Goal: Information Seeking & Learning: Compare options

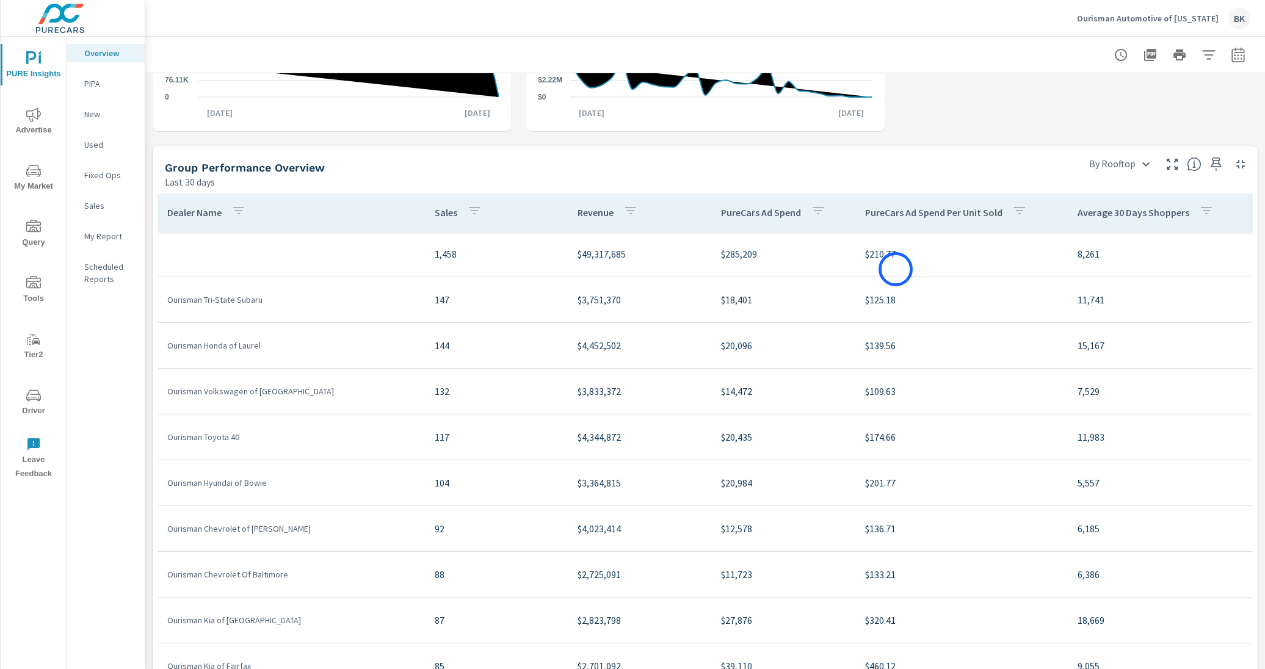
scroll to position [571, 0]
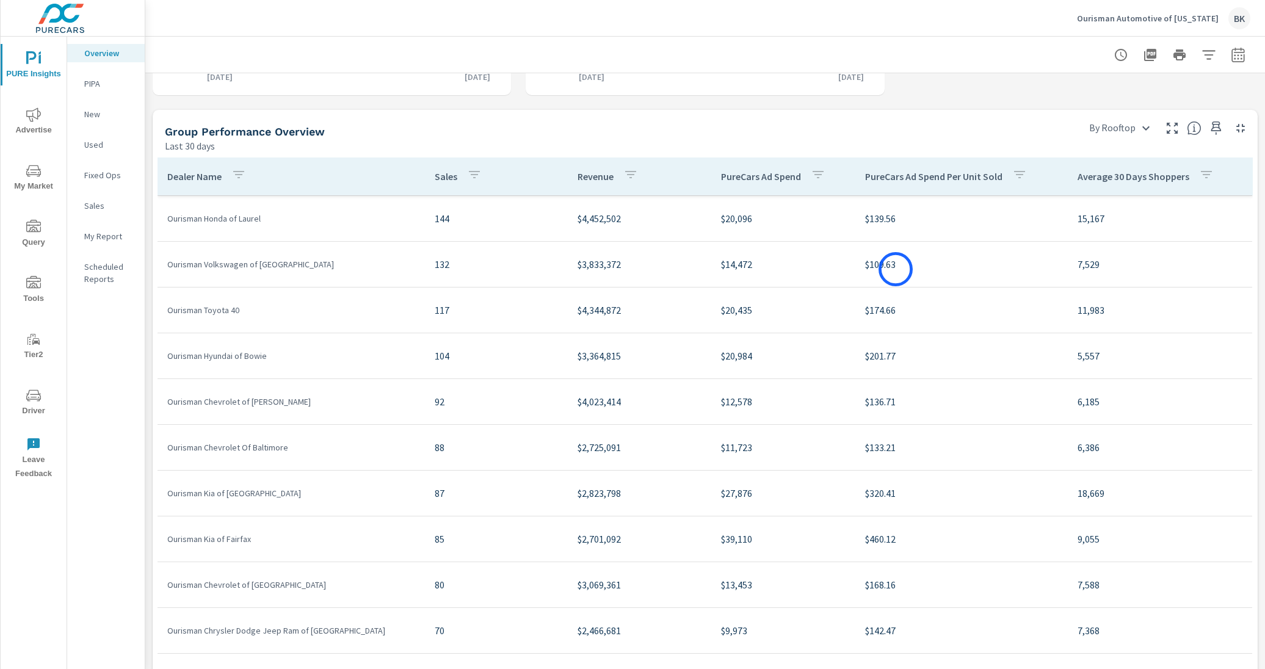
scroll to position [291, 0]
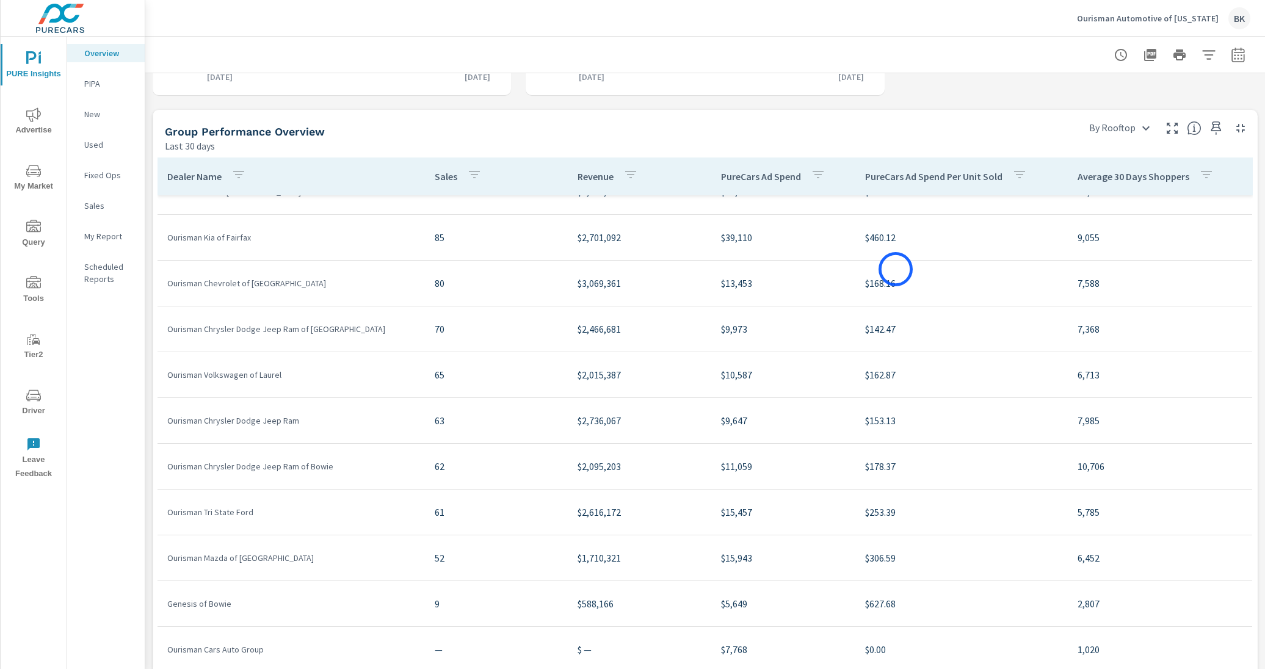
scroll to position [82, 0]
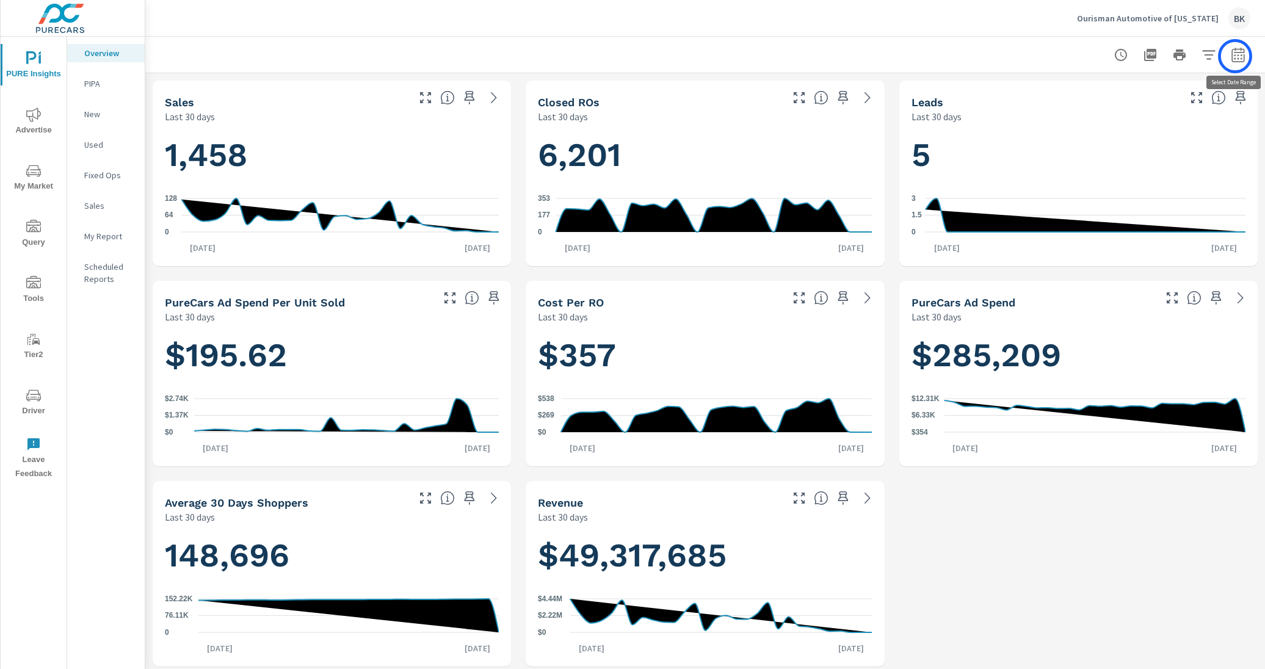
click at [987, 56] on icon "button" at bounding box center [1238, 55] width 15 height 15
click at [987, 63] on button "button" at bounding box center [1238, 55] width 24 height 24
click at [987, 56] on icon "button" at bounding box center [1238, 56] width 8 height 5
click at [987, 55] on icon "button" at bounding box center [1238, 56] width 8 height 5
click at [16, 130] on span "Advertise" at bounding box center [33, 122] width 59 height 30
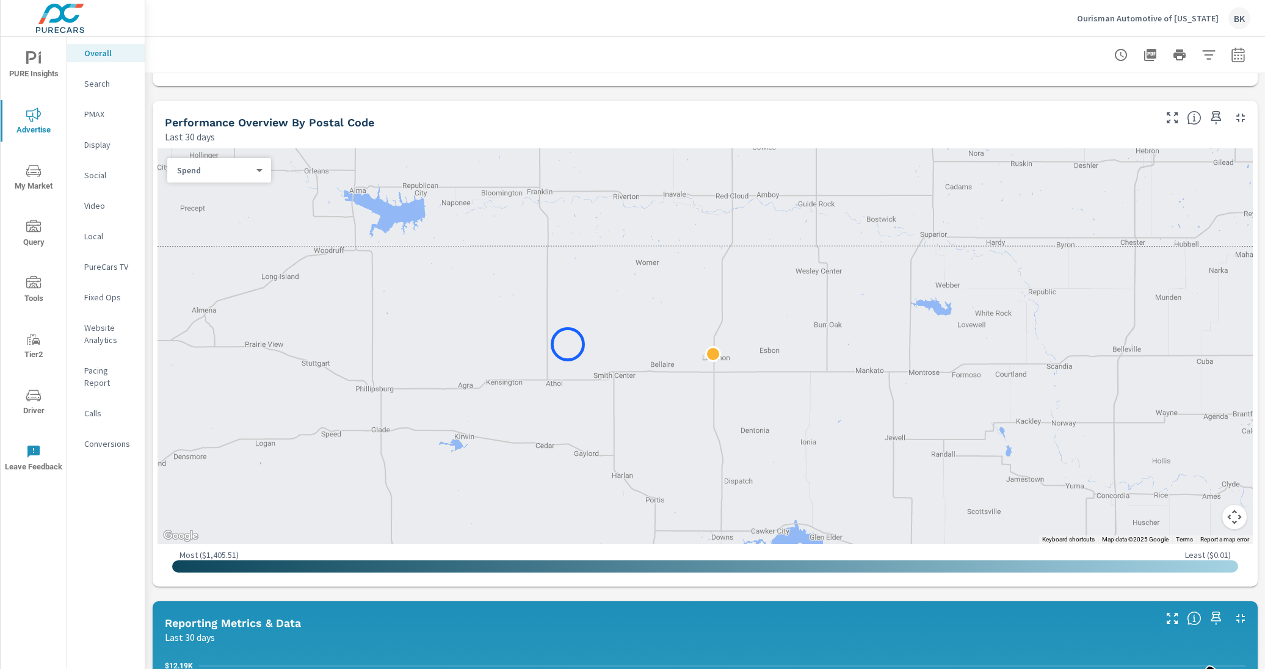
scroll to position [393, 0]
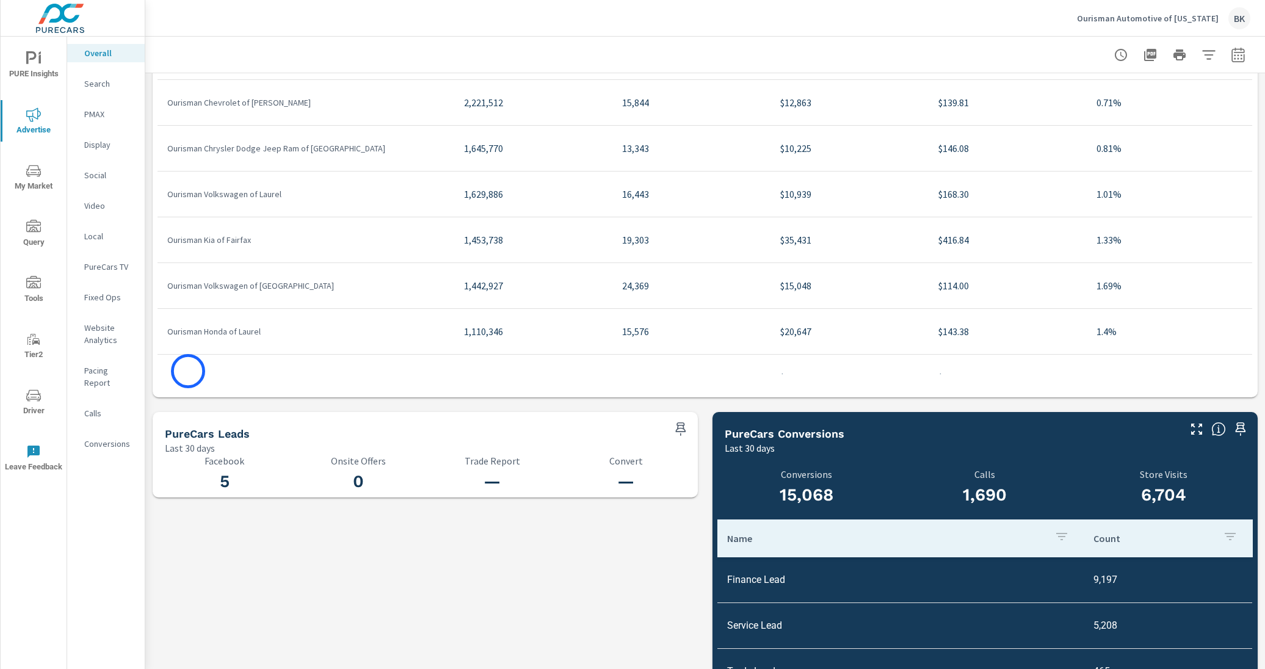
scroll to position [1568, 0]
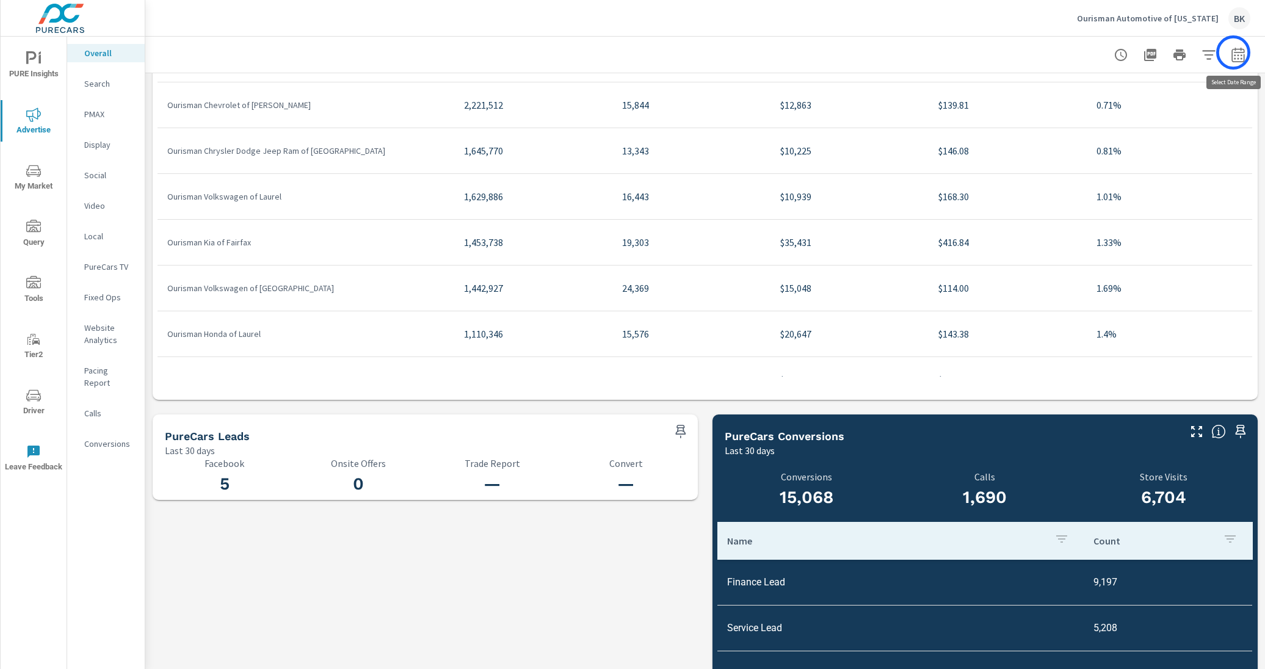
click at [987, 53] on icon "button" at bounding box center [1238, 55] width 15 height 15
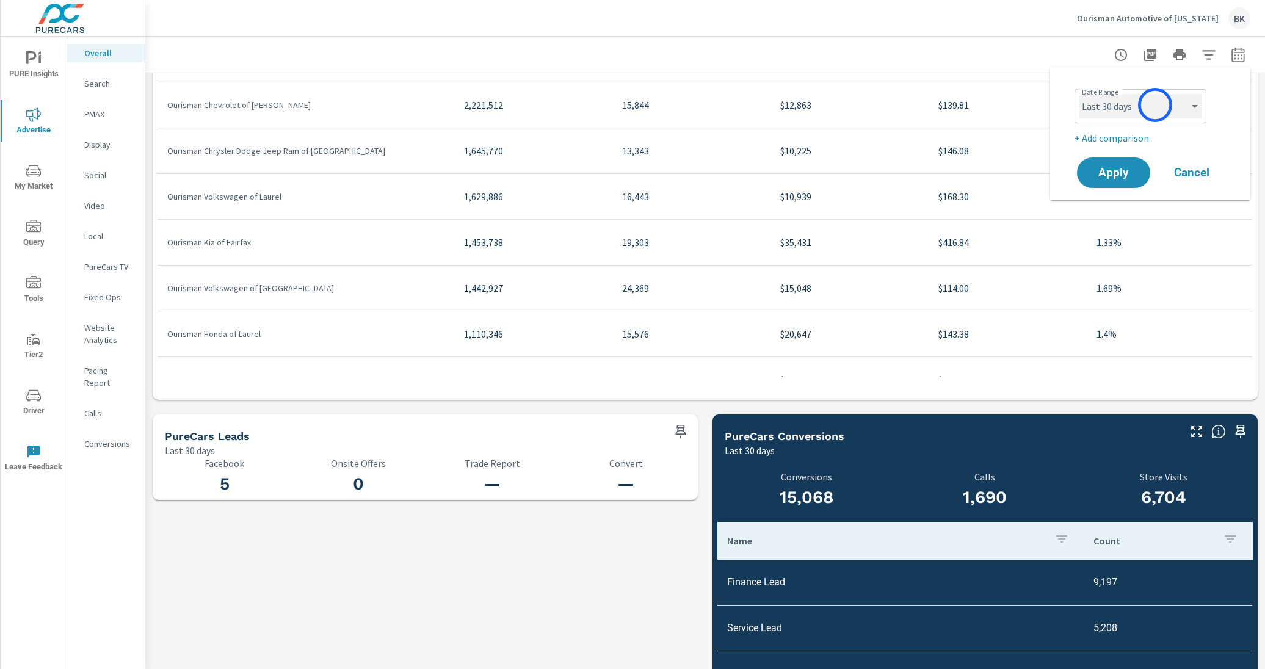
click at [987, 105] on select "Custom [DATE] Last week Last 7 days Last 14 days Last 30 days Last 45 days Last…" at bounding box center [1140, 106] width 122 height 24
click at [987, 94] on select "Custom [DATE] Last week Last 7 days Last 14 days Last 30 days Last 45 days Last…" at bounding box center [1140, 106] width 122 height 24
select select "custom"
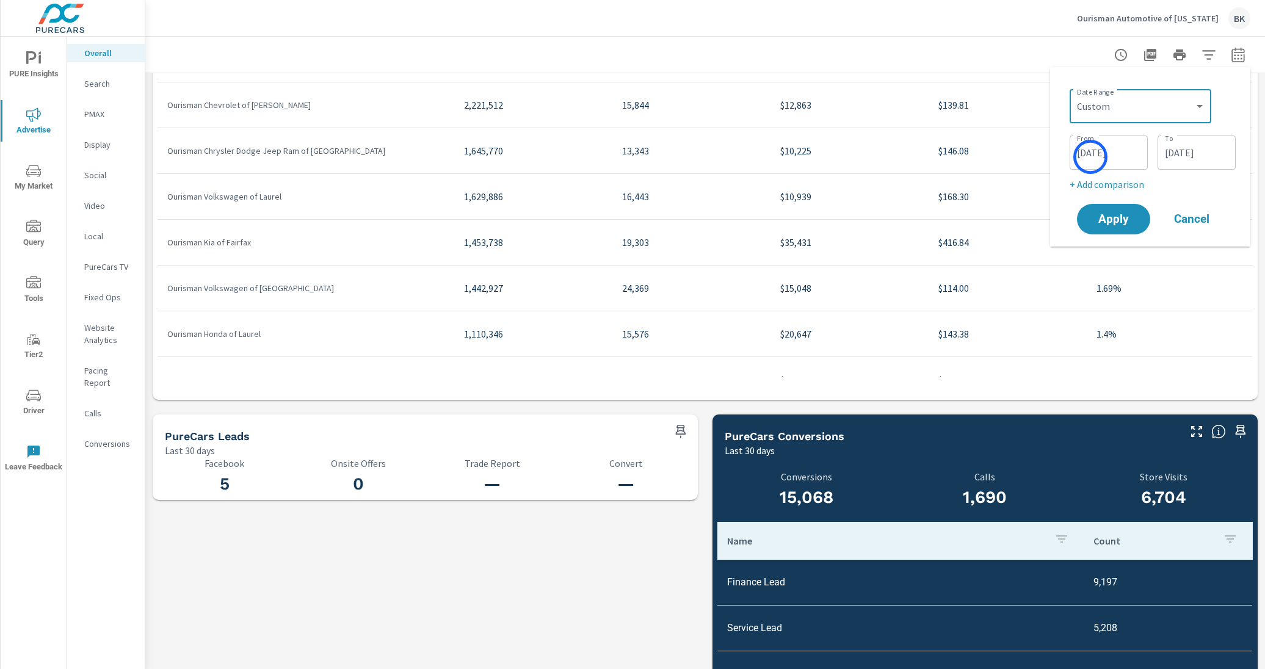
click at [987, 158] on input "09/01/2025" at bounding box center [1108, 152] width 68 height 24
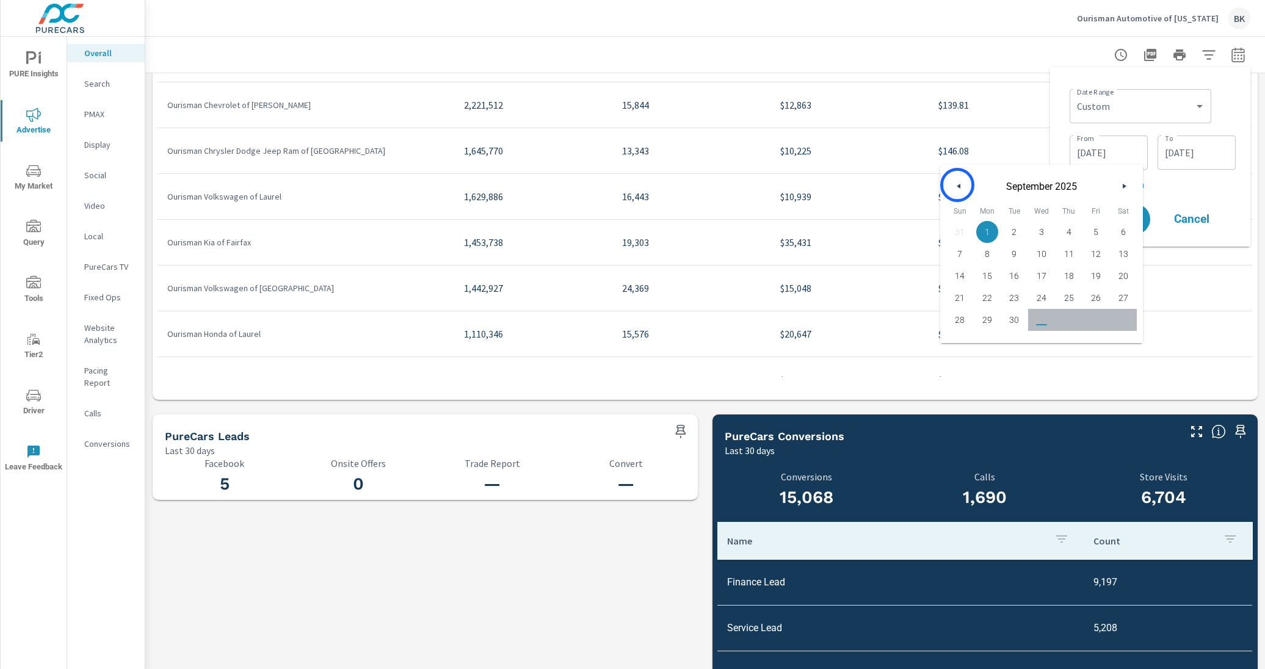
click at [957, 185] on icon "button" at bounding box center [957, 186] width 6 height 5
click at [987, 190] on button "button" at bounding box center [1124, 186] width 15 height 15
click at [987, 229] on span "1" at bounding box center [1014, 232] width 27 height 16
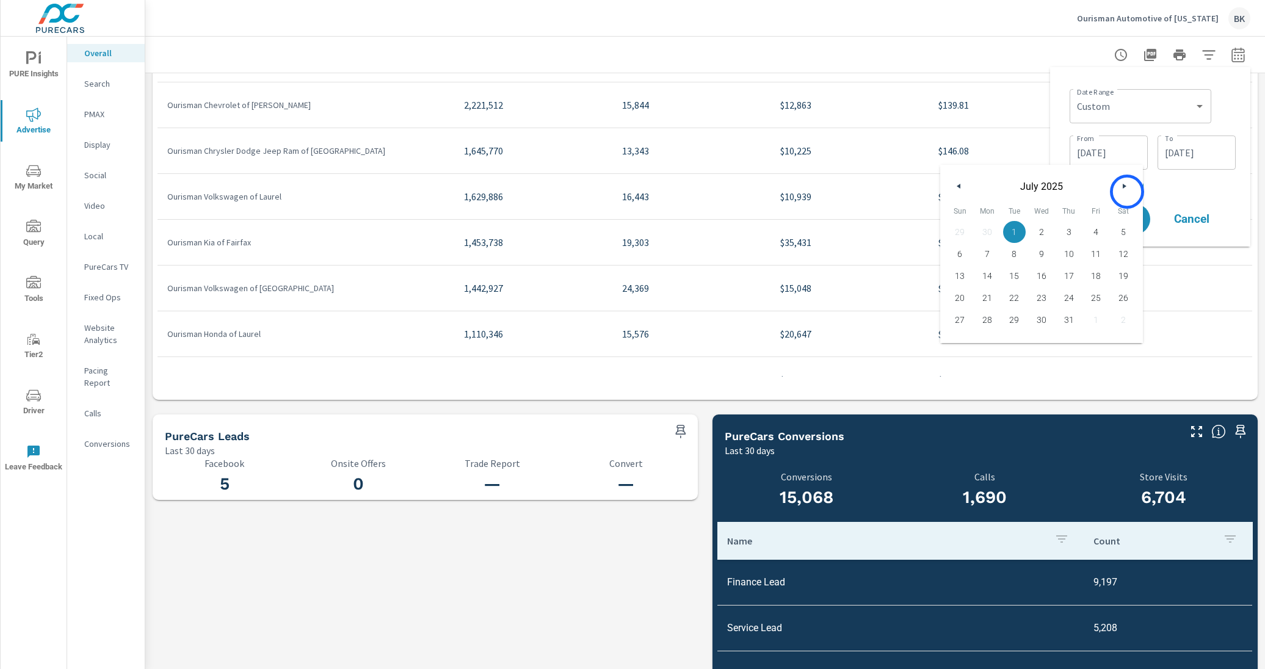
click at [987, 192] on button "button" at bounding box center [1124, 186] width 15 height 15
click at [987, 323] on span "30" at bounding box center [1014, 320] width 27 height 16
click at [987, 151] on input "09/30/2025" at bounding box center [1108, 152] width 68 height 24
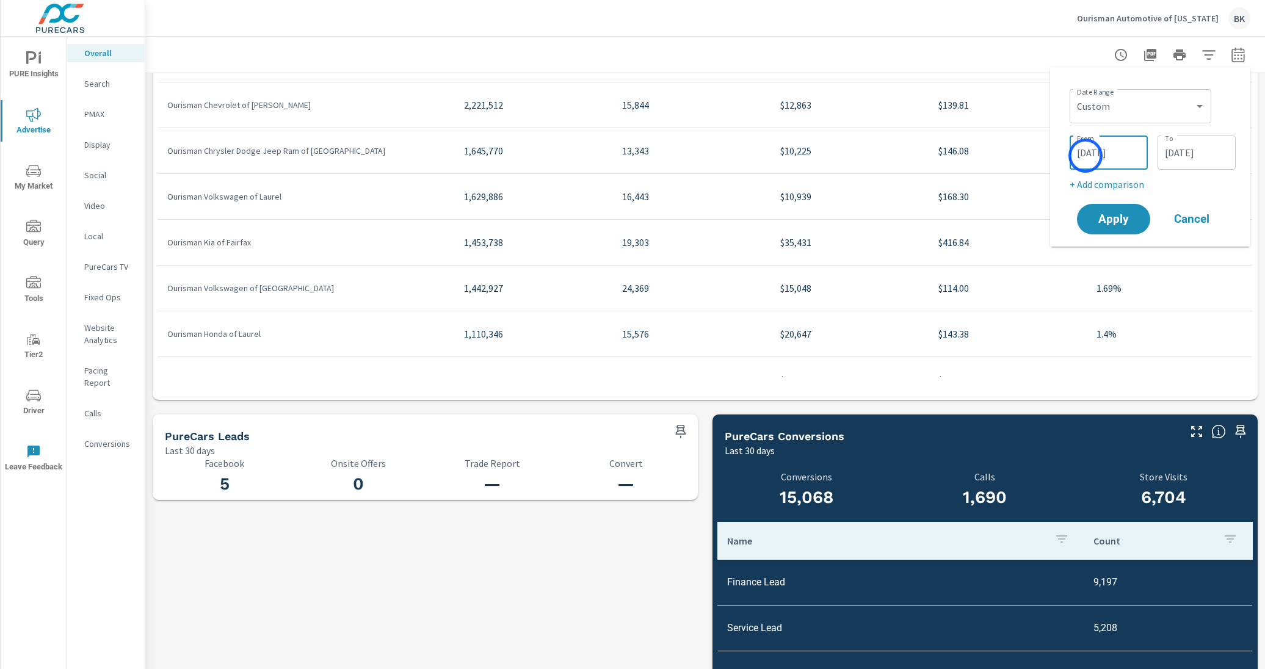
click at [987, 156] on input "09/30/2025" at bounding box center [1108, 152] width 68 height 24
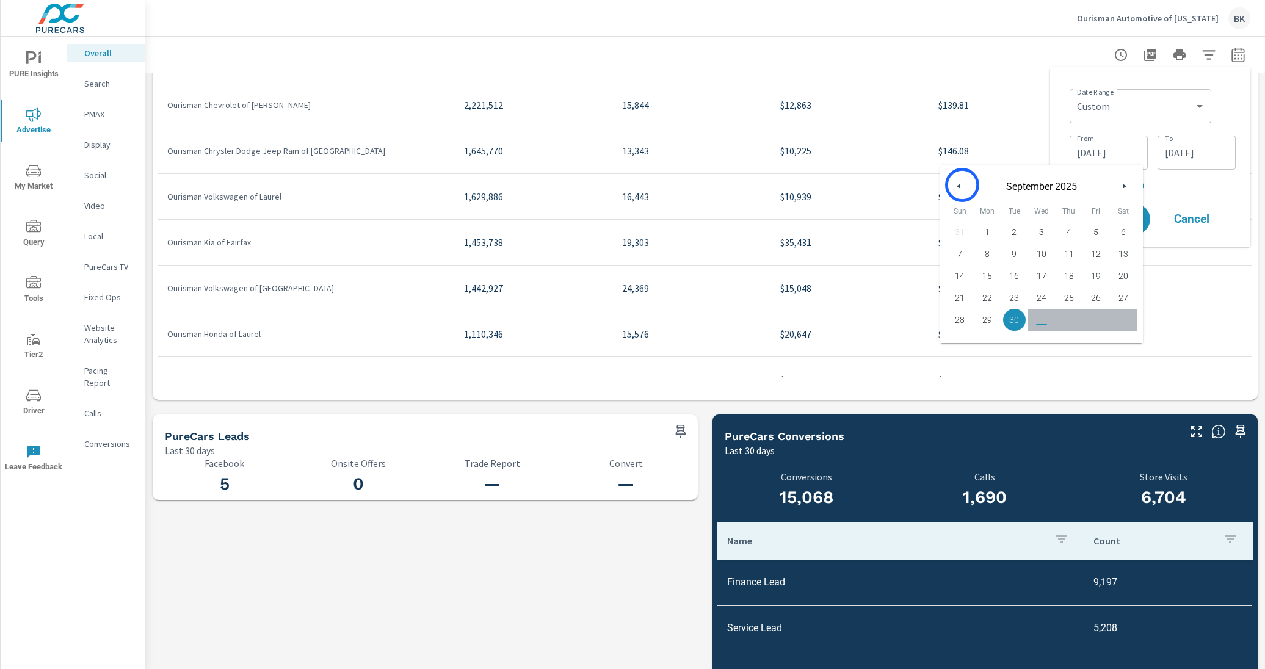
click at [963, 185] on button "button" at bounding box center [959, 186] width 15 height 15
click at [987, 237] on span "1" at bounding box center [1014, 232] width 27 height 16
type input "07/01/2025"
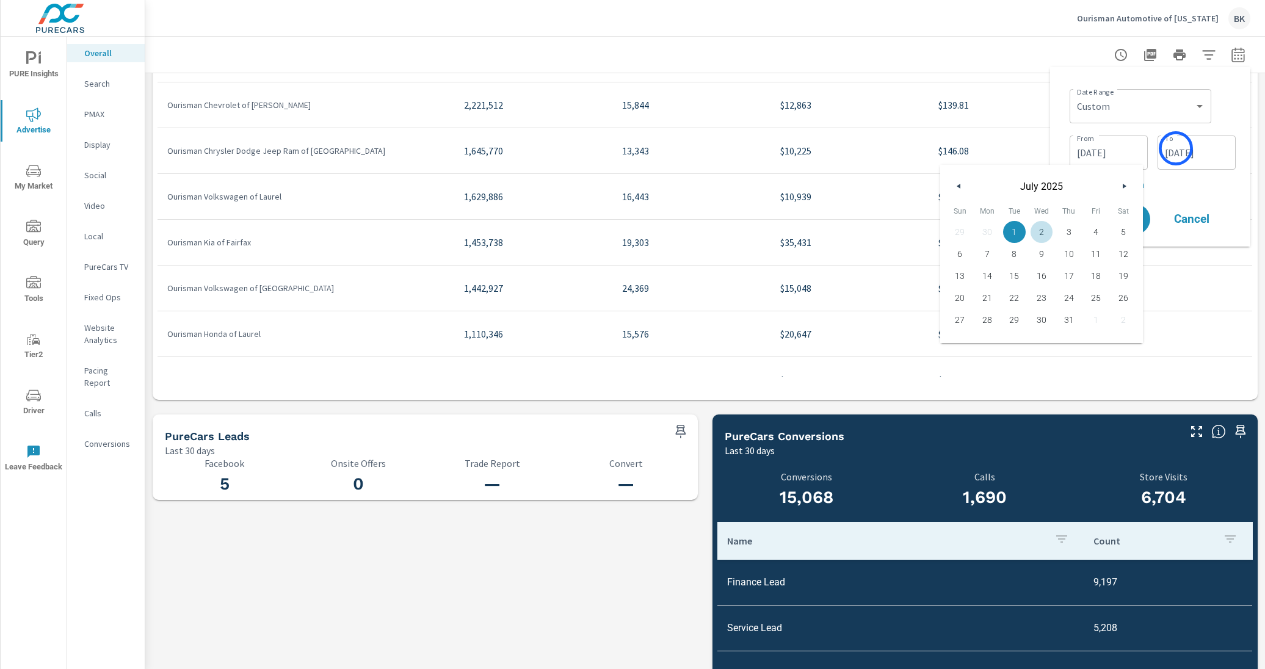
click at [987, 148] on input "09/30/2025" at bounding box center [1196, 152] width 68 height 24
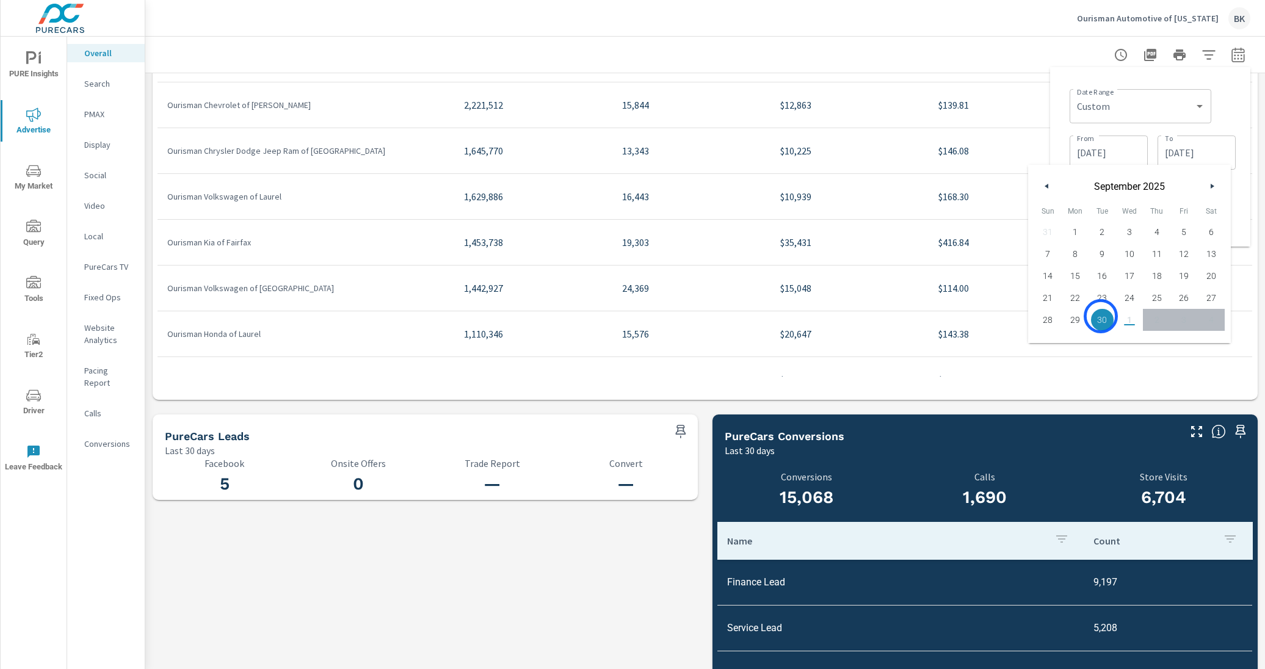
click at [987, 316] on span "30" at bounding box center [1102, 320] width 27 height 16
click at [987, 120] on div "Date Range Custom Yesterday Last week Last 7 days Last 14 days Last 30 days Las…" at bounding box center [1150, 157] width 181 height 160
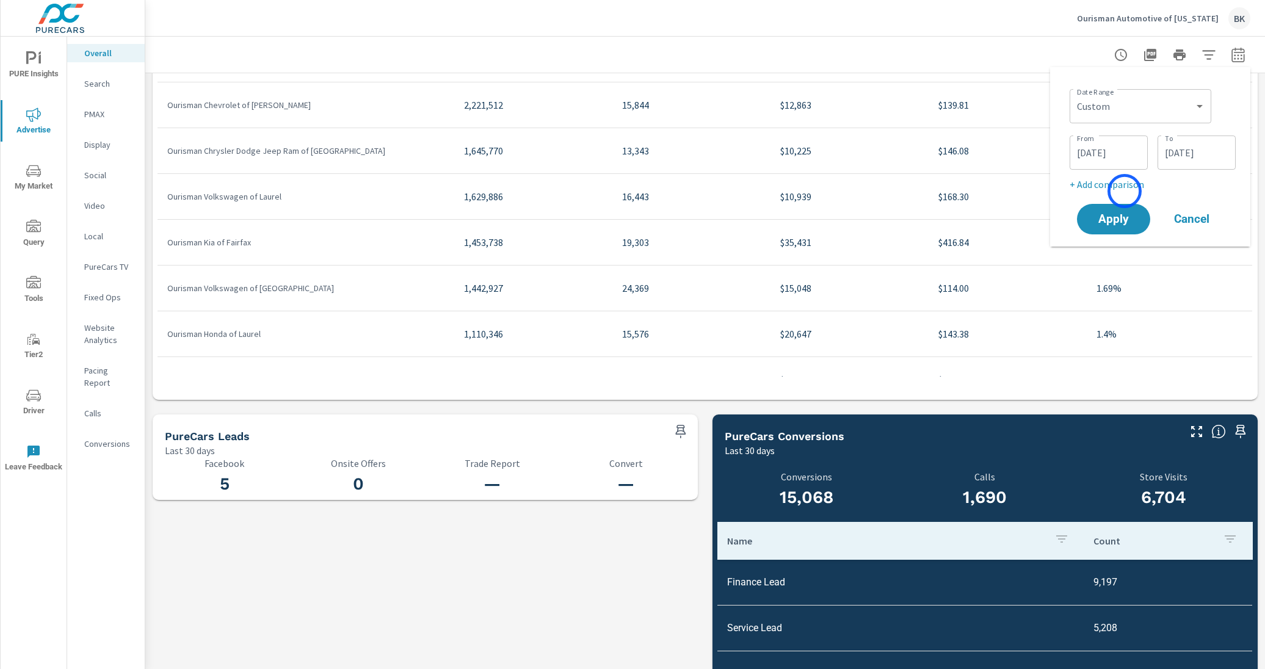
click at [987, 191] on p "+ Add comparison" at bounding box center [1153, 184] width 166 height 15
click at [987, 210] on select "Custom Previous period Previous month Previous year" at bounding box center [1140, 206] width 132 height 24
click at [987, 194] on select "Custom Previous period Previous month Previous year" at bounding box center [1140, 206] width 132 height 24
select select "Previous month"
click at [987, 250] on span "Apply" at bounding box center [1114, 254] width 50 height 12
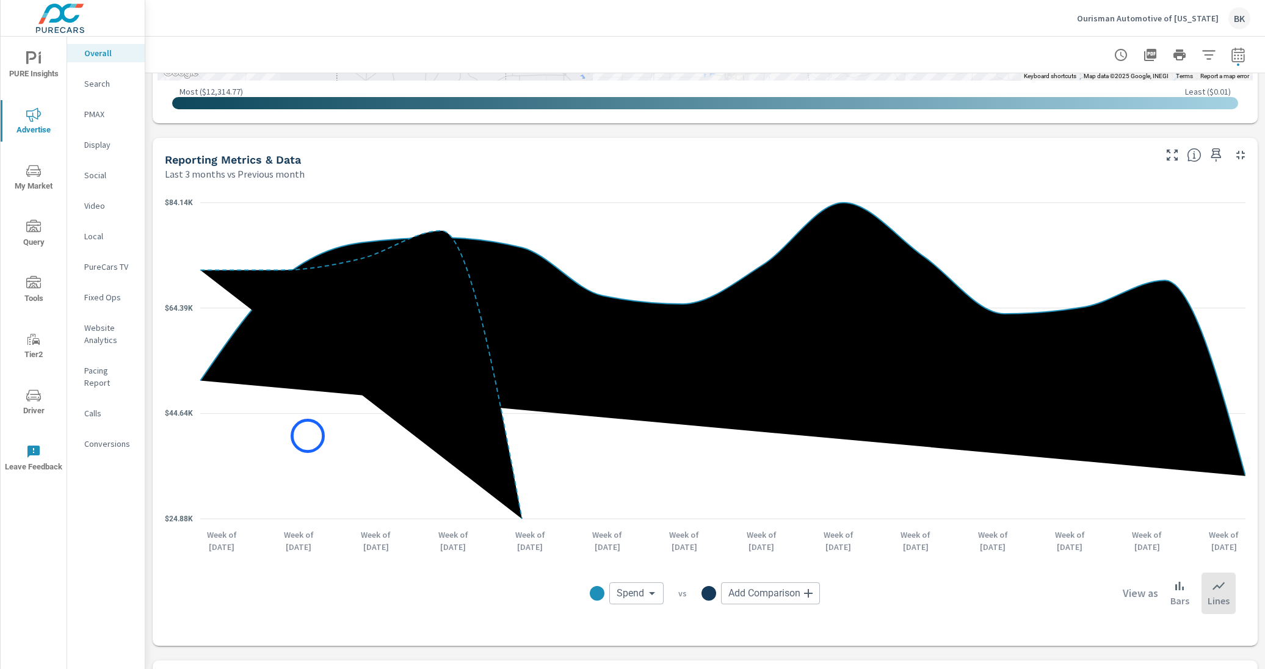
scroll to position [1067, 0]
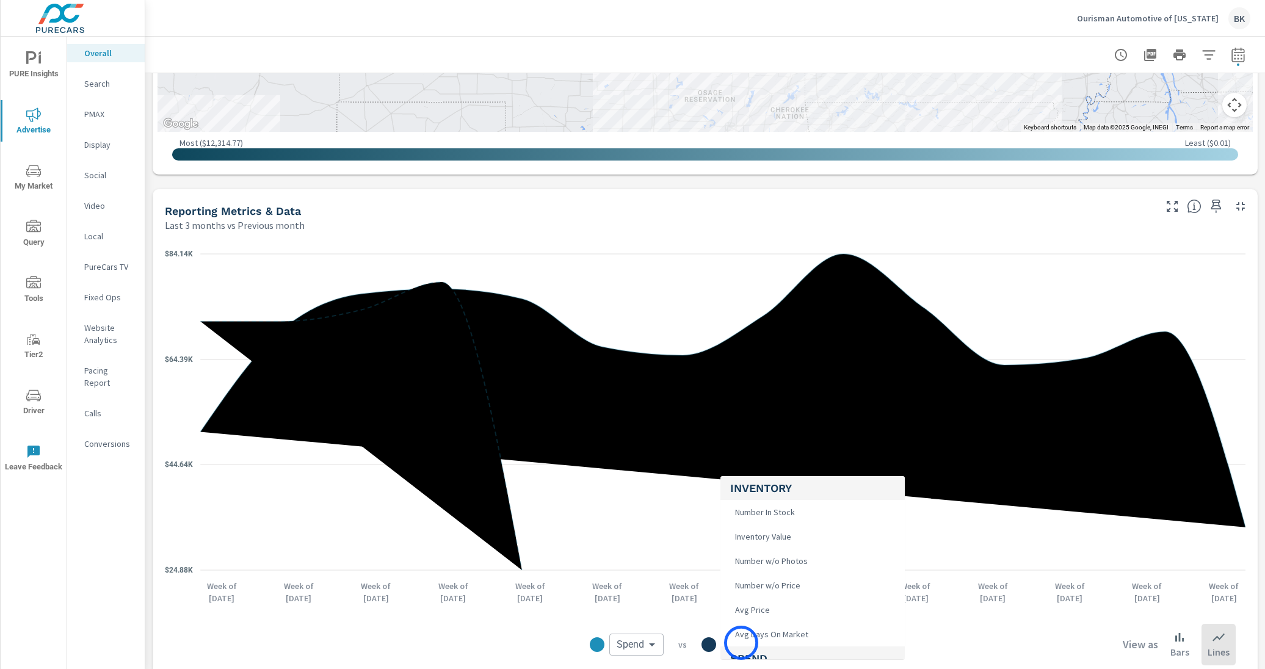
click at [741, 643] on body "PURE Insights Advertise My Market Query Tools Tier2 Driver Leave Feedback Overa…" at bounding box center [632, 341] width 1265 height 683
click at [633, 642] on div at bounding box center [632, 334] width 1265 height 669
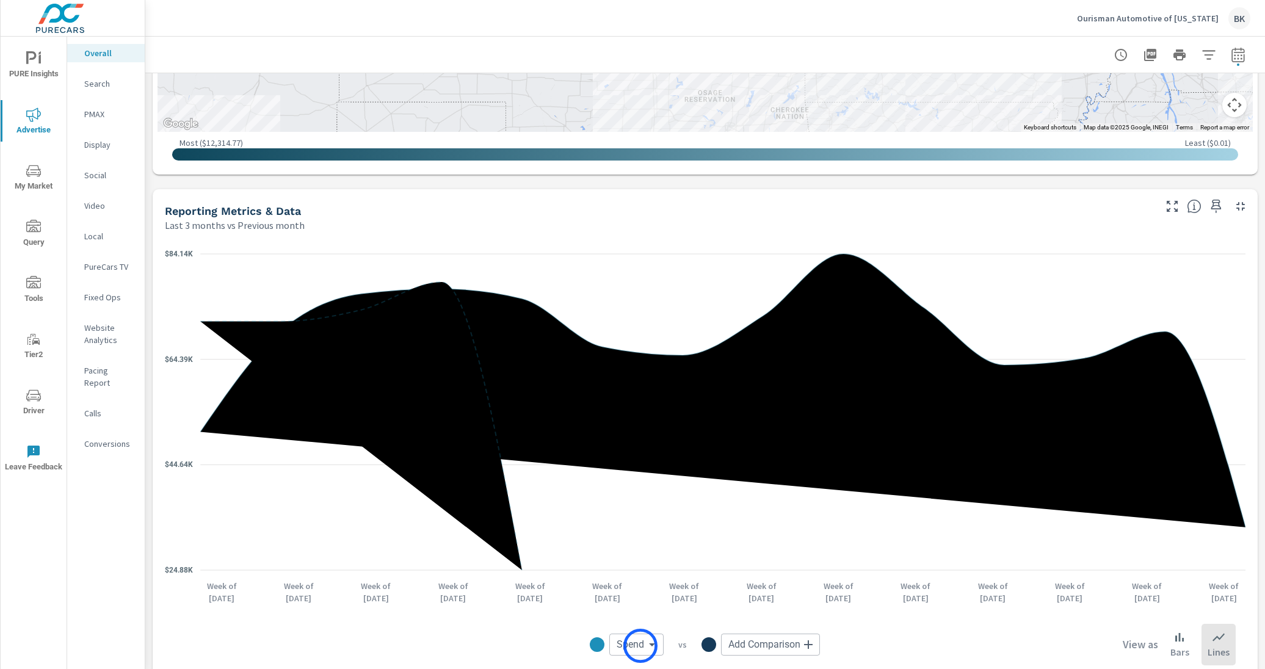
click at [641, 646] on body "PURE Insights Advertise My Market Query Tools Tier2 Driver Leave Feedback Overa…" at bounding box center [632, 341] width 1265 height 683
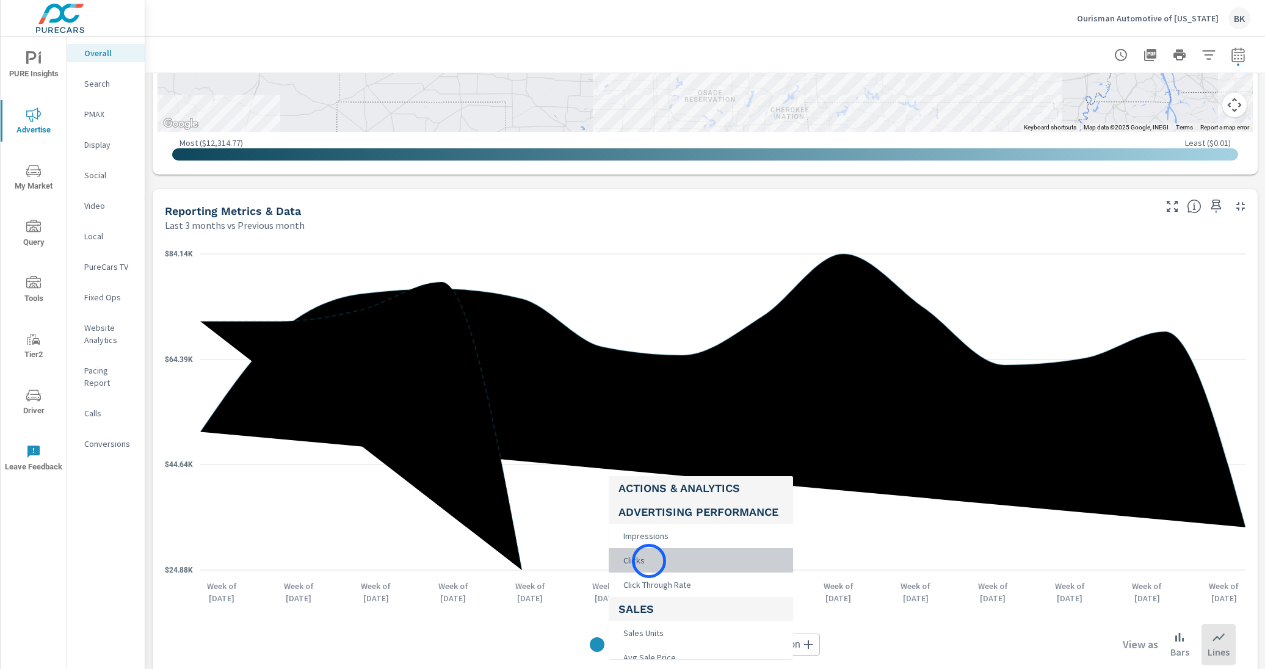
click at [649, 561] on li "Clicks" at bounding box center [701, 560] width 184 height 24
type input "Clicks"
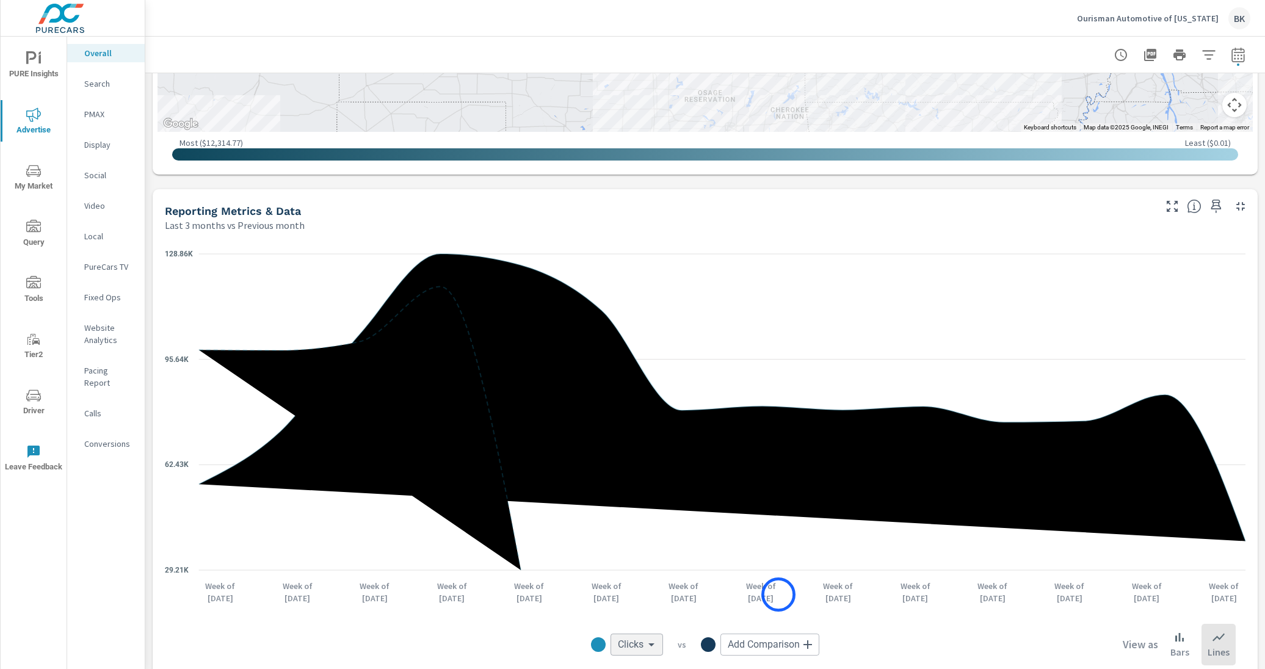
scroll to position [1143, 0]
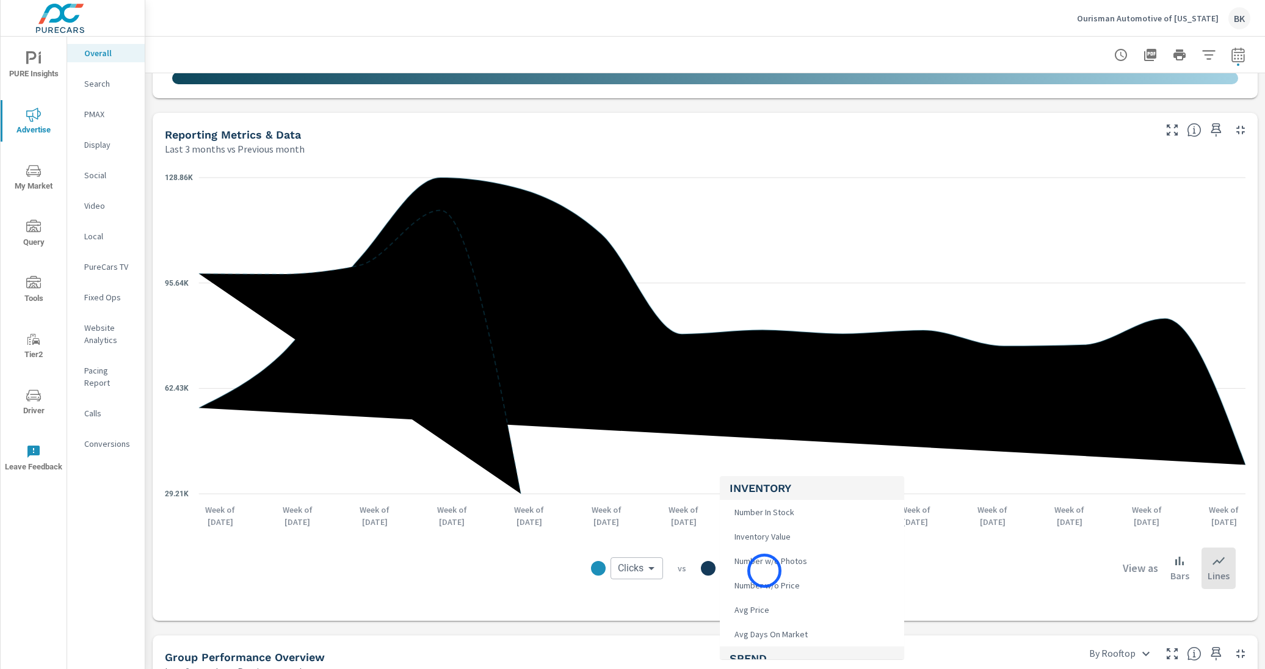
click at [764, 571] on body "PURE Insights Advertise My Market Query Tools Tier2 Driver Leave Feedback Overa…" at bounding box center [632, 341] width 1265 height 683
click at [789, 575] on span "Total Conversions" at bounding box center [766, 570] width 73 height 17
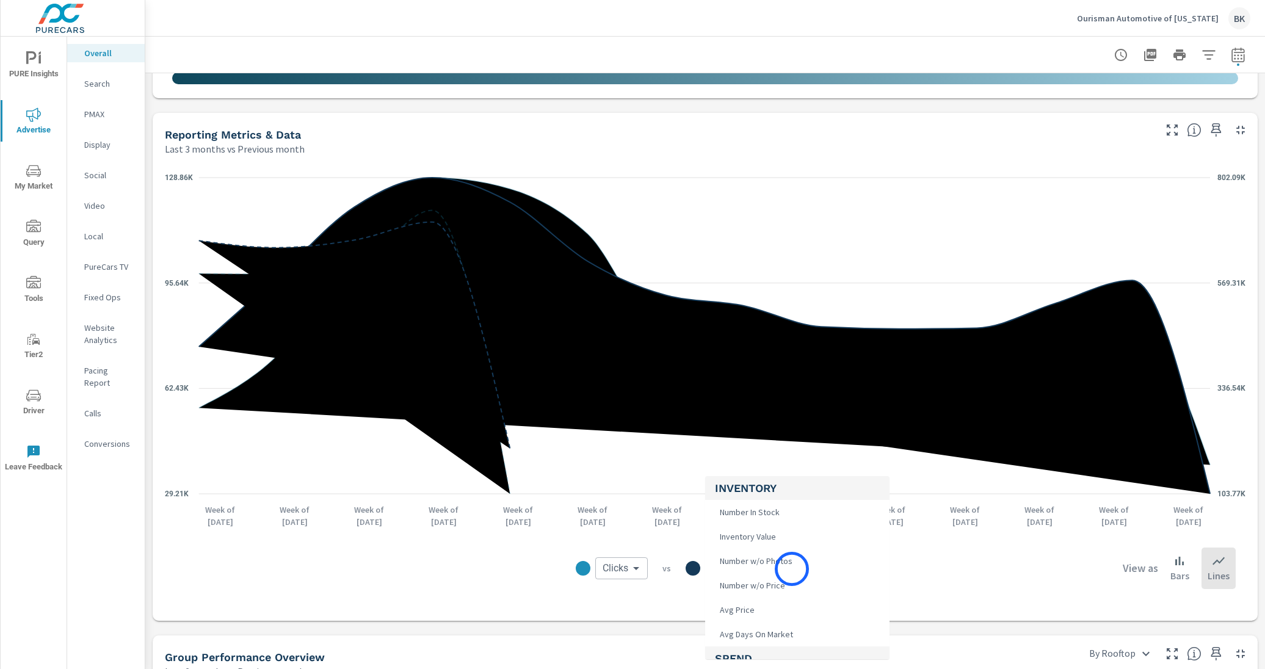
click at [792, 569] on body "PURE Insights Advertise My Market Query Tools Tier2 Driver Leave Feedback Overa…" at bounding box center [632, 341] width 1265 height 683
click at [792, 572] on li "Leads" at bounding box center [797, 574] width 184 height 24
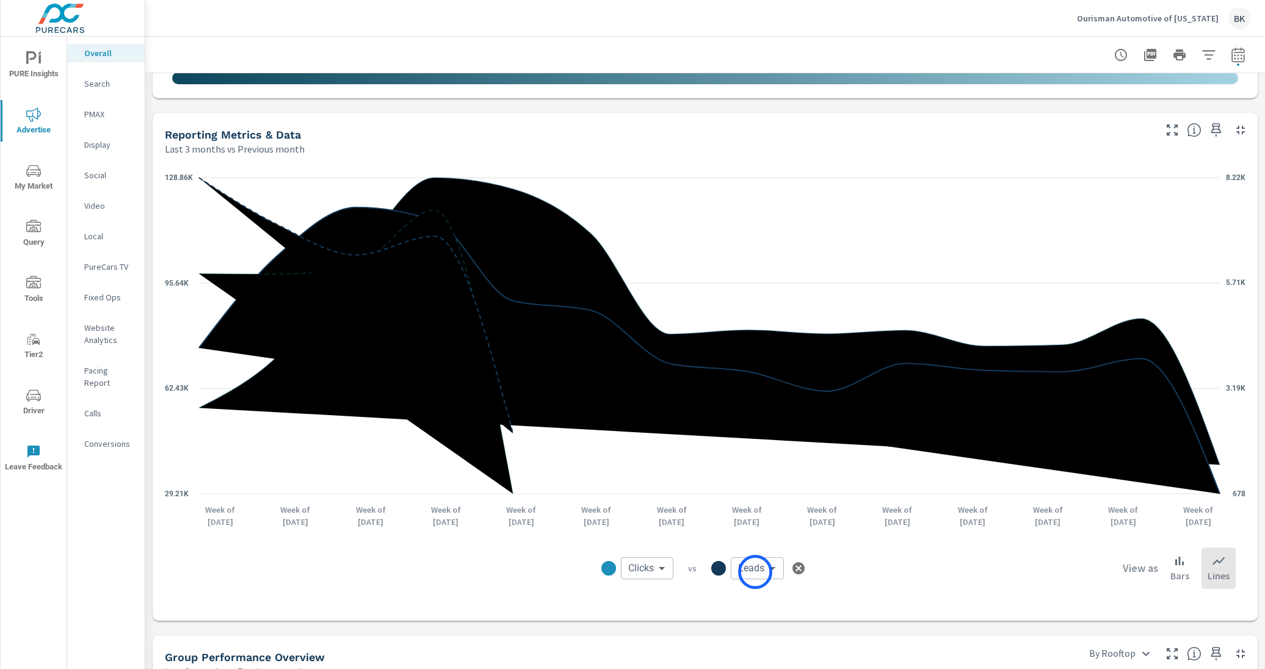
click at [755, 572] on body "PURE Insights Advertise My Market Query Tools Tier2 Driver Leave Feedback Overa…" at bounding box center [632, 341] width 1265 height 683
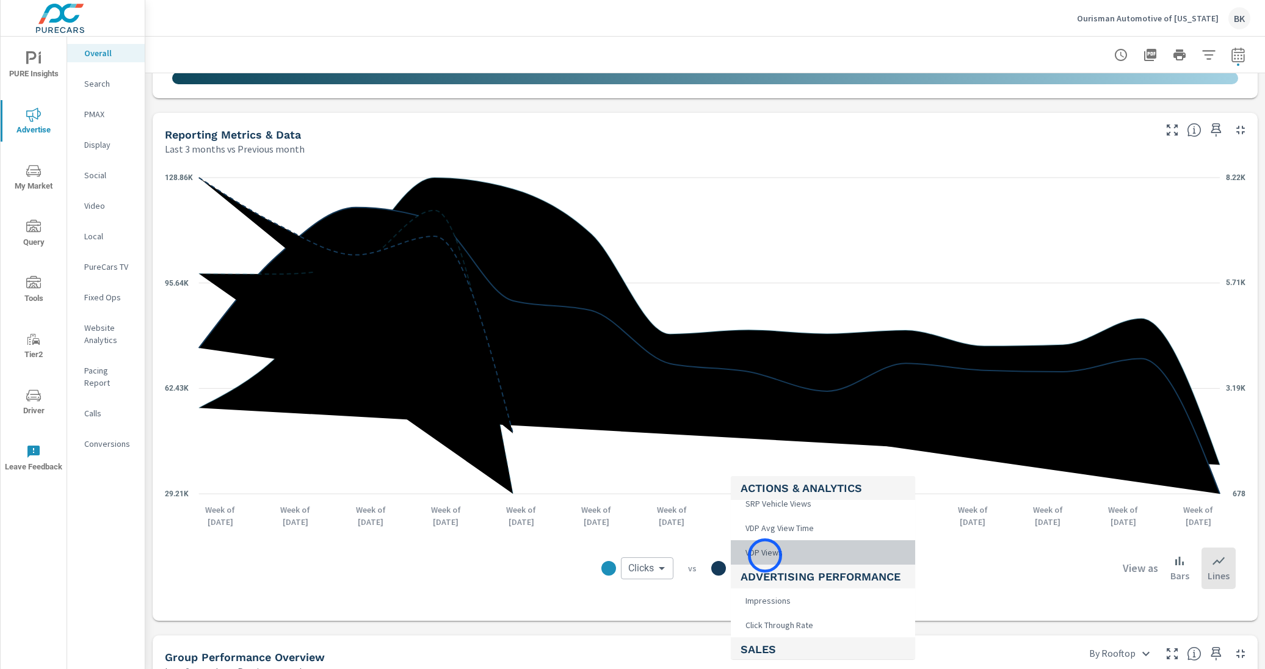
click at [765, 556] on span "VDP Views" at bounding box center [763, 552] width 45 height 17
type input "VDP Views"
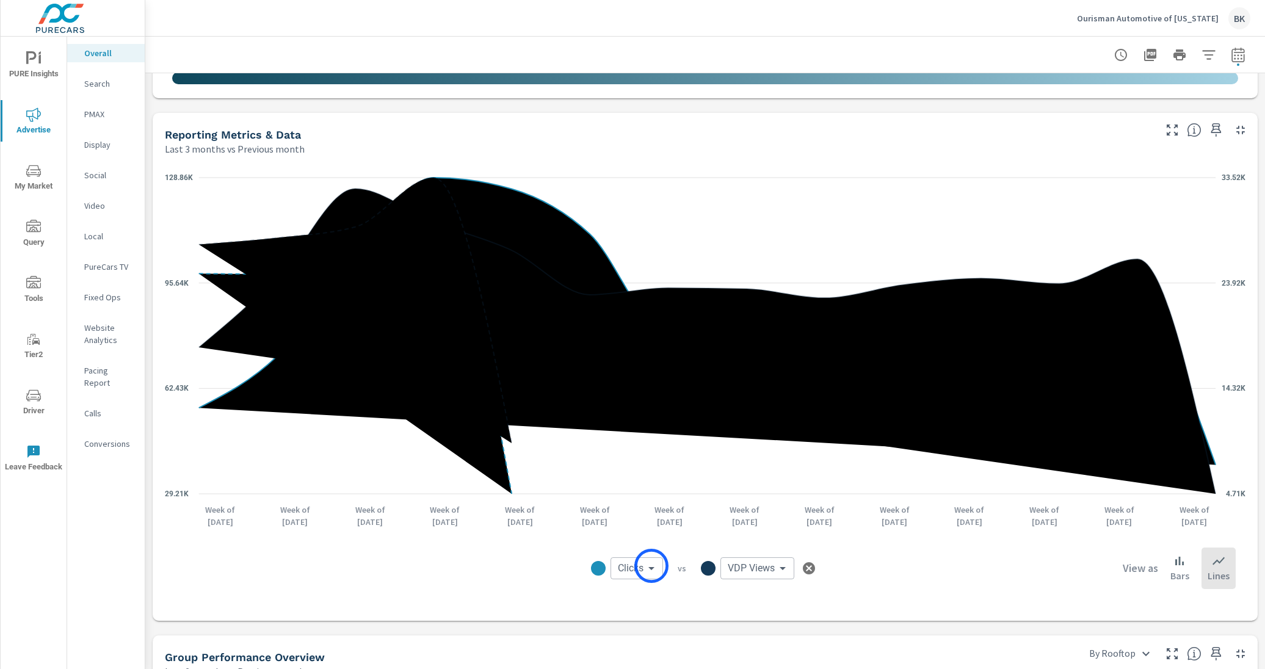
click at [651, 566] on body "PURE Insights Advertise My Market Query Tools Tier2 Driver Leave Feedback Overa…" at bounding box center [632, 341] width 1265 height 683
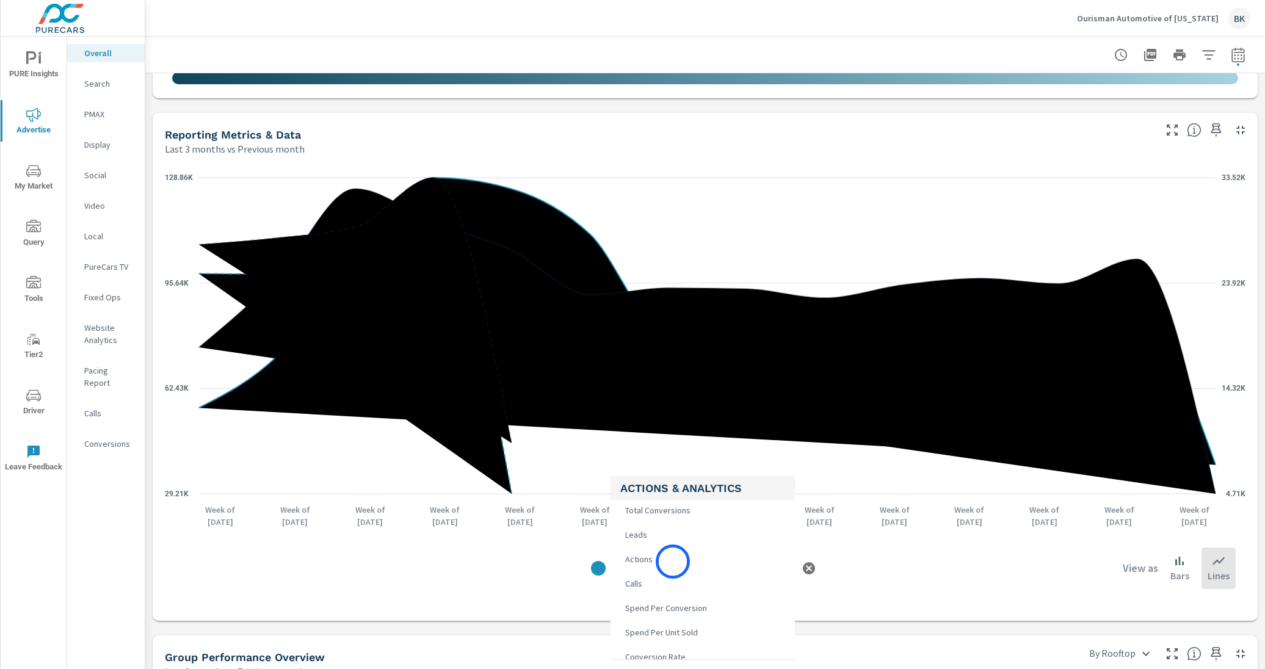
scroll to position [230, 0]
click at [811, 565] on div at bounding box center [632, 334] width 1265 height 669
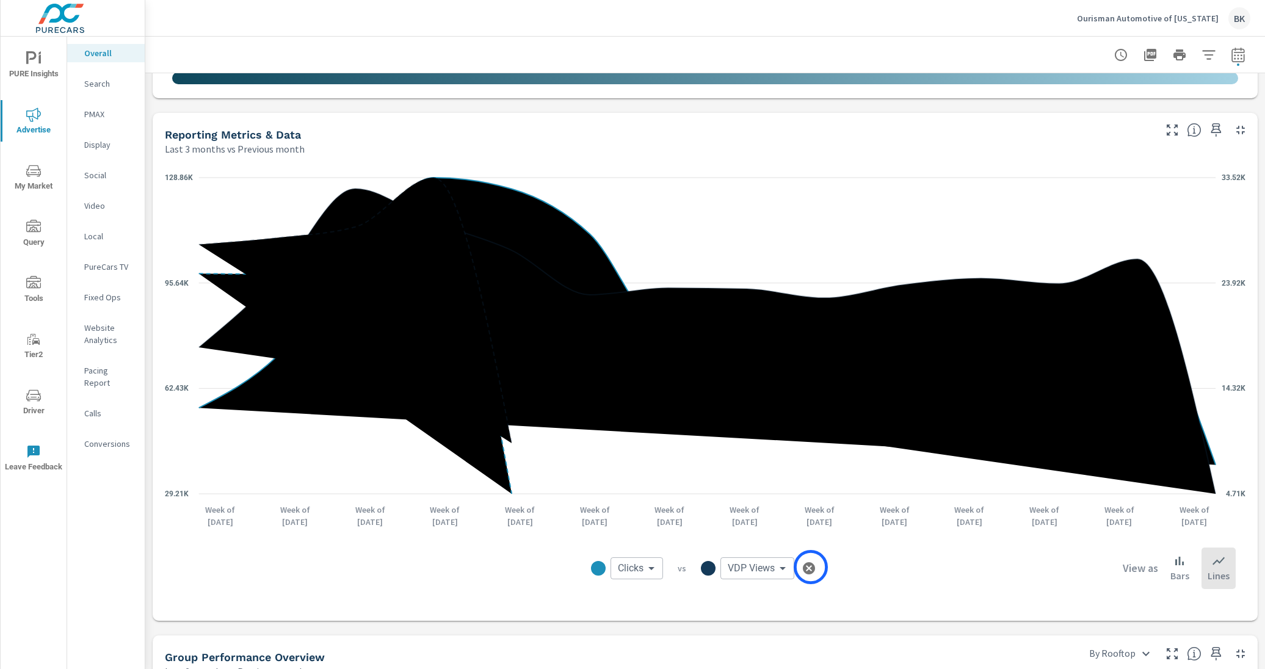
click at [811, 567] on icon "button" at bounding box center [809, 568] width 15 height 15
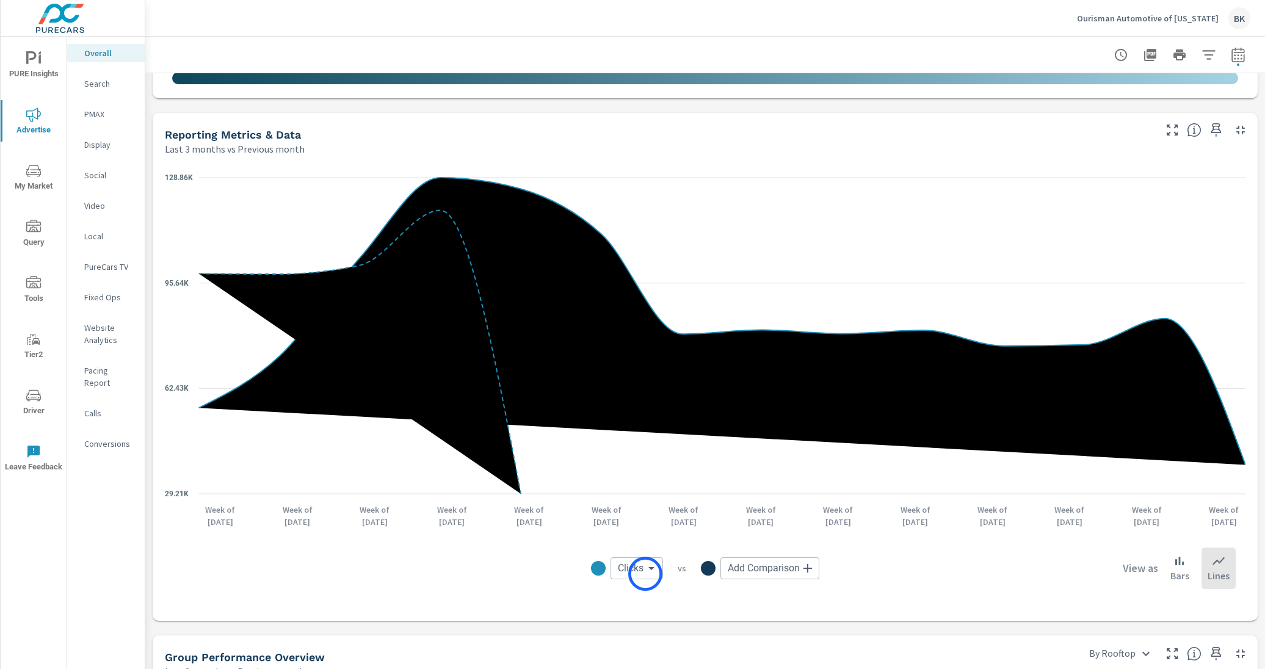
click at [645, 574] on body "PURE Insights Advertise My Market Query Tools Tier2 Driver Leave Feedback Overa…" at bounding box center [632, 341] width 1265 height 683
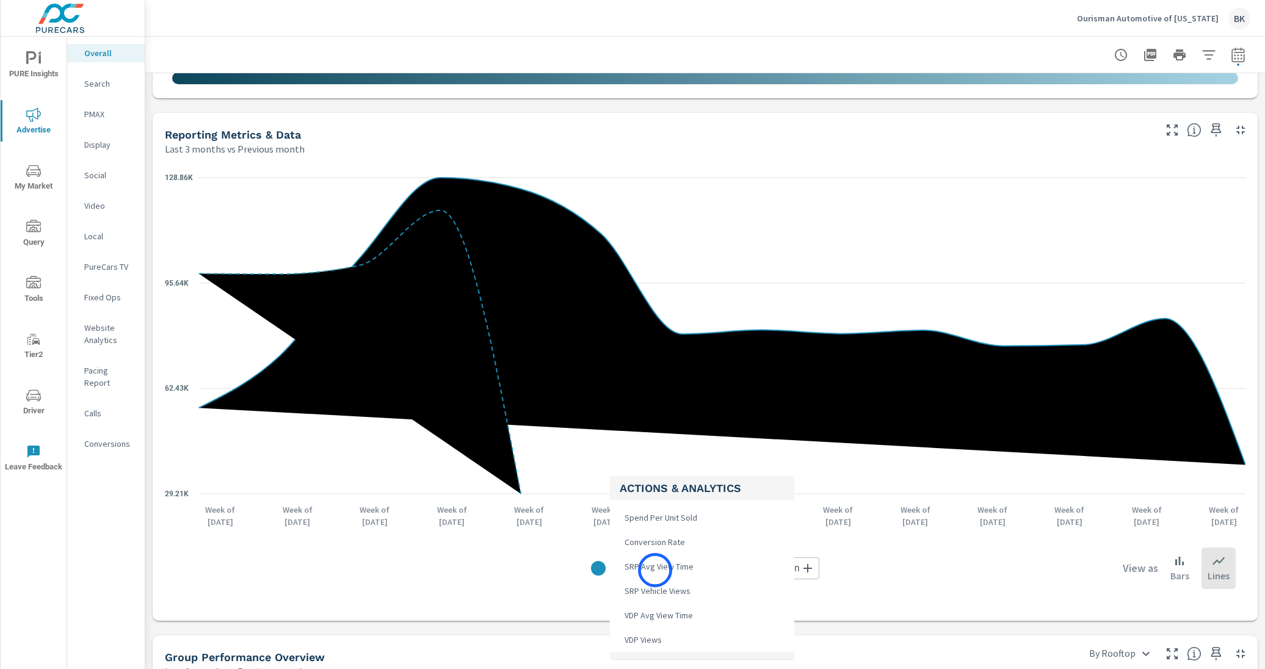
scroll to position [372, 0]
click at [650, 625] on span "VDP Views" at bounding box center [642, 627] width 45 height 17
type input "VDP Views"
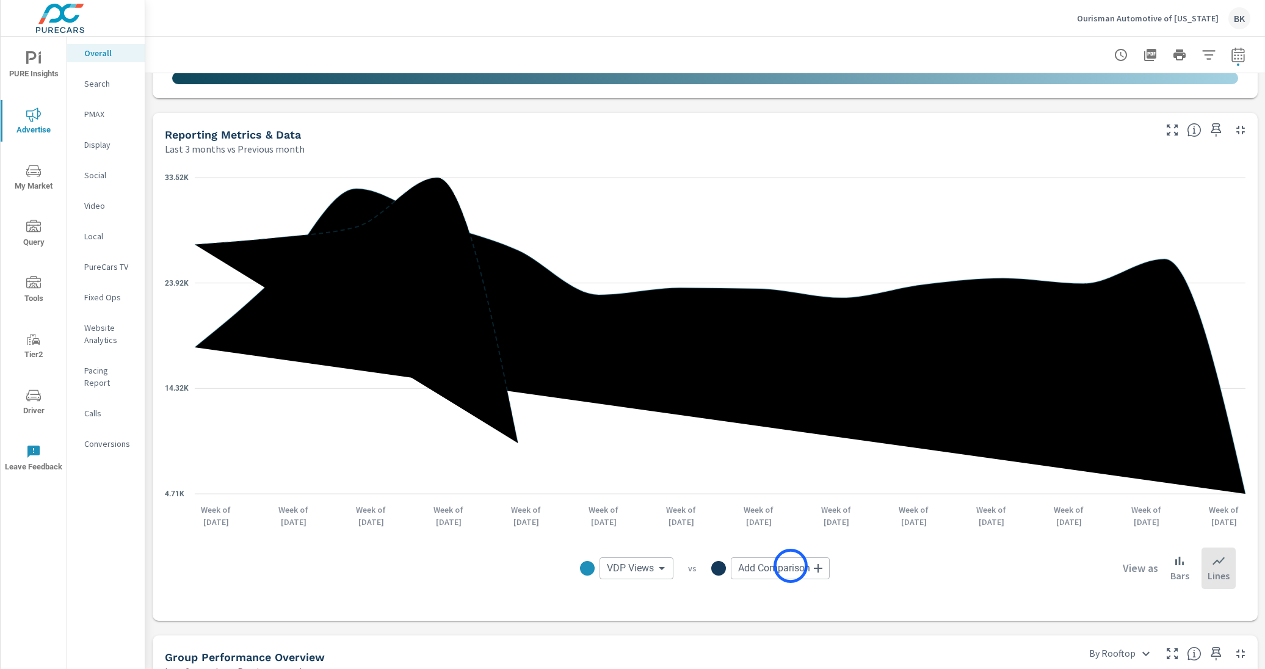
click at [791, 566] on body "PURE Insights Advertise My Market Query Tools Tier2 Driver Leave Feedback Overa…" at bounding box center [632, 341] width 1265 height 683
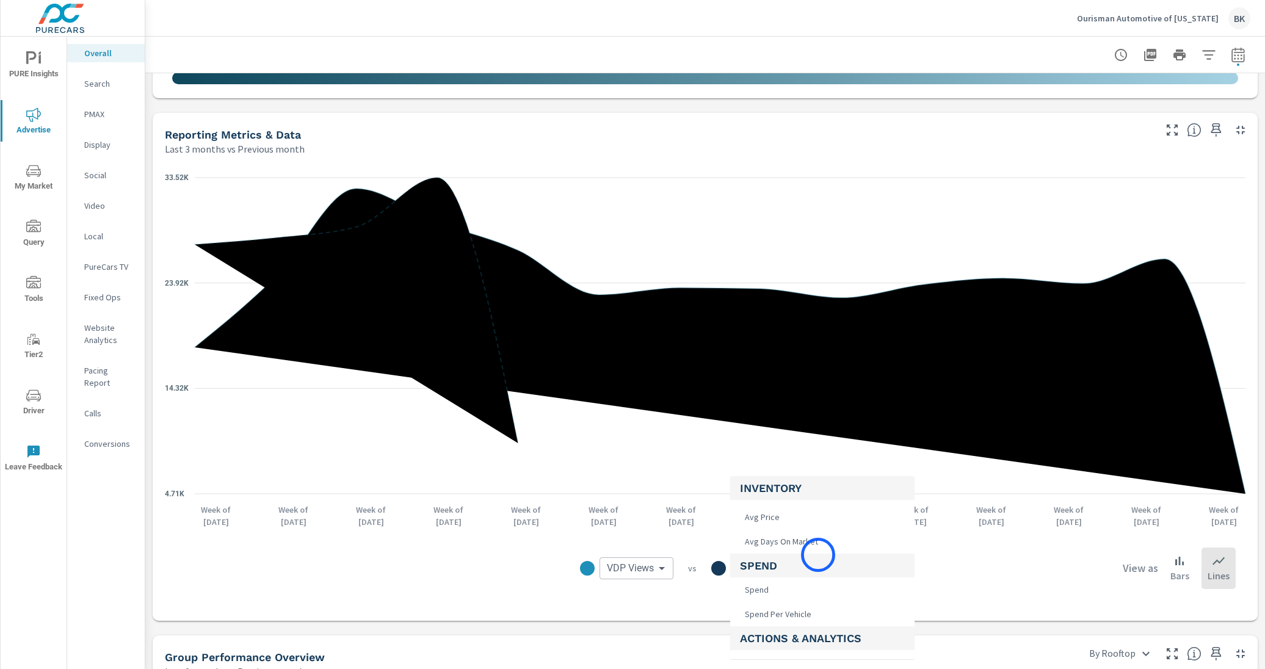
scroll to position [95, 0]
click at [804, 582] on li "Spend" at bounding box center [822, 588] width 184 height 24
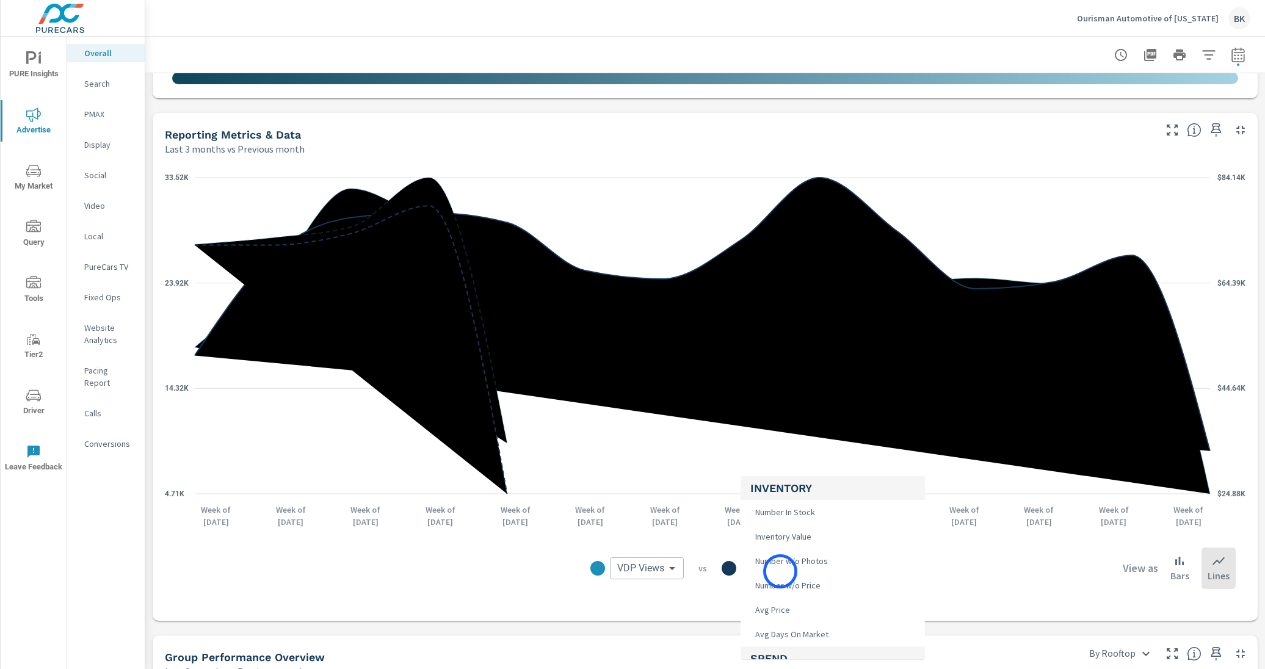
click at [780, 571] on body "PURE Insights Advertise My Market Query Tools Tier2 Driver Leave Feedback Overa…" at bounding box center [632, 341] width 1265 height 683
click at [780, 570] on li "Calls" at bounding box center [833, 565] width 184 height 24
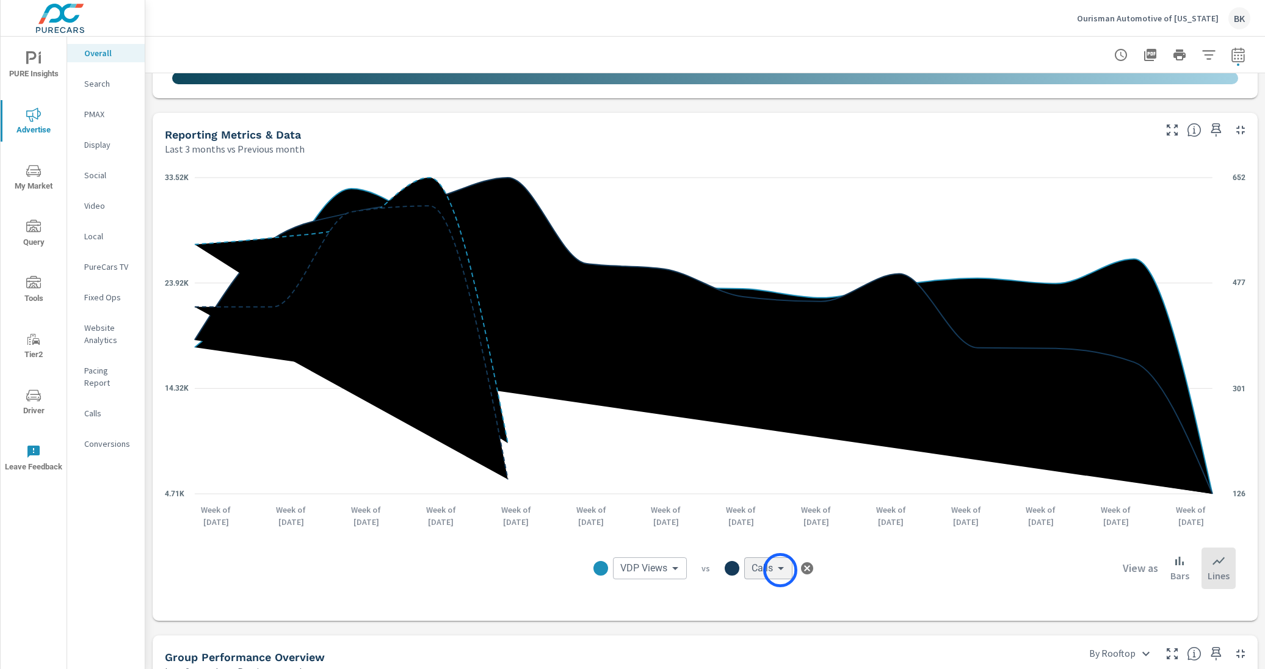
scroll to position [264, 0]
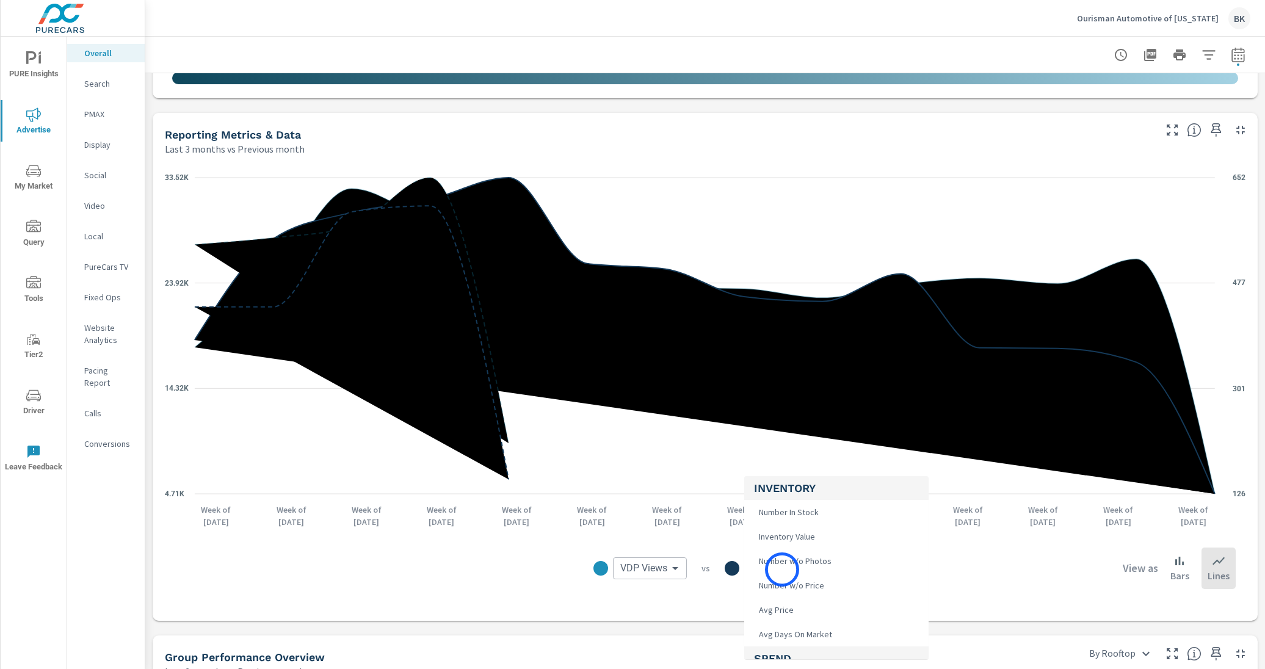
click at [782, 570] on body "PURE Insights Advertise My Market Query Tools Tier2 Driver Leave Feedback Overa…" at bounding box center [632, 341] width 1265 height 683
click at [791, 579] on li "Leads" at bounding box center [836, 578] width 184 height 24
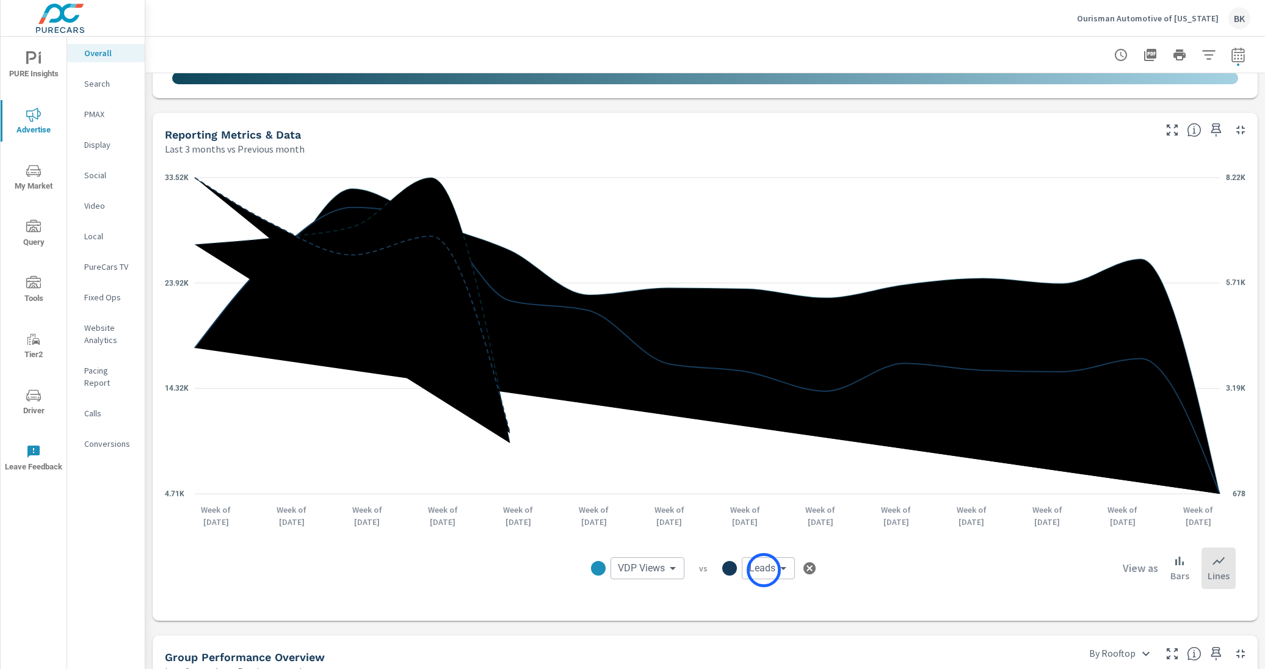
click at [765, 570] on body "PURE Insights Advertise My Market Query Tools Tier2 Driver Leave Feedback Overa…" at bounding box center [632, 341] width 1265 height 683
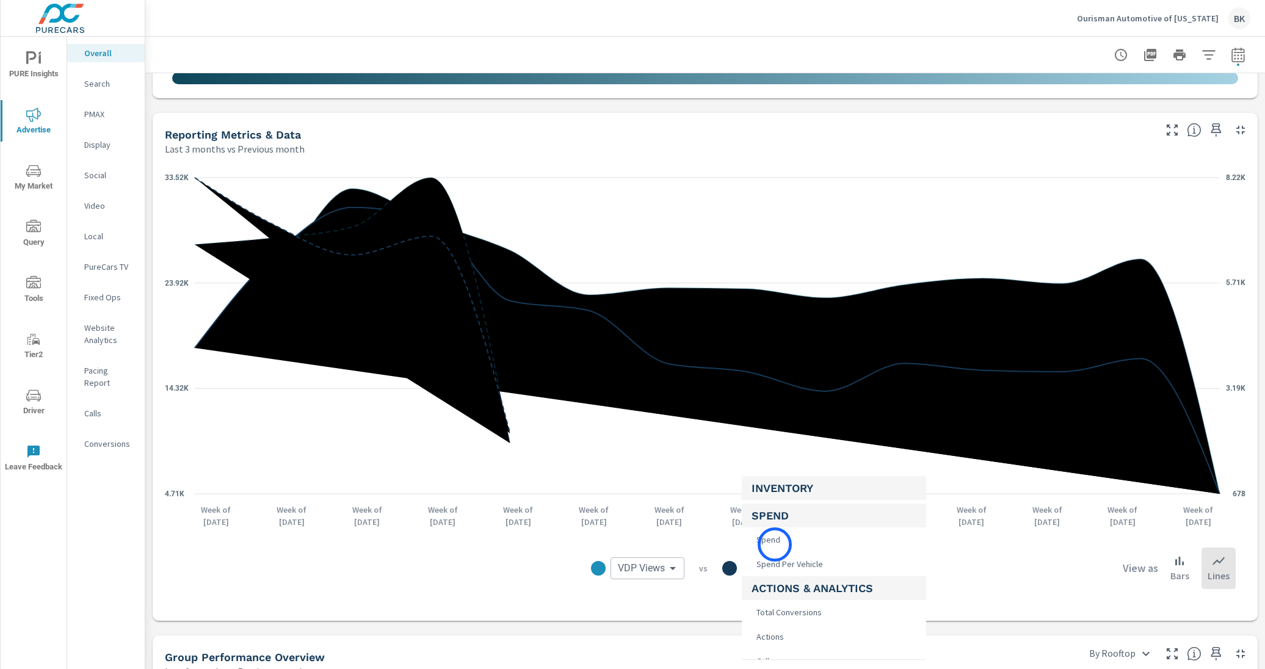
click at [775, 545] on span "Spend" at bounding box center [767, 539] width 31 height 17
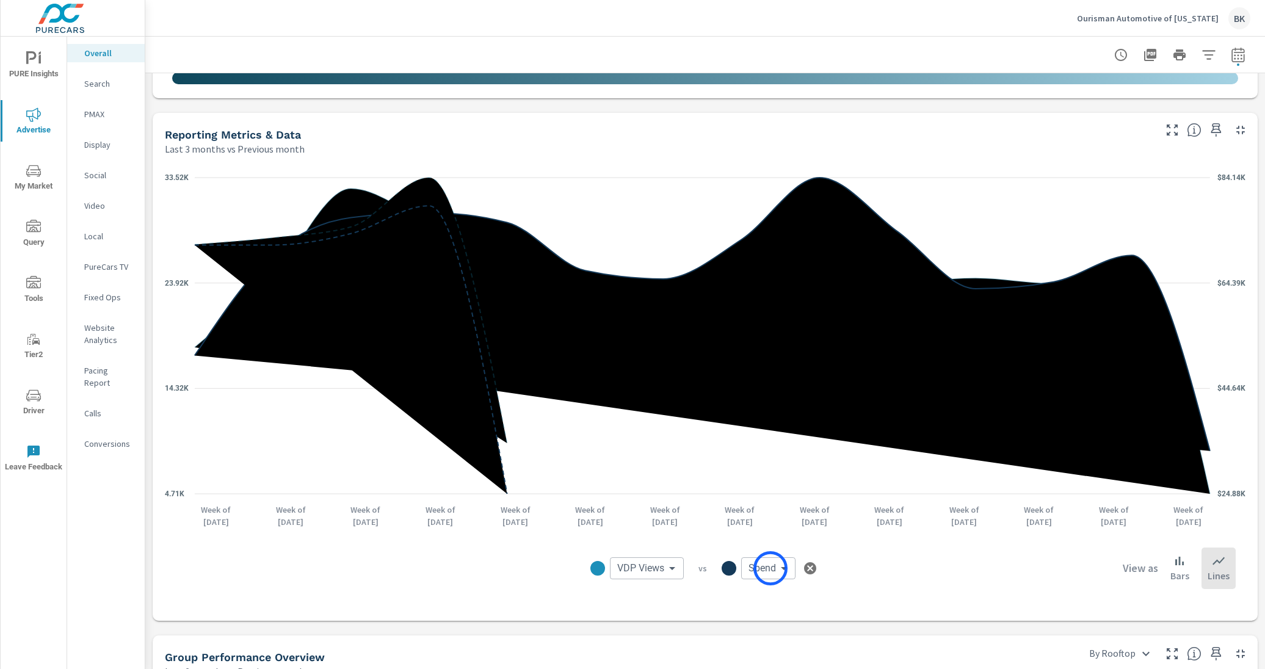
click at [770, 568] on body "PURE Insights Advertise My Market Query Tools Tier2 Driver Leave Feedback Overa…" at bounding box center [632, 341] width 1265 height 683
click at [783, 572] on li "Calls" at bounding box center [833, 569] width 184 height 24
type input "Calls"
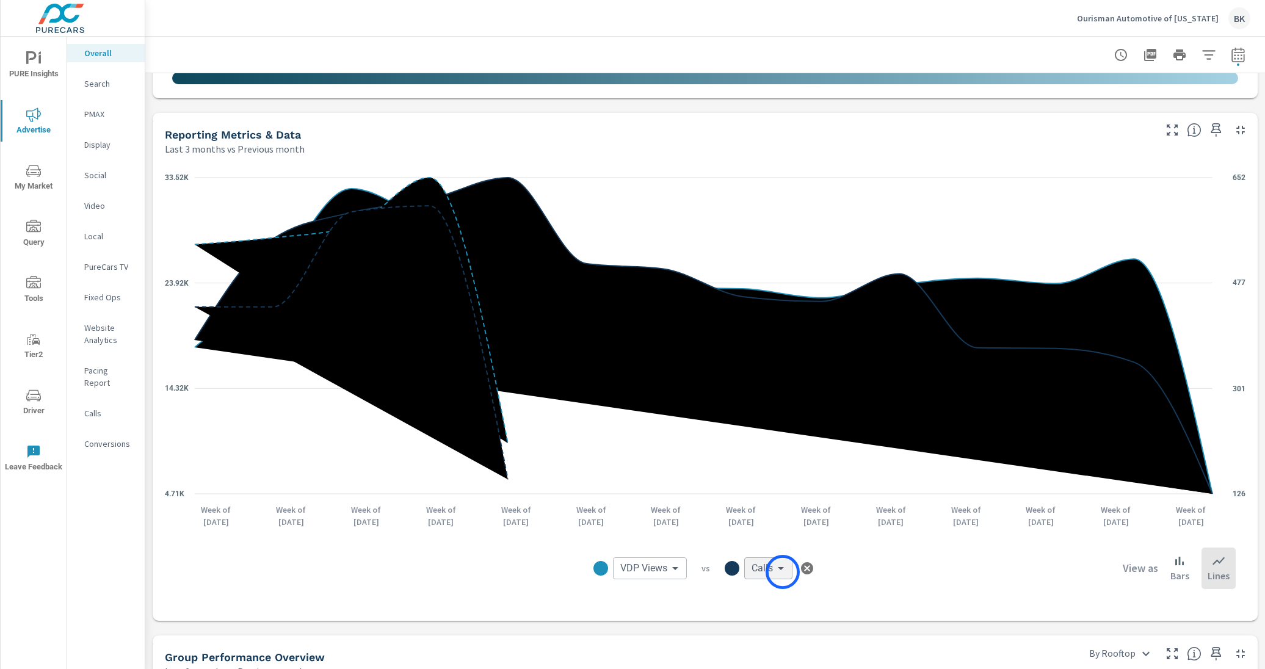
scroll to position [259, 0]
click at [783, 572] on body "PURE Insights Advertise My Market Query Tools Tier2 Driver Leave Feedback Overa…" at bounding box center [632, 341] width 1265 height 683
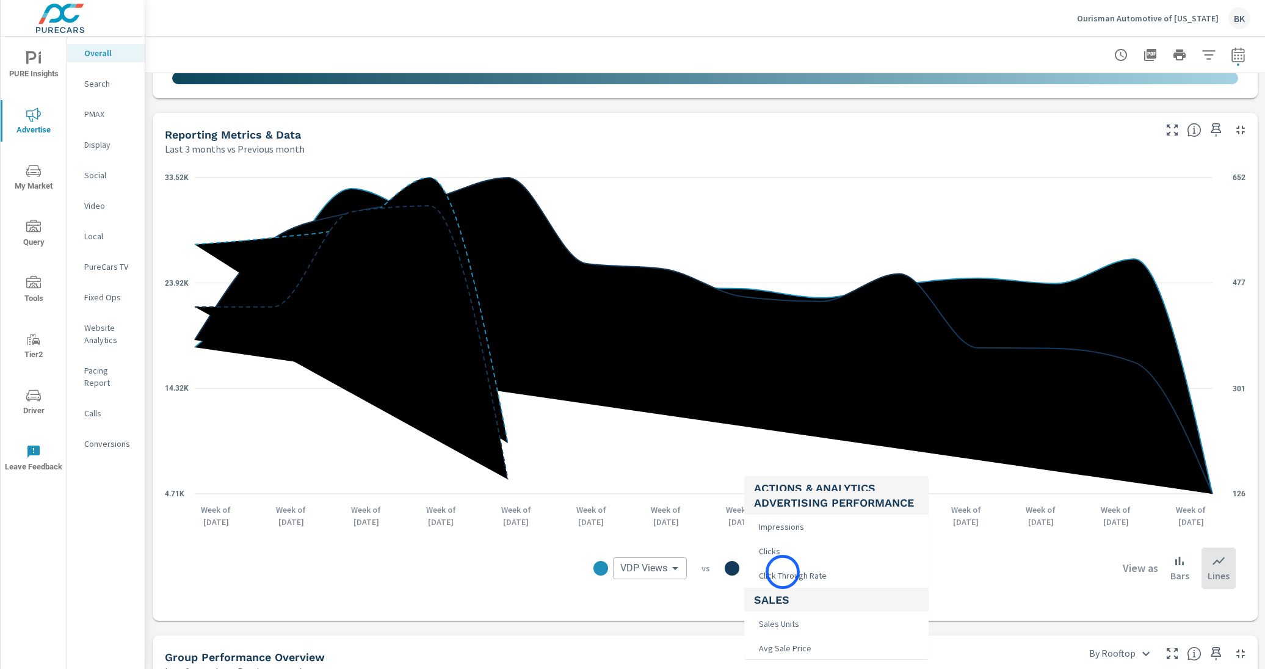
scroll to position [480, 0]
click at [665, 573] on div at bounding box center [632, 334] width 1265 height 669
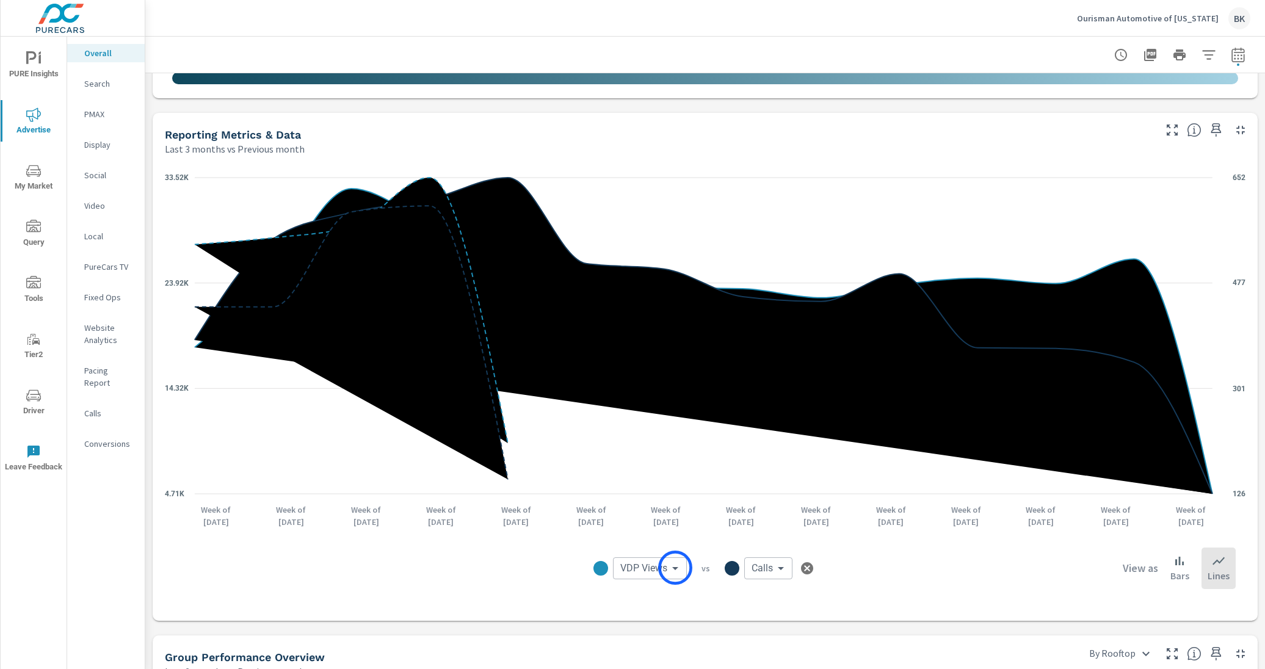
click at [676, 568] on body "PURE Insights Advertise My Market Query Tools Tier2 Driver Leave Feedback Overa…" at bounding box center [632, 341] width 1265 height 683
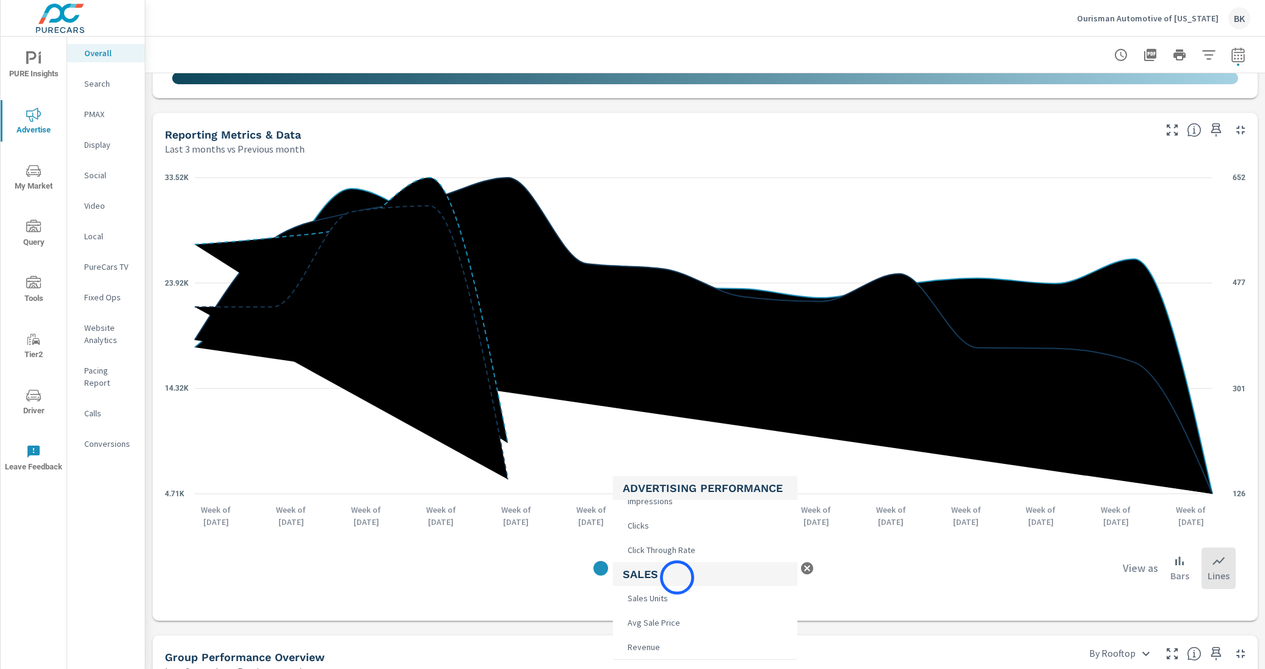
scroll to position [476, 0]
click at [664, 552] on li "Clicks" at bounding box center [705, 547] width 184 height 24
type input "Clicks"
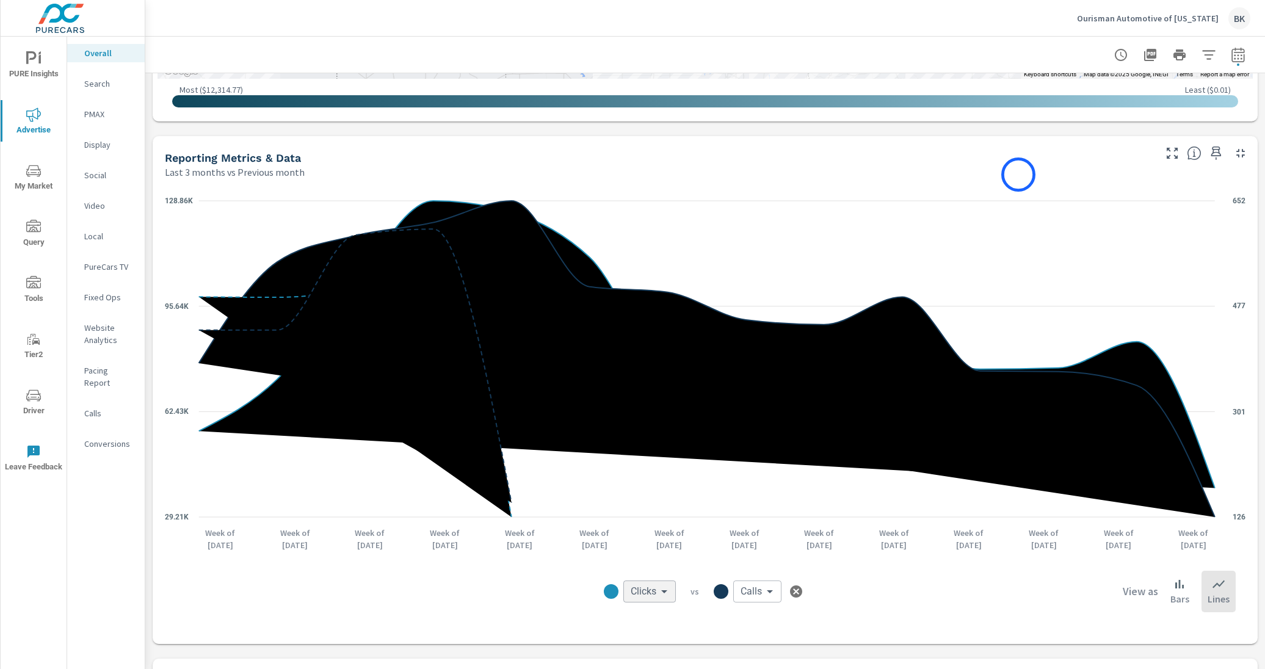
scroll to position [890, 0]
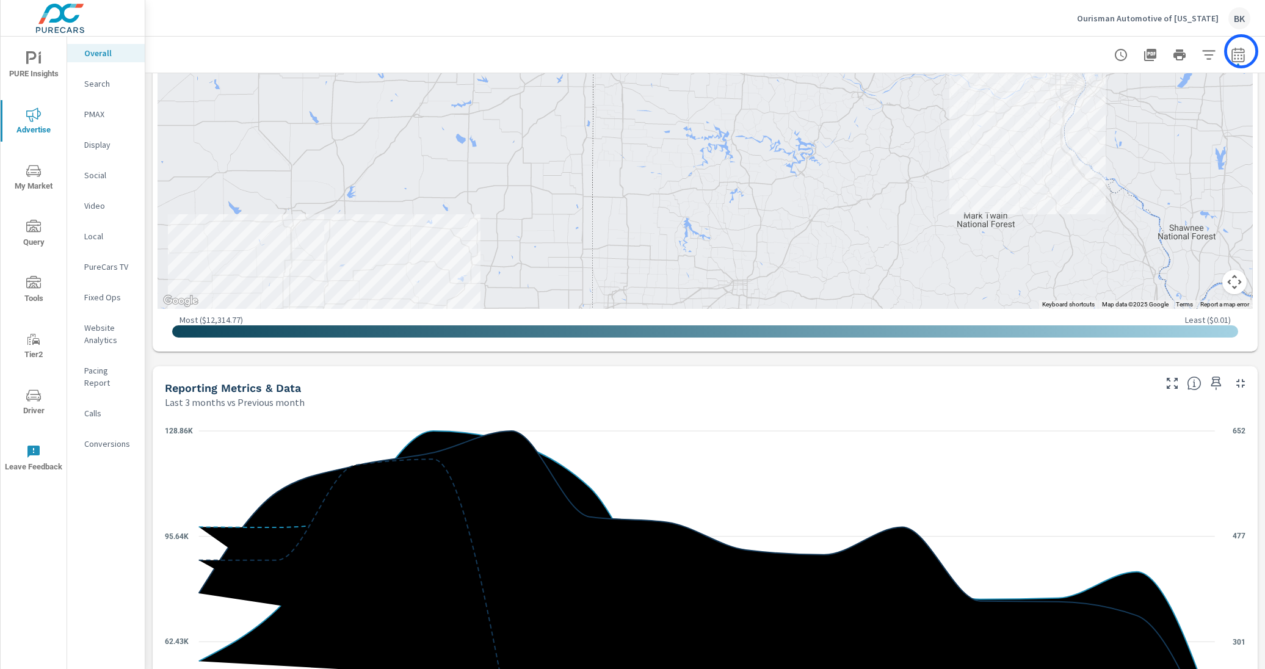
click at [987, 51] on icon "button" at bounding box center [1237, 54] width 13 height 15
select select "Last 3 months"
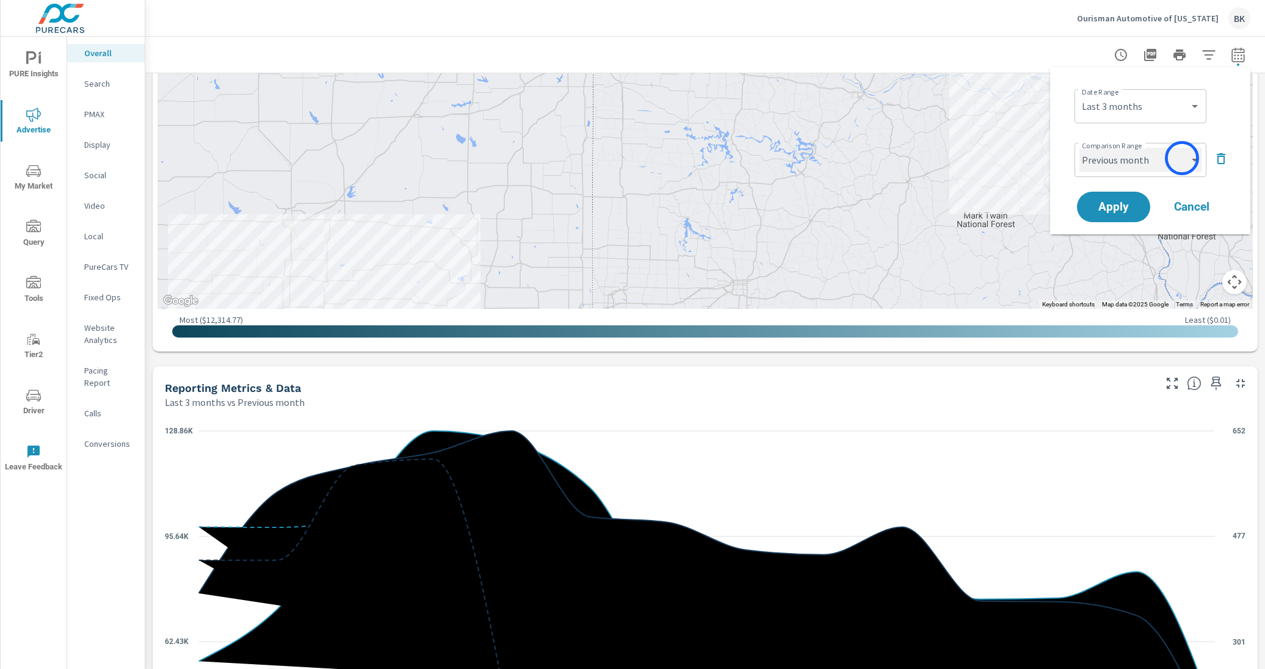
click at [987, 158] on select "Custom Previous period Previous month Previous year" at bounding box center [1140, 160] width 122 height 24
click at [987, 148] on select "Custom Previous period Previous month Previous year" at bounding box center [1140, 160] width 122 height 24
select select "Previous period"
click at [987, 203] on span "Apply" at bounding box center [1114, 207] width 50 height 12
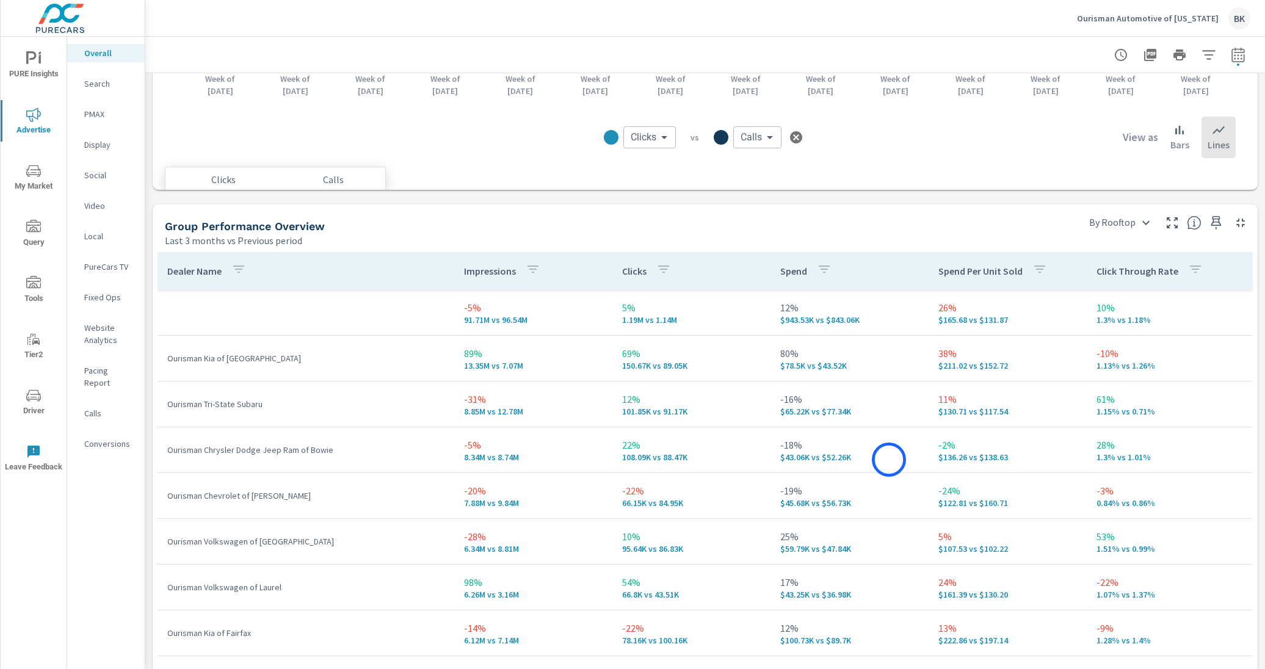
scroll to position [1725, 0]
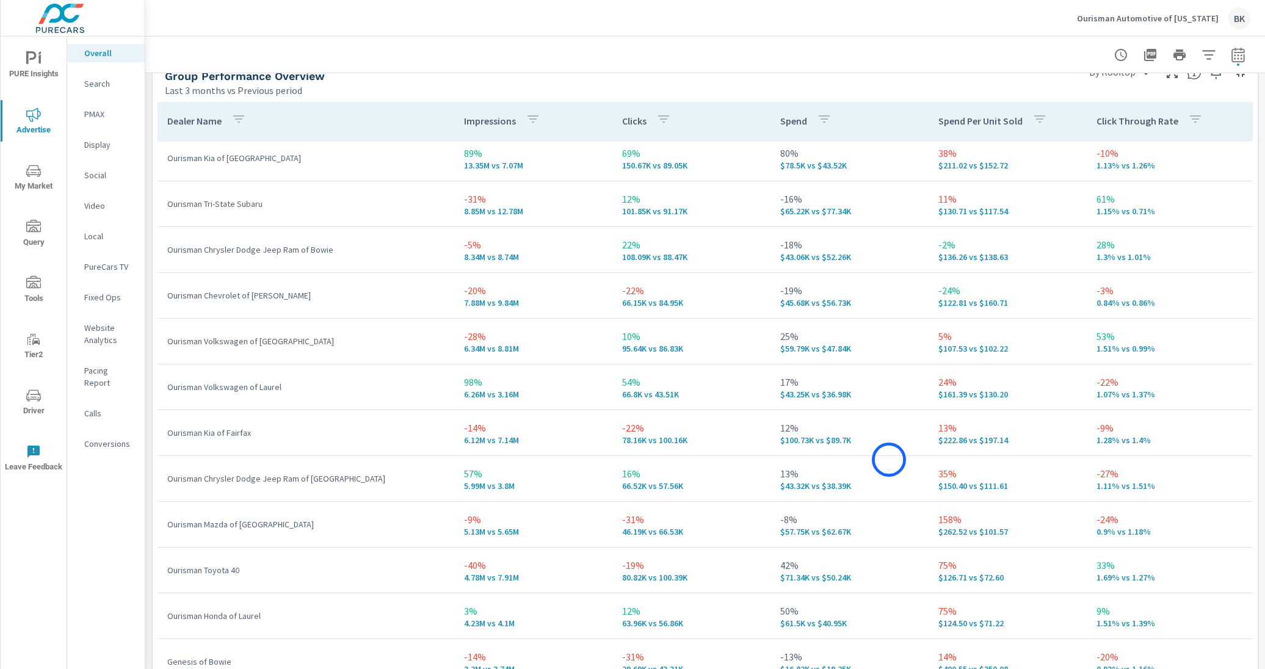
scroll to position [209, 0]
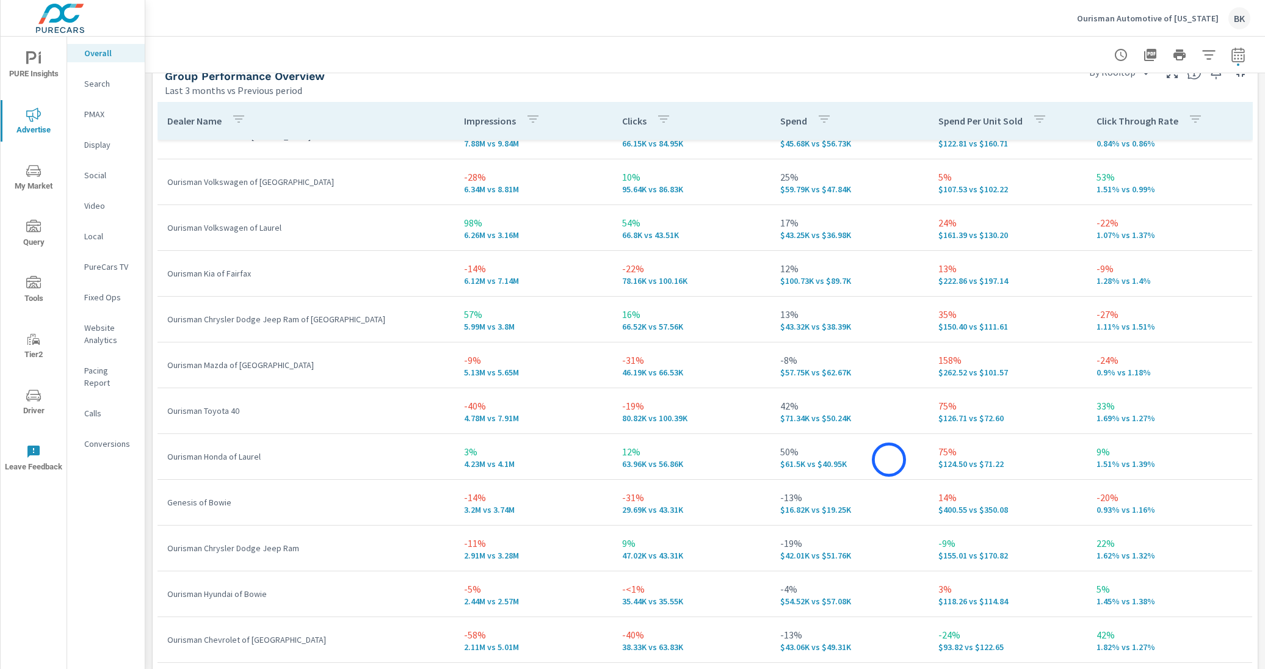
scroll to position [1731, 0]
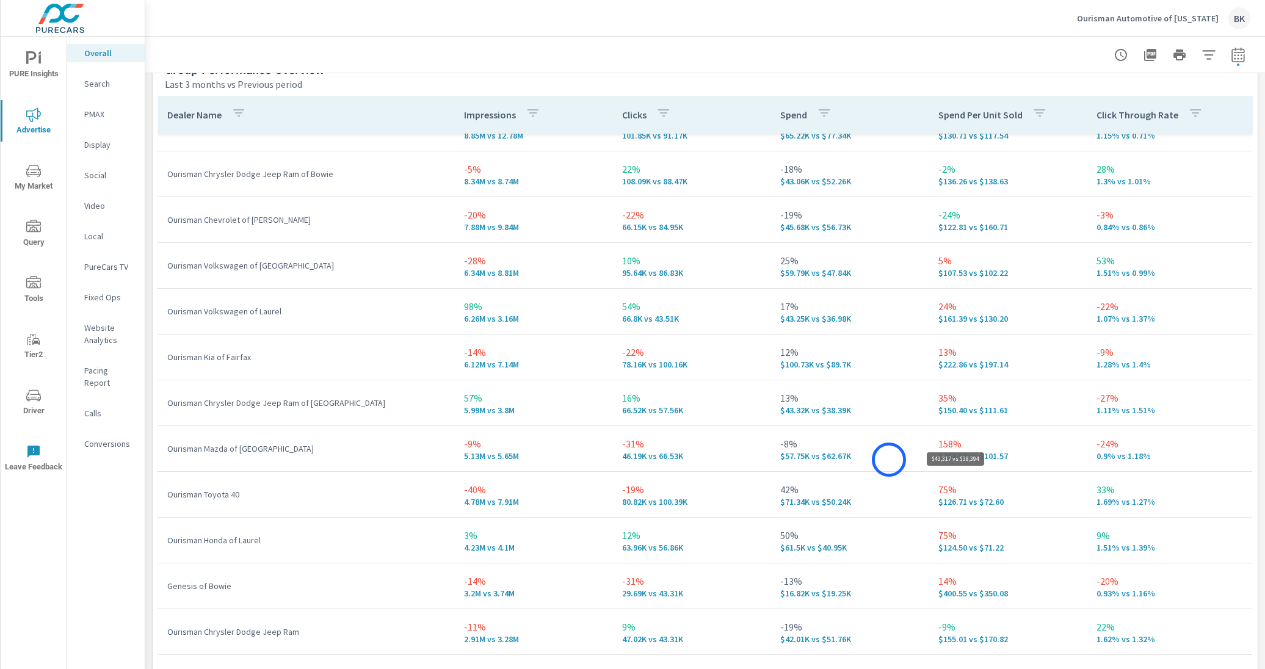
scroll to position [71, 0]
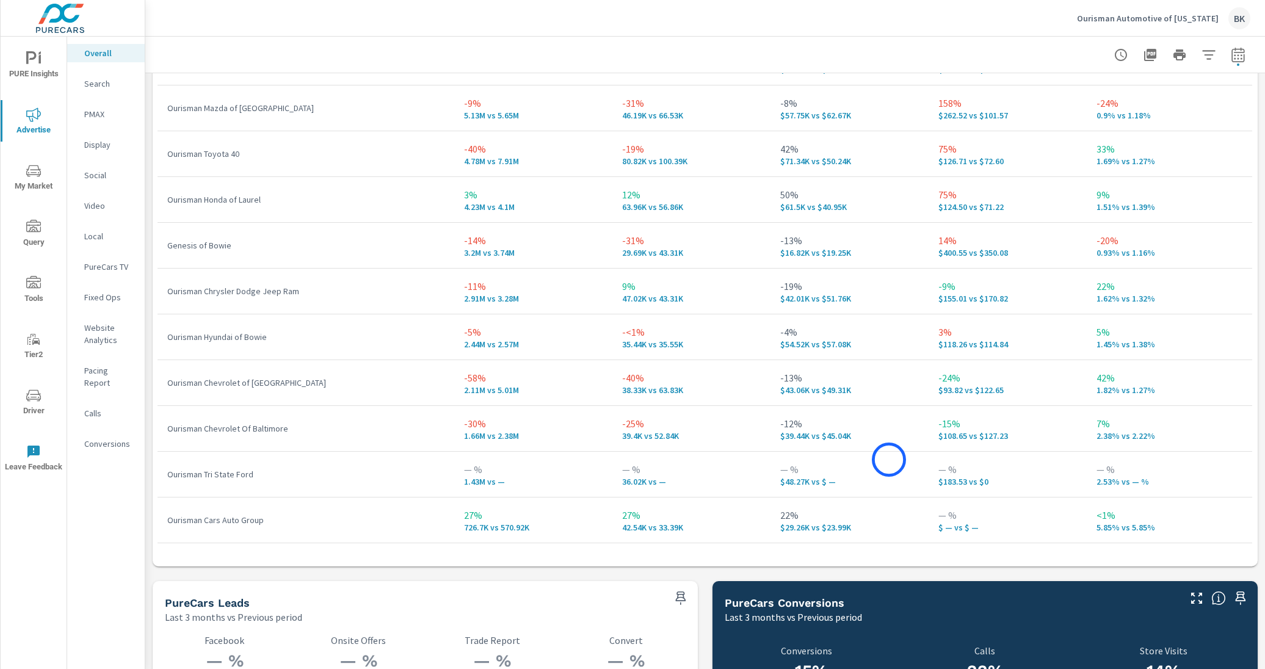
scroll to position [2021, 0]
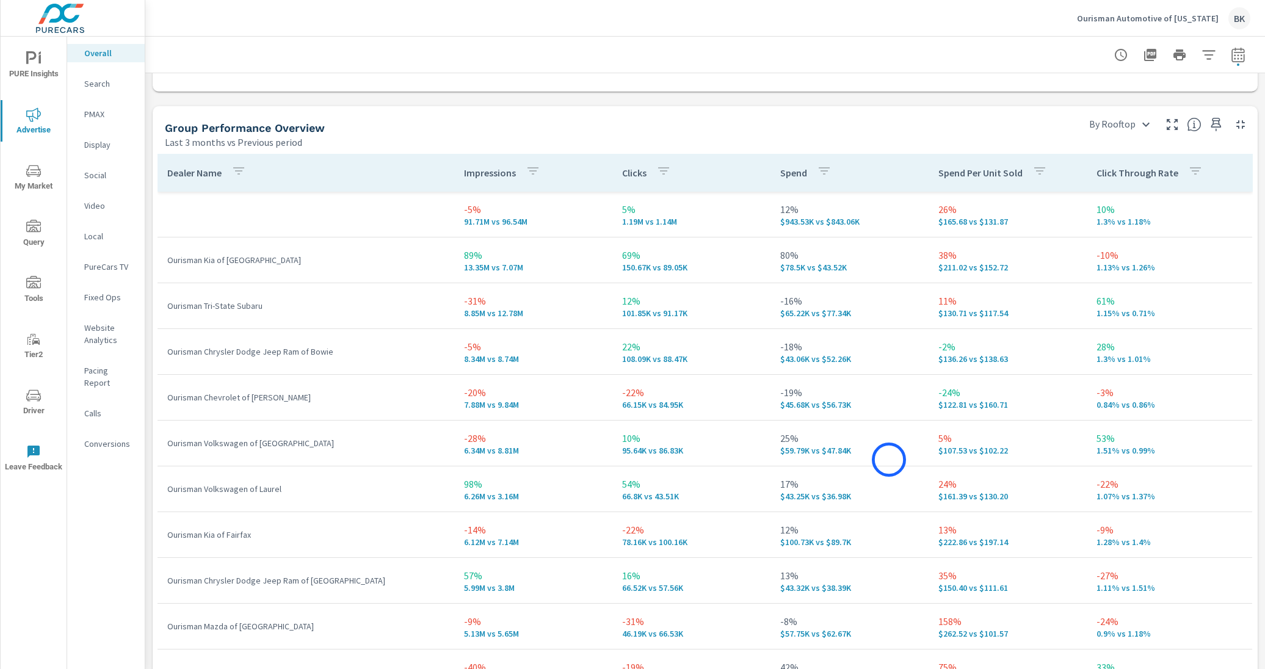
scroll to position [1661, 0]
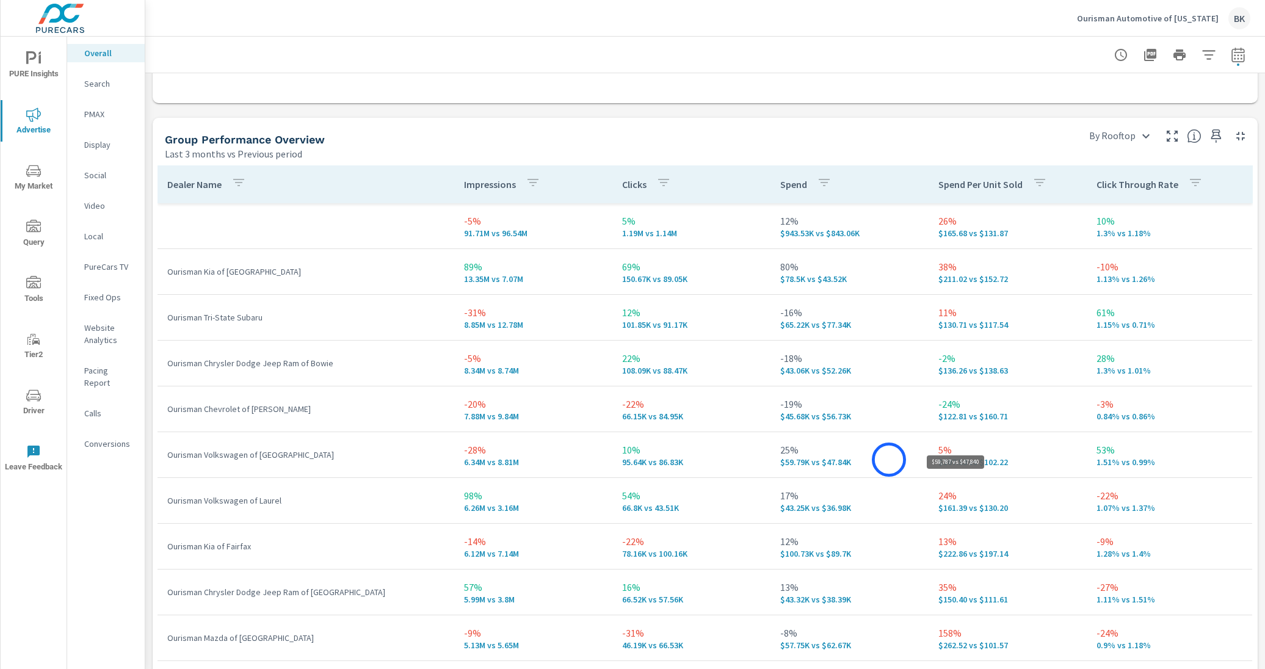
scroll to position [209, 0]
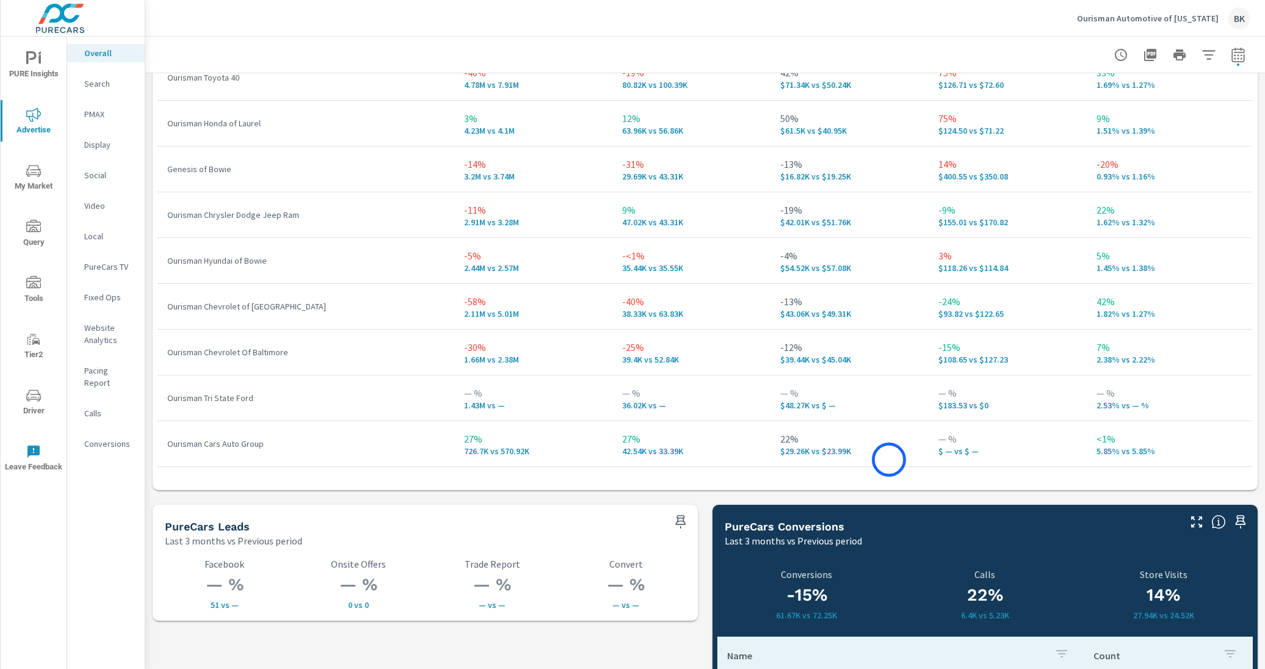
scroll to position [2060, 0]
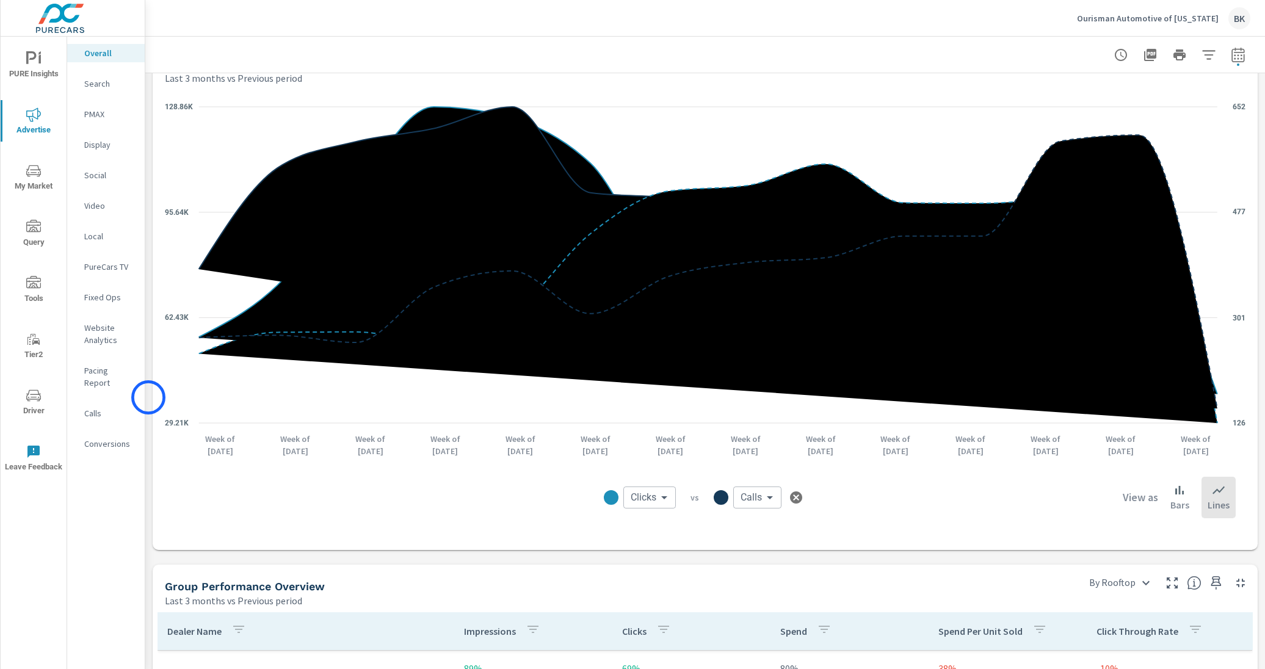
scroll to position [1189, 0]
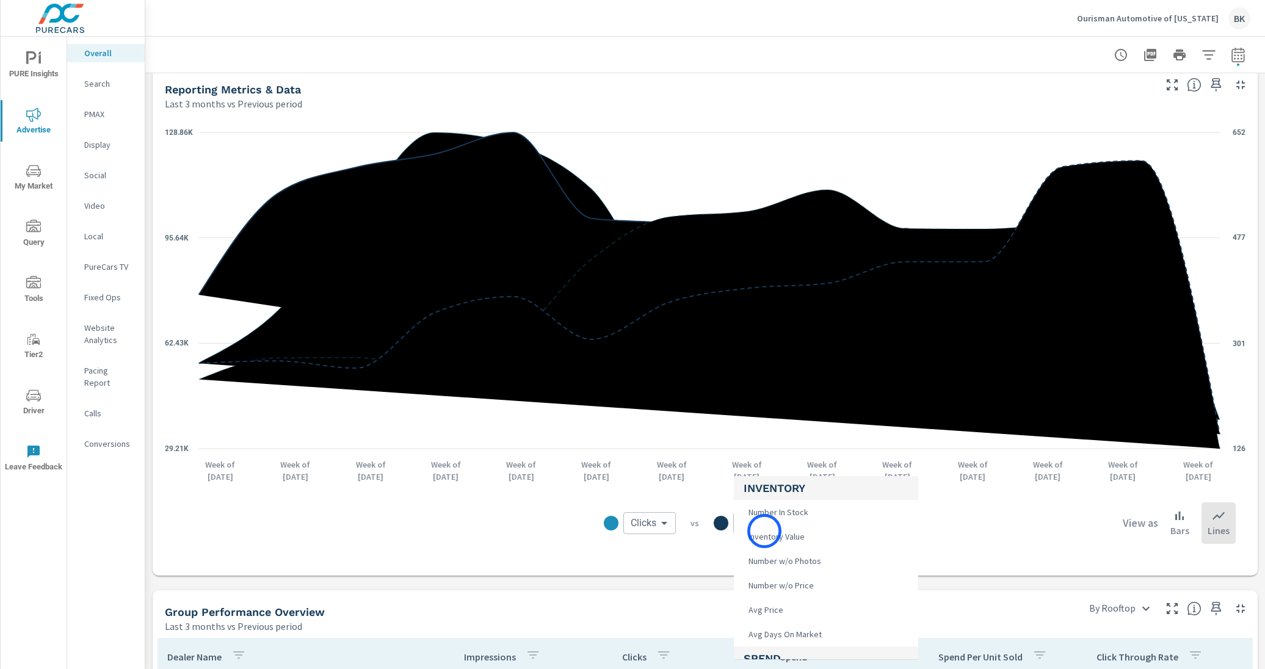
click at [764, 531] on body "PURE Insights Advertise My Market Query Tools Tier2 Driver Leave Feedback Overa…" at bounding box center [632, 341] width 1265 height 683
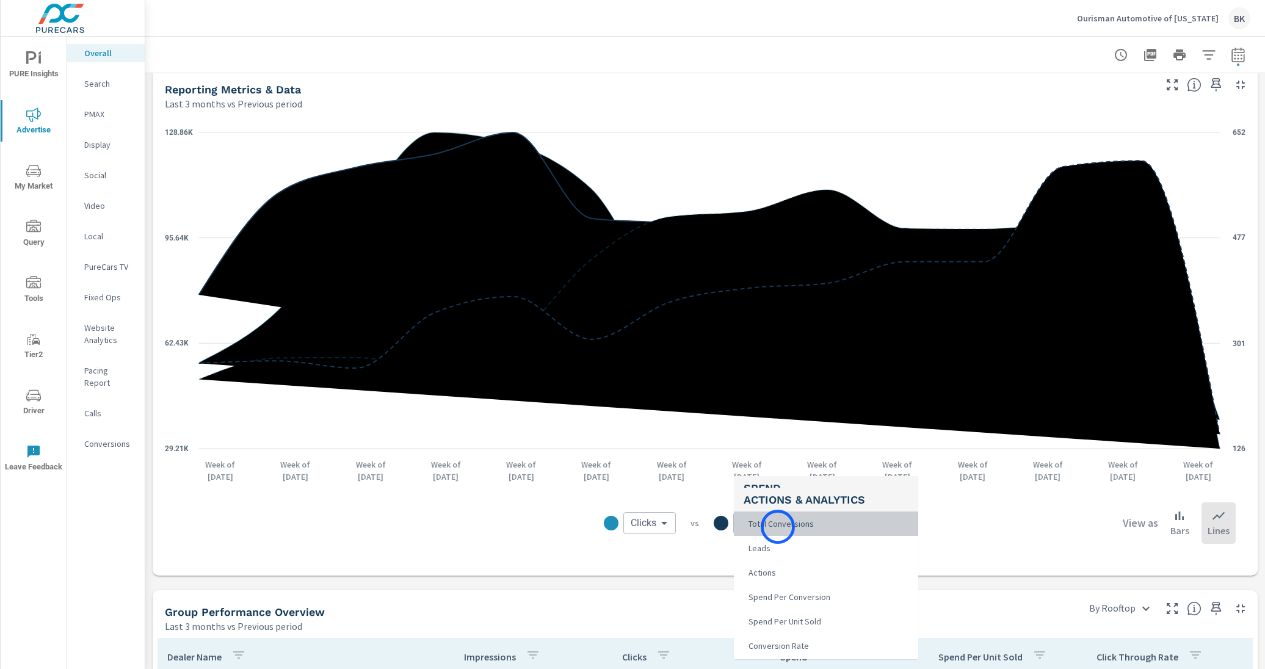
click at [778, 527] on span "Total Conversions" at bounding box center [780, 523] width 73 height 17
type input "Total Conversions"
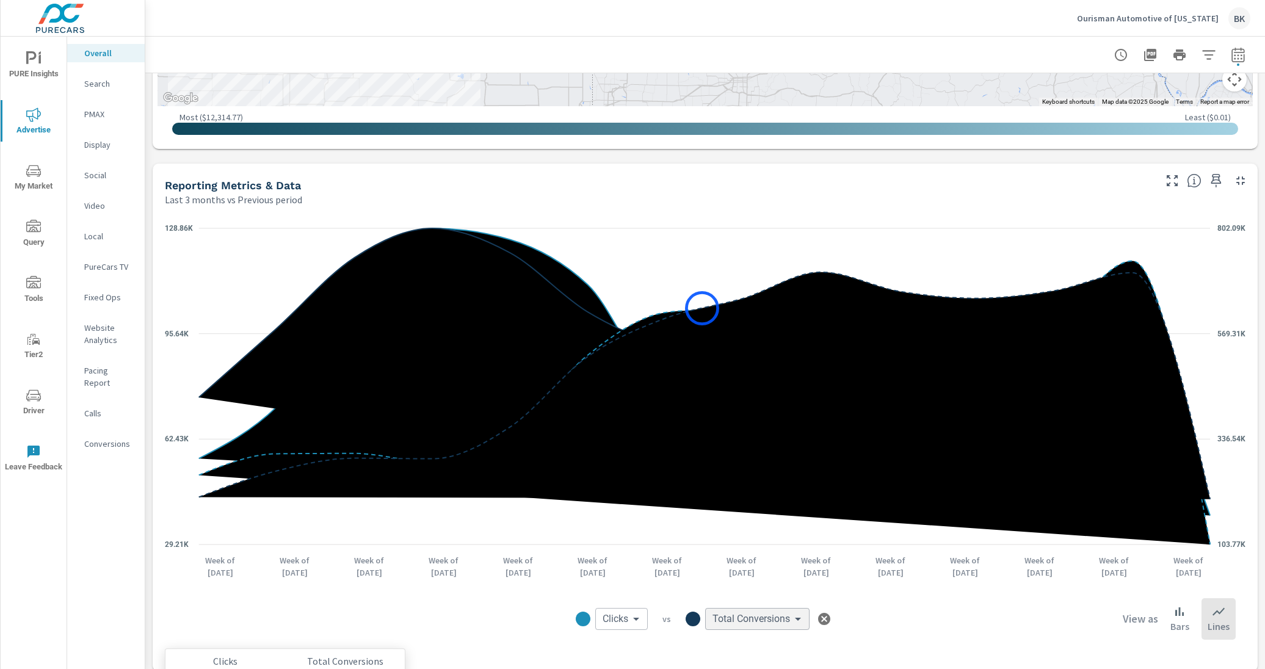
scroll to position [1092, 0]
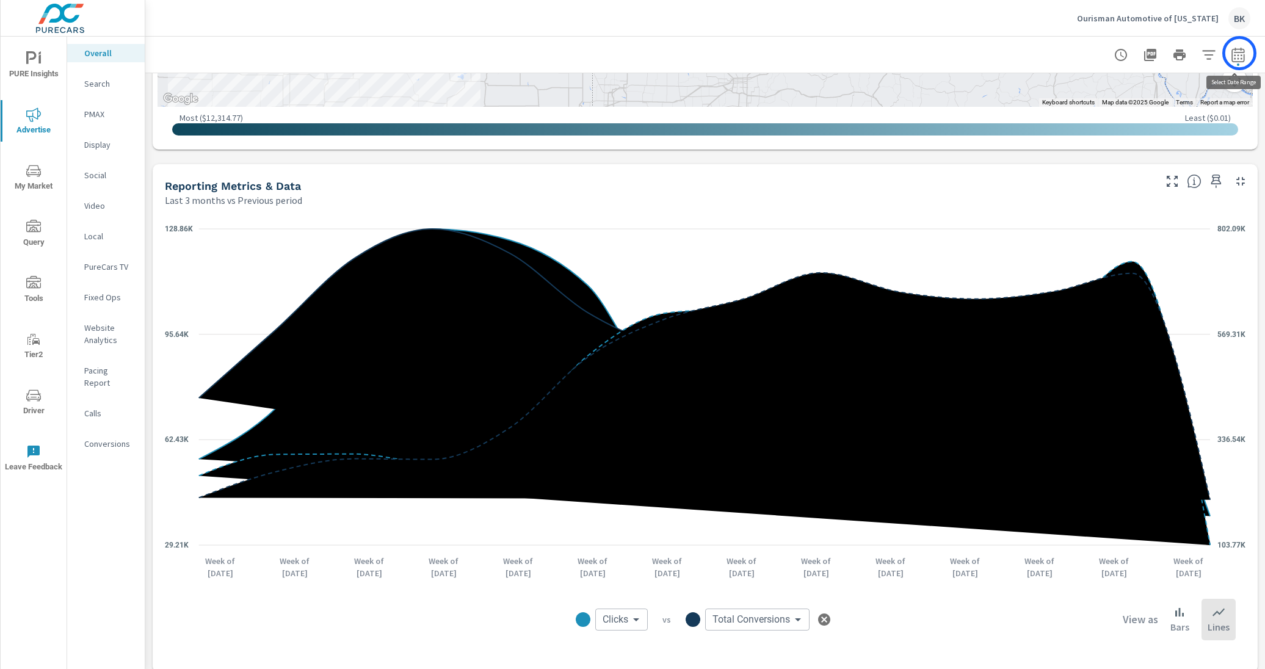
click at [987, 53] on icon "button" at bounding box center [1238, 55] width 15 height 15
select select "Last 3 months"
select select "Previous period"
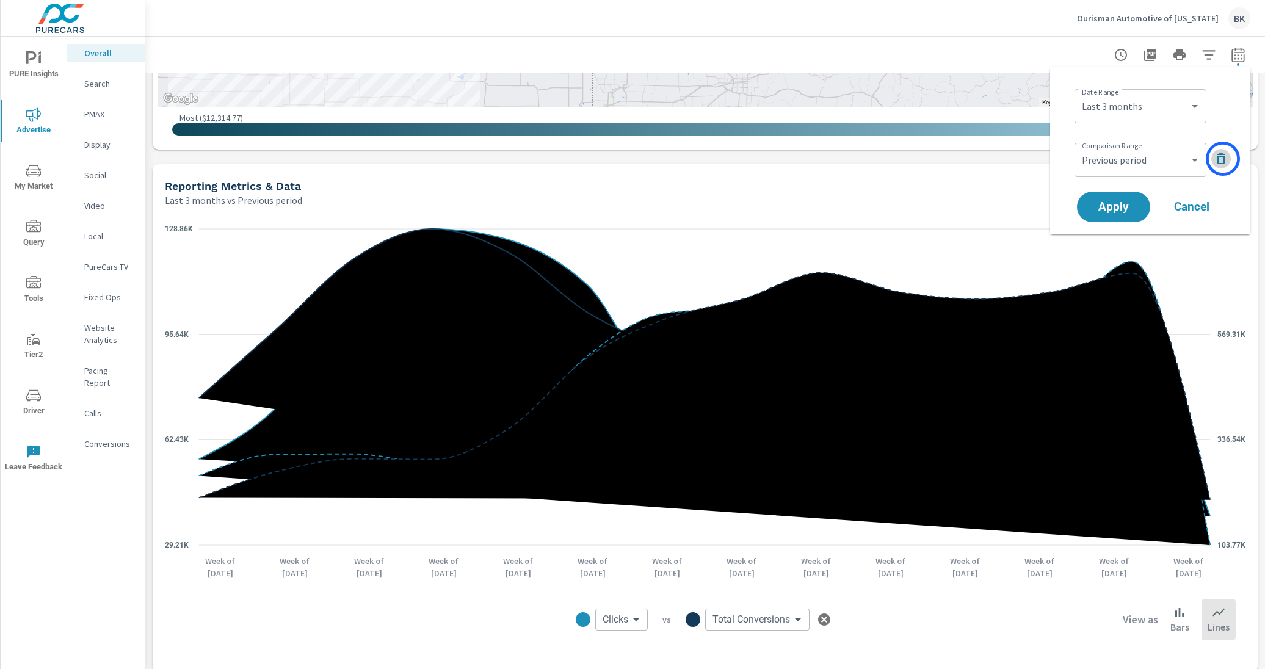
click at [987, 159] on icon "button" at bounding box center [1221, 158] width 15 height 15
click at [987, 171] on span "Apply" at bounding box center [1114, 173] width 50 height 12
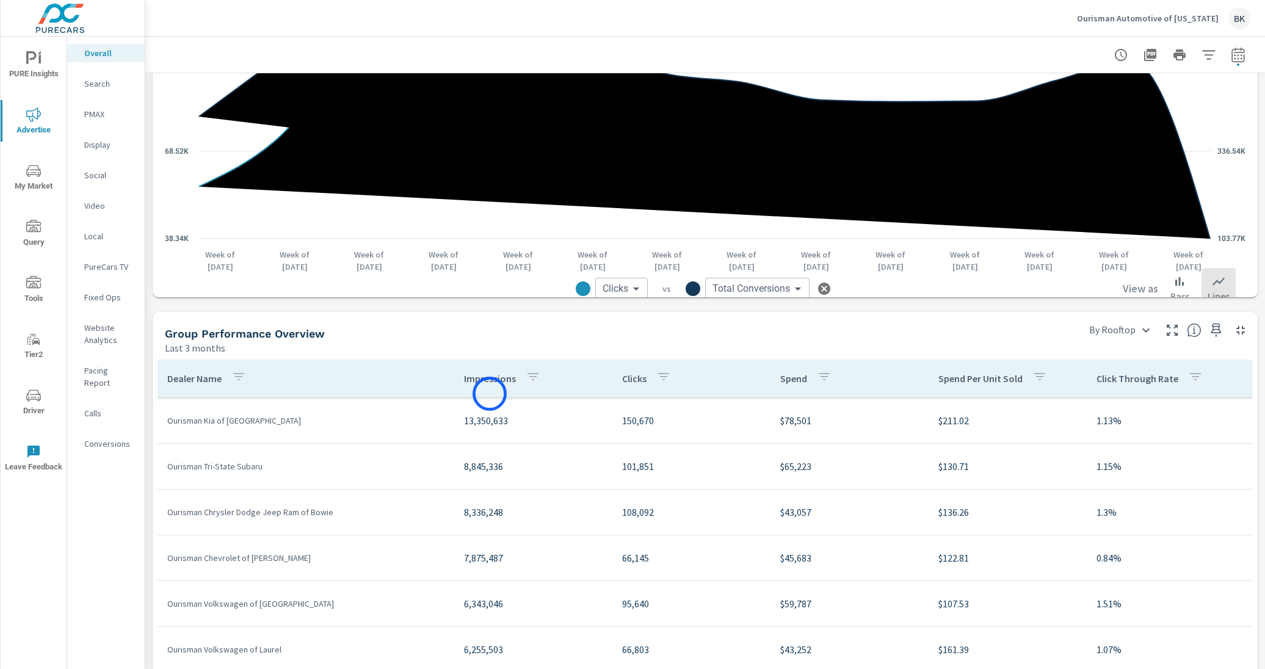
scroll to position [1142, 0]
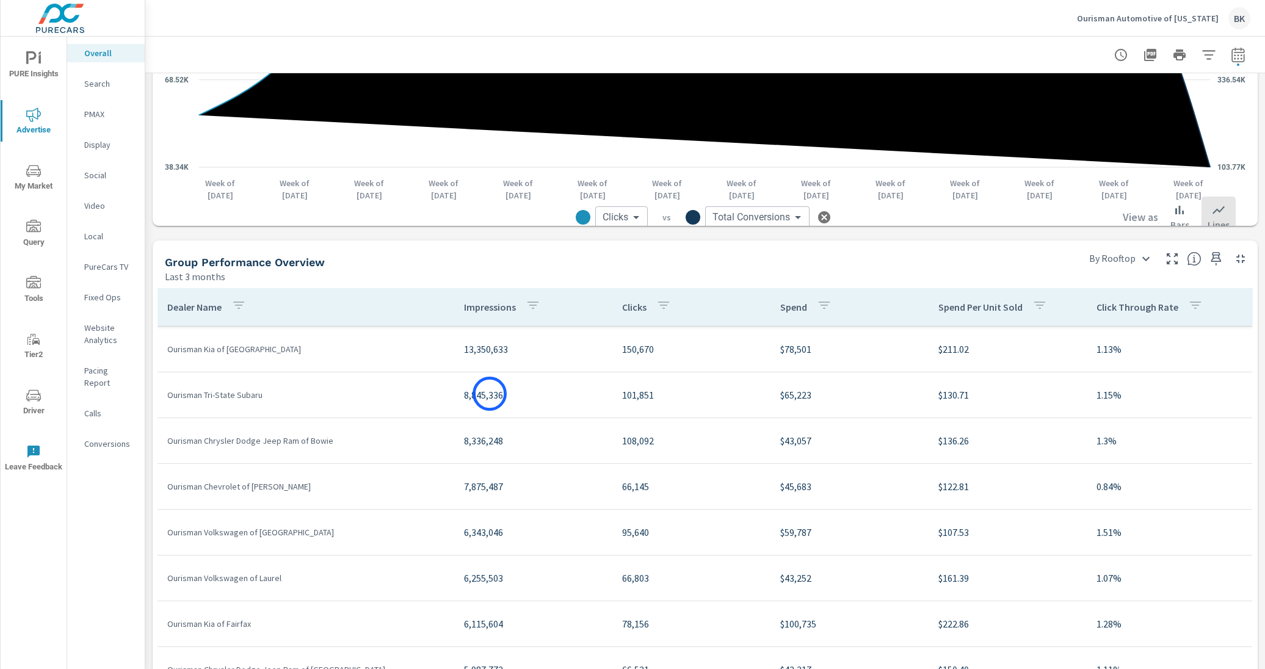
scroll to position [46, 0]
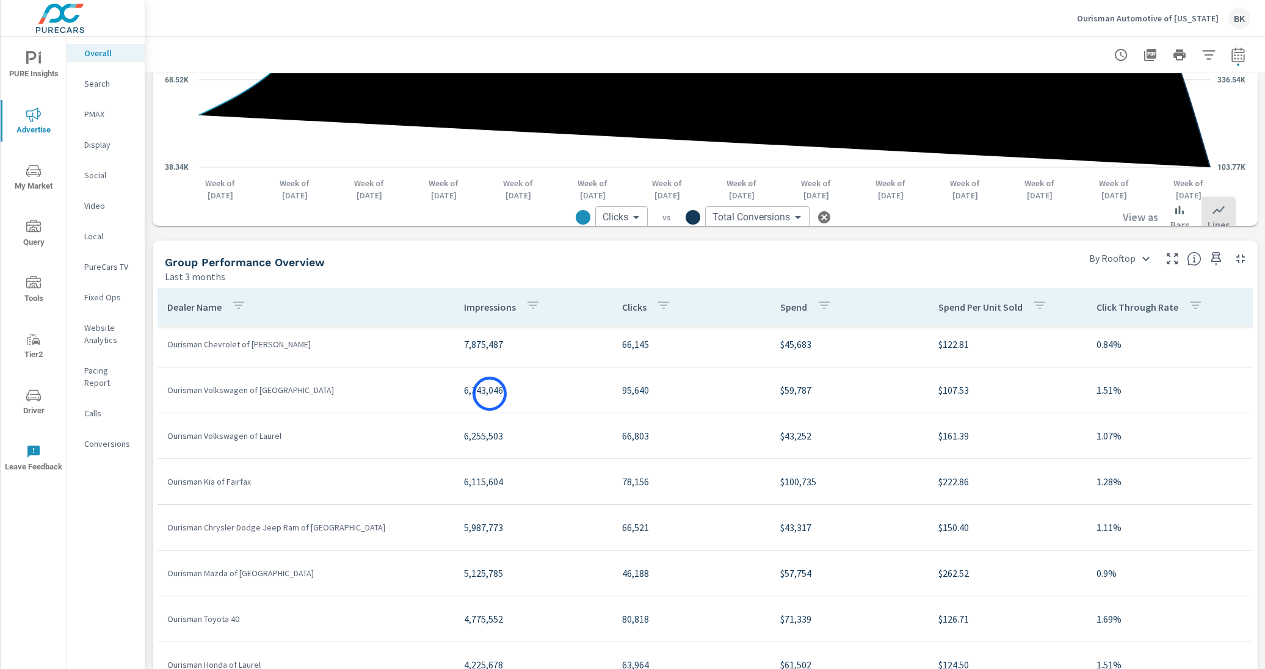
scroll to position [393, 0]
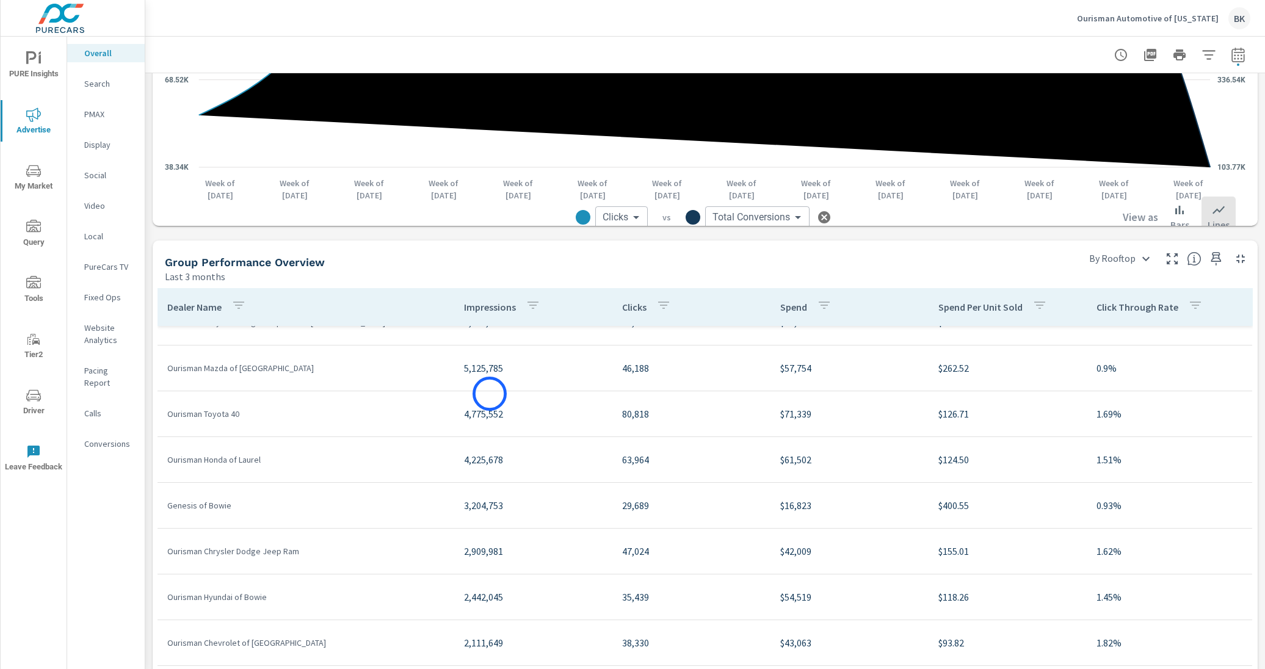
scroll to position [1144, 0]
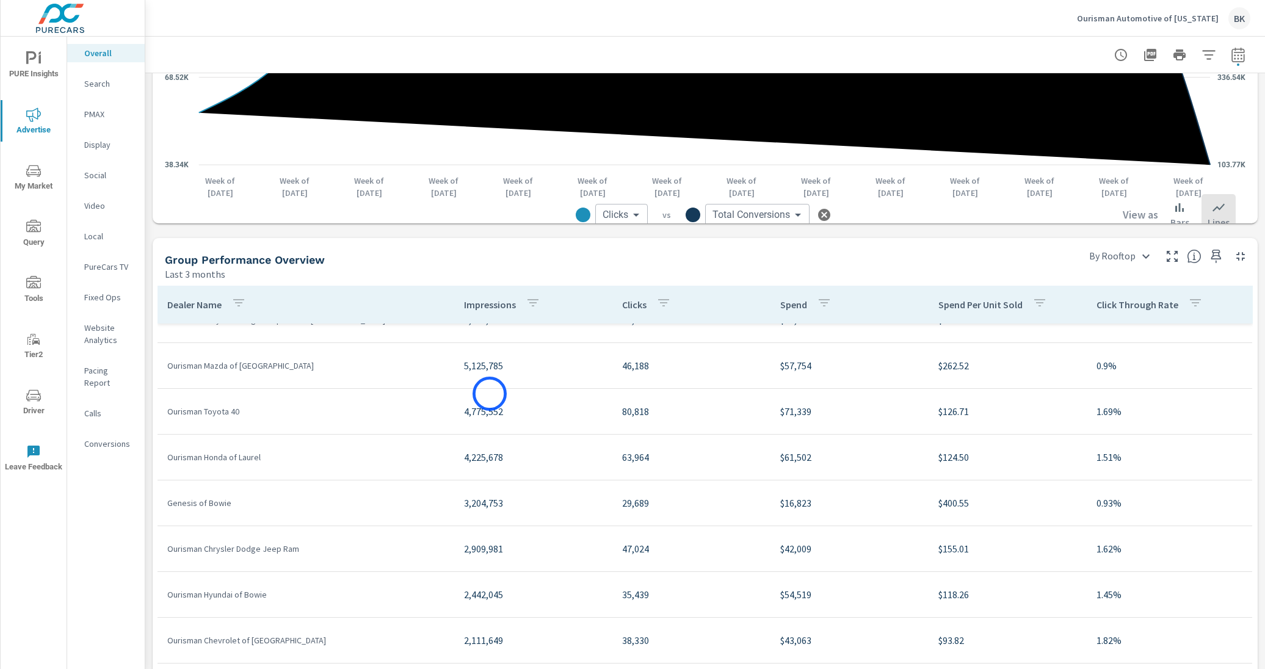
scroll to position [218, 0]
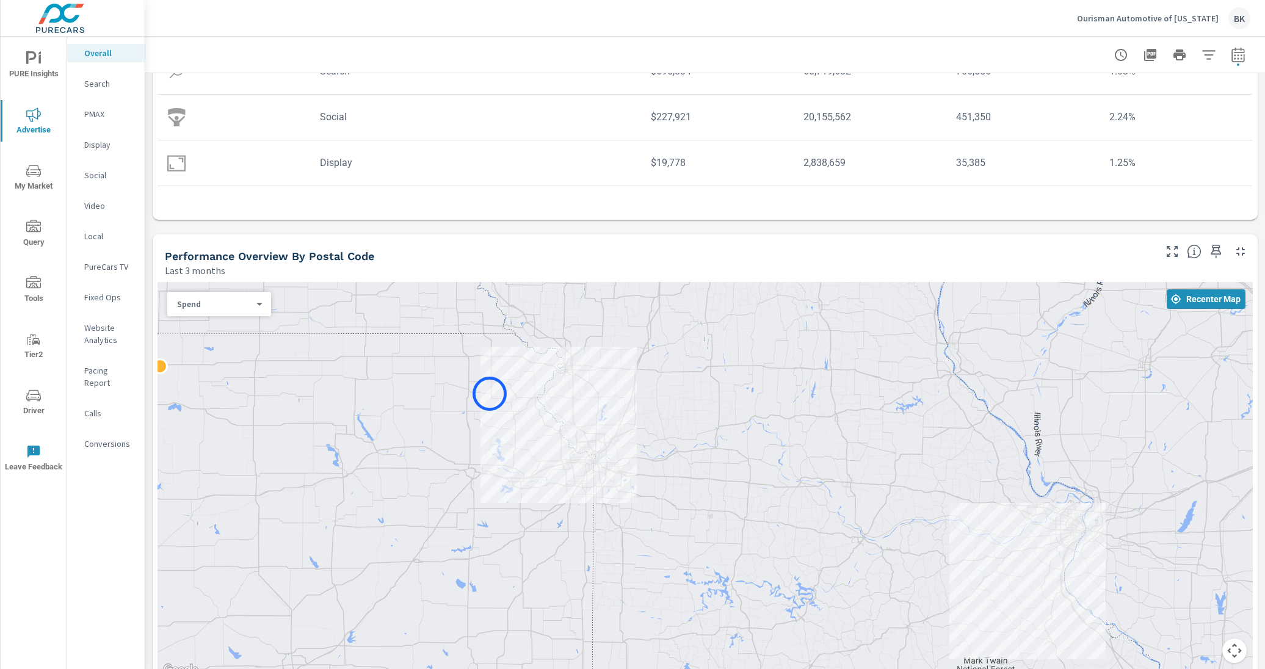
scroll to position [147, 0]
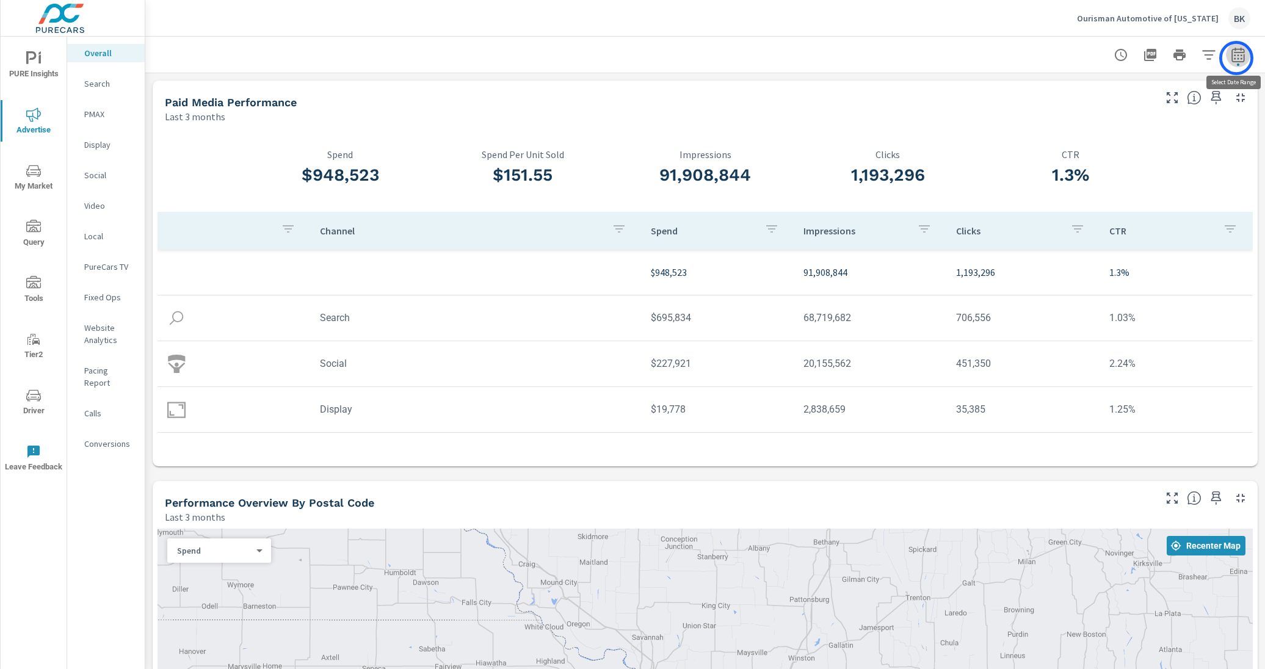
click at [987, 58] on icon "button" at bounding box center [1238, 55] width 15 height 15
select select "Last 3 months"
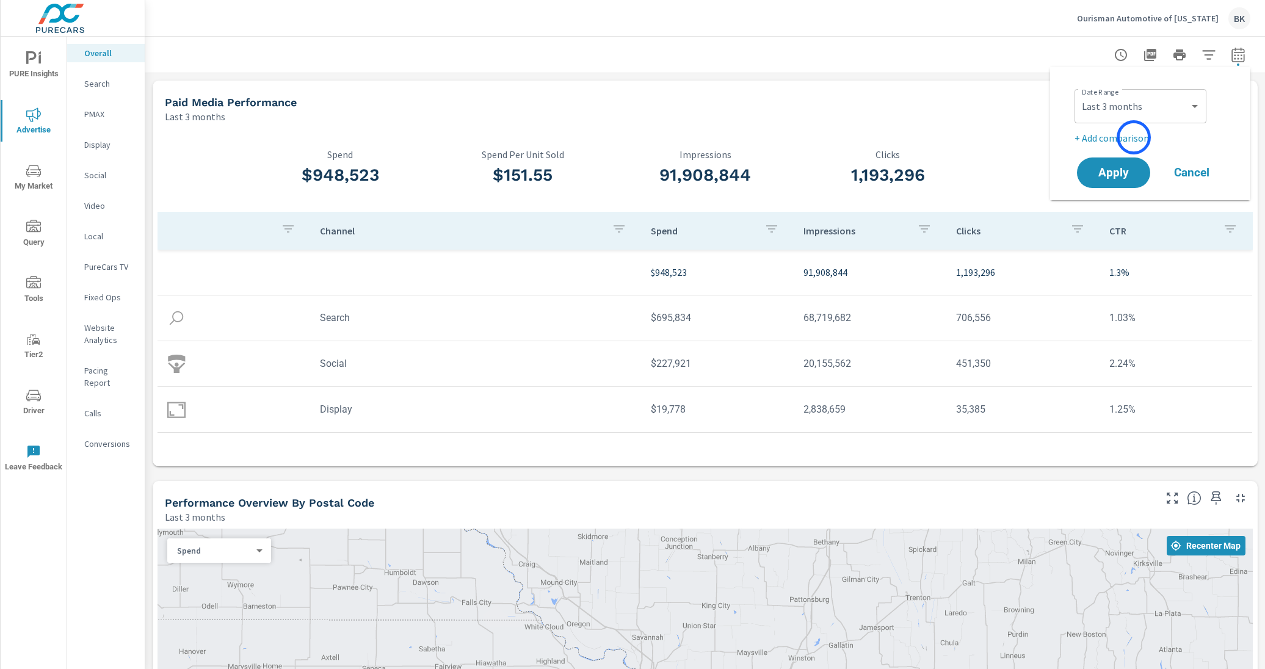
click at [987, 137] on p "+ Add comparison" at bounding box center [1152, 138] width 156 height 15
select select "Previous period"
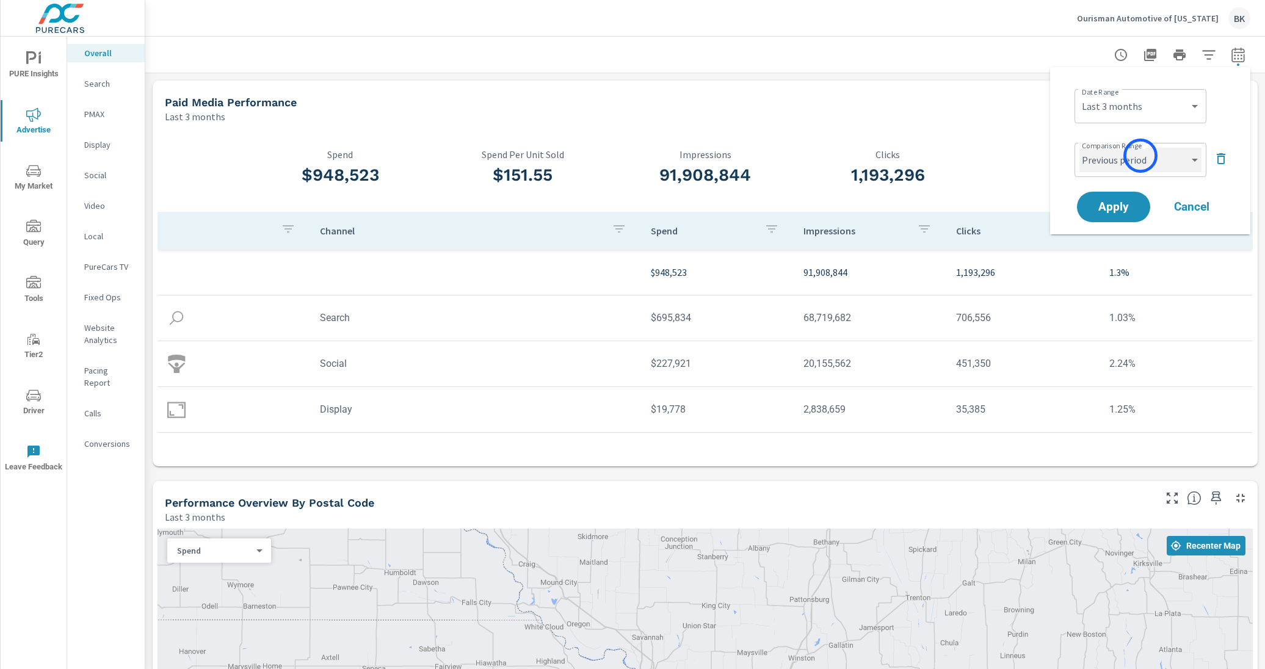
click at [987, 156] on select "Custom Previous period Previous month Previous year" at bounding box center [1140, 160] width 122 height 24
click at [987, 148] on select "Custom Previous period Previous month Previous year" at bounding box center [1140, 160] width 122 height 24
click at [987, 211] on span "Apply" at bounding box center [1114, 207] width 50 height 12
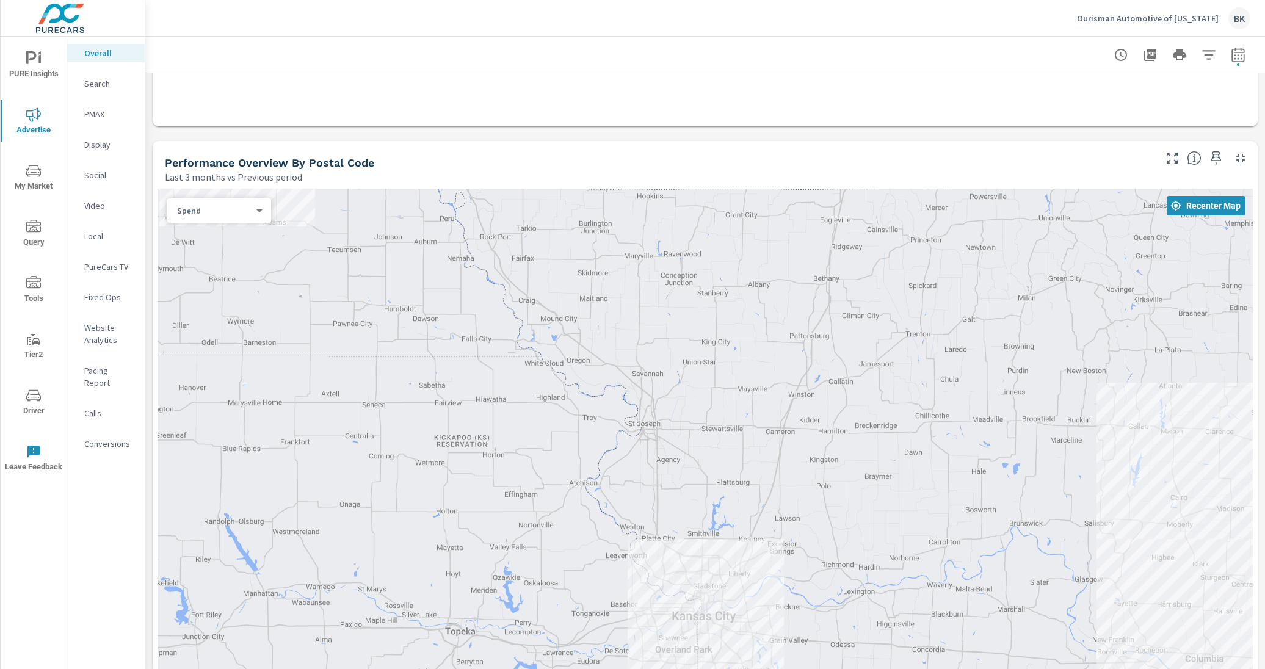
scroll to position [563, 0]
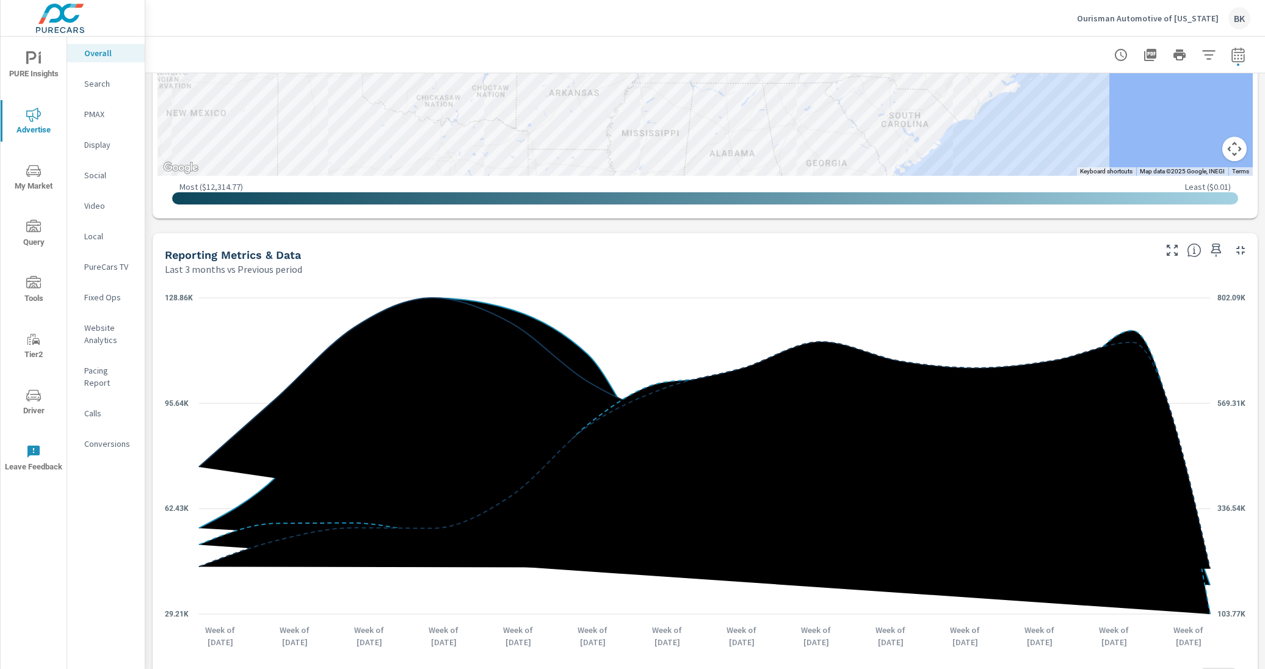
scroll to position [929, 0]
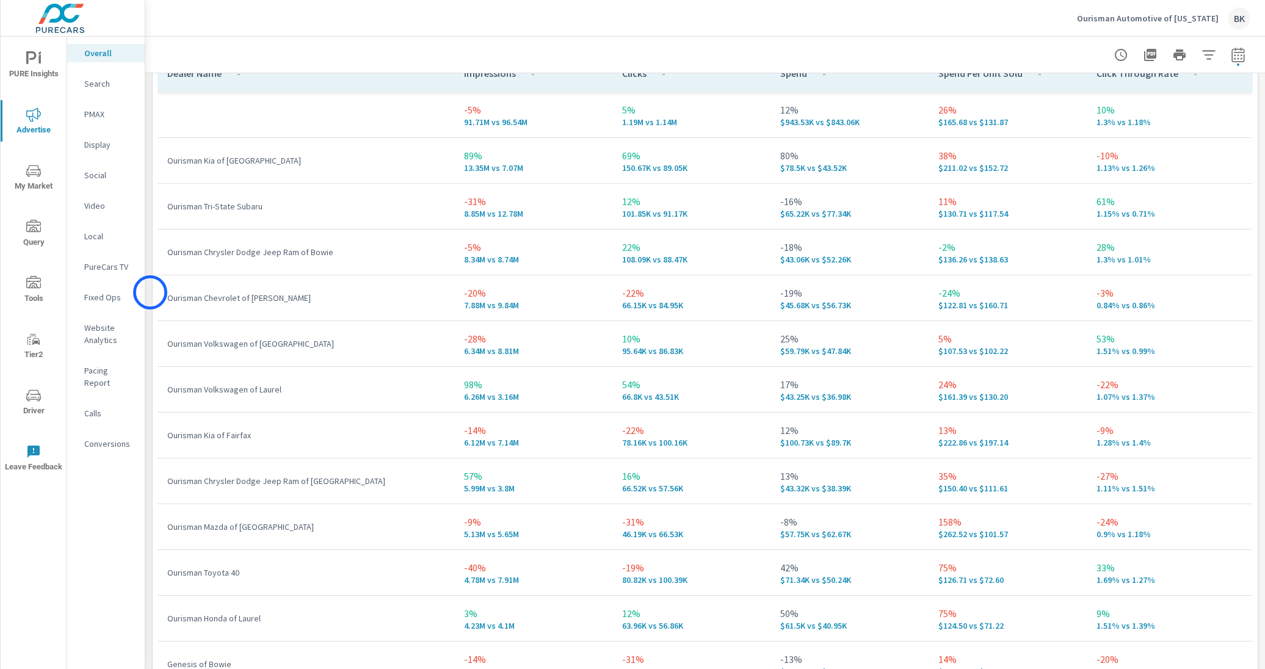
scroll to position [1731, 0]
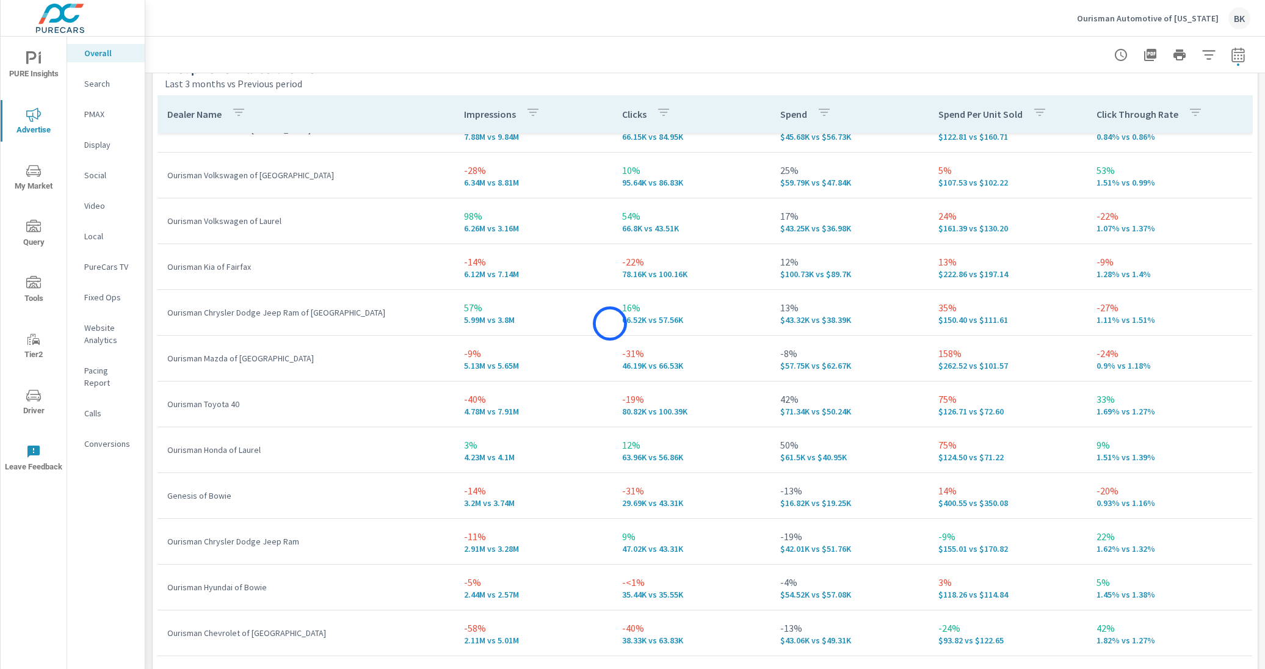
scroll to position [114, 0]
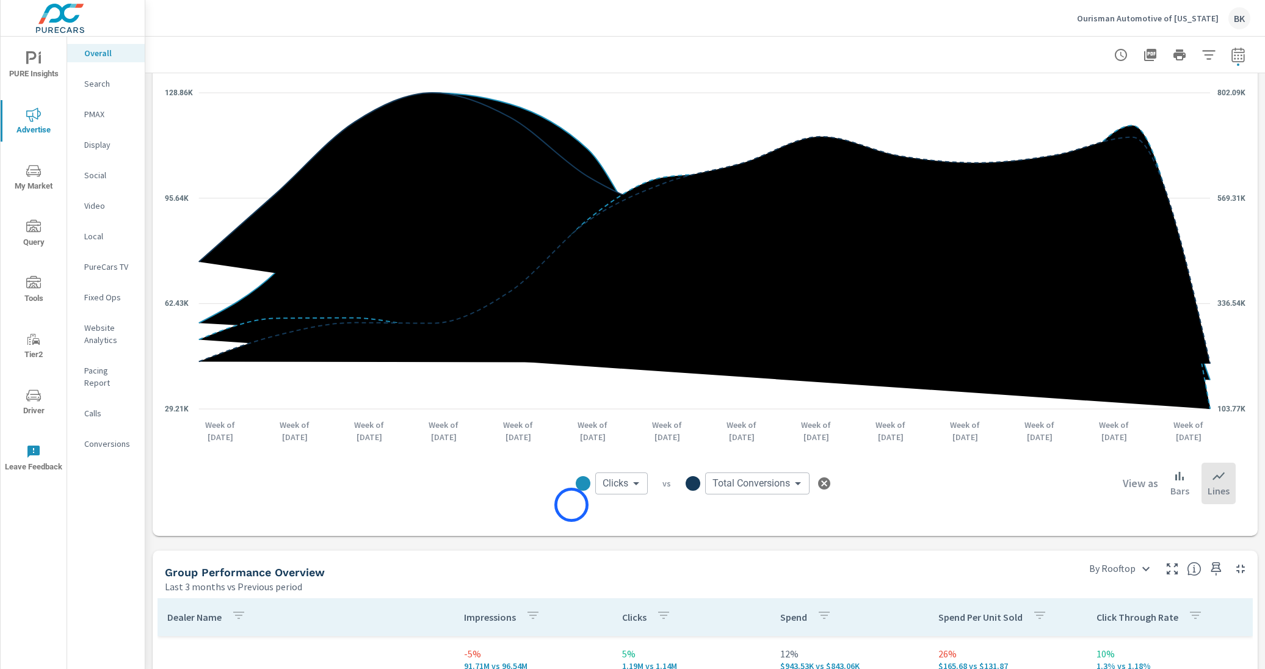
scroll to position [1219, 0]
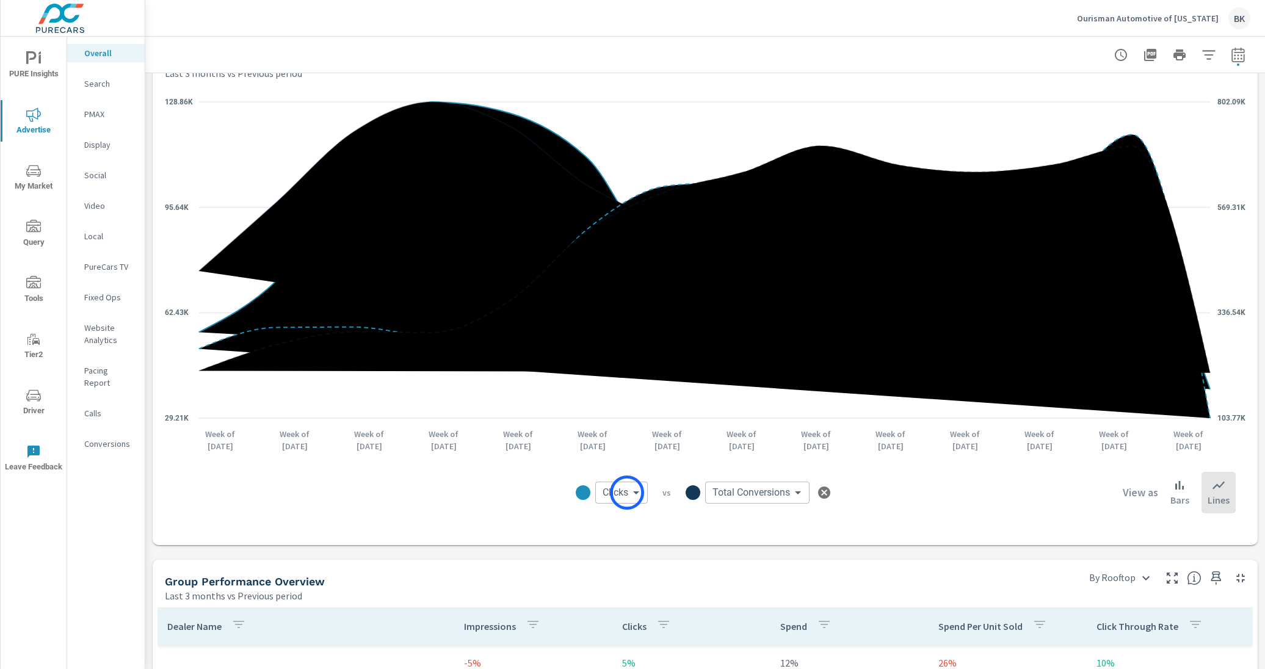
click at [627, 495] on body "PURE Insights Advertise My Market Query Tools Tier2 Driver Leave Feedback Overa…" at bounding box center [632, 341] width 1265 height 683
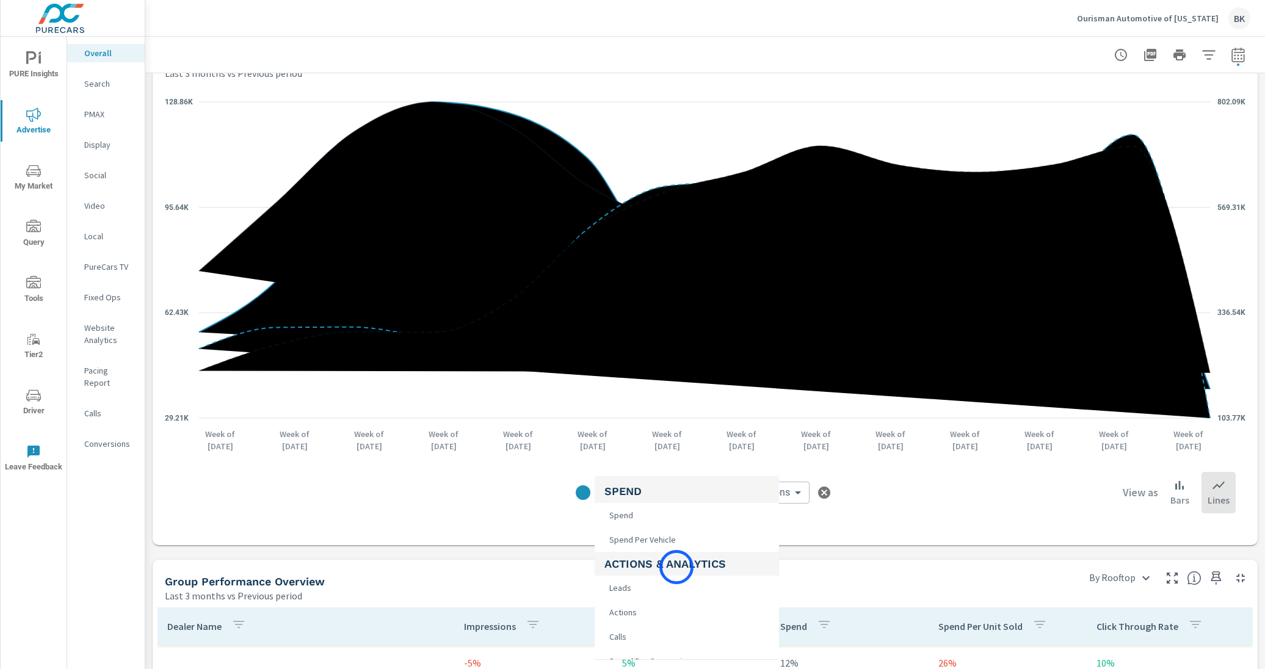
scroll to position [198, 0]
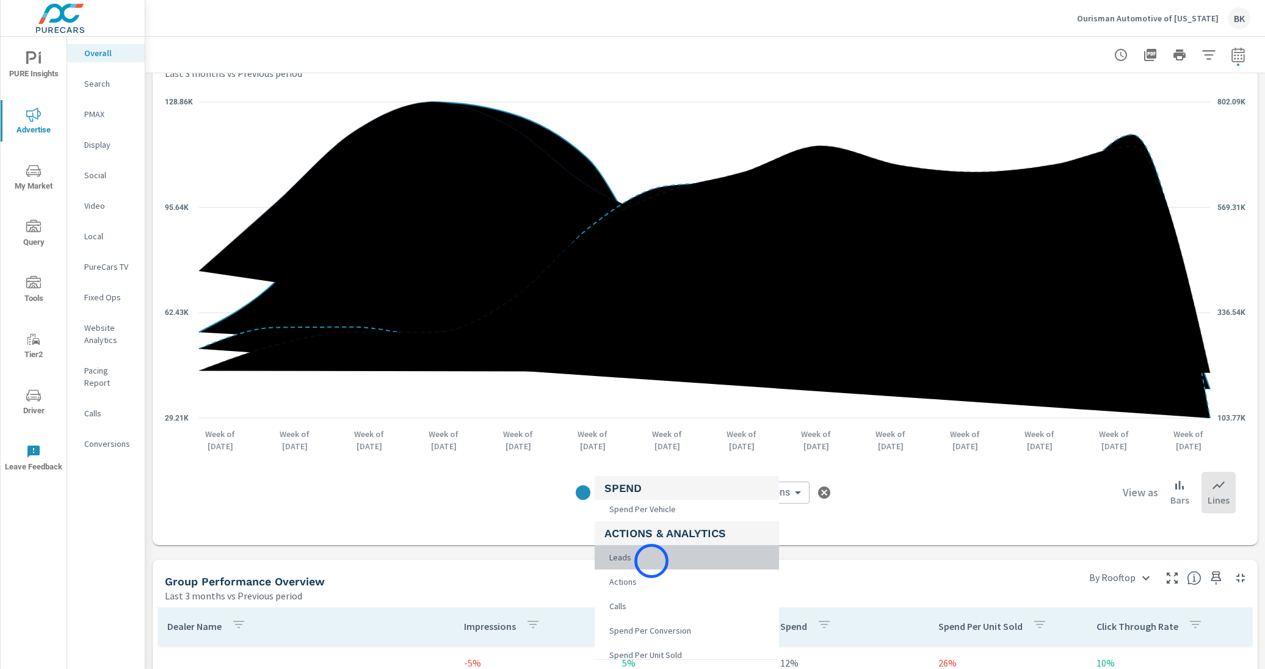
click at [651, 561] on li "Leads" at bounding box center [687, 557] width 184 height 24
type input "Leads"
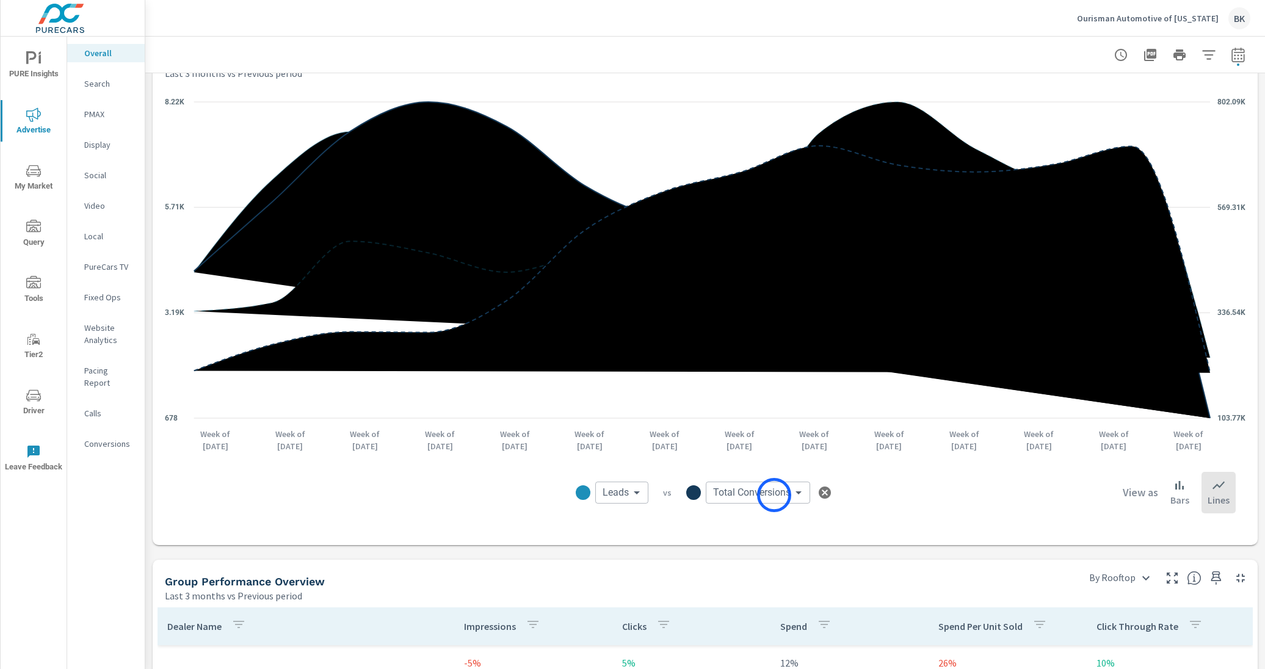
click at [774, 495] on body "PURE Insights Advertise My Market Query Tools Tier2 Driver Leave Feedback Overa…" at bounding box center [632, 341] width 1265 height 683
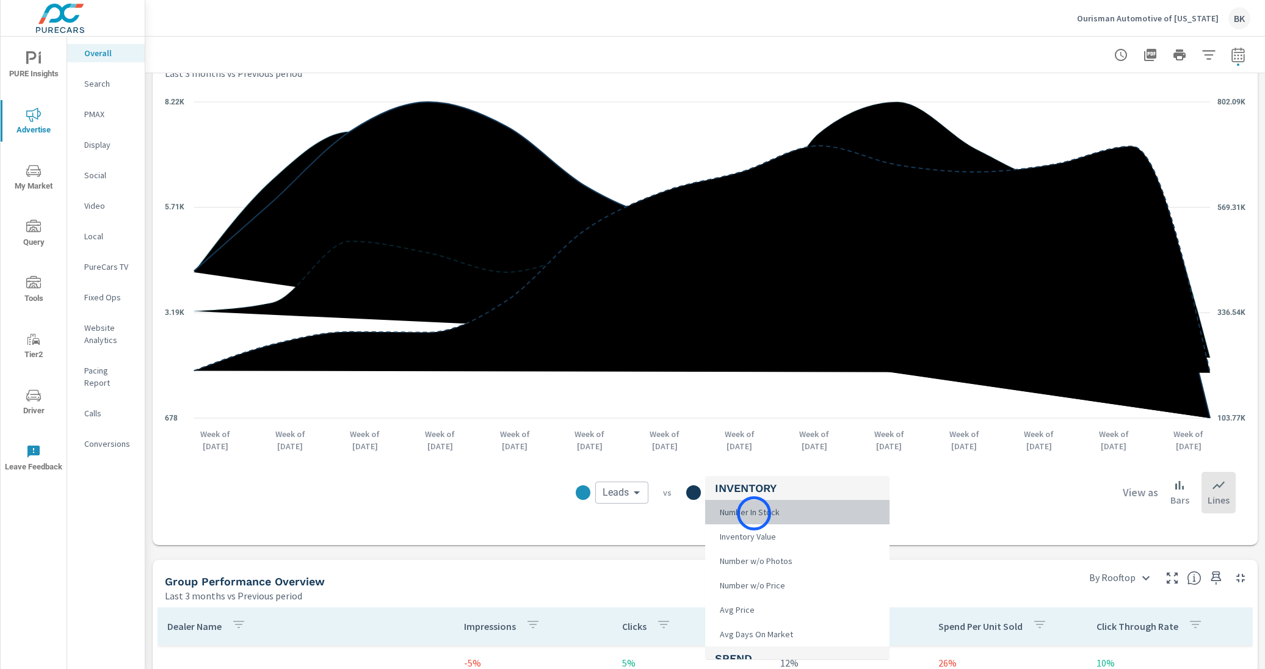
click at [754, 513] on span "Number In Stock" at bounding box center [748, 512] width 67 height 17
type input "Number In Stock"
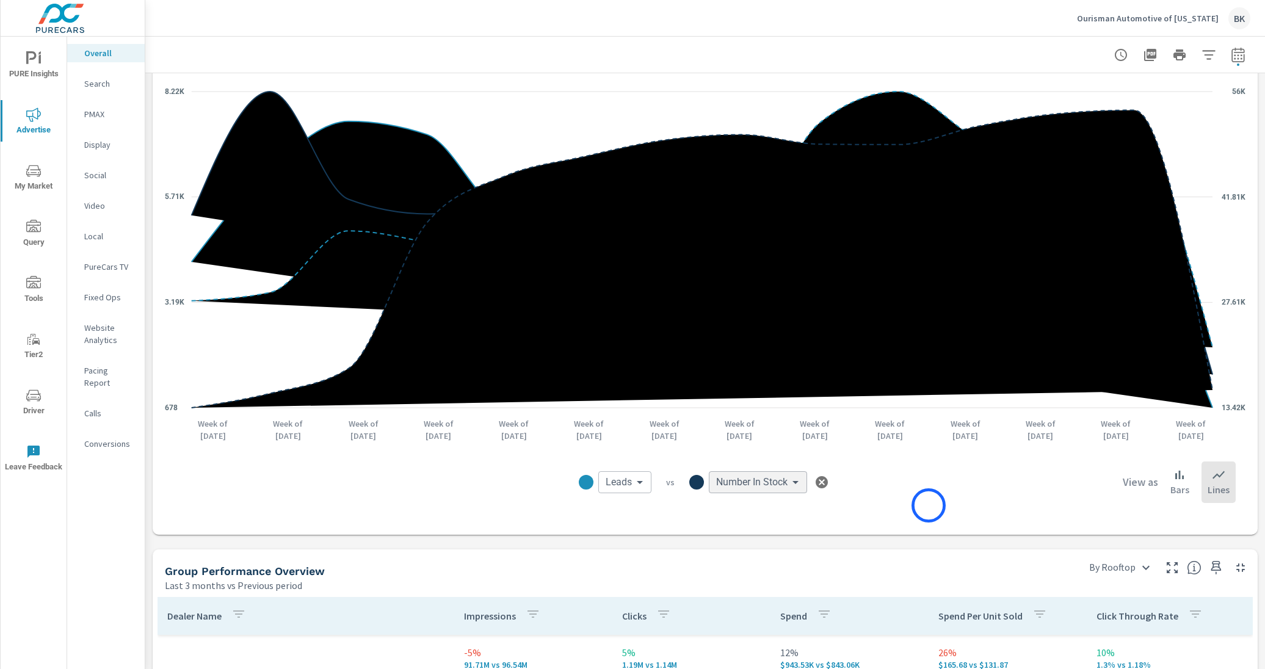
scroll to position [1187, 0]
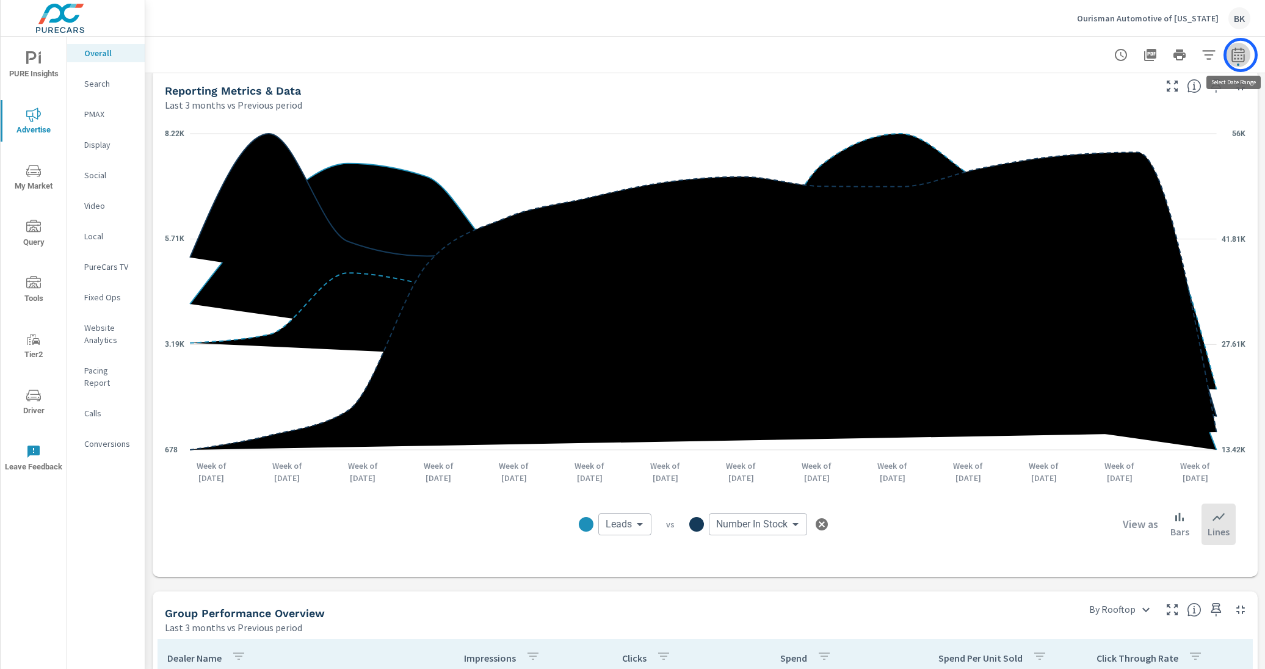
click at [987, 55] on icon "button" at bounding box center [1238, 56] width 8 height 5
select select "Last 3 months"
select select "Previous period"
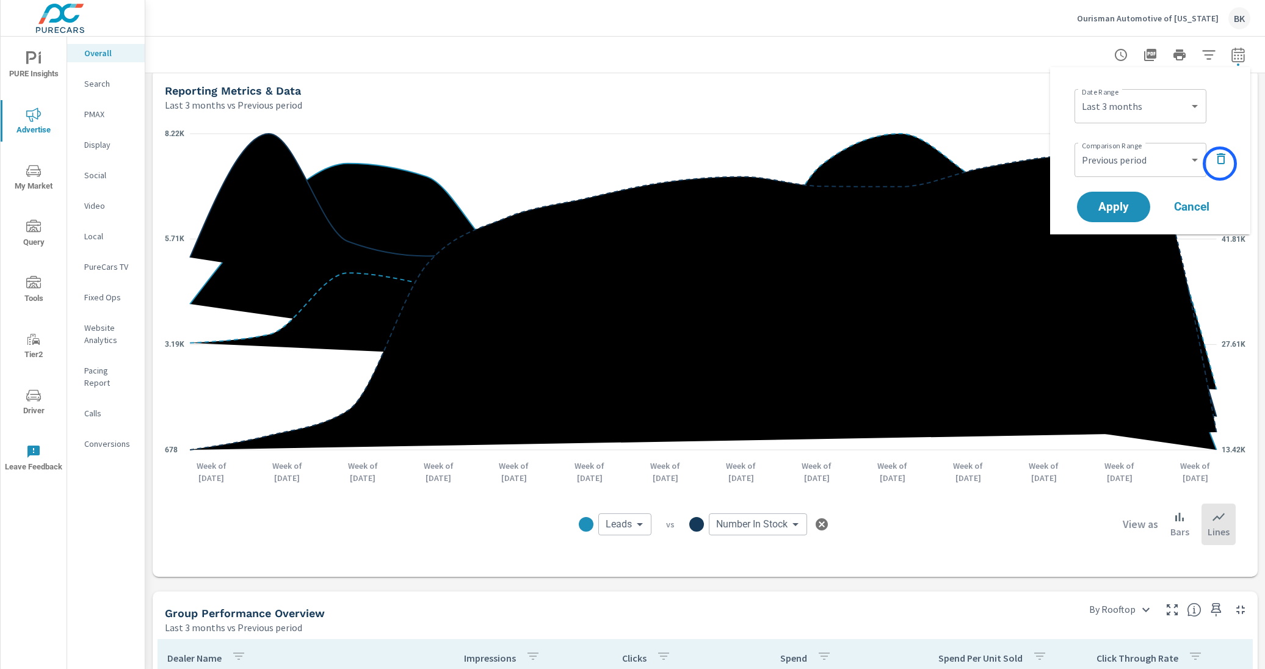
click at [987, 164] on icon "button" at bounding box center [1221, 158] width 9 height 11
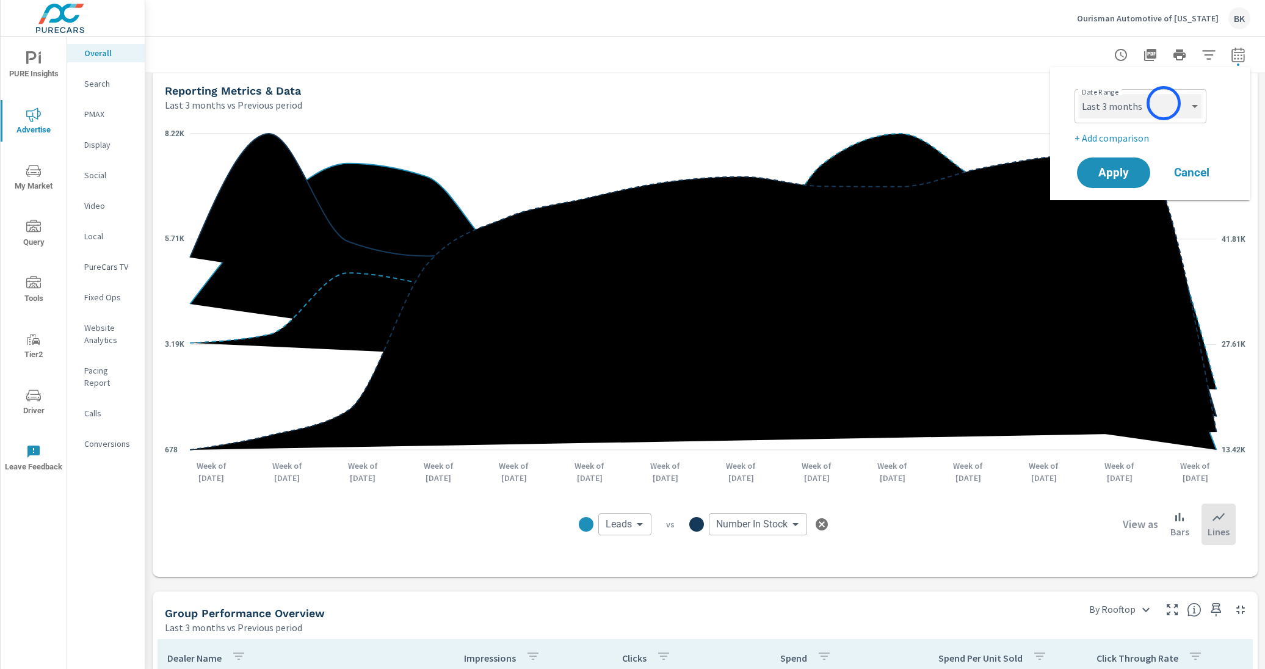
click at [987, 103] on select "Custom [DATE] Last week Last 7 days Last 14 days Last 30 days Last 45 days Last…" at bounding box center [1140, 106] width 122 height 24
click at [987, 94] on select "Custom [DATE] Last week Last 7 days Last 14 days Last 30 days Last 45 days Last…" at bounding box center [1140, 106] width 122 height 24
select select "Last 6 months"
click at [987, 167] on span "Apply" at bounding box center [1114, 173] width 50 height 12
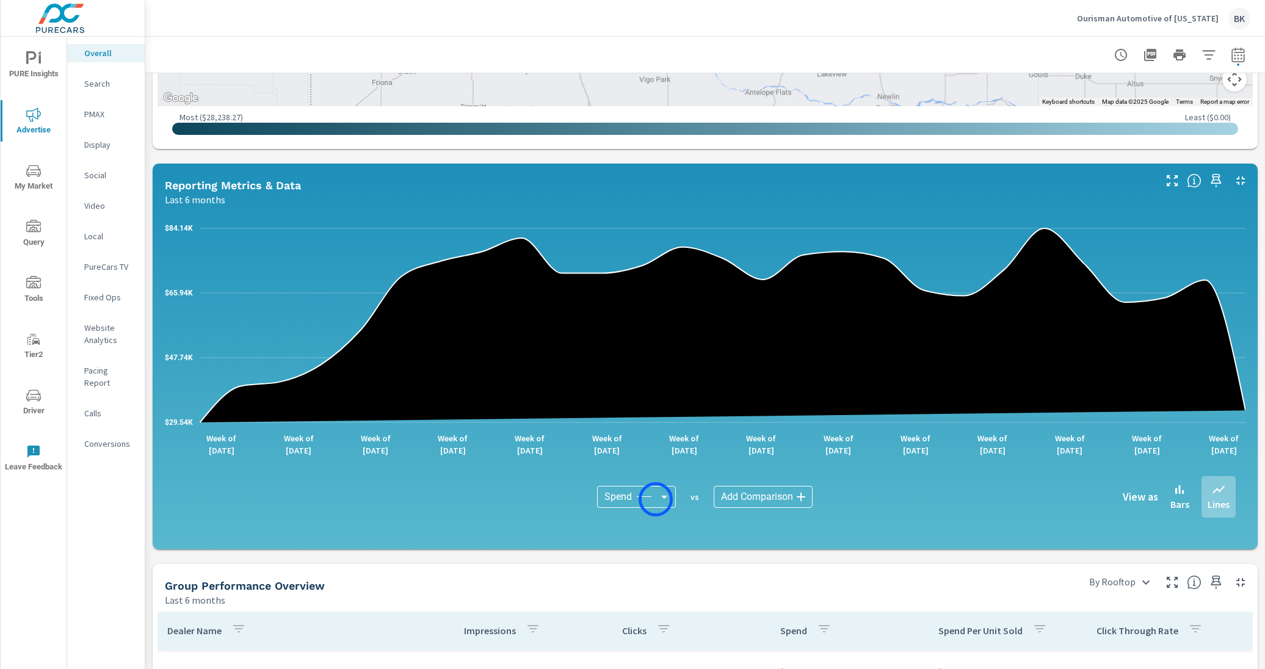
scroll to position [820, 0]
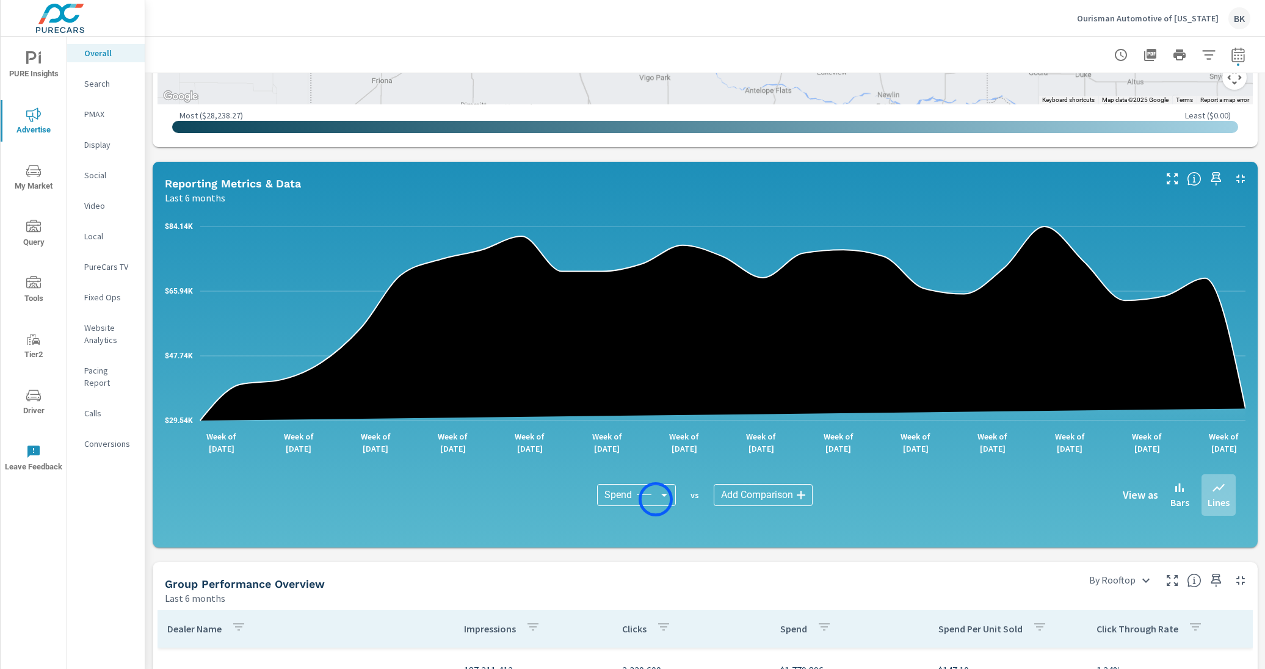
click at [656, 499] on body "PURE Insights Advertise My Market Query Tools Tier2 Driver Leave Feedback Overa…" at bounding box center [632, 341] width 1265 height 683
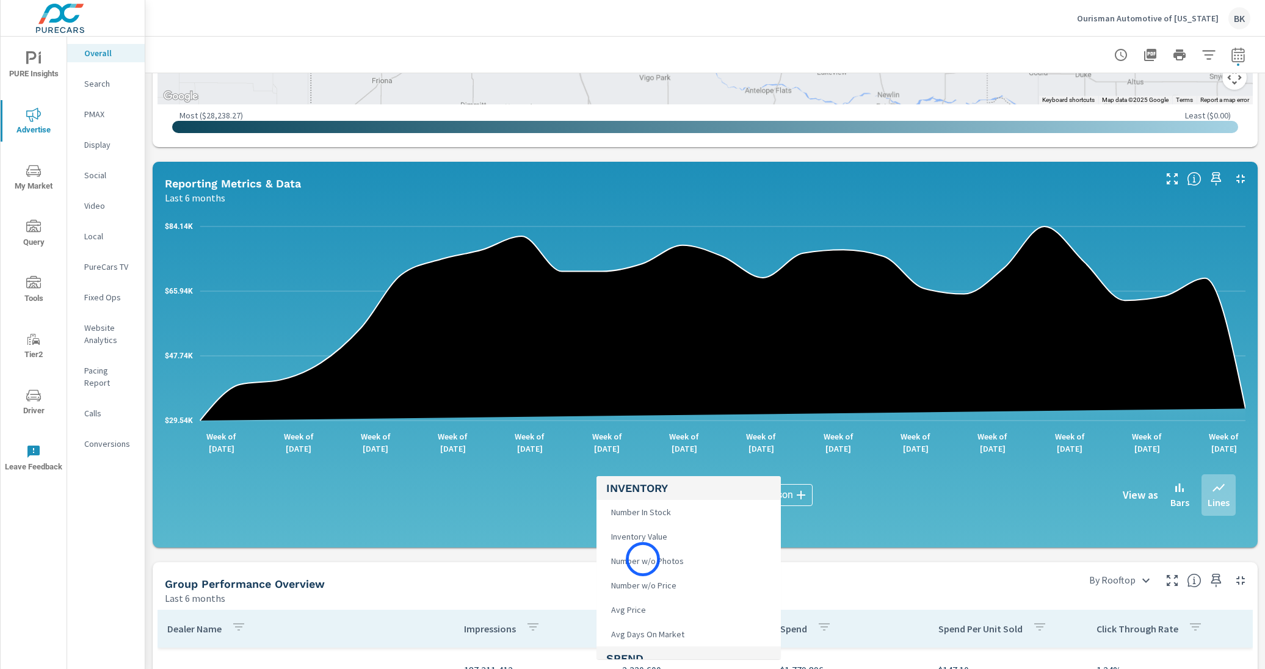
scroll to position [1, 0]
click at [634, 506] on span "Number In Stock" at bounding box center [639, 511] width 67 height 17
type input "Number In Stock"
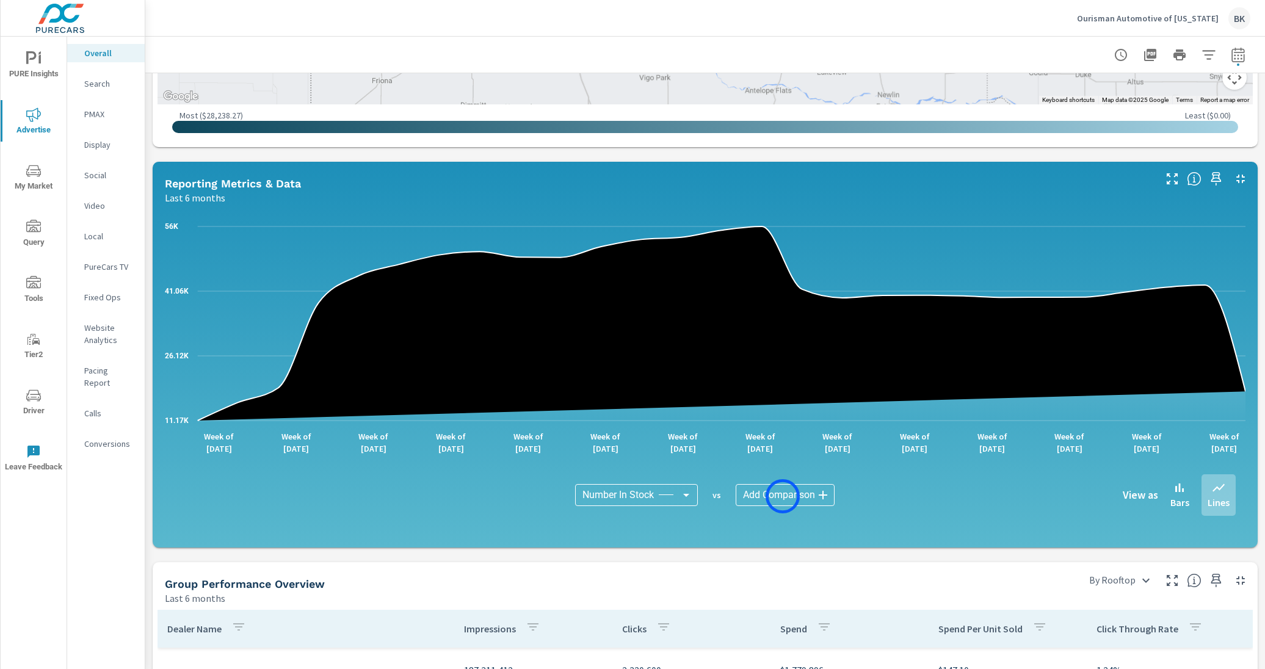
click at [783, 496] on body "PURE Insights Advertise My Market Query Tools Tier2 Driver Leave Feedback Overa…" at bounding box center [632, 341] width 1265 height 683
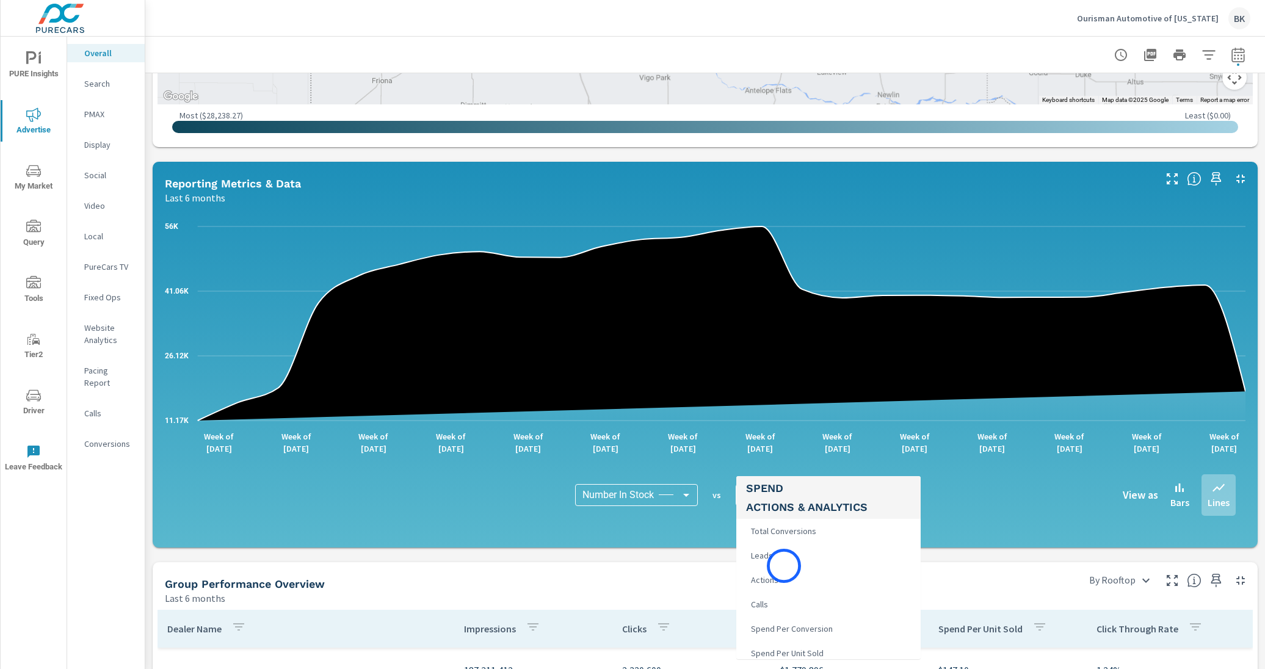
scroll to position [209, 0]
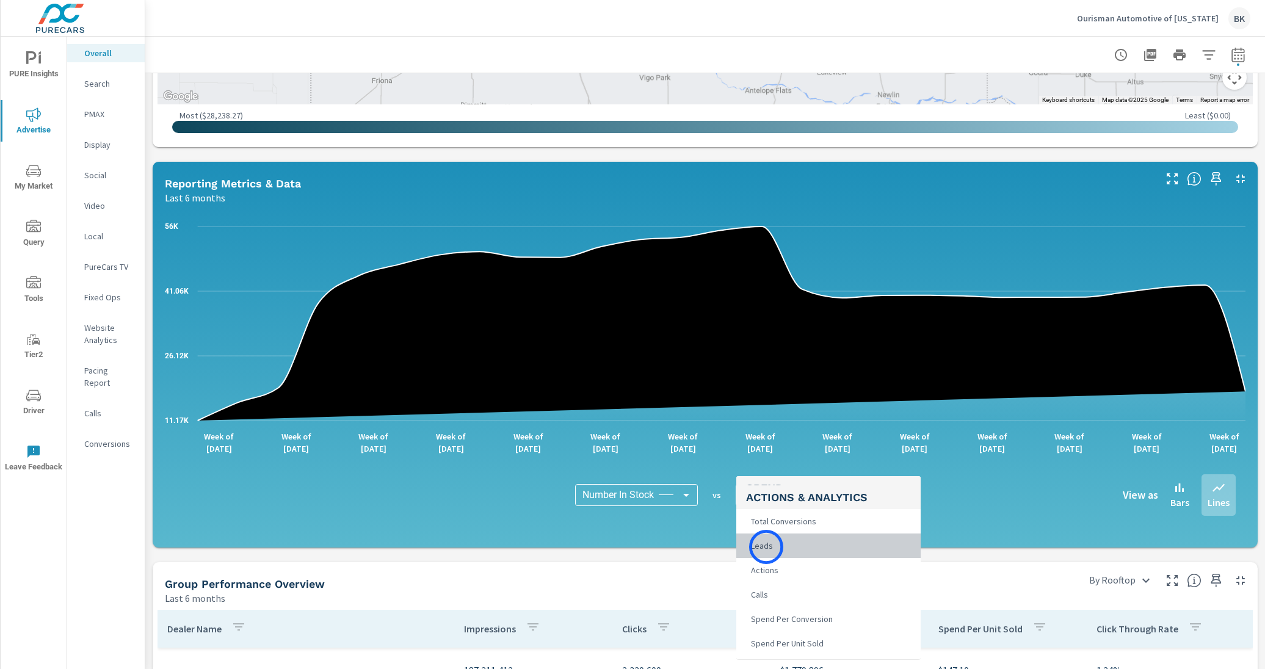
click at [766, 547] on span "Leads" at bounding box center [760, 545] width 29 height 17
type input "Leads"
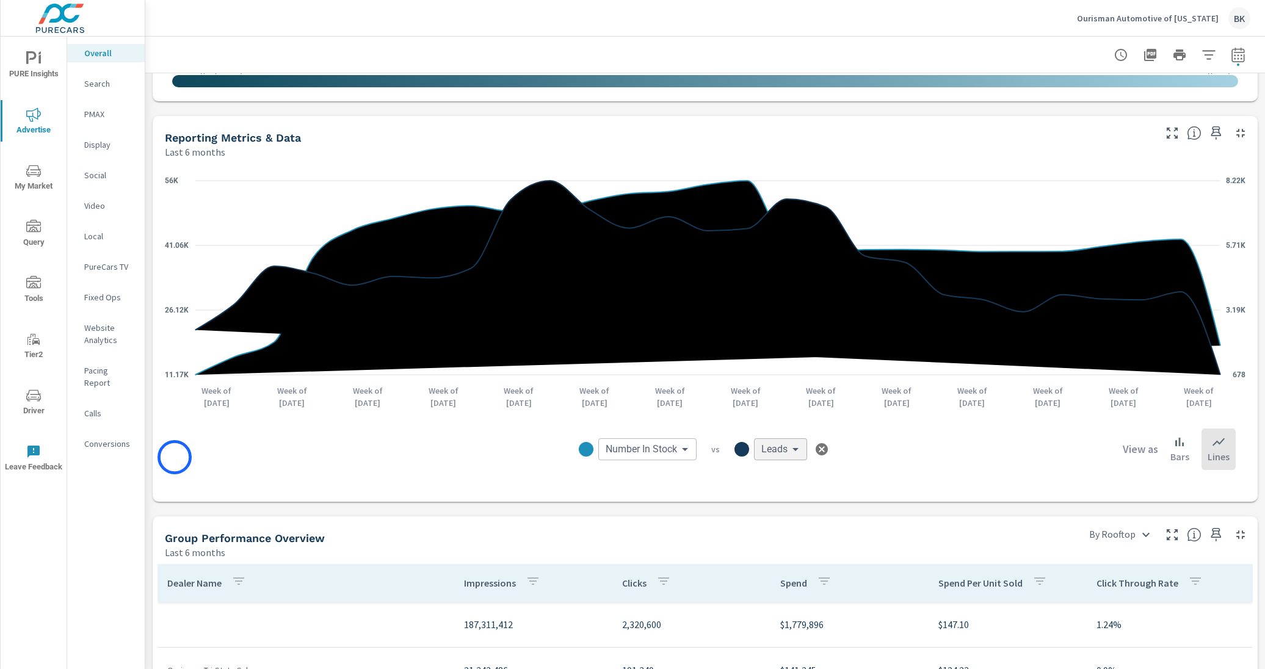
scroll to position [855, 0]
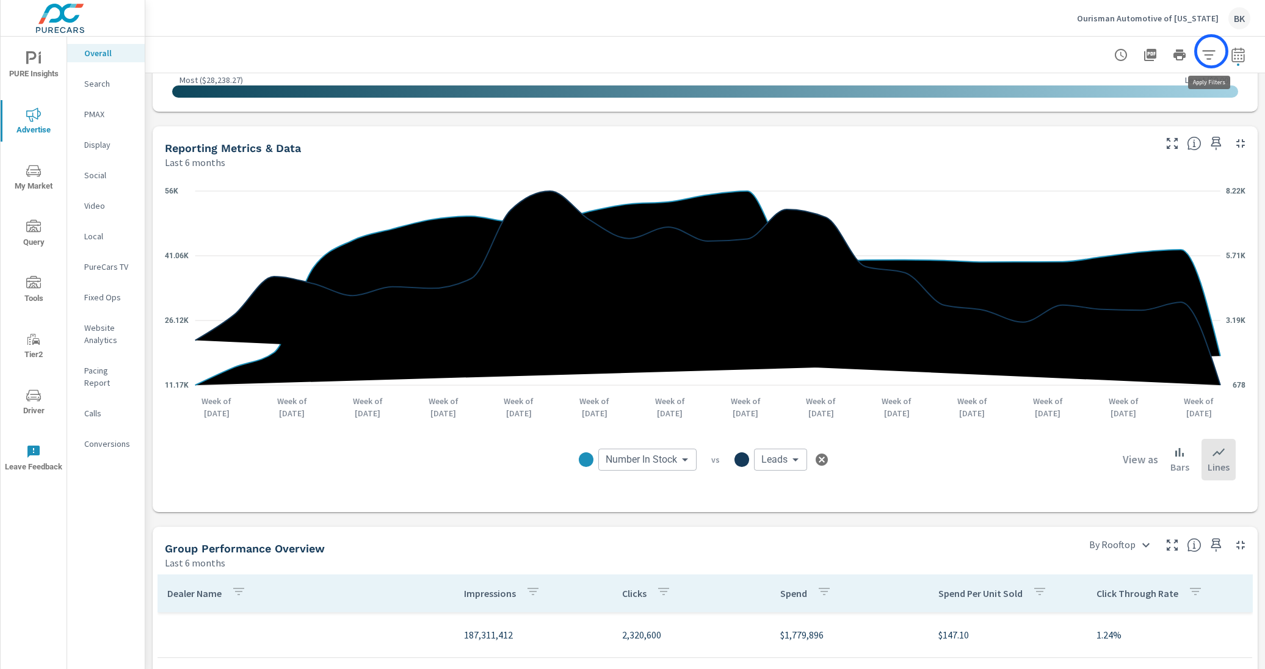
click at [987, 51] on icon "button" at bounding box center [1208, 55] width 15 height 15
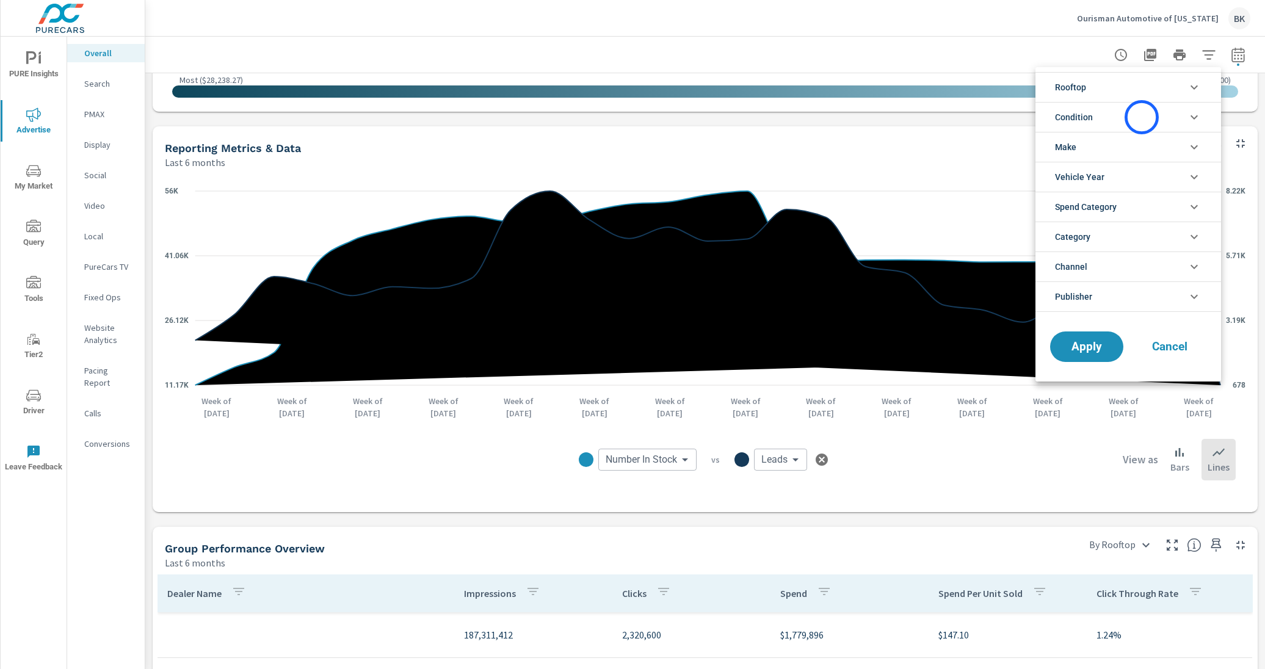
click at [987, 117] on li "Condition" at bounding box center [1128, 117] width 186 height 30
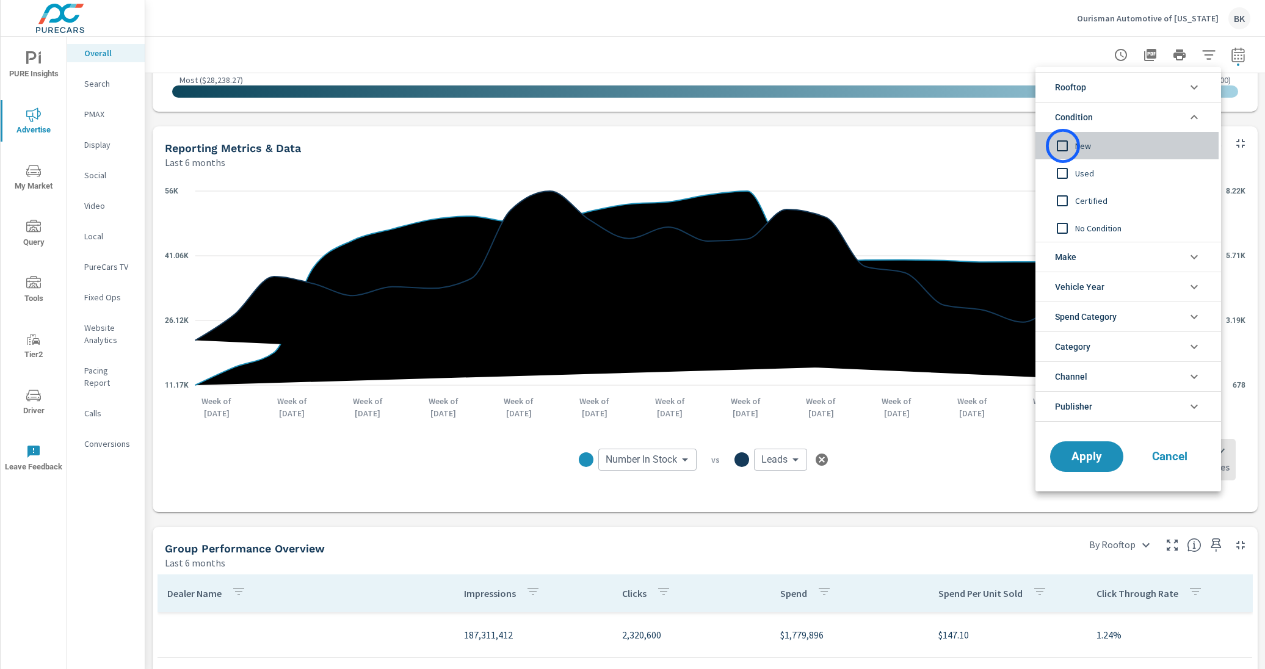
click at [987, 146] on input "filter options" at bounding box center [1062, 146] width 26 height 26
click at [987, 455] on span "Apply" at bounding box center [1087, 457] width 50 height 12
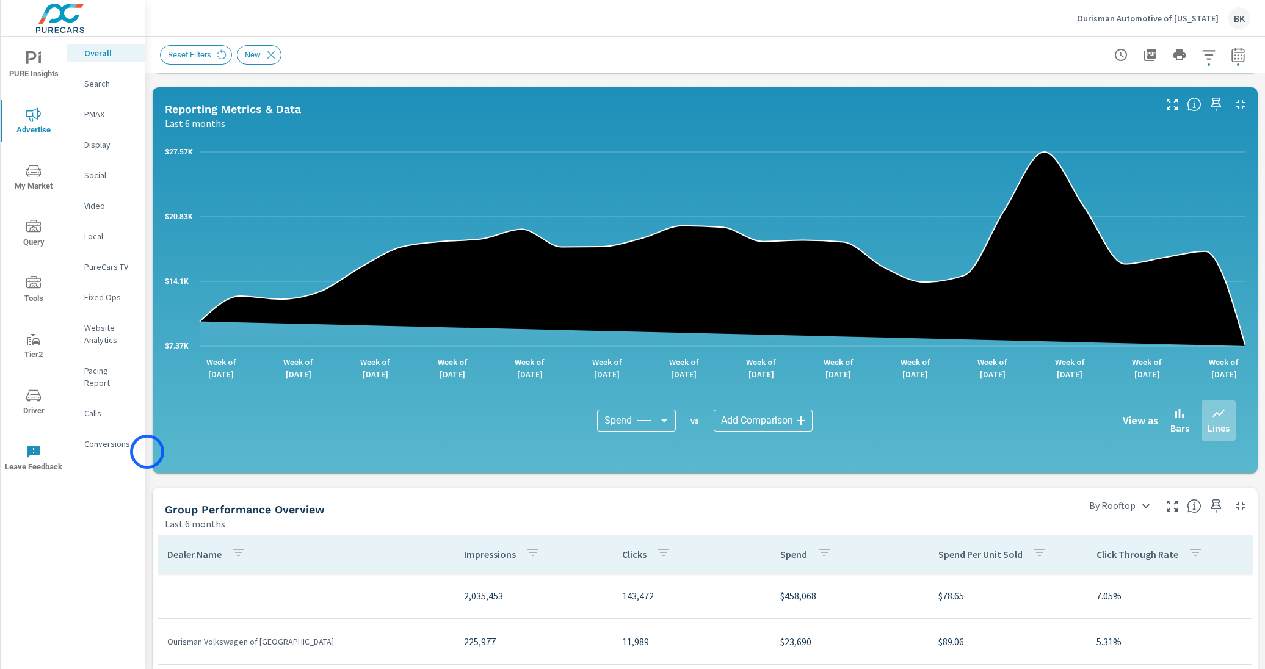
scroll to position [886, 0]
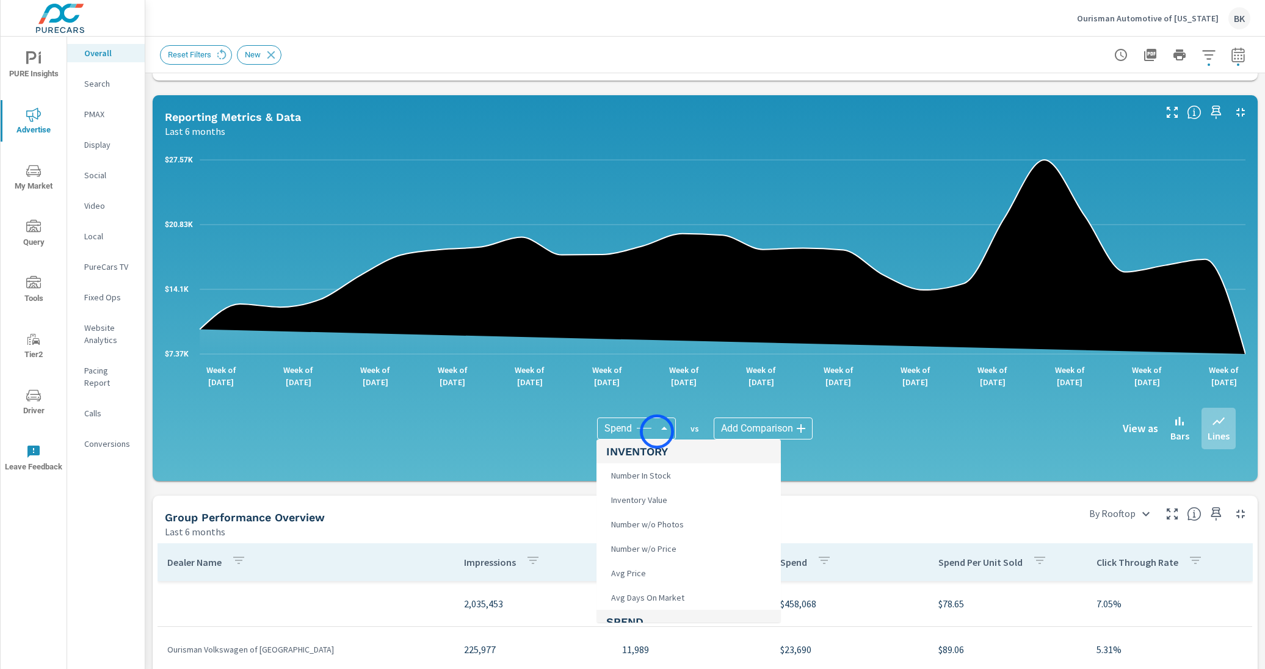
click at [657, 432] on body "PURE Insights Advertise My Market Query Tools Tier2 Driver Leave Feedback Overa…" at bounding box center [632, 341] width 1265 height 683
click at [635, 476] on span "Number In Stock" at bounding box center [639, 475] width 67 height 17
type input "Number In Stock"
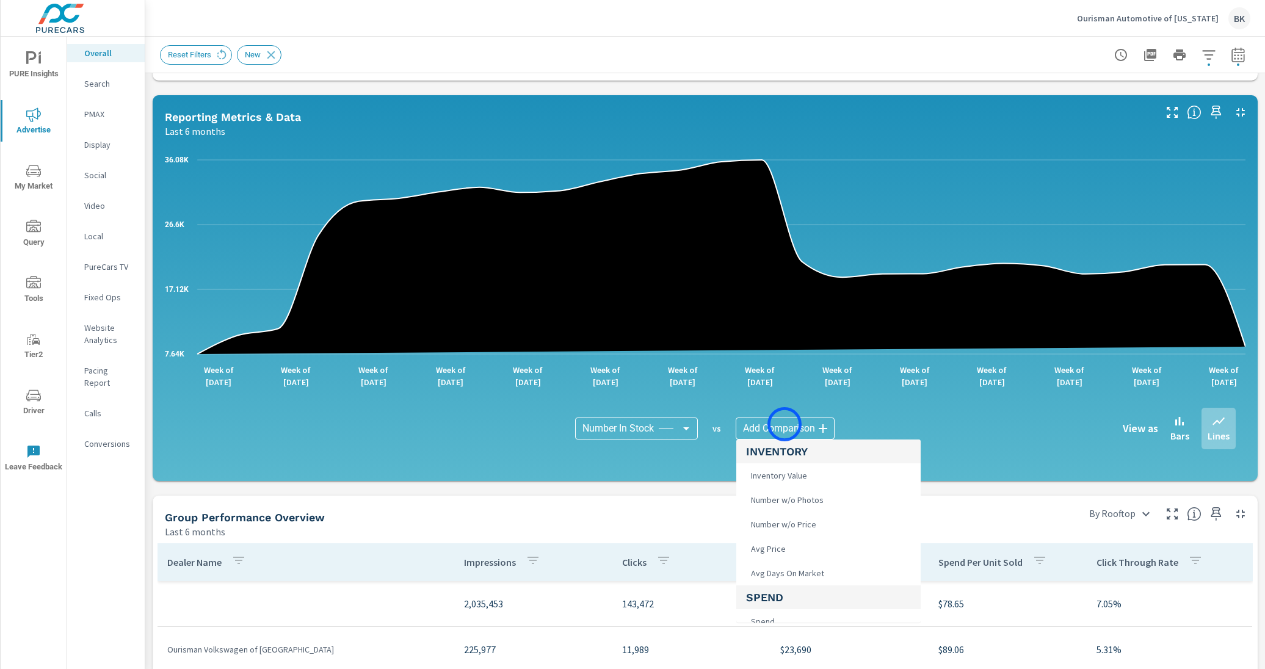
click at [785, 424] on body "PURE Insights Advertise My Market Query Tools Tier2 Driver Leave Feedback Overa…" at bounding box center [632, 341] width 1265 height 683
click at [769, 498] on span "Leads" at bounding box center [760, 496] width 29 height 17
type input "Leads"
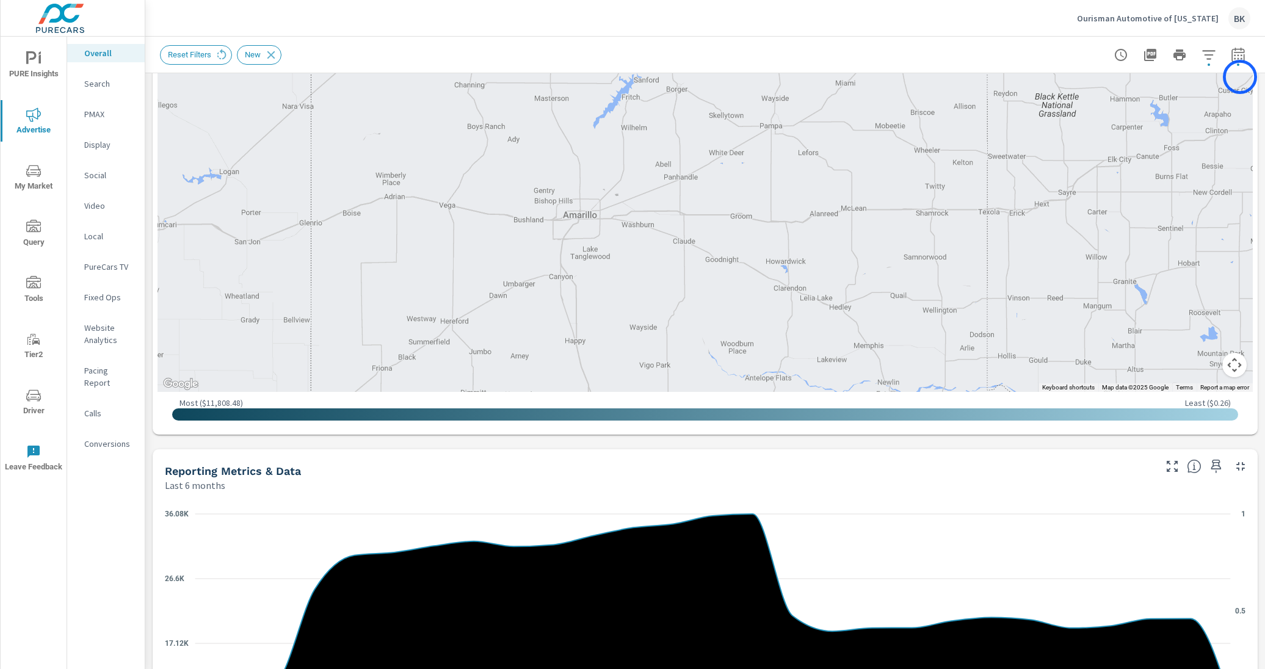
scroll to position [509, 0]
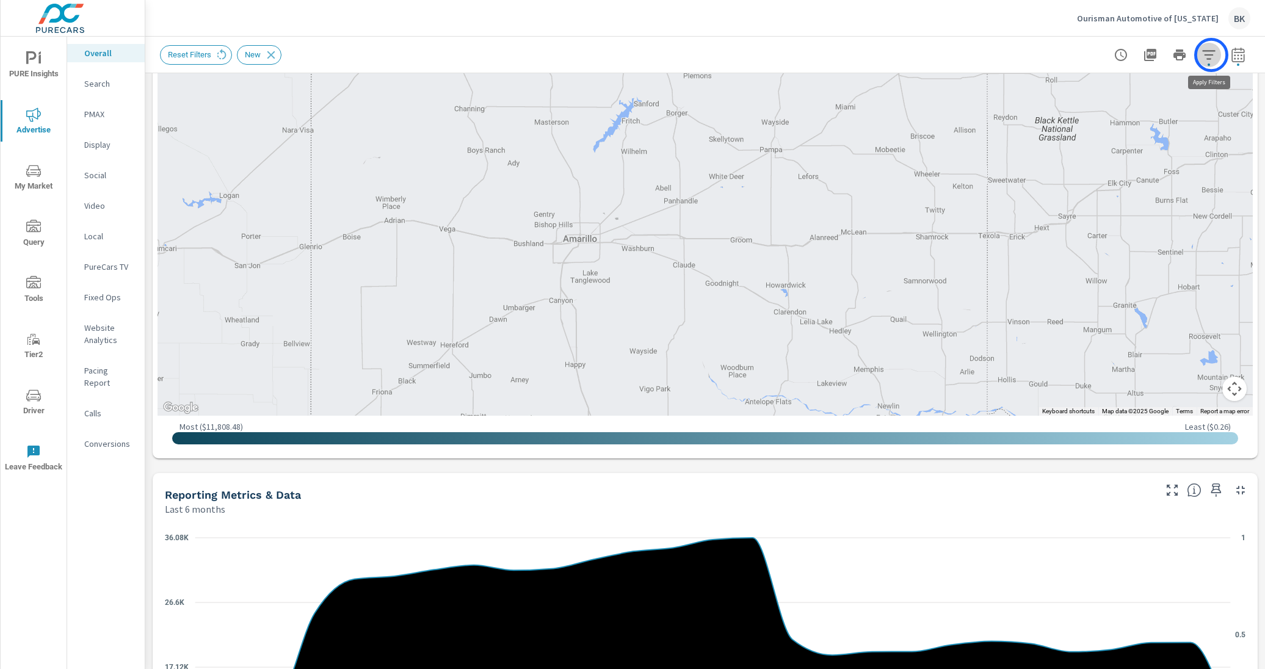
click at [987, 55] on icon "button" at bounding box center [1208, 54] width 13 height 9
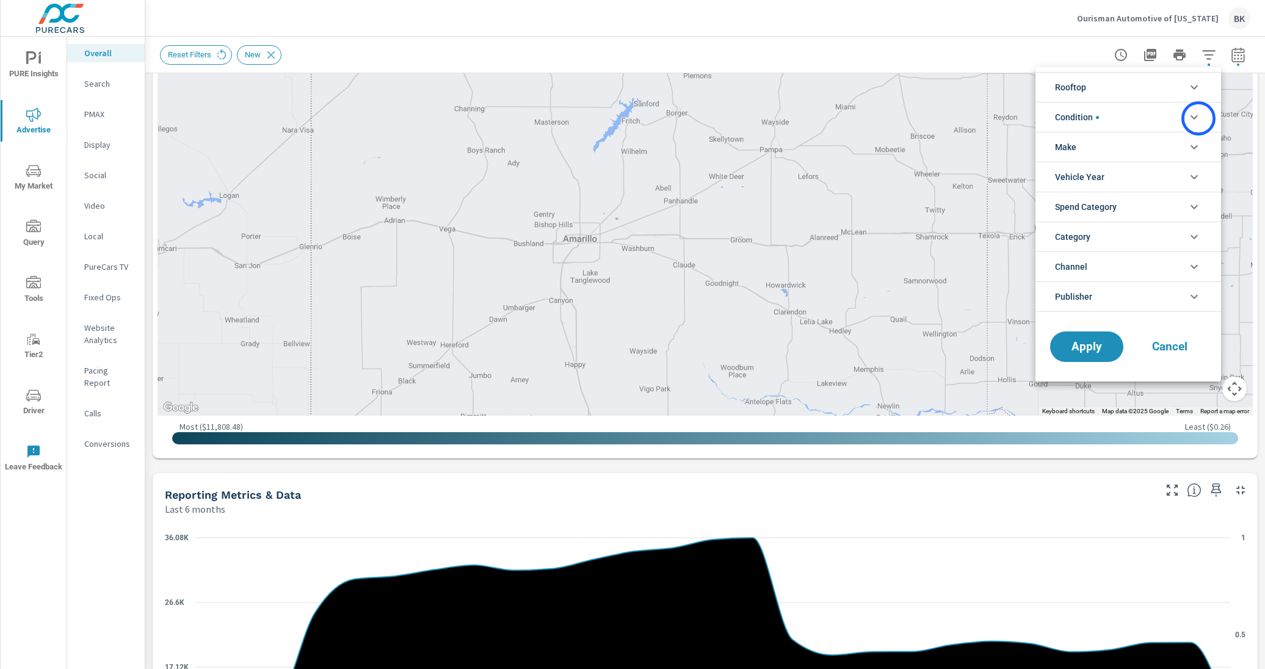
click at [987, 118] on icon "filter options" at bounding box center [1194, 117] width 15 height 15
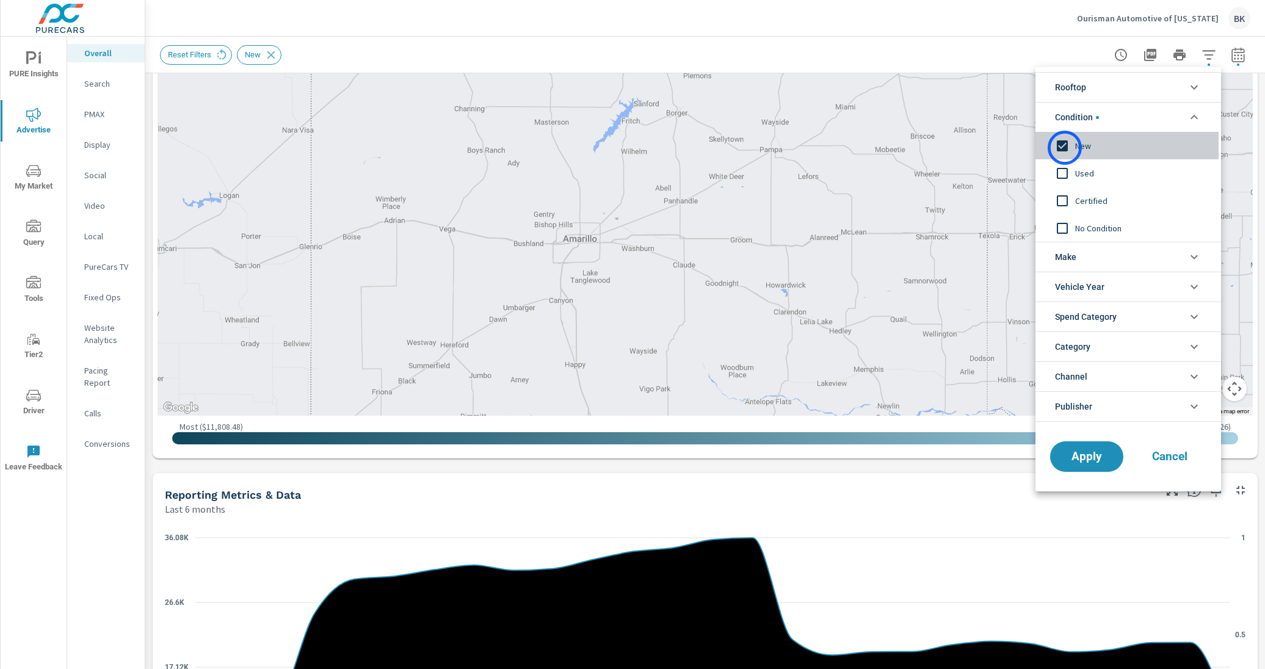
click at [987, 148] on input "filter options" at bounding box center [1062, 146] width 26 height 26
click at [987, 465] on button "Apply" at bounding box center [1087, 457] width 76 height 32
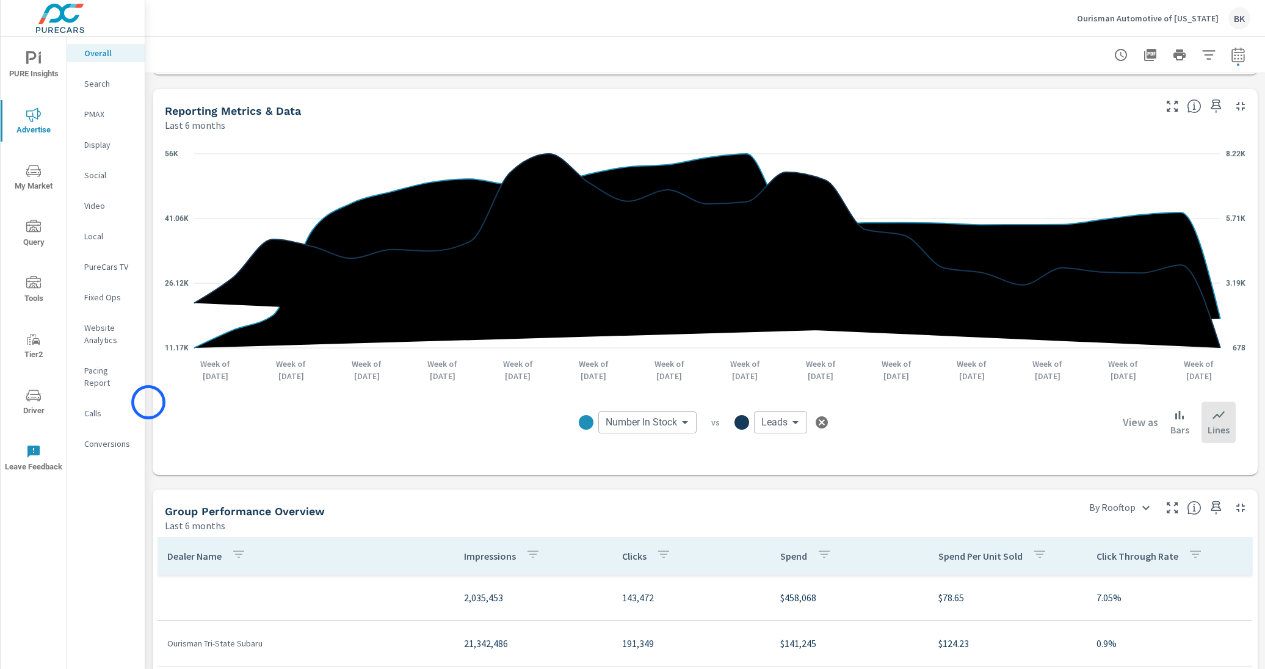
scroll to position [890, 0]
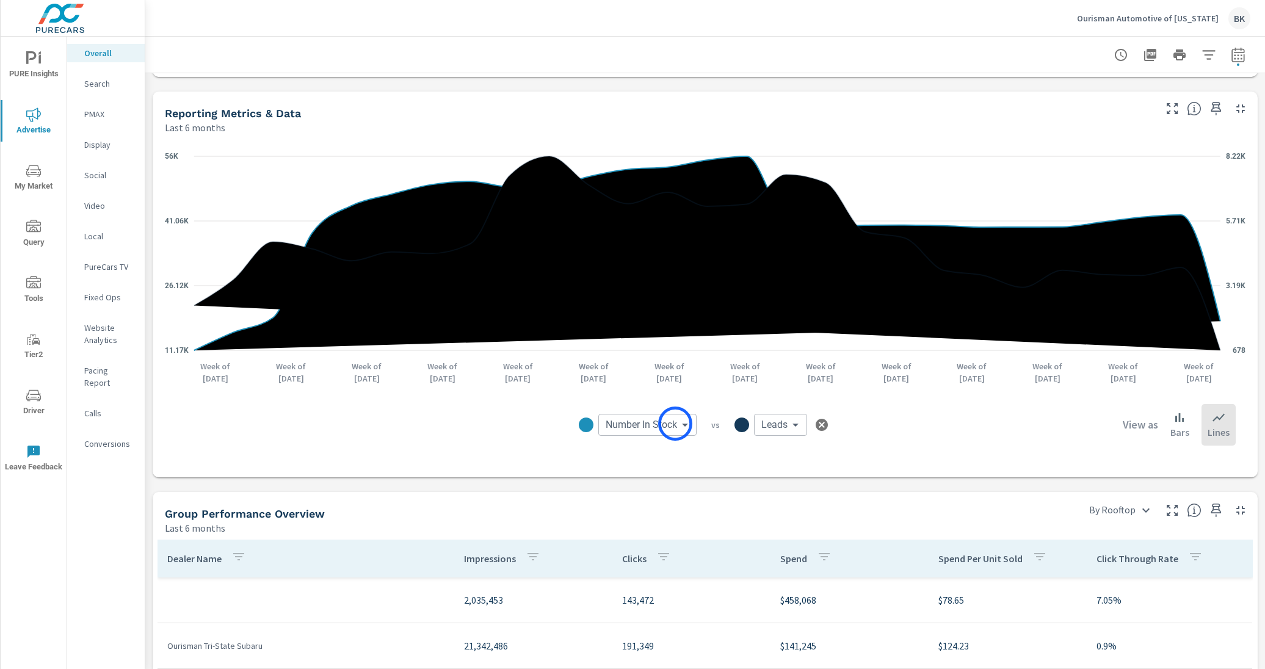
click at [675, 424] on body "PURE Insights Advertise My Market Query Tools Tier2 Driver Leave Feedback Overa…" at bounding box center [632, 341] width 1265 height 683
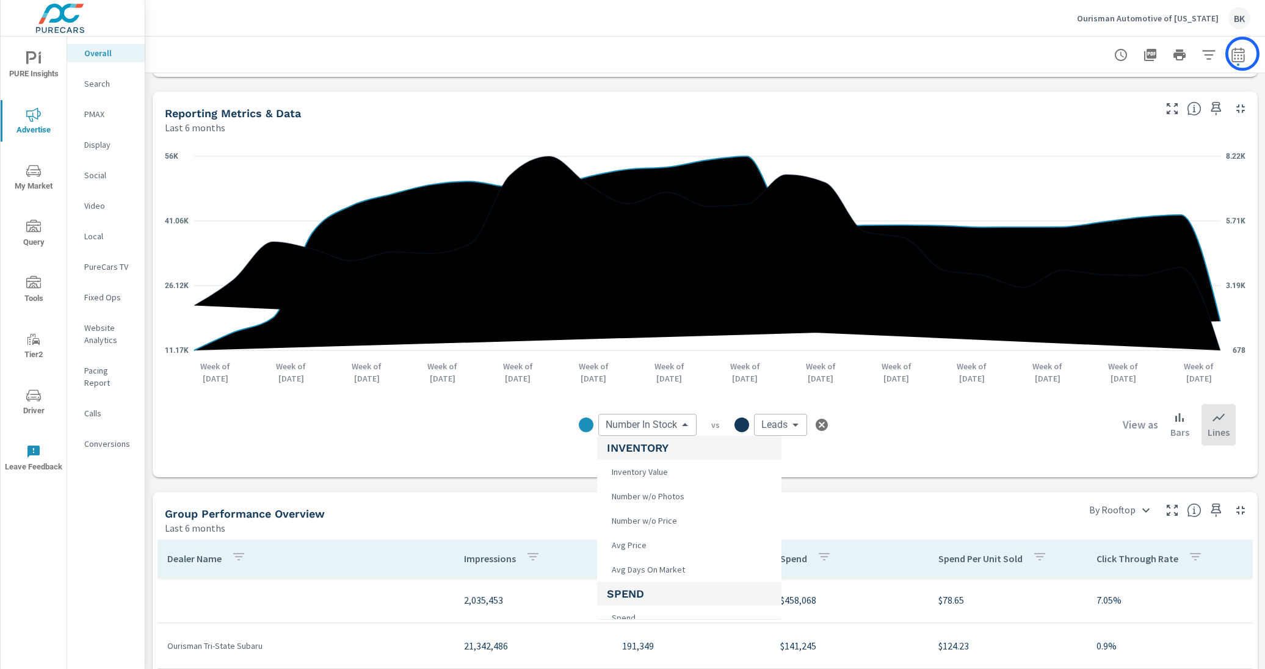
click at [987, 54] on div at bounding box center [632, 334] width 1265 height 669
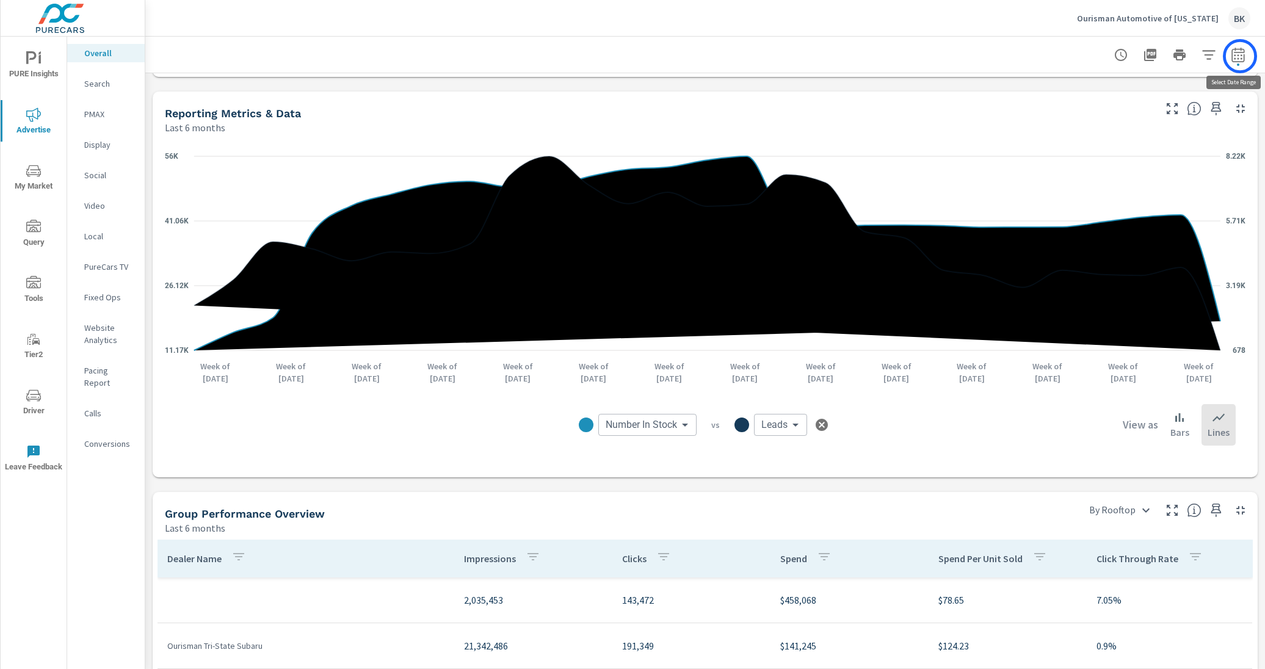
click at [987, 56] on icon "button" at bounding box center [1238, 55] width 15 height 15
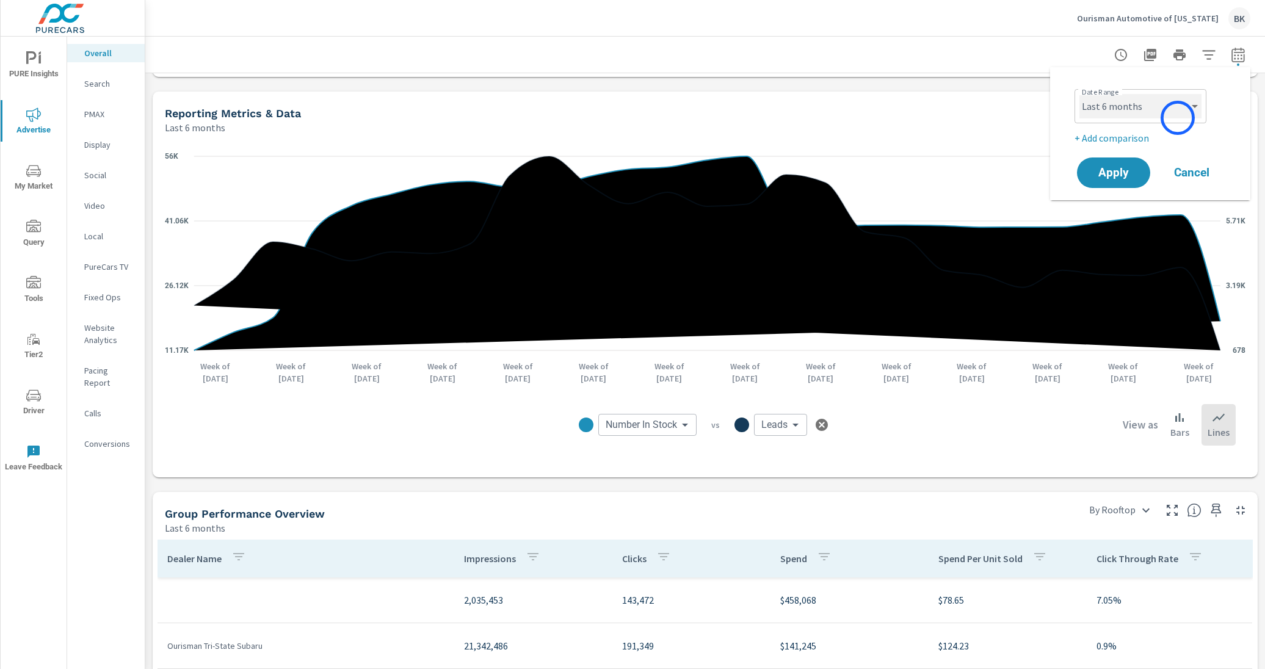
click at [987, 111] on select "Custom [DATE] Last week Last 7 days Last 14 days Last 30 days Last 45 days Last…" at bounding box center [1140, 106] width 122 height 24
click at [987, 94] on select "Custom [DATE] Last week Last 7 days Last 14 days Last 30 days Last 45 days Last…" at bounding box center [1140, 106] width 122 height 24
select select "Last 3 months"
click at [987, 139] on p "+ Add comparison" at bounding box center [1152, 138] width 156 height 15
select select "Previous period"
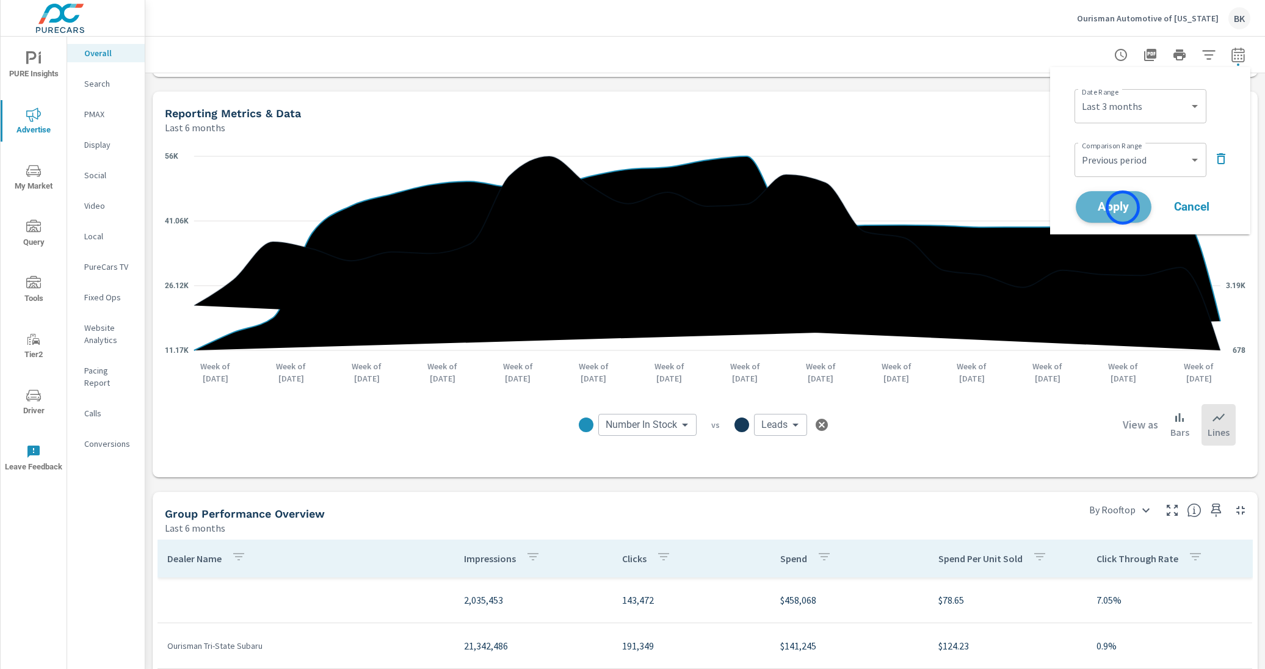
click at [987, 208] on span "Apply" at bounding box center [1114, 207] width 50 height 12
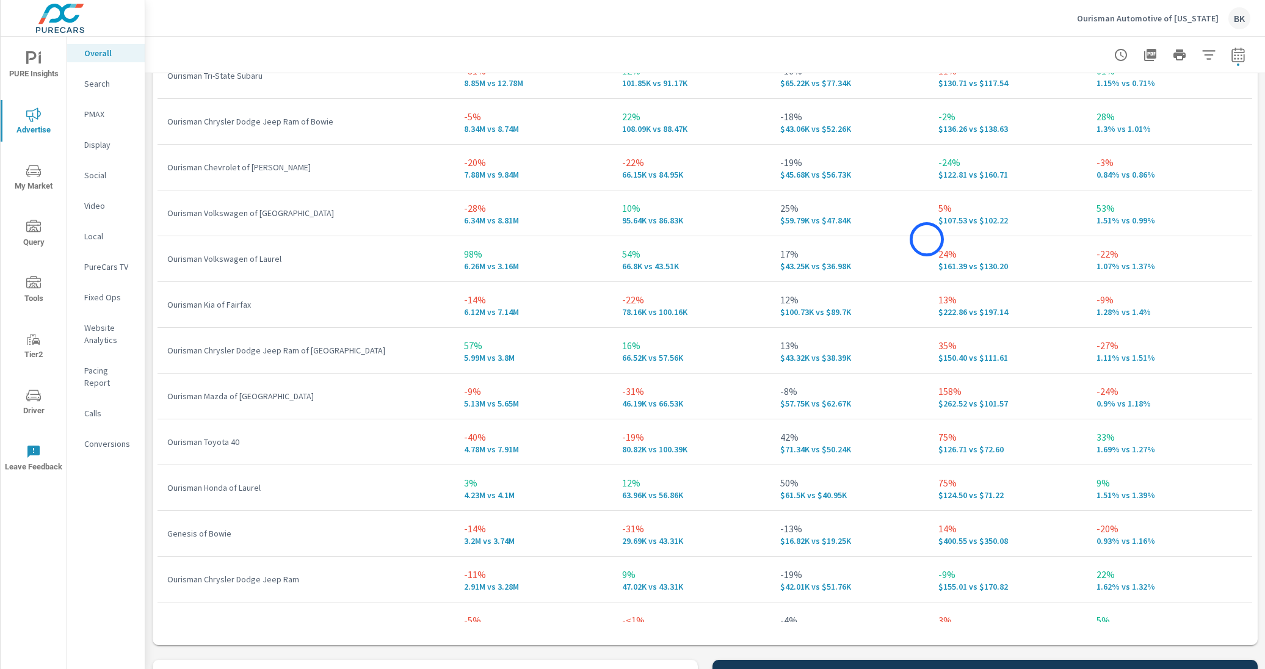
scroll to position [1946, 0]
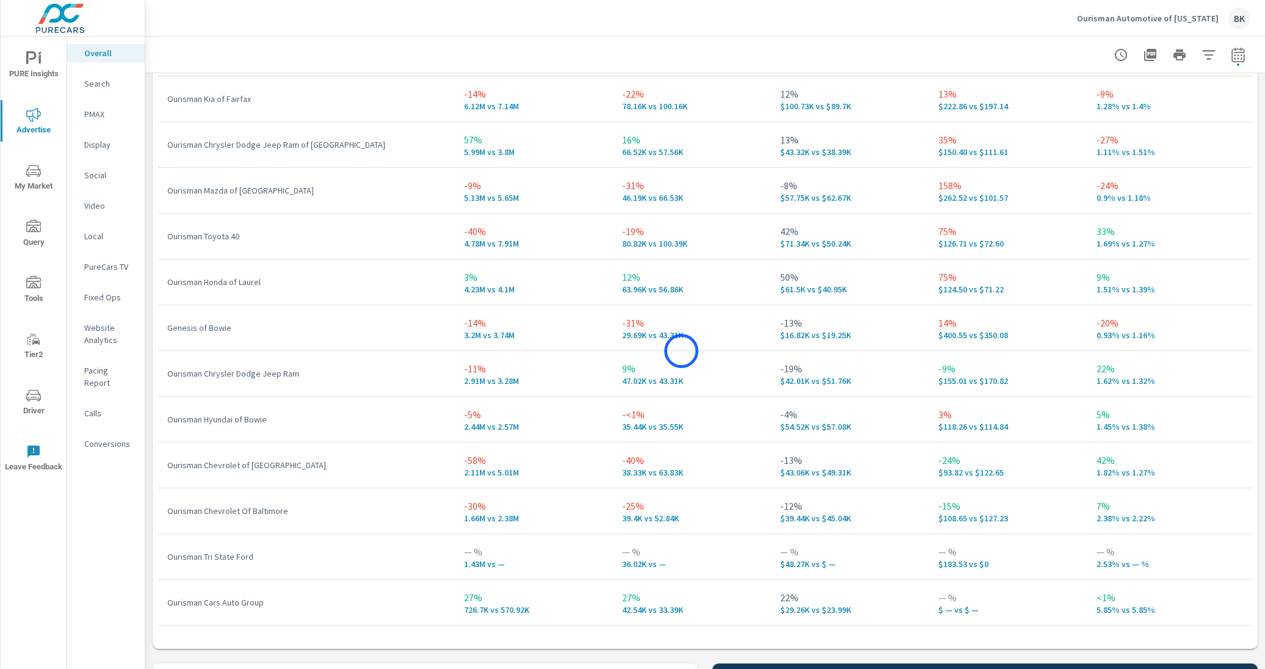
scroll to position [1819, 0]
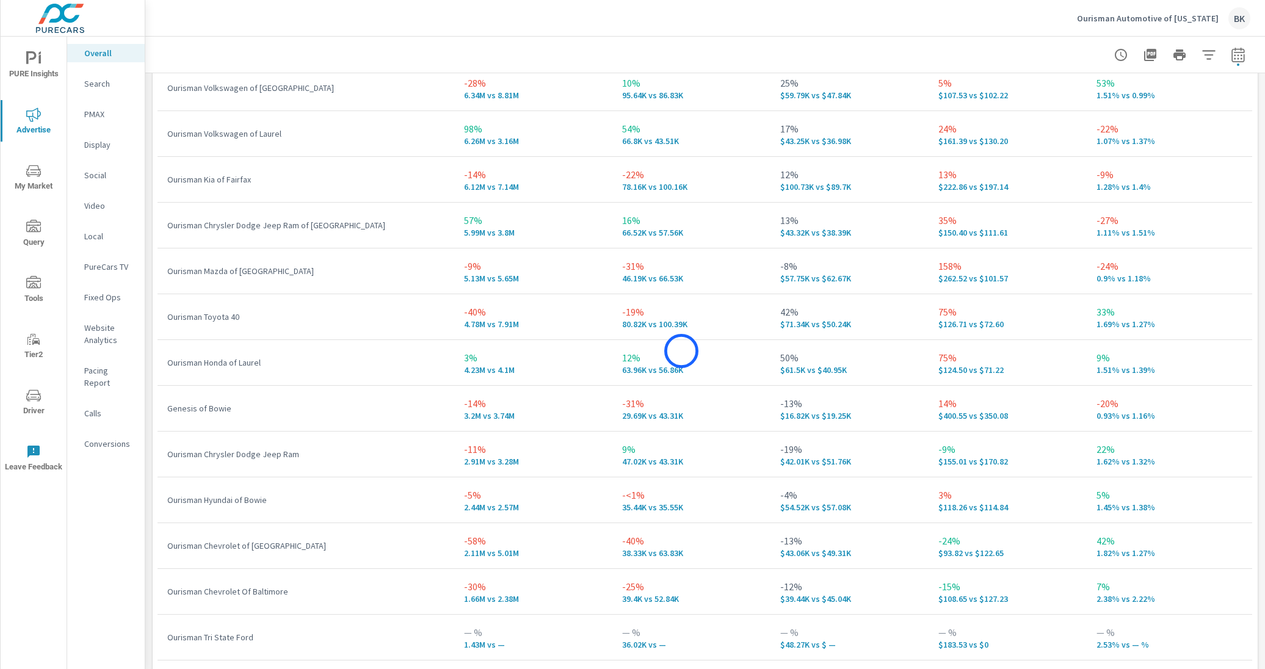
scroll to position [46, 0]
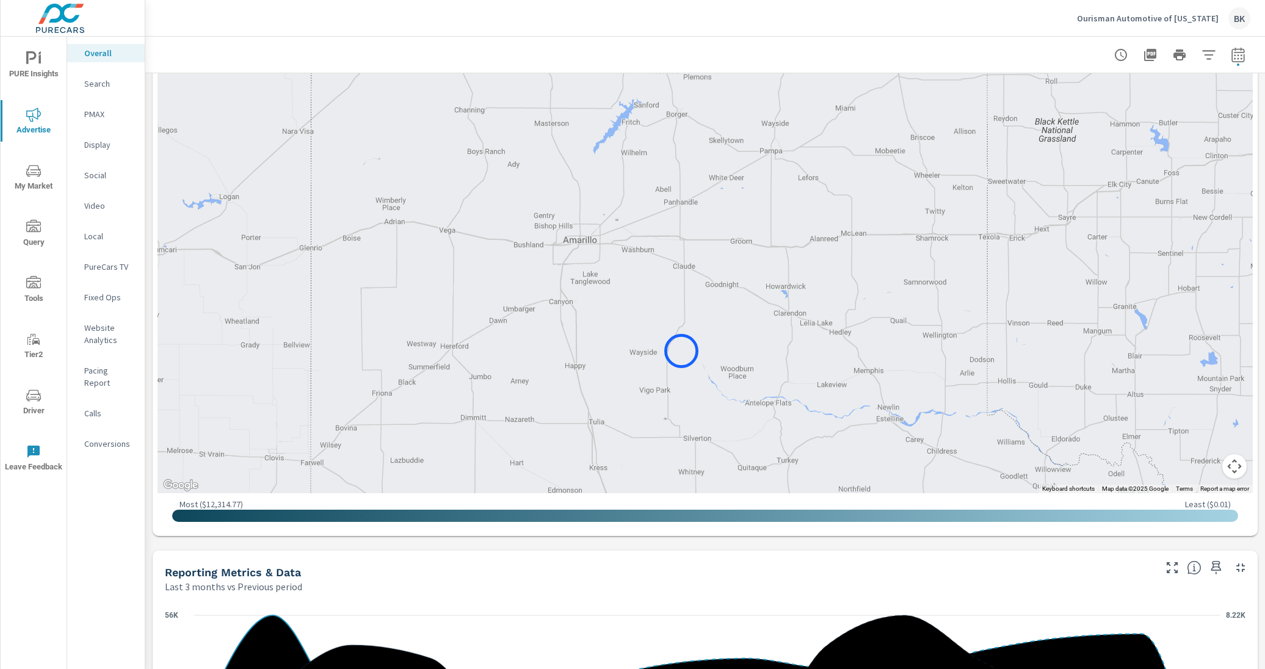
scroll to position [596, 0]
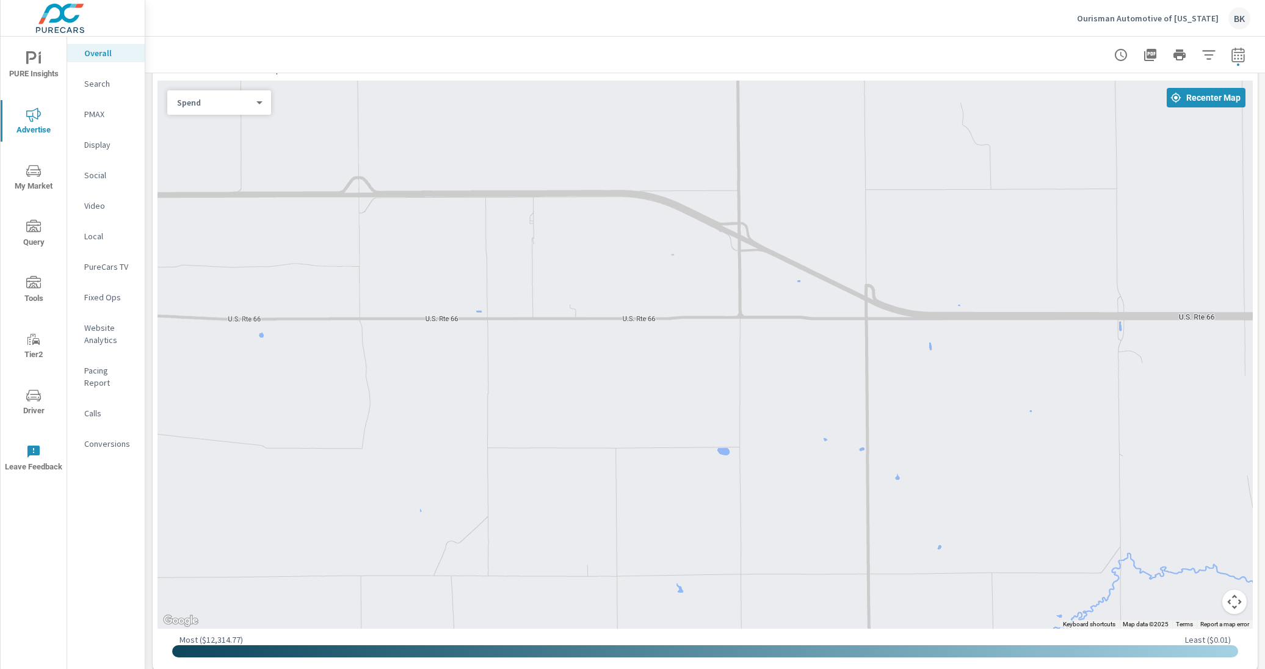
scroll to position [550, 0]
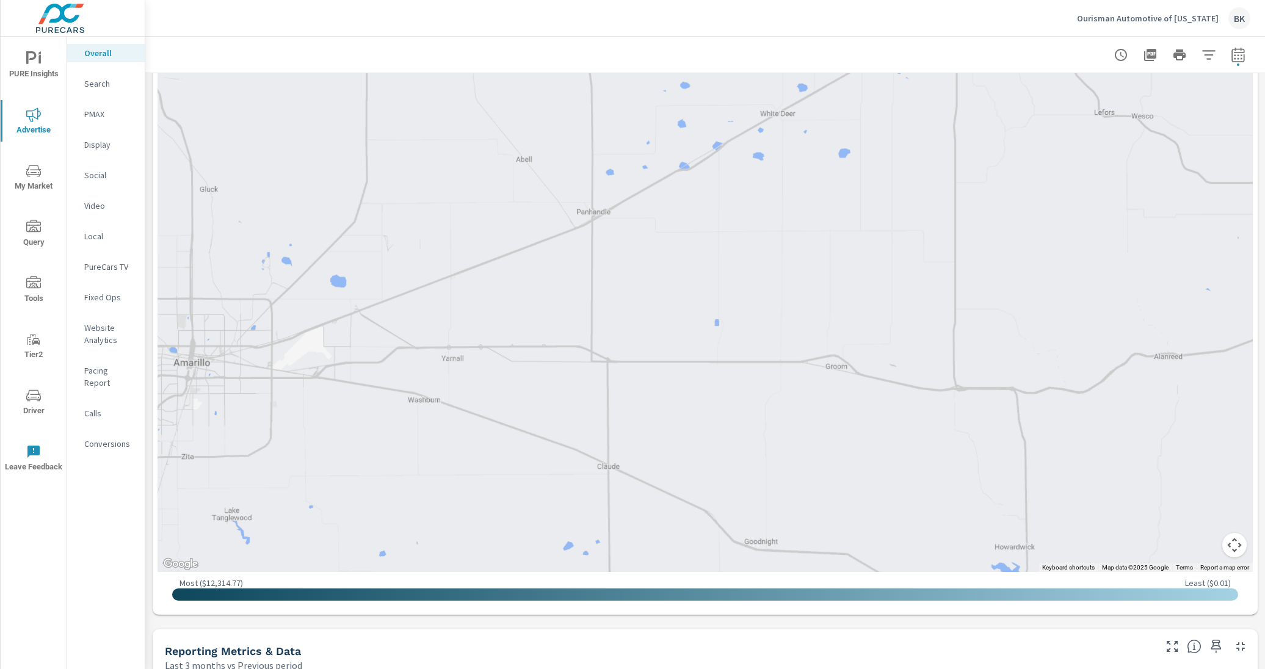
scroll to position [594, 0]
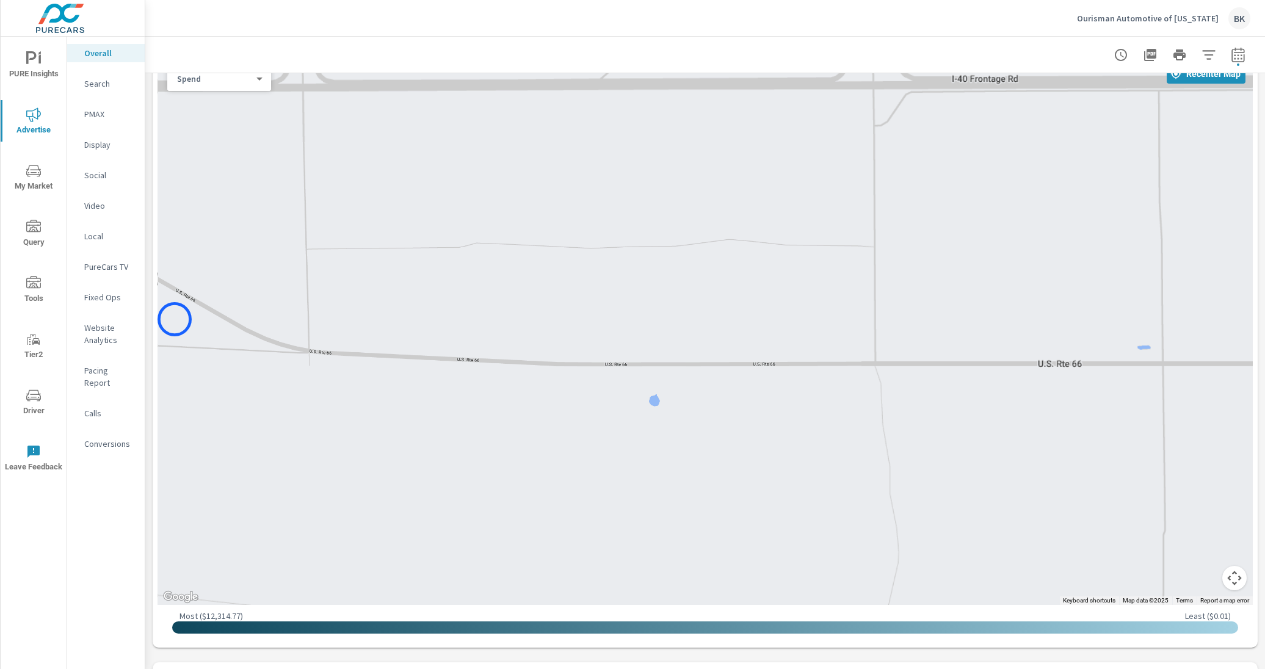
scroll to position [589, 0]
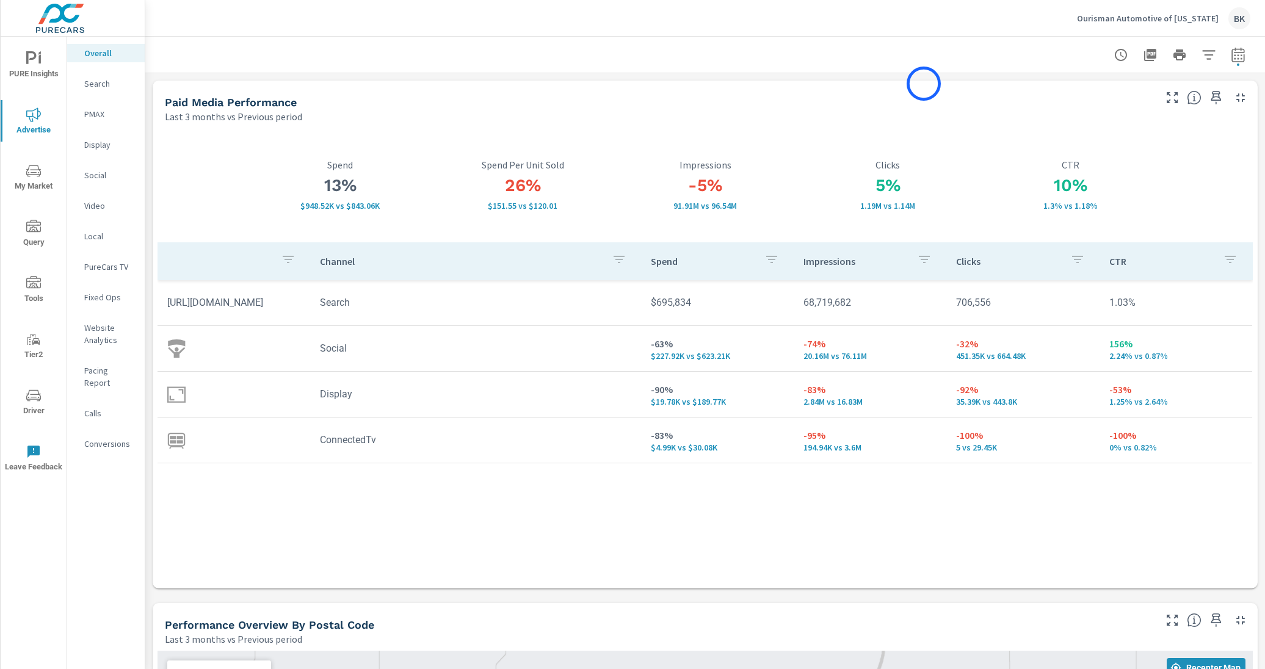
click at [924, 84] on div "Paid Media Performance Last 3 months vs Previous period" at bounding box center [655, 102] width 1005 height 43
click at [220, 311] on td "https://purecars-signal.imgix.net/dashboard/icons/icon-search.svg" at bounding box center [234, 302] width 153 height 31
click at [229, 302] on td "https://purecars-signal.imgix.net/dashboard/icons/icon-search.svg" at bounding box center [234, 302] width 153 height 31
drag, startPoint x: 200, startPoint y: 312, endPoint x: 165, endPoint y: 290, distance: 41.7
click at [165, 290] on td "https://purecars-signal.imgix.net/dashboard/icons/icon-search.svg" at bounding box center [234, 302] width 153 height 31
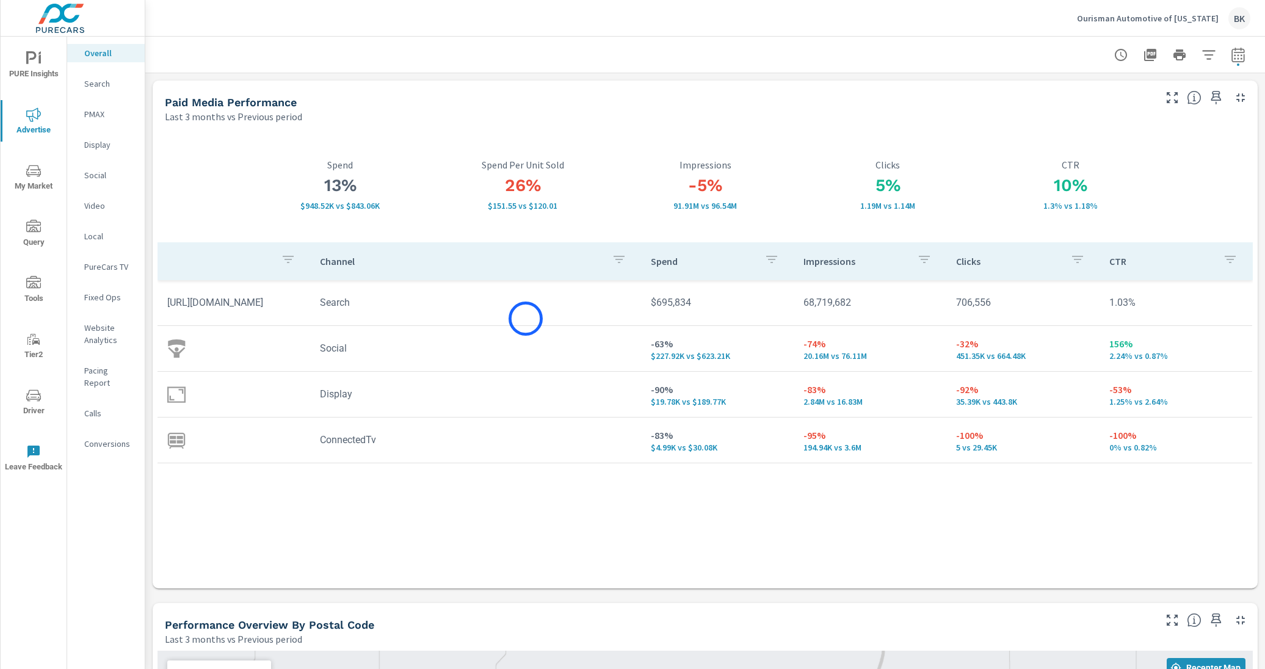
click at [523, 320] on tr "https://purecars-signal.imgix.net/dashboard/icons/icon-search.svg Search $695,8…" at bounding box center [705, 303] width 1095 height 46
click at [399, 201] on p "$948.52K vs $843.06K" at bounding box center [340, 205] width 183 height 10
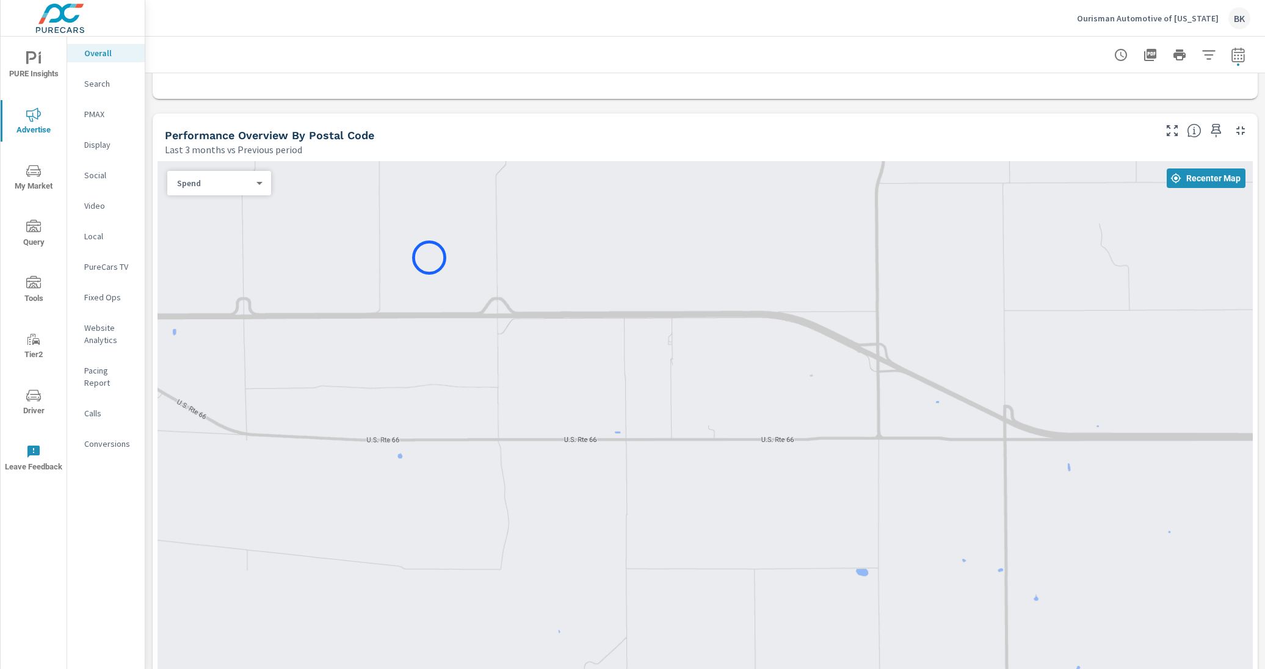
scroll to position [659, 0]
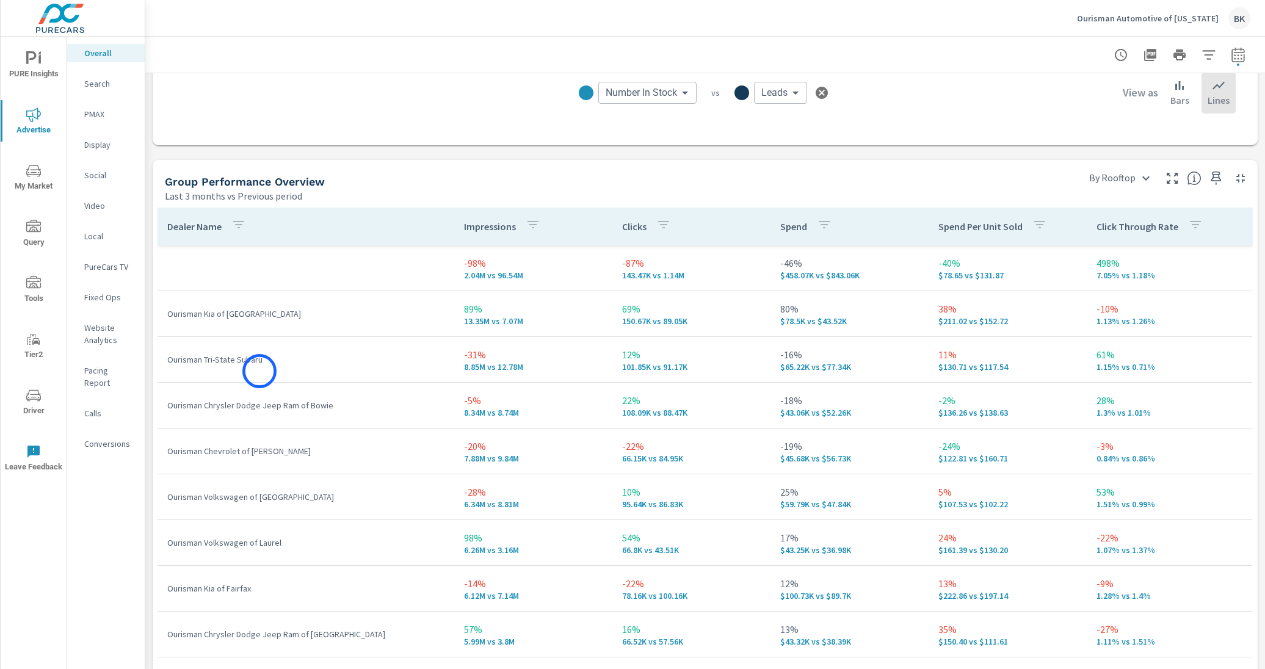
scroll to position [1617, 0]
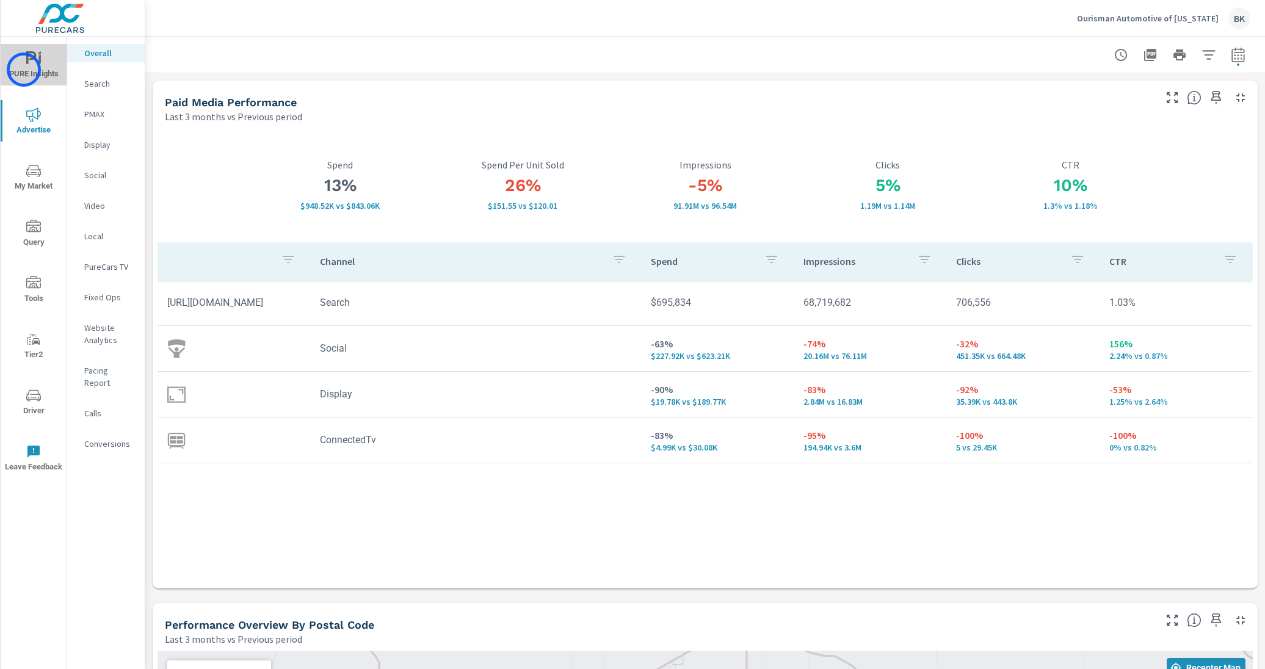
click at [24, 70] on span "PURE Insights" at bounding box center [33, 66] width 59 height 30
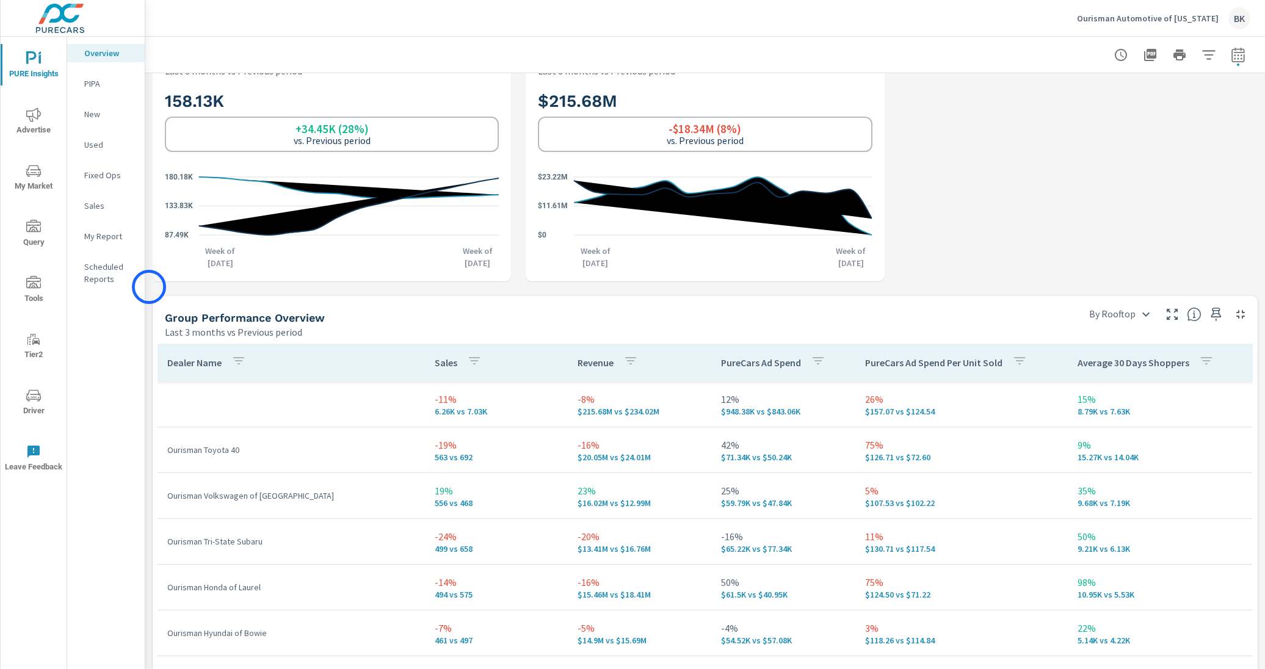
scroll to position [570, 0]
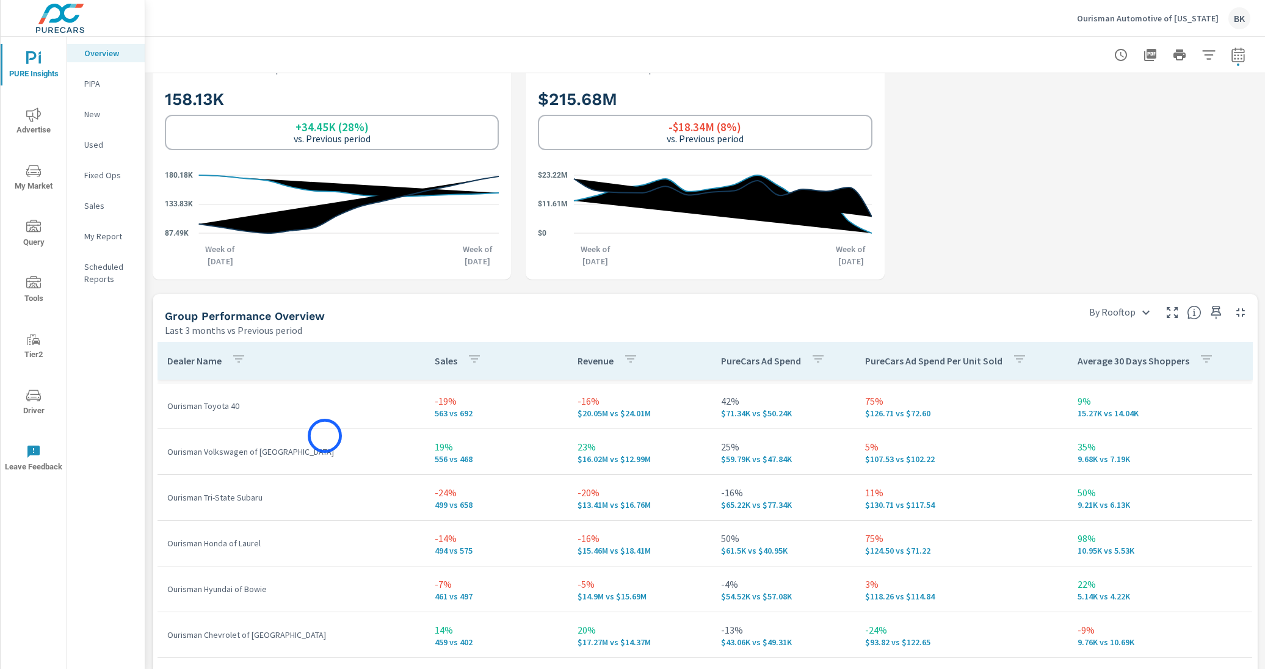
scroll to position [60, 0]
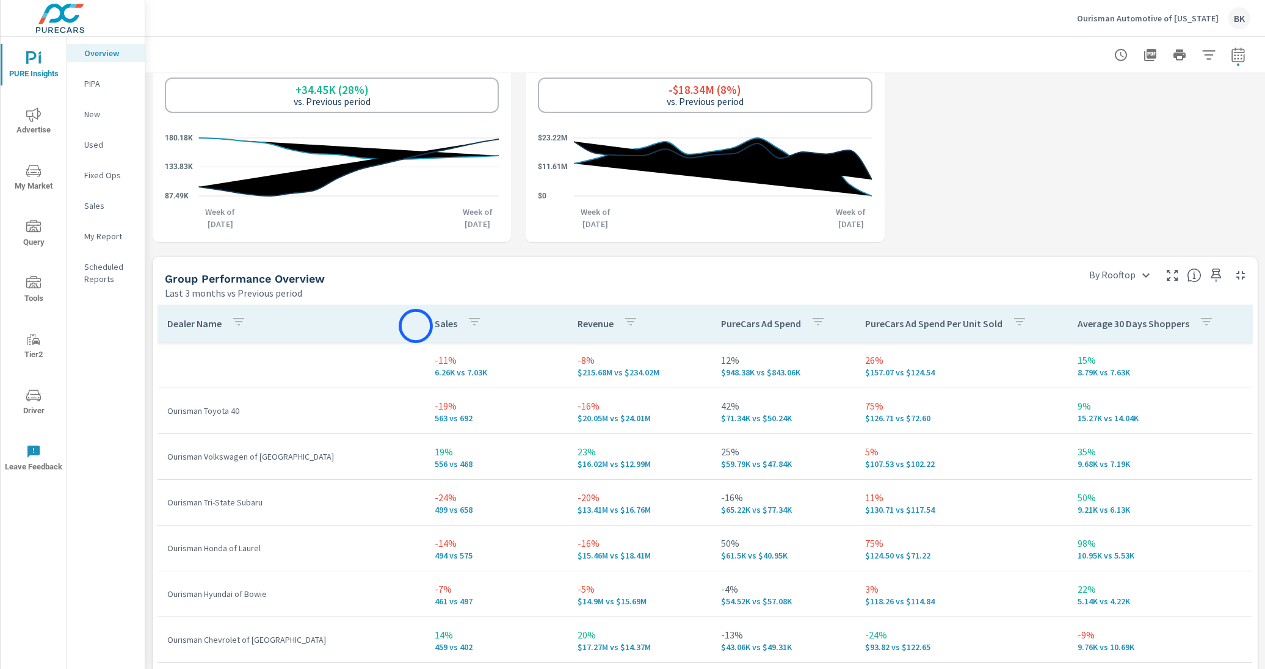
scroll to position [653, 0]
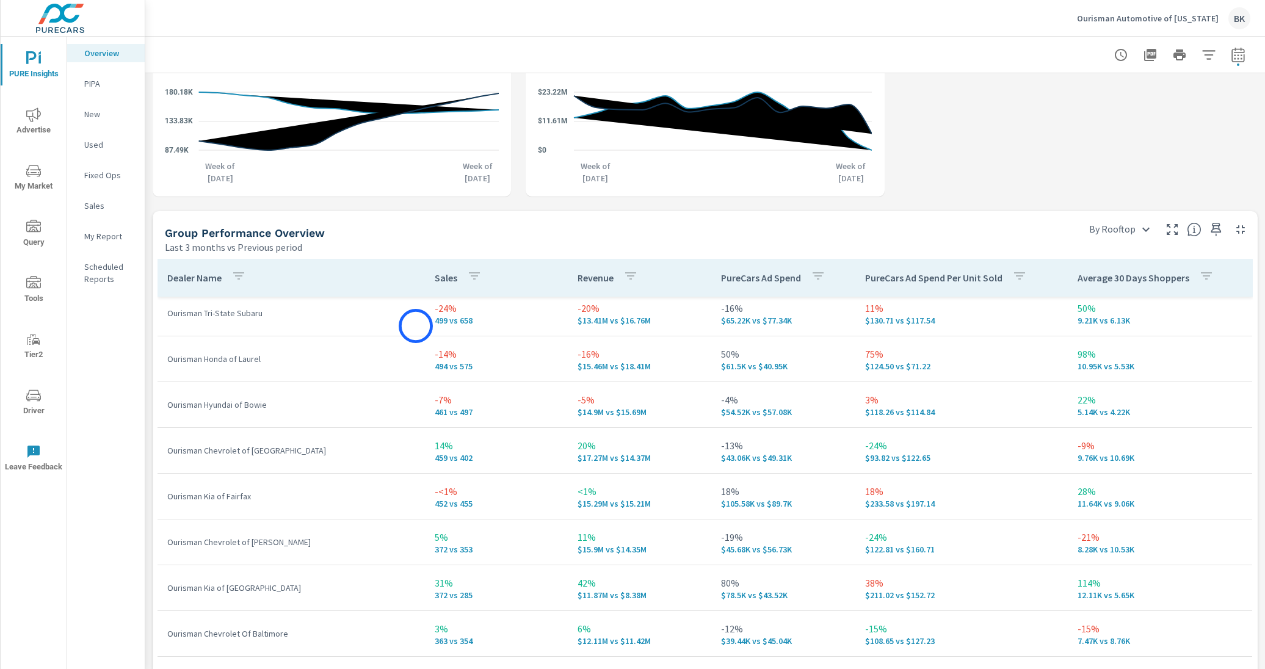
scroll to position [146, 0]
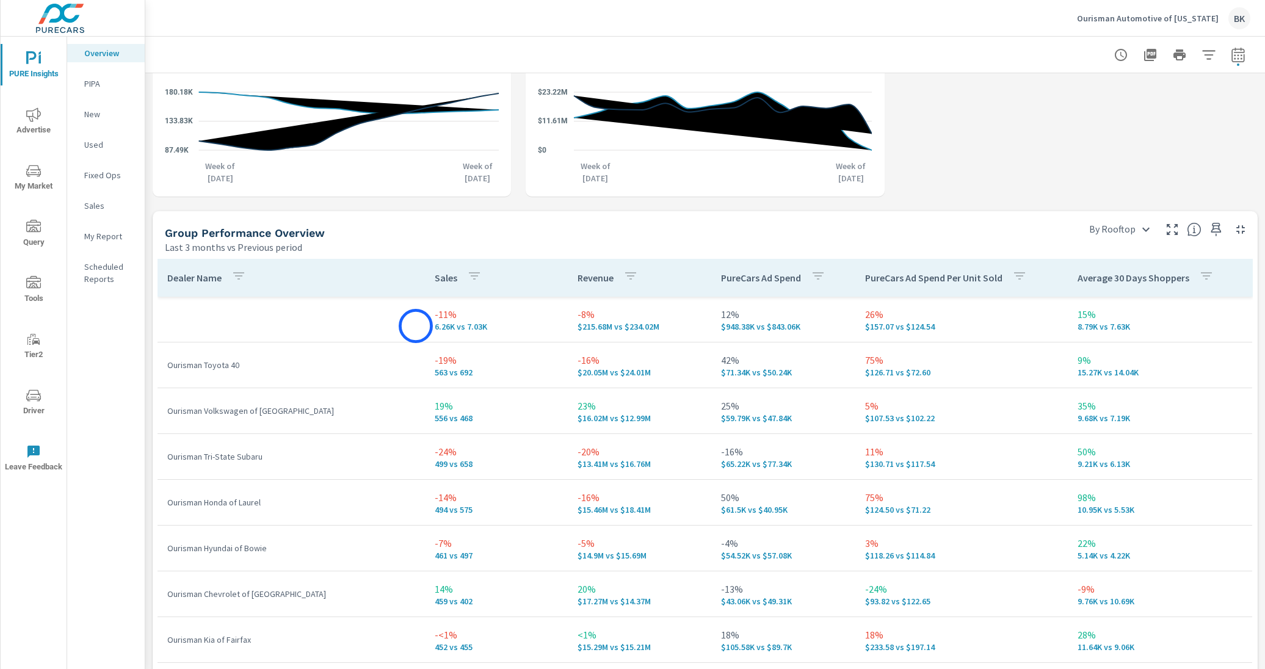
scroll to position [49, 0]
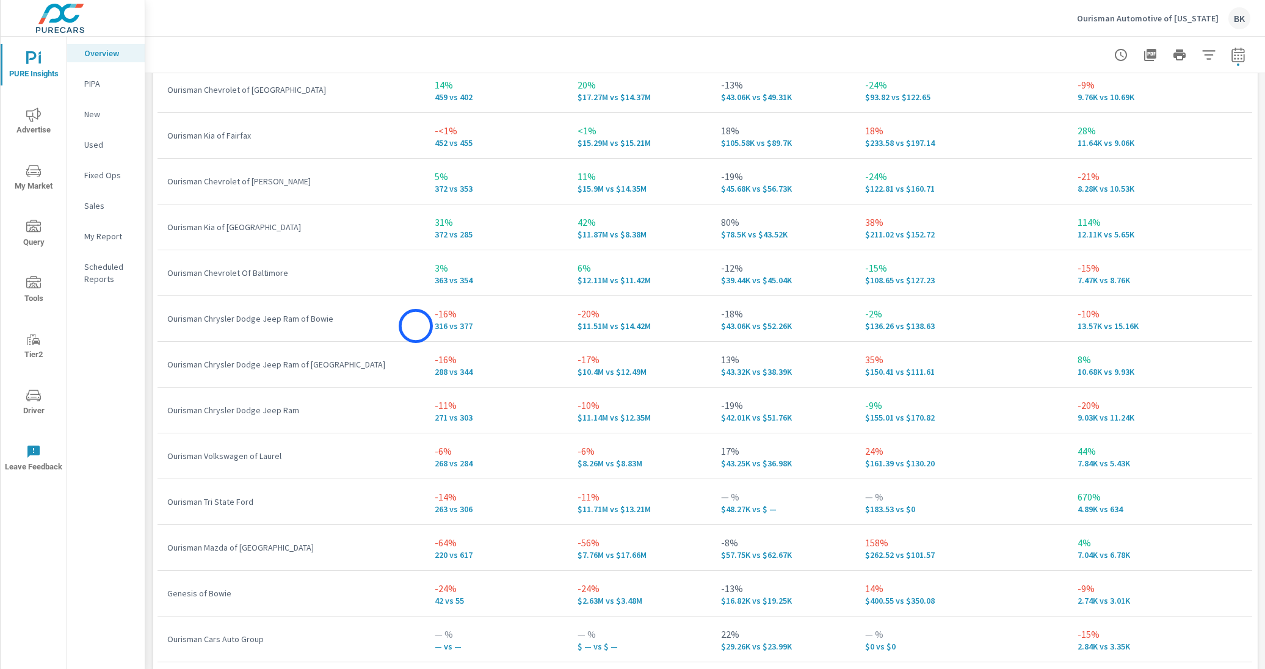
scroll to position [972, 0]
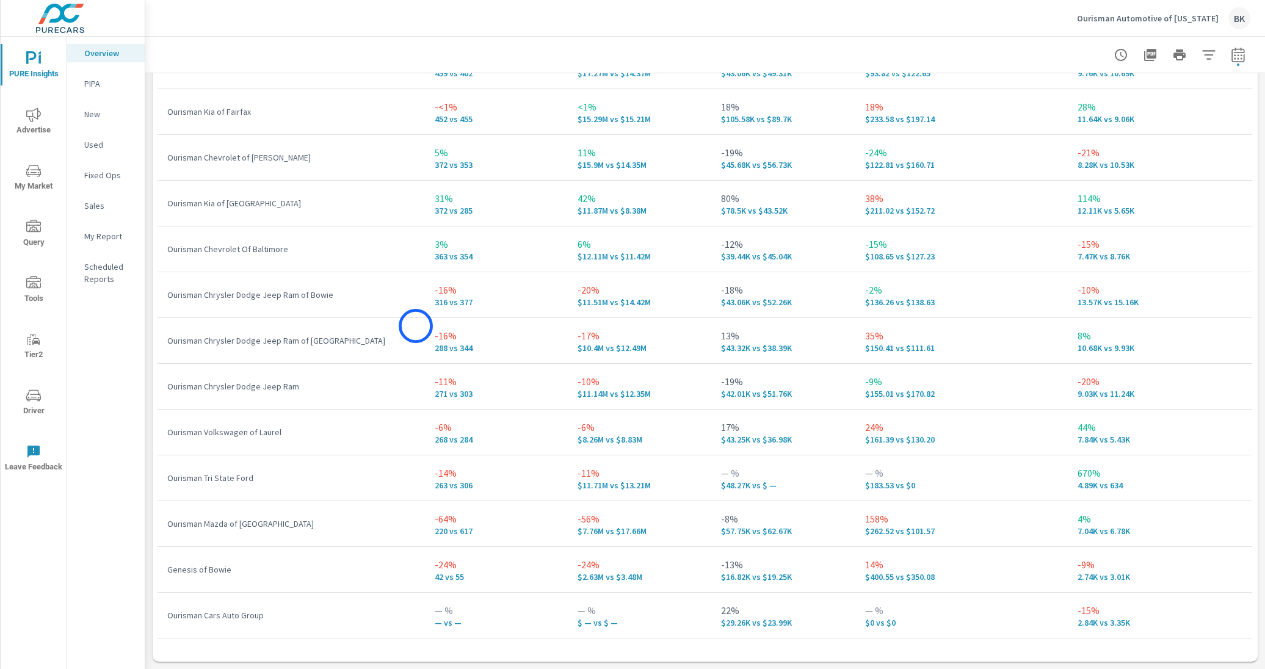
scroll to position [48, 0]
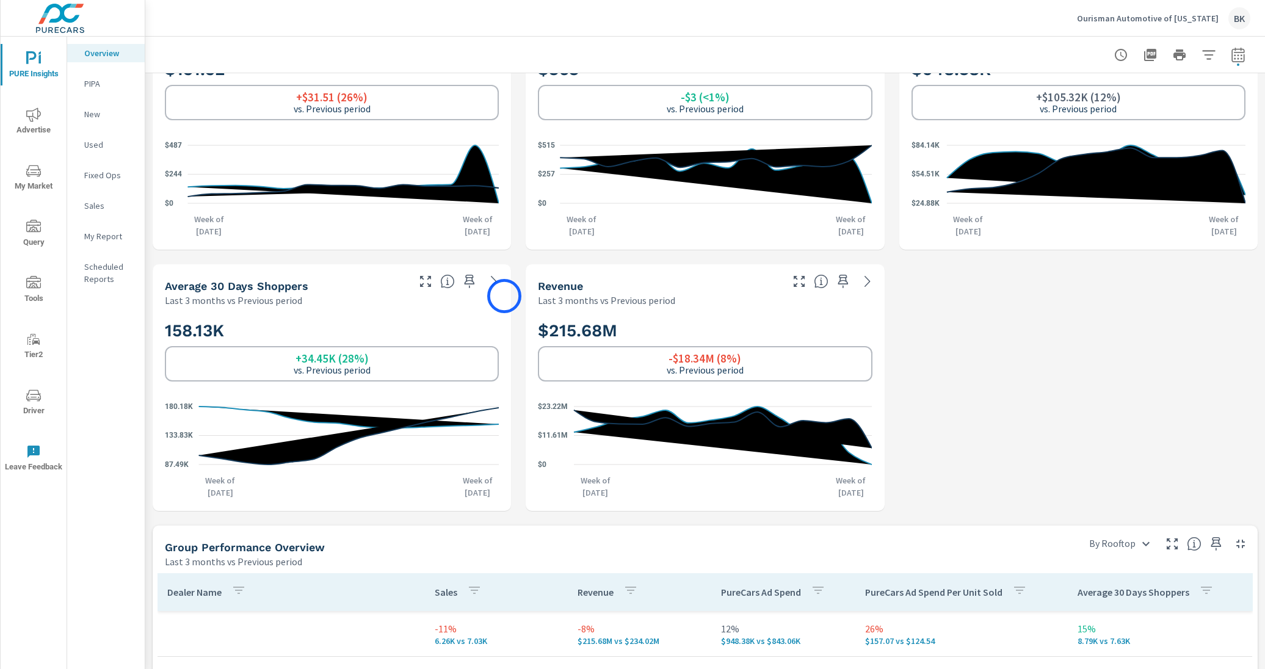
scroll to position [338, 0]
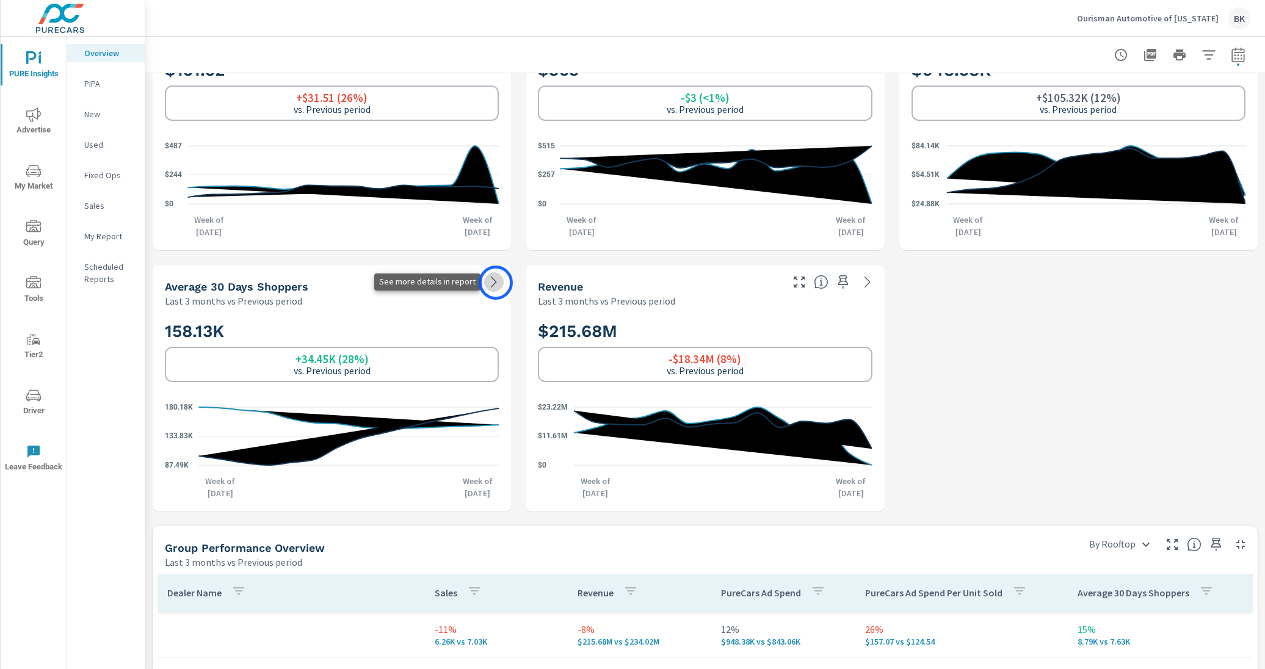
click at [496, 283] on icon at bounding box center [494, 282] width 15 height 15
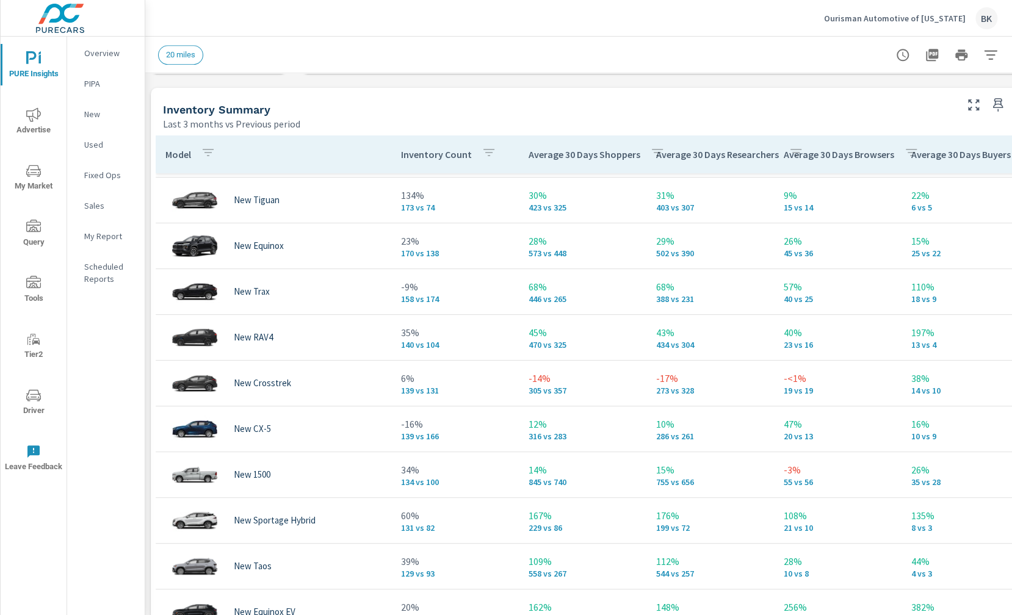
scroll to position [585, 2]
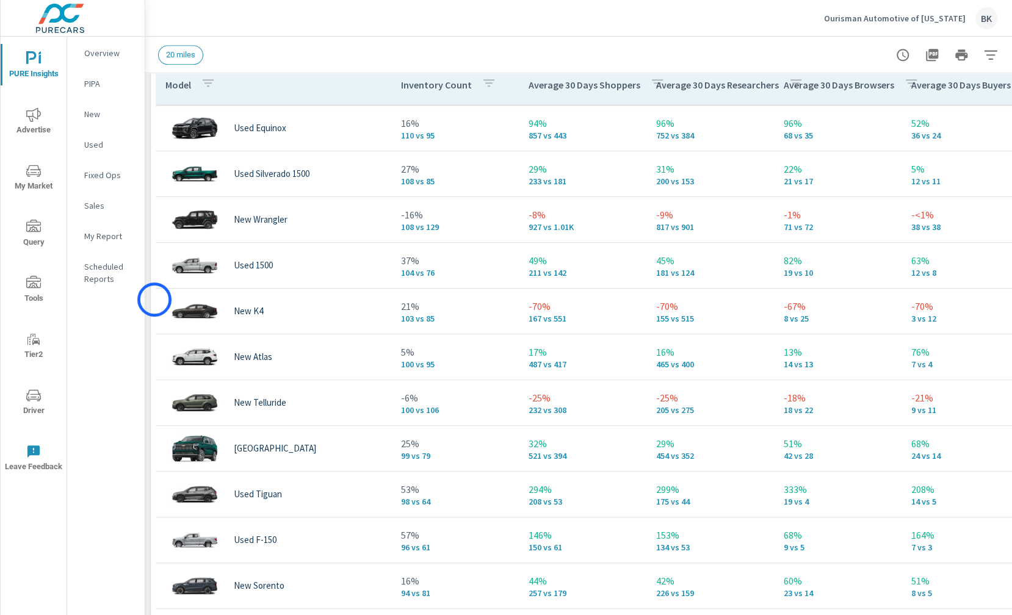
scroll to position [733, 0]
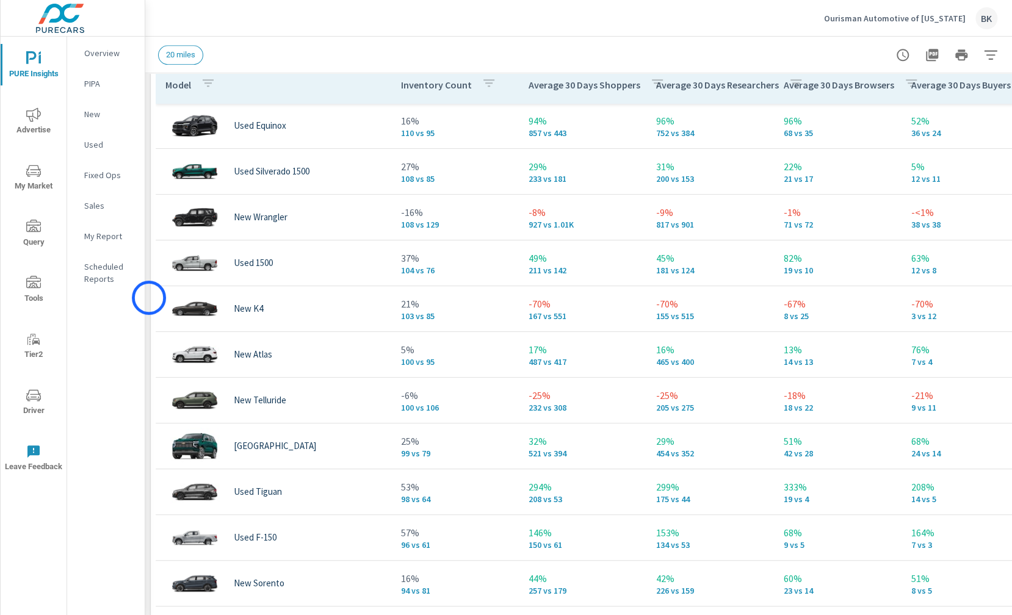
scroll to position [764, 2]
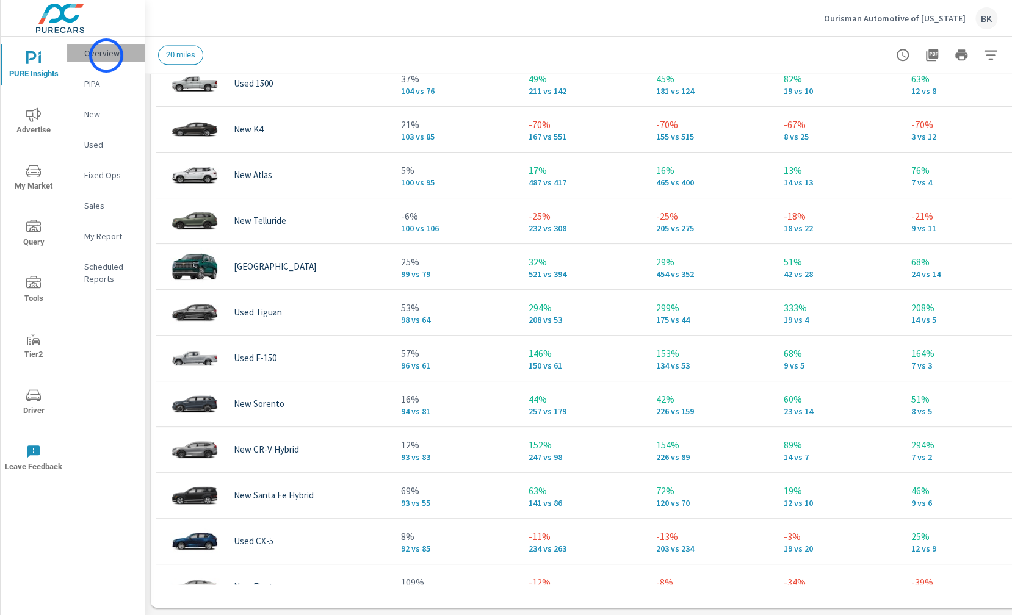
click at [106, 56] on p "Overview" at bounding box center [109, 53] width 51 height 12
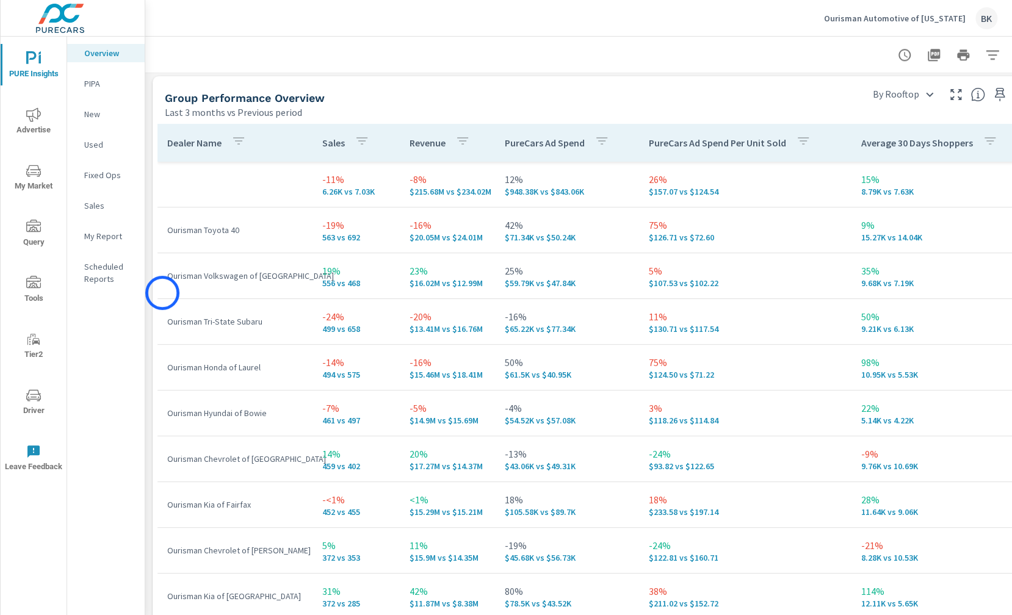
scroll to position [874, 0]
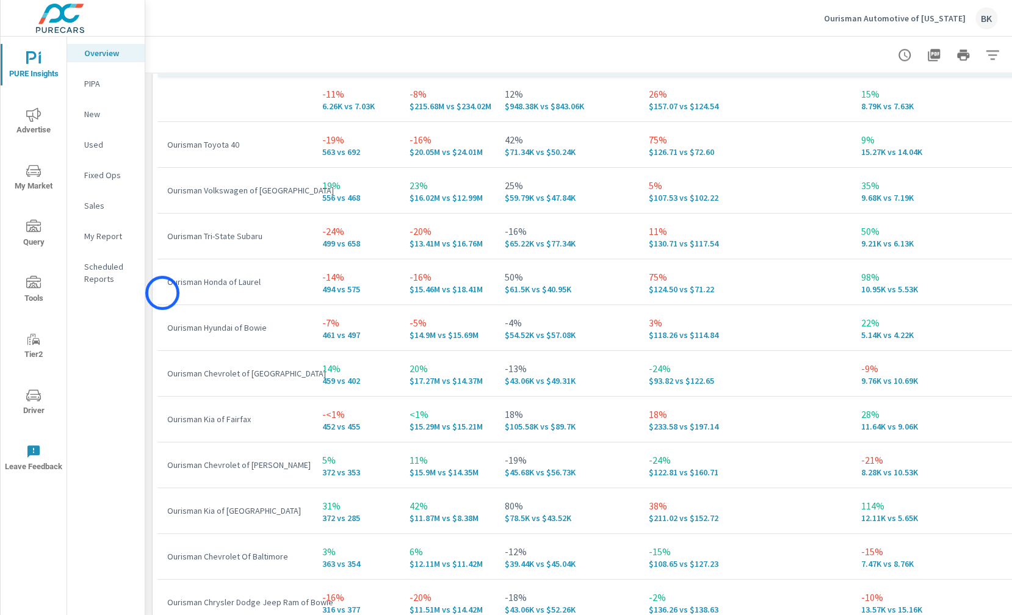
scroll to position [209, 0]
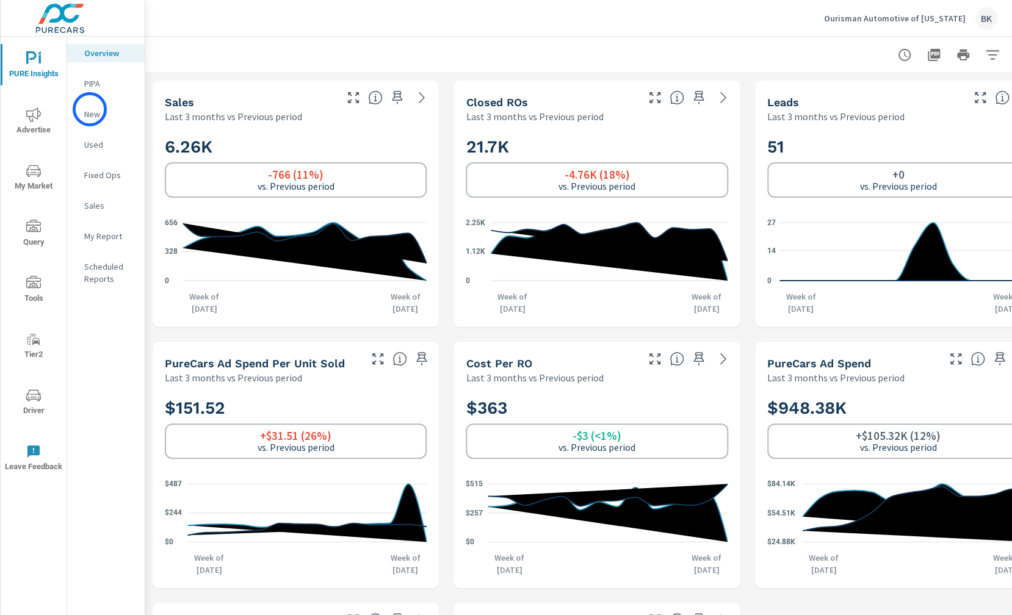
click at [90, 109] on p "New" at bounding box center [109, 114] width 51 height 12
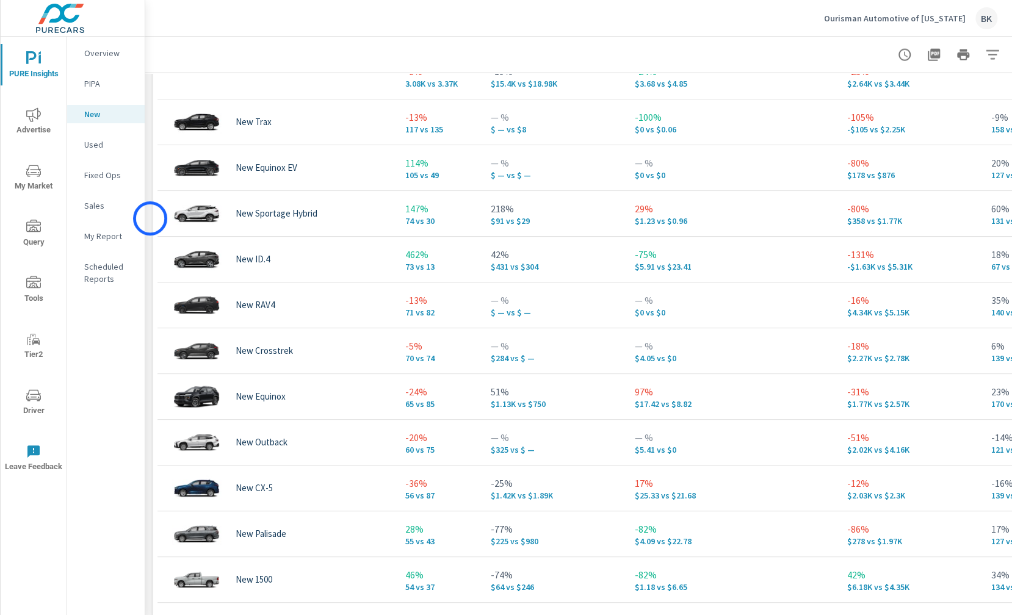
scroll to position [1810, 0]
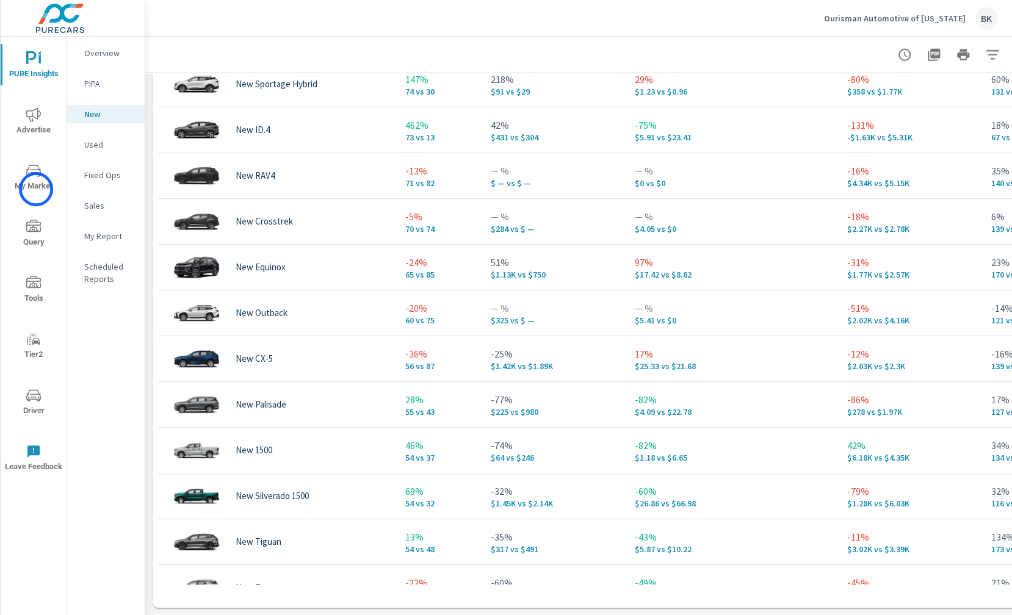
click at [36, 189] on span "My Market" at bounding box center [33, 179] width 59 height 30
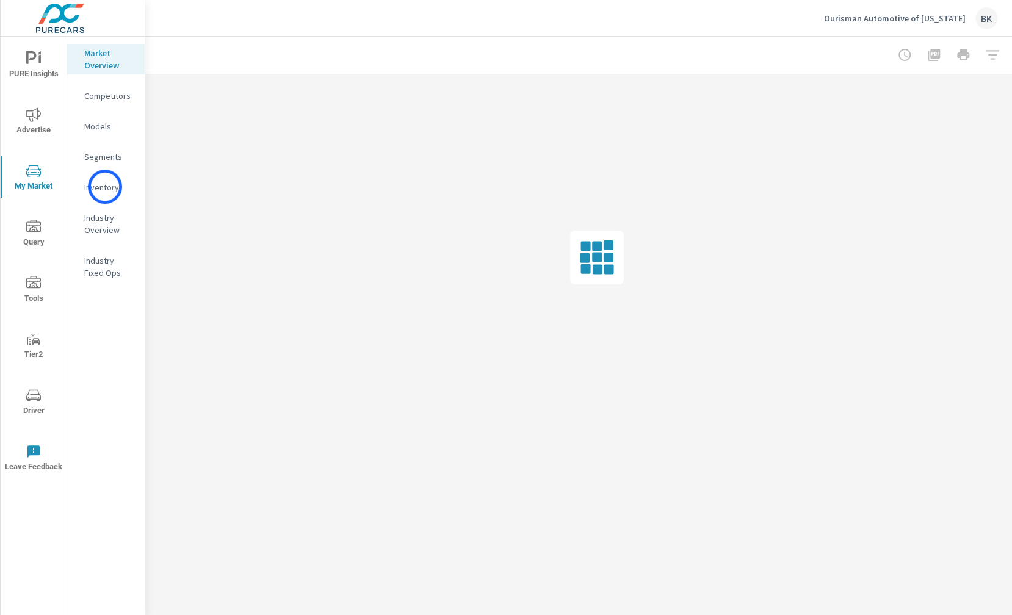
click at [105, 187] on p "Inventory" at bounding box center [109, 187] width 51 height 12
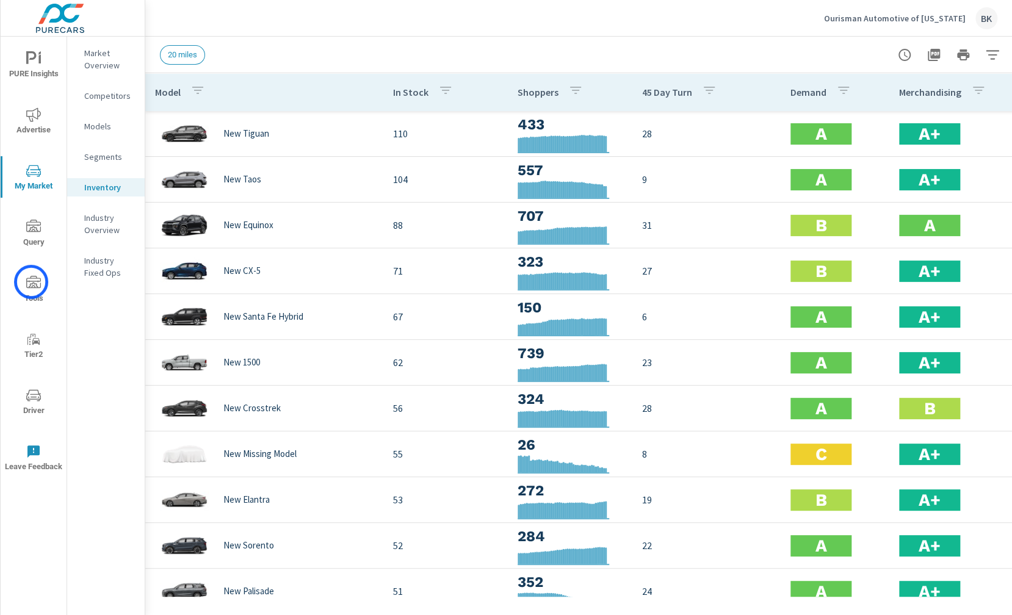
click at [31, 282] on icon "nav menu" at bounding box center [33, 283] width 15 height 15
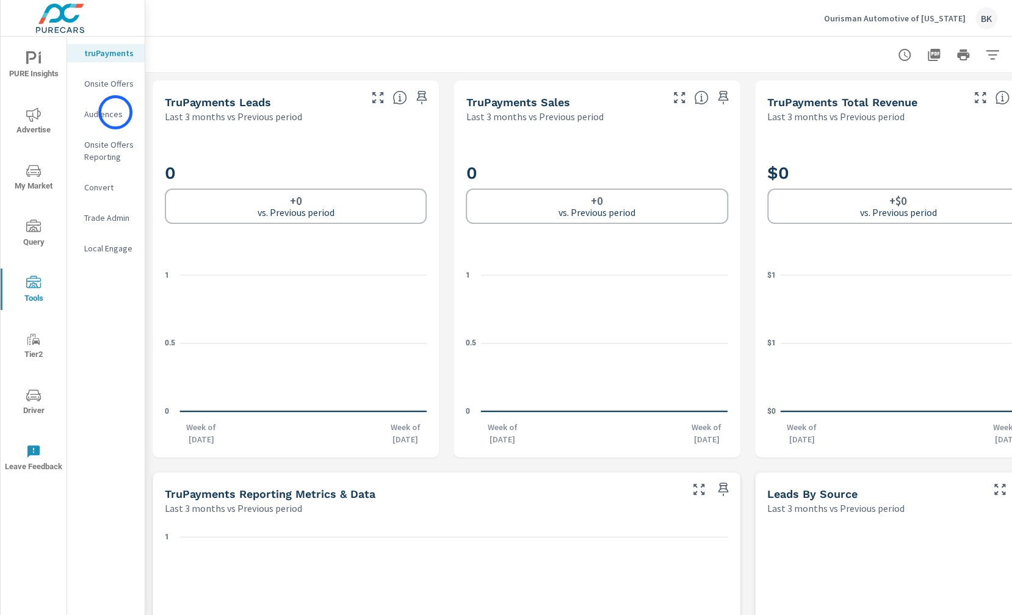
click at [115, 112] on p "Audiences" at bounding box center [109, 114] width 51 height 12
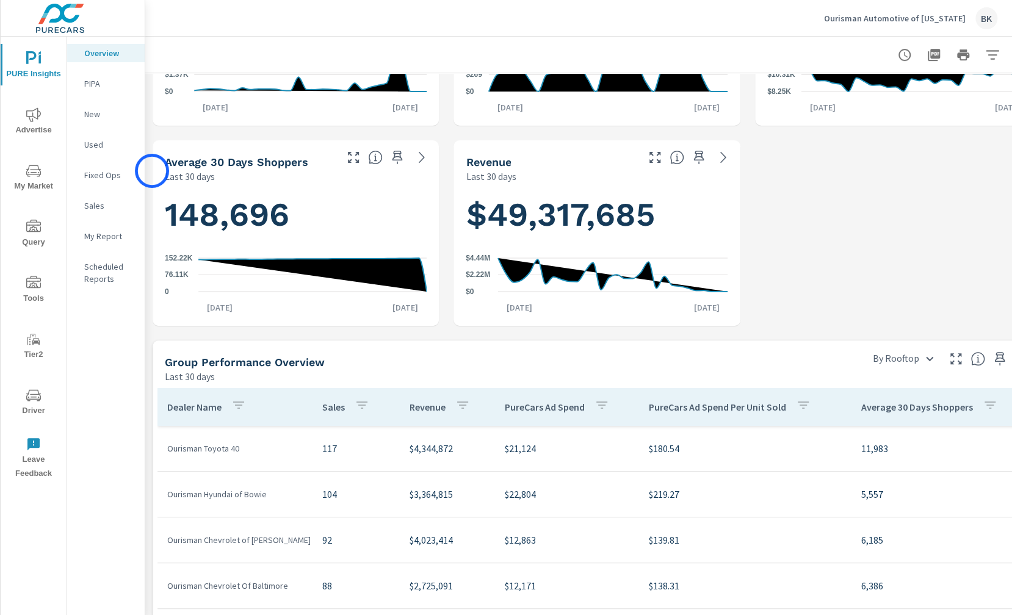
scroll to position [322, 0]
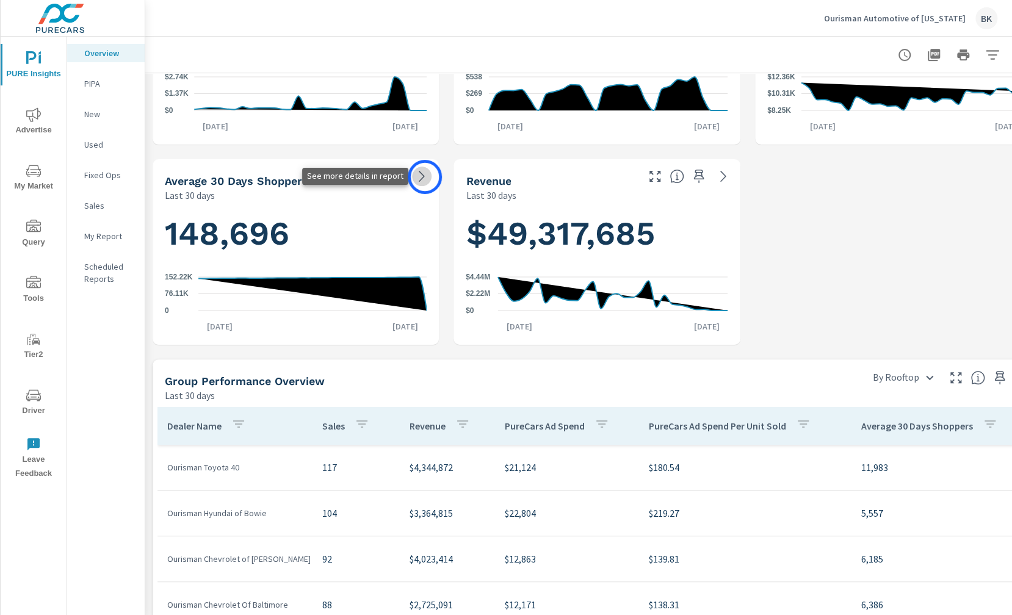
click at [425, 177] on icon at bounding box center [422, 176] width 15 height 15
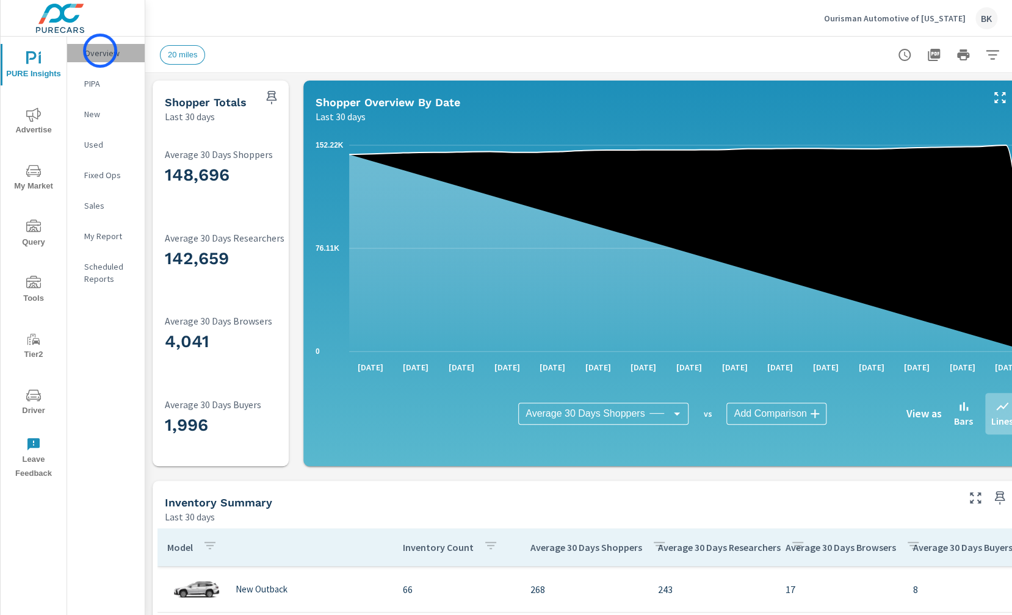
click at [100, 51] on p "Overview" at bounding box center [109, 53] width 51 height 12
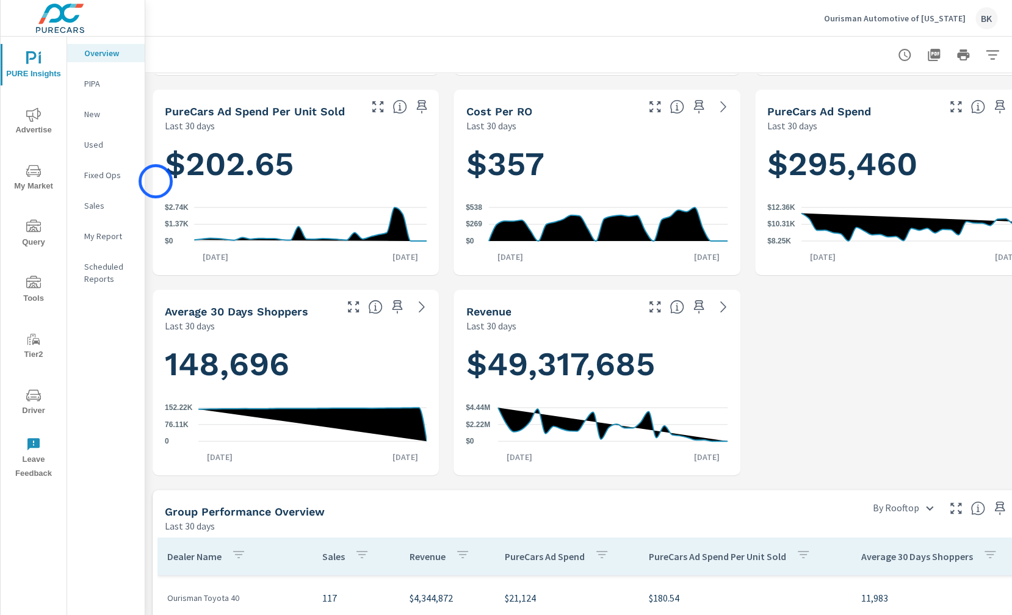
scroll to position [141, 0]
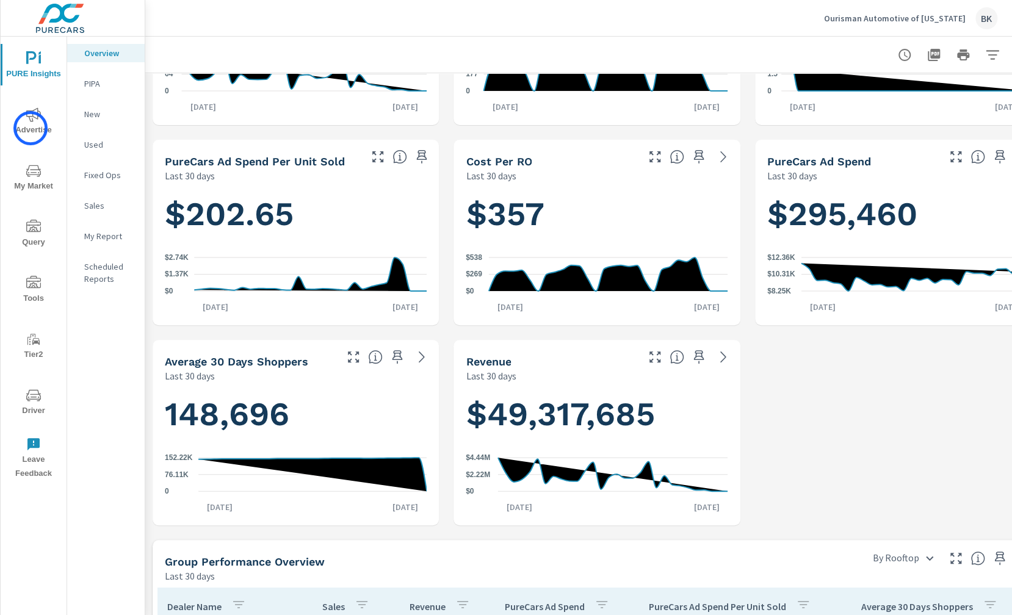
click at [31, 128] on span "Advertise" at bounding box center [33, 122] width 59 height 30
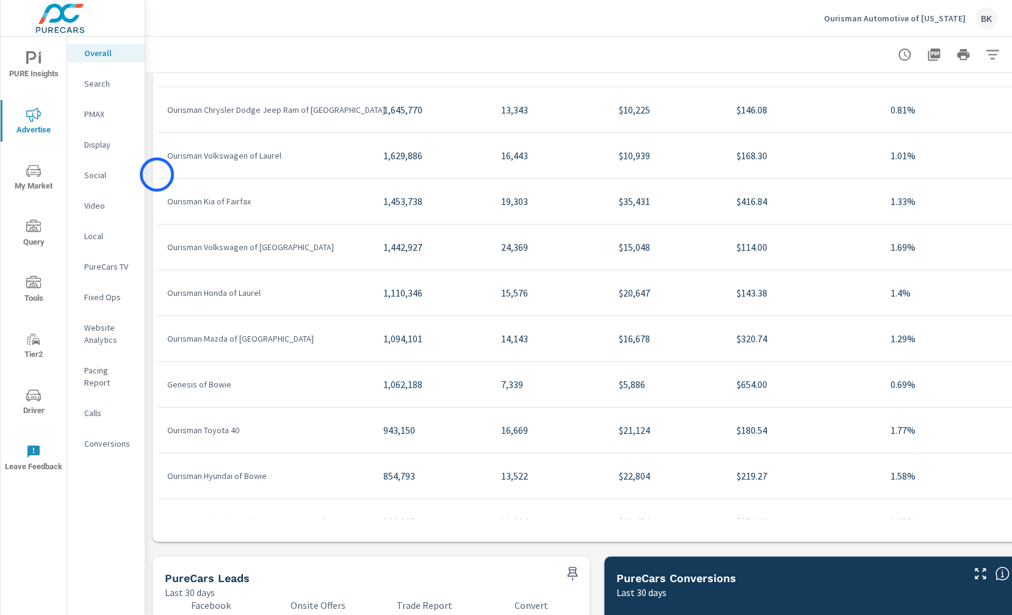
scroll to position [1534, 0]
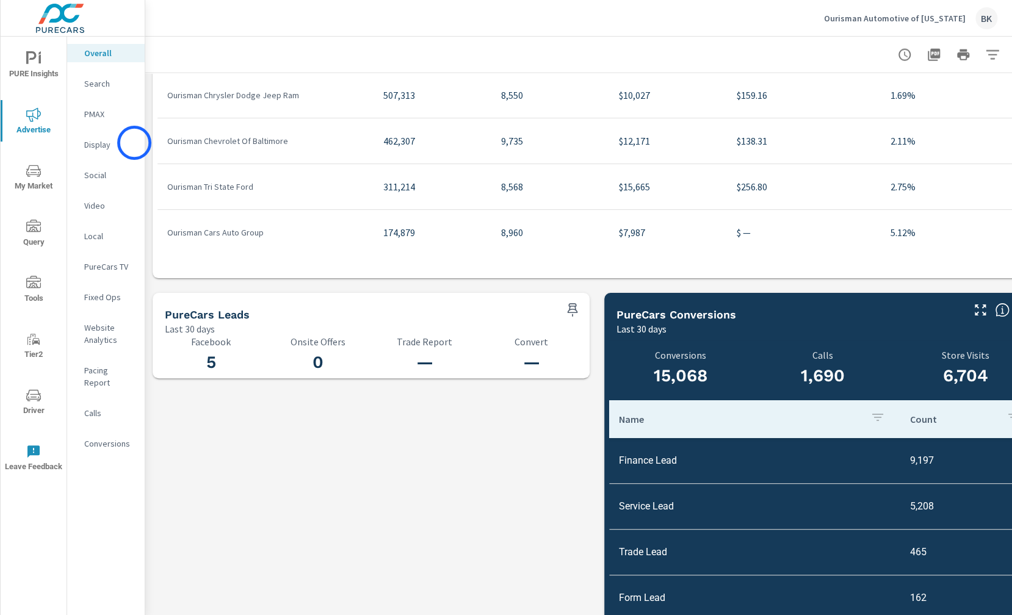
scroll to position [1690, 3]
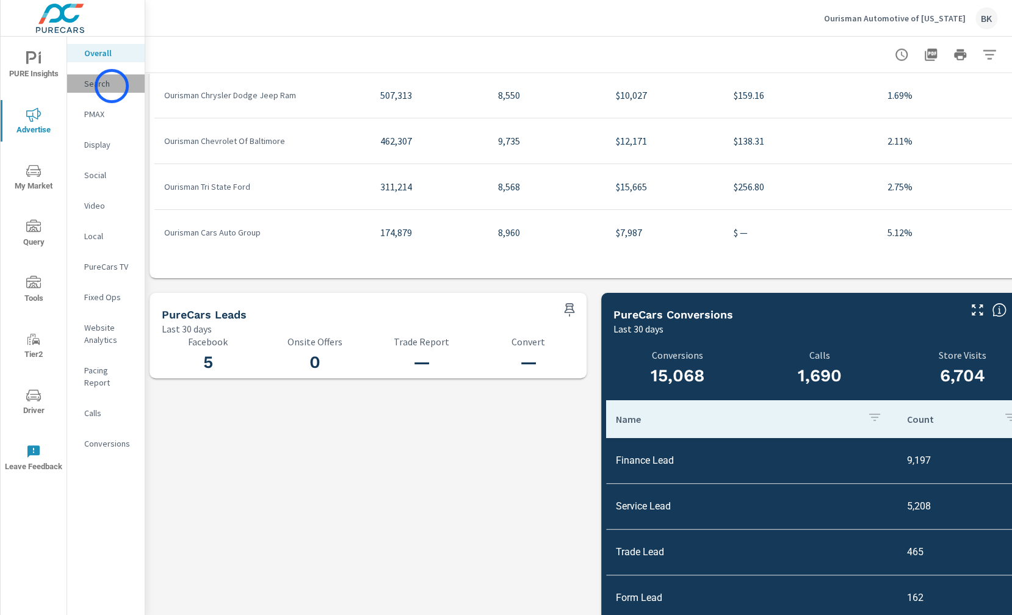
click at [112, 86] on p "Search" at bounding box center [109, 84] width 51 height 12
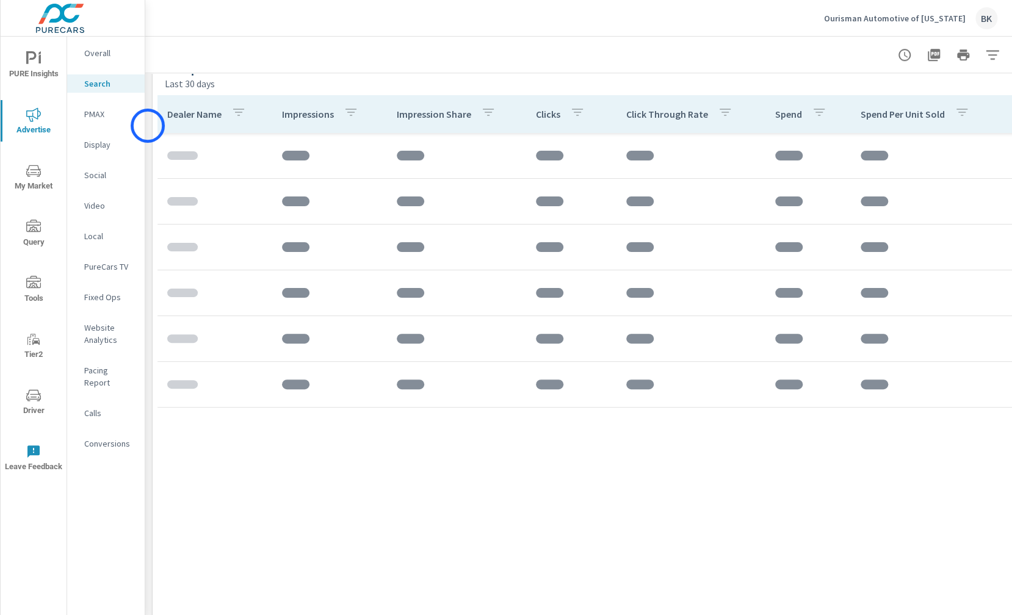
scroll to position [559, 0]
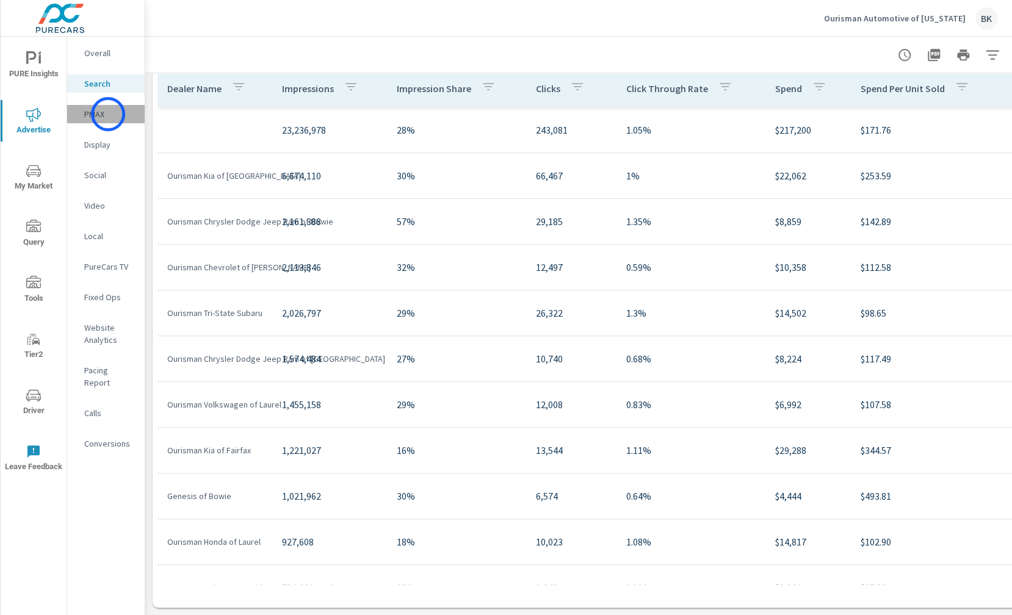
click at [108, 114] on p "PMAX" at bounding box center [109, 114] width 51 height 12
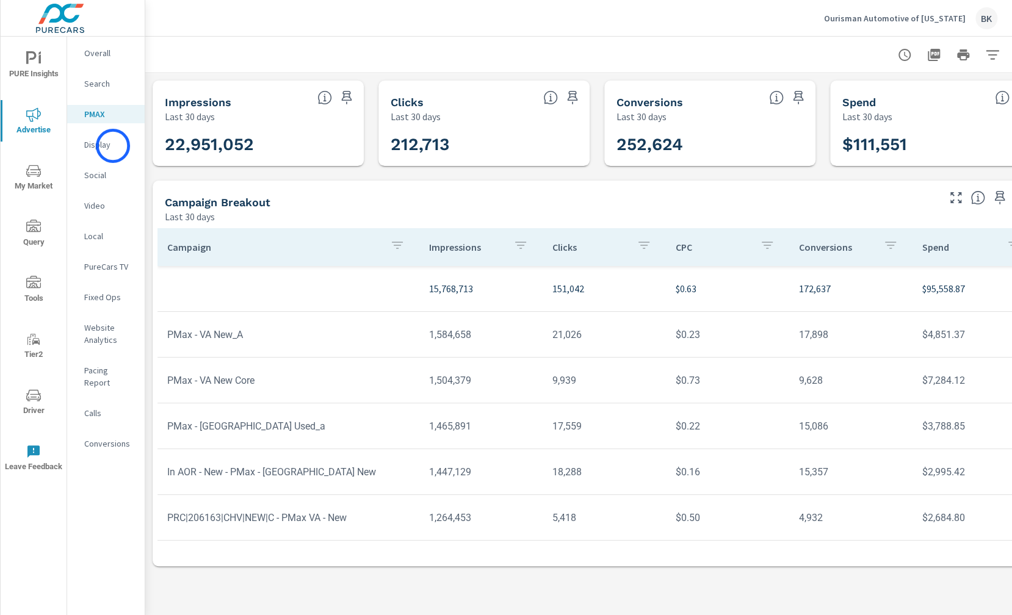
click at [113, 146] on p "Display" at bounding box center [109, 145] width 51 height 12
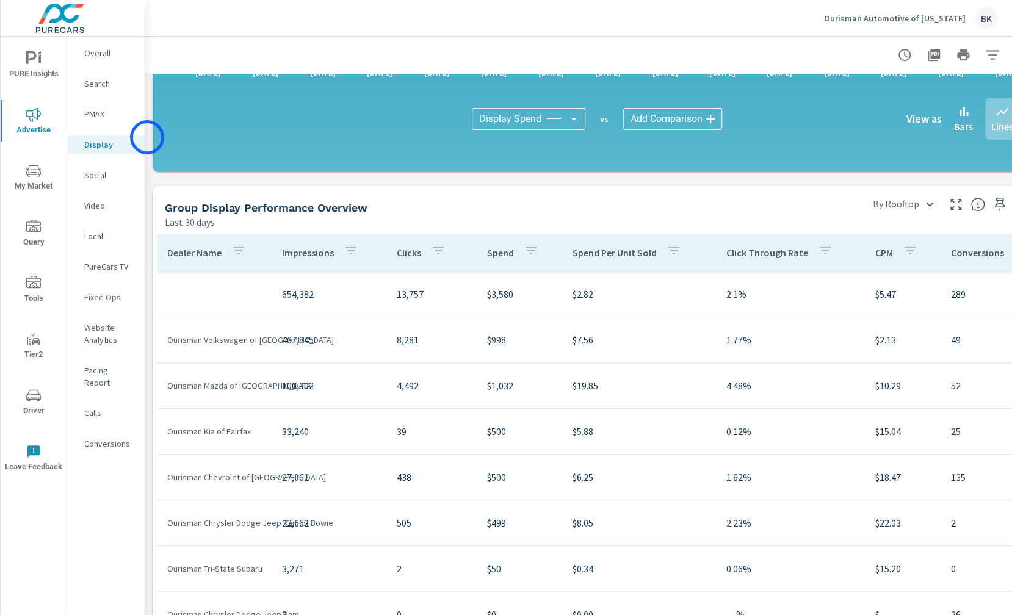
scroll to position [559, 0]
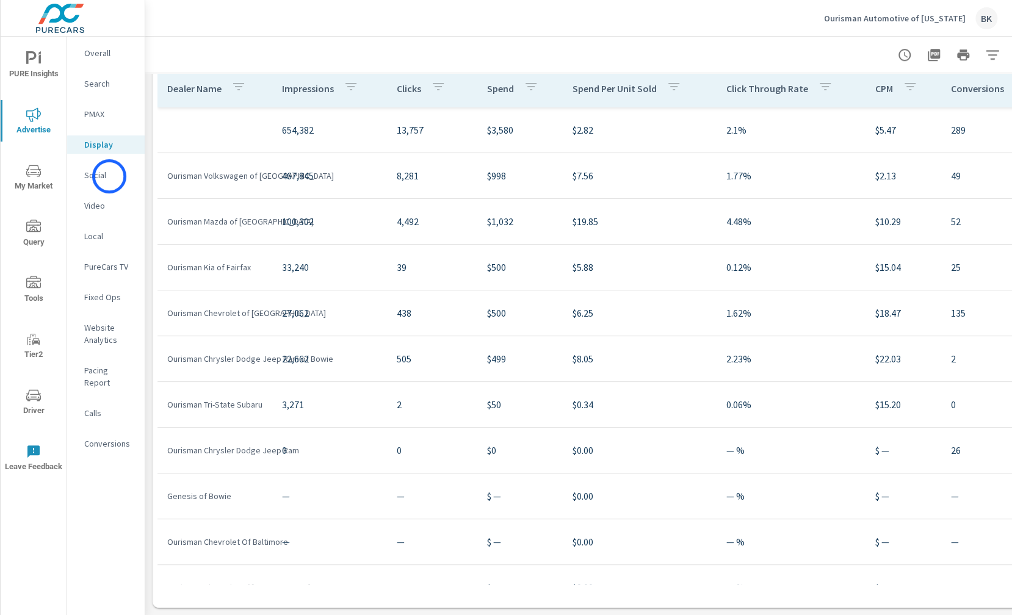
click at [109, 178] on p "Social" at bounding box center [109, 175] width 51 height 12
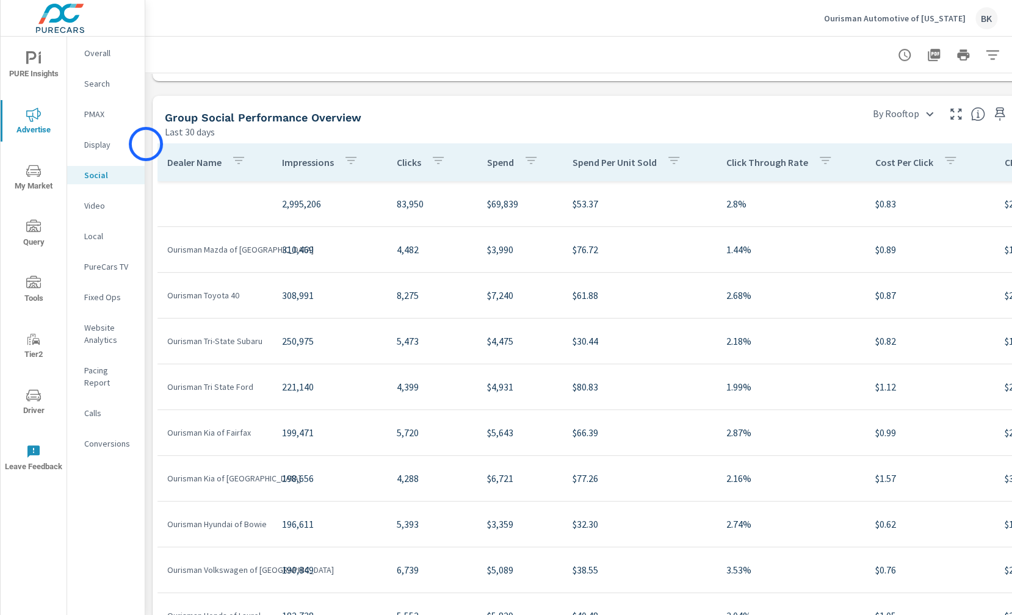
scroll to position [559, 0]
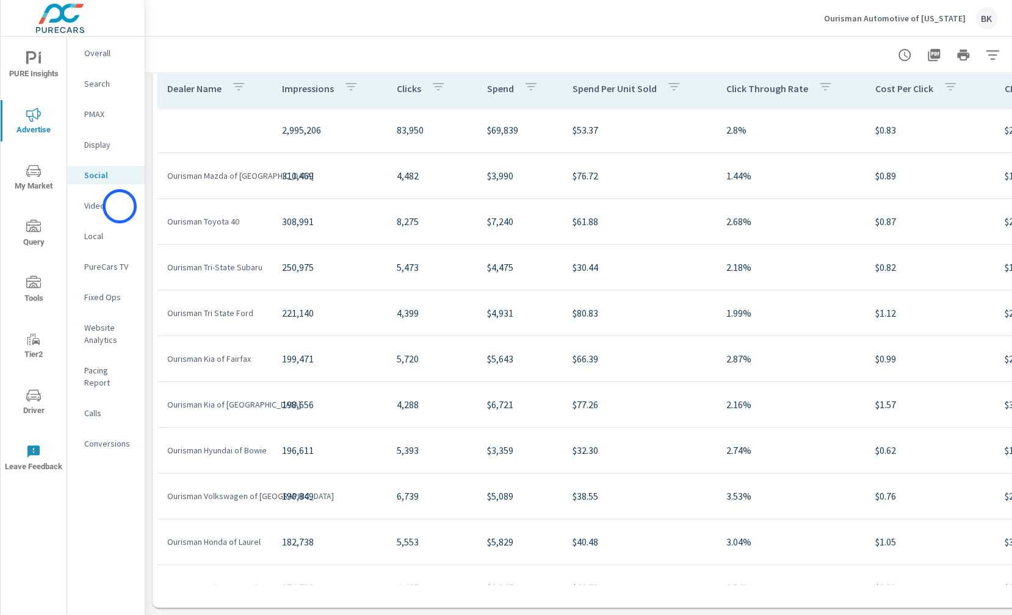
click at [120, 206] on p "Video" at bounding box center [109, 206] width 51 height 12
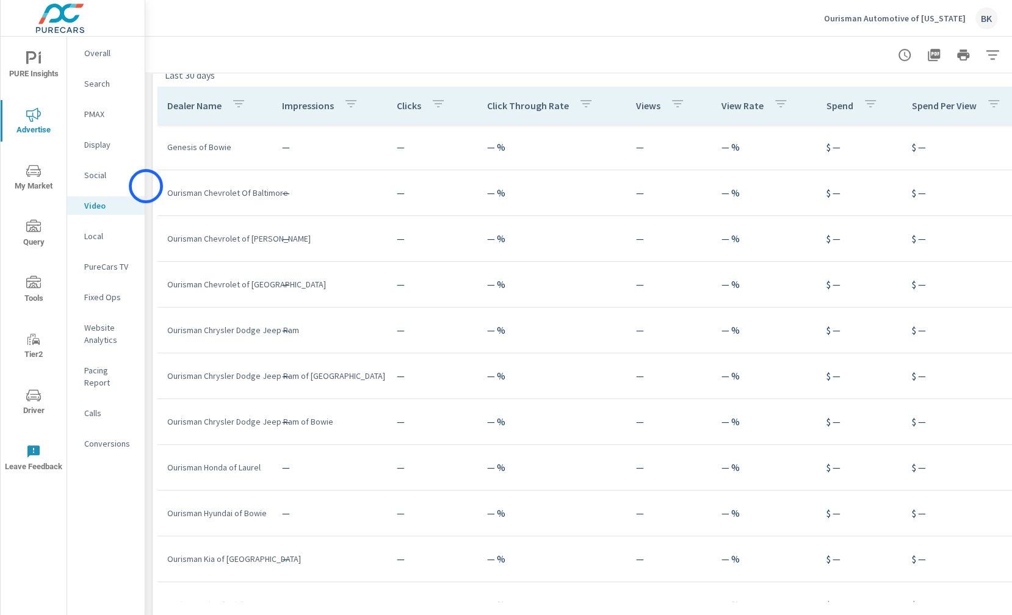
scroll to position [559, 0]
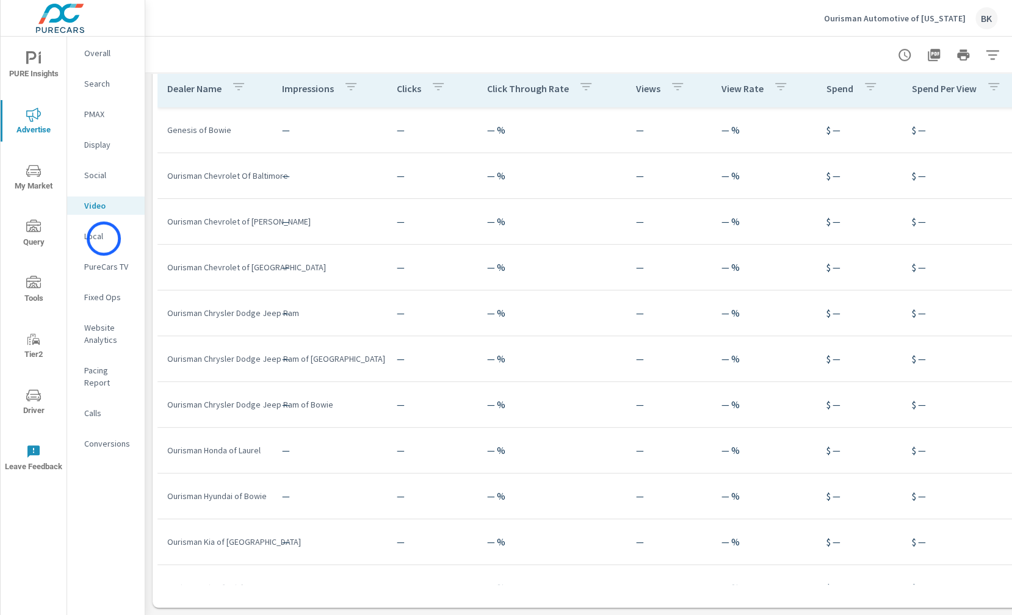
click at [104, 239] on p "Local" at bounding box center [109, 236] width 51 height 12
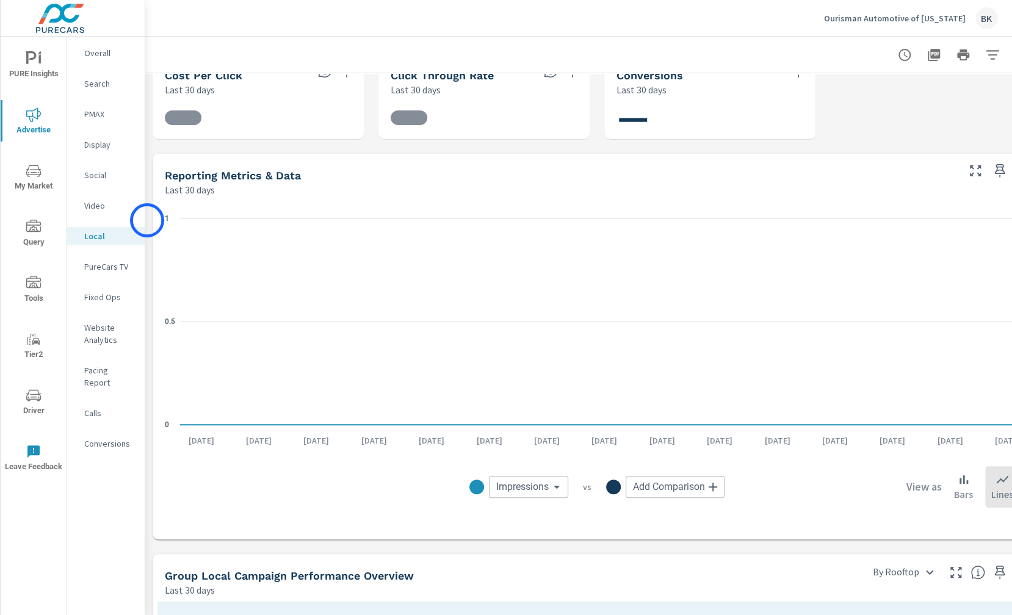
scroll to position [261, 0]
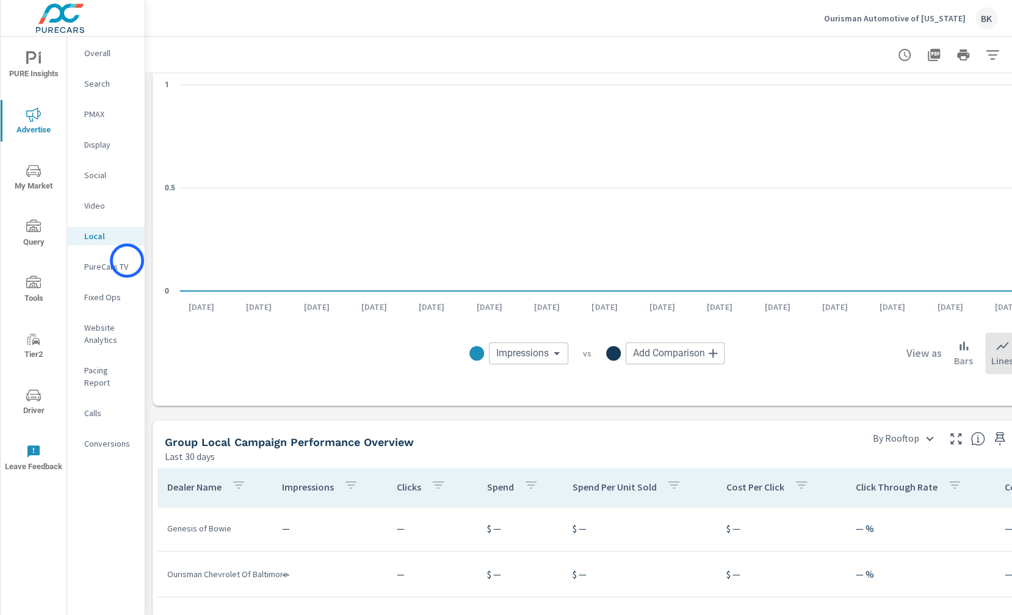
click at [127, 261] on p "PureCars TV" at bounding box center [109, 267] width 51 height 12
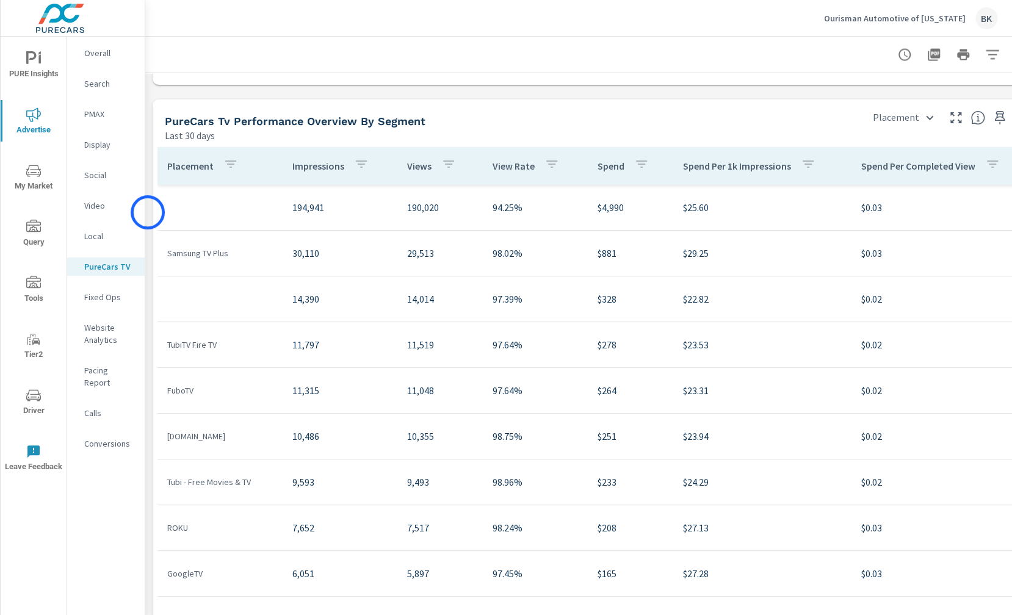
scroll to position [1560, 0]
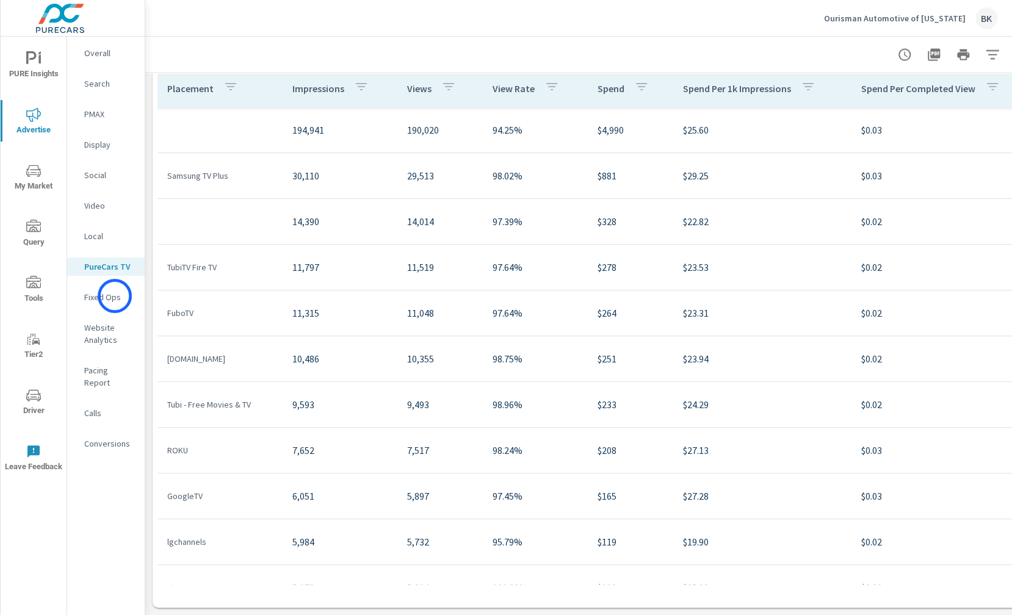
click at [115, 296] on p "Fixed Ops" at bounding box center [109, 297] width 51 height 12
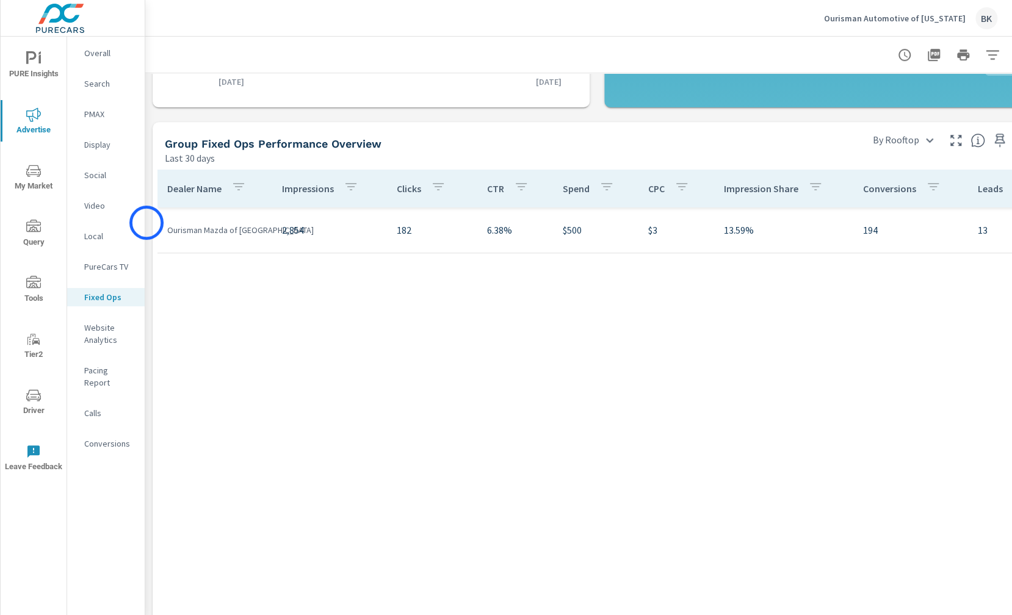
scroll to position [559, 0]
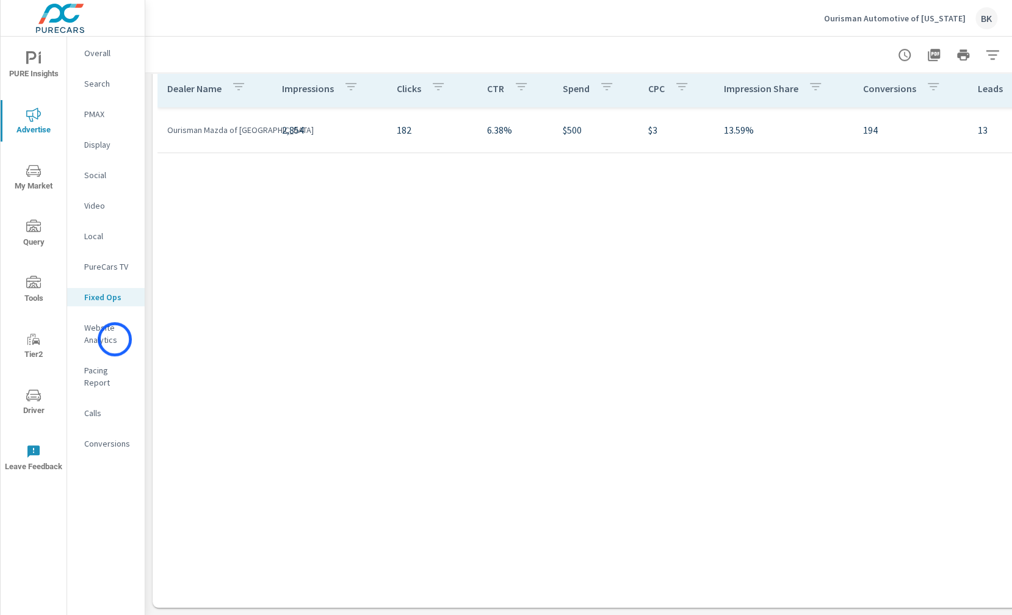
click at [115, 339] on p "Website Analytics" at bounding box center [109, 334] width 51 height 24
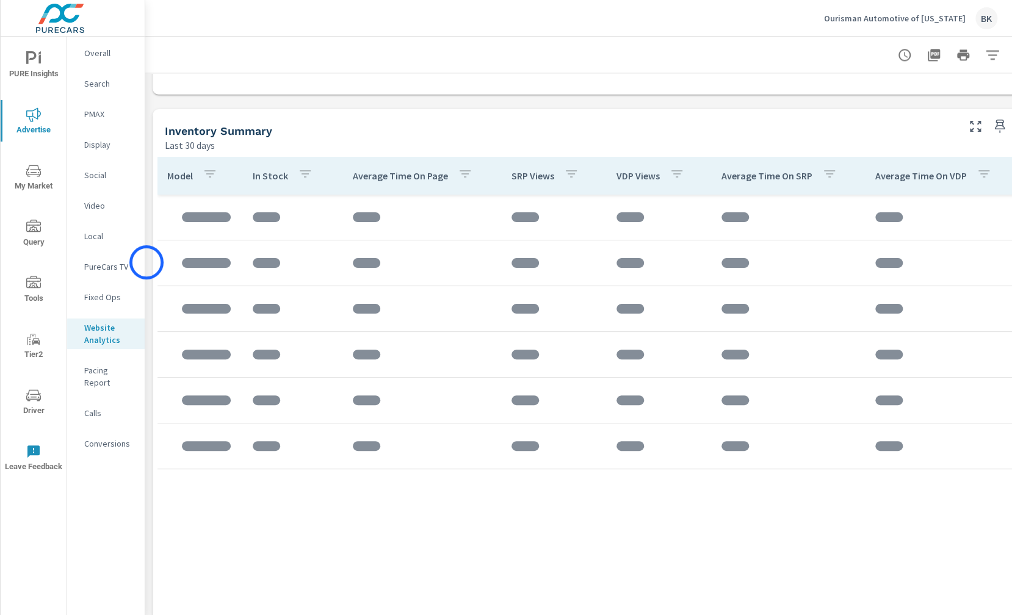
scroll to position [1060, 0]
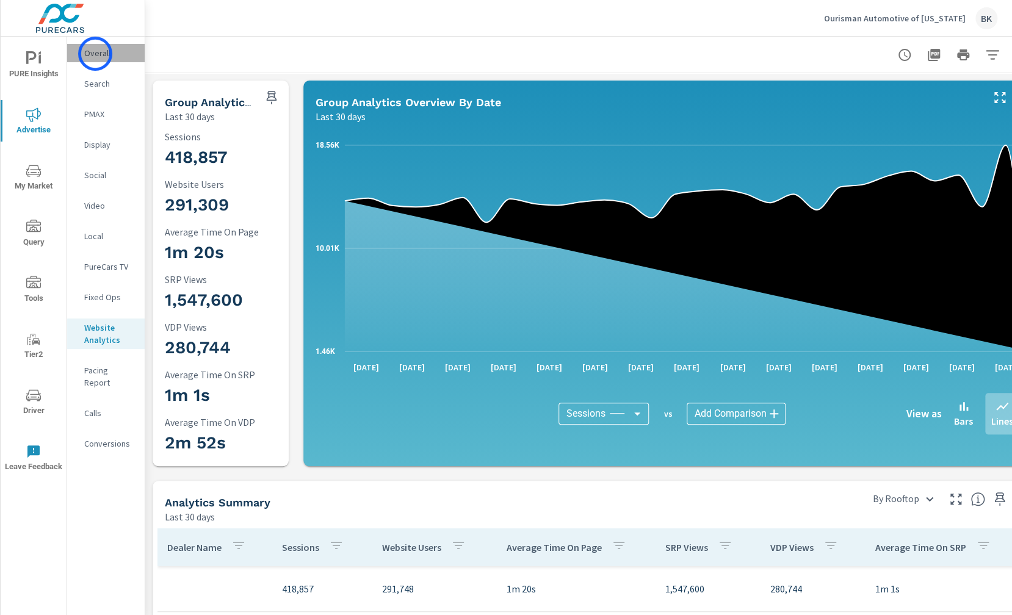
click at [95, 54] on p "Overall" at bounding box center [109, 53] width 51 height 12
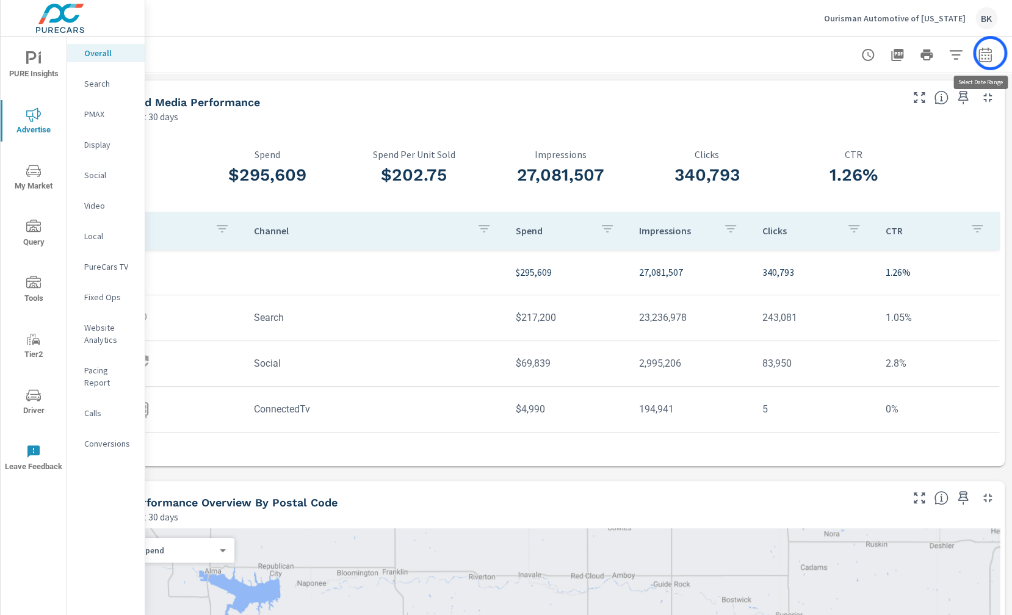
scroll to position [12, 37]
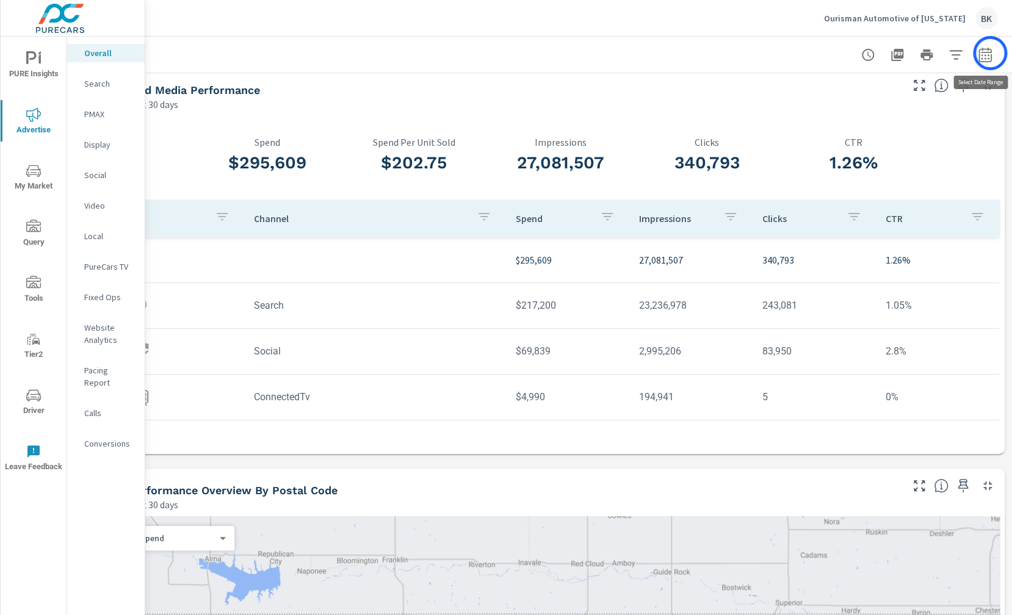
click at [990, 53] on icon "button" at bounding box center [985, 55] width 15 height 15
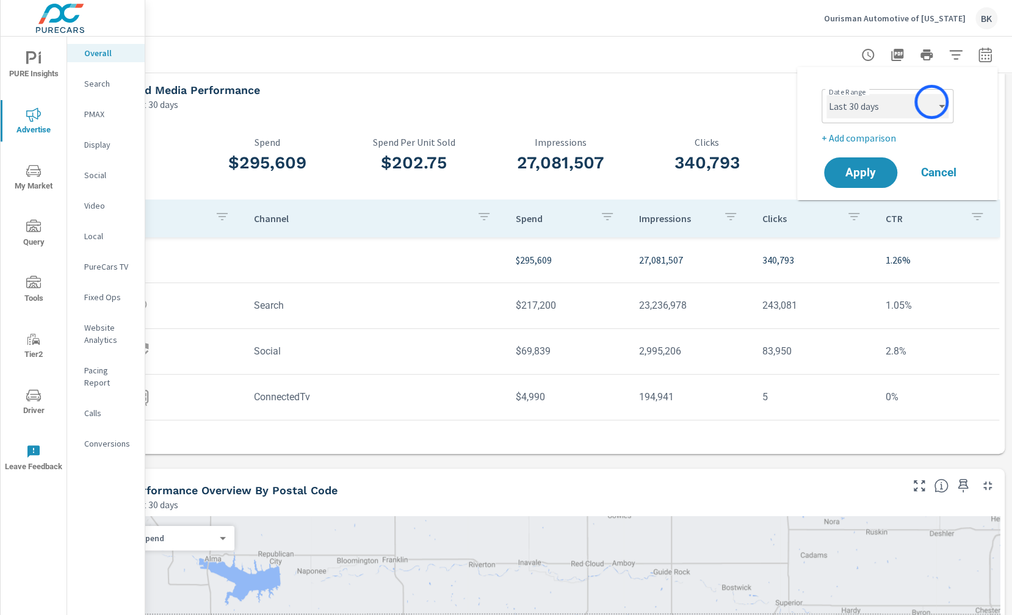
click at [931, 103] on select "Custom [DATE] Last week Last 7 days Last 14 days Last 30 days Last 45 days Last…" at bounding box center [888, 106] width 122 height 24
click at [827, 94] on select "Custom [DATE] Last week Last 7 days Last 14 days Last 30 days Last 45 days Last…" at bounding box center [888, 106] width 122 height 24
select select "Last 3 months"
click at [871, 140] on p "+ Add comparison" at bounding box center [900, 138] width 156 height 15
select select "Previous period"
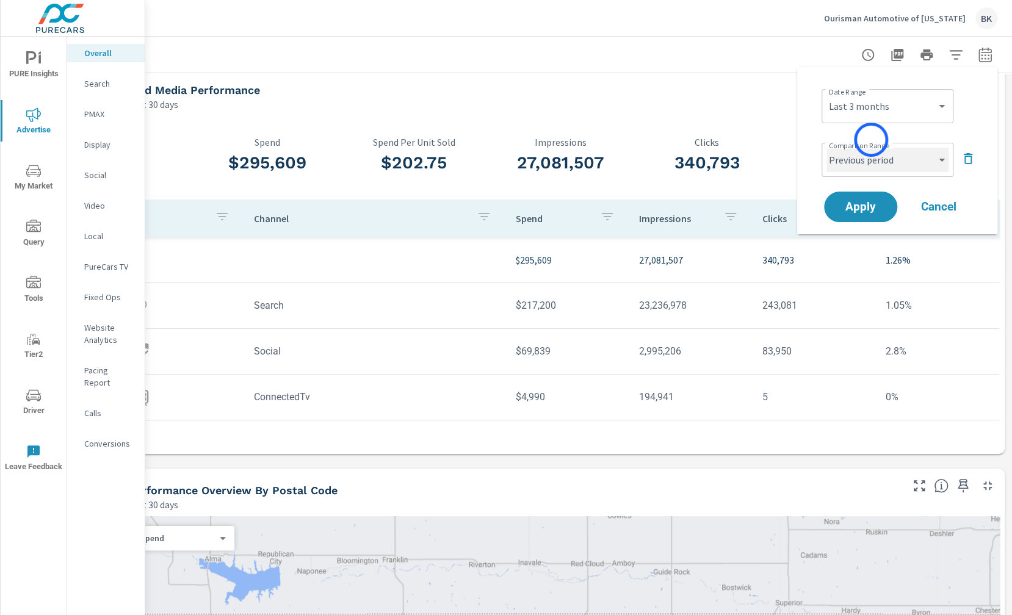
click at [876, 158] on select "Custom Previous period Previous month Previous year" at bounding box center [888, 160] width 122 height 24
click at [827, 148] on select "Custom Previous period Previous month Previous year" at bounding box center [888, 160] width 122 height 24
click at [860, 211] on span "Apply" at bounding box center [861, 207] width 50 height 12
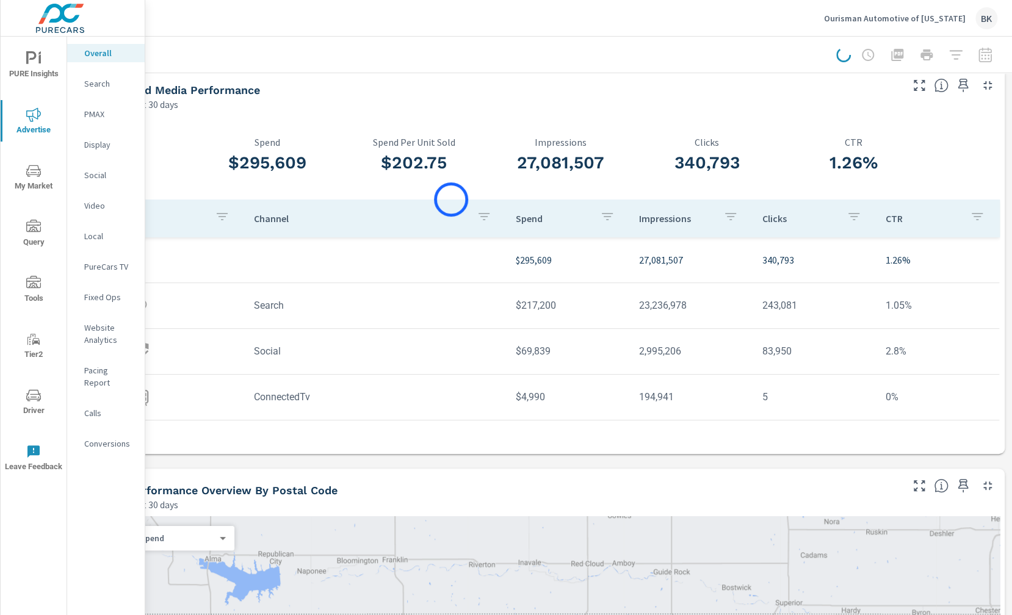
scroll to position [0, 37]
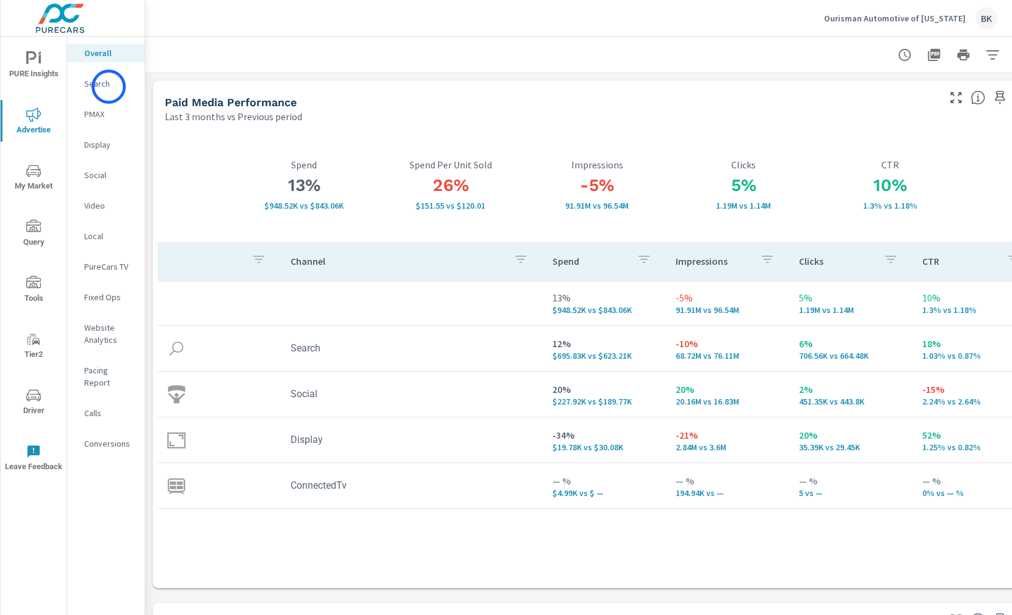
click at [109, 87] on p "Search" at bounding box center [109, 84] width 51 height 12
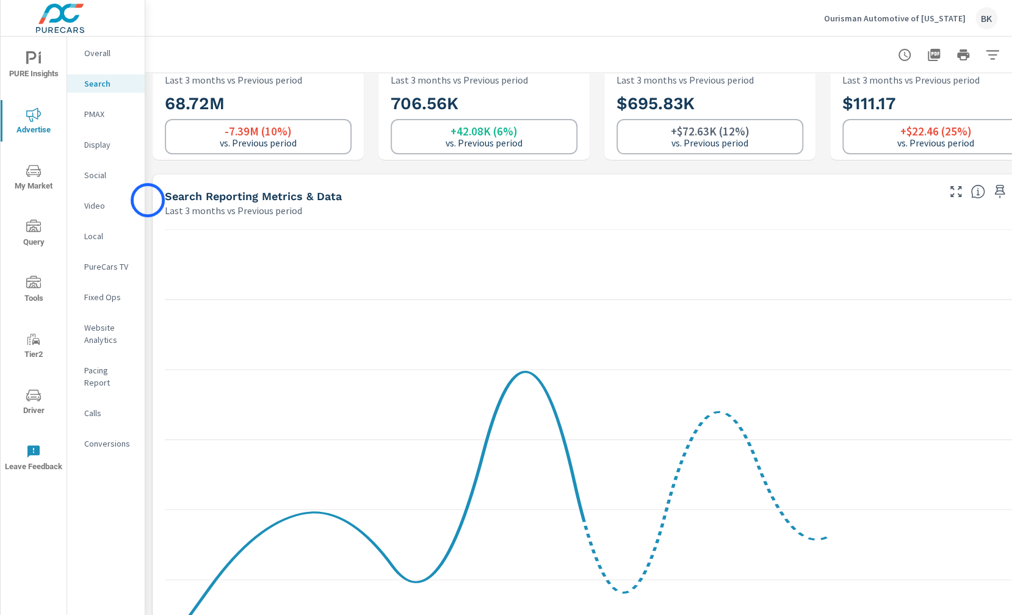
scroll to position [49, 0]
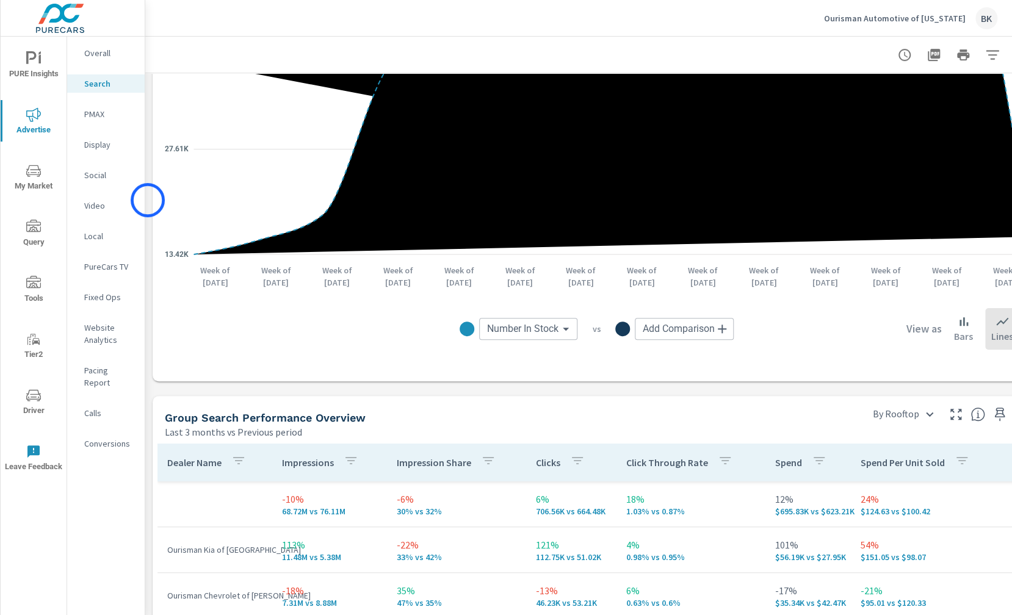
scroll to position [195, 0]
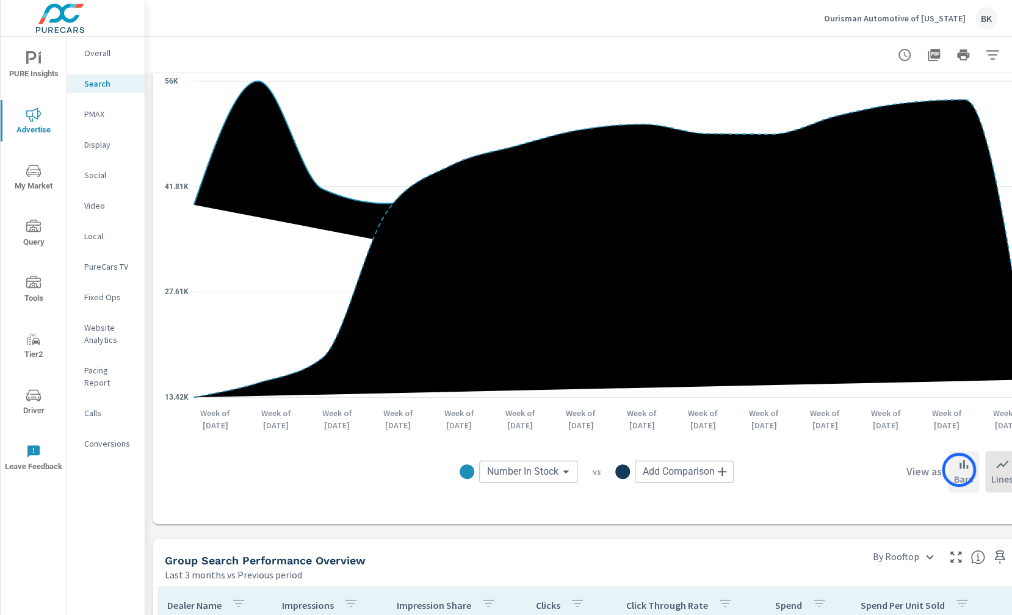
click at [959, 470] on icon at bounding box center [964, 464] width 15 height 15
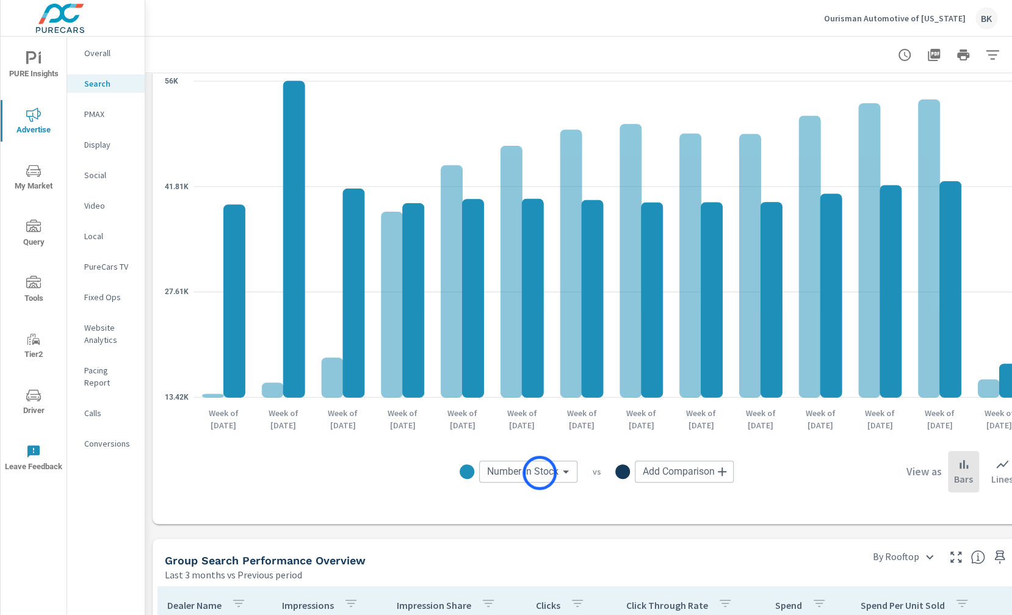
click at [540, 473] on body "PURE Insights Advertise My Market Query Tools Tier2 Driver Leave Feedback Overa…" at bounding box center [506, 314] width 1012 height 629
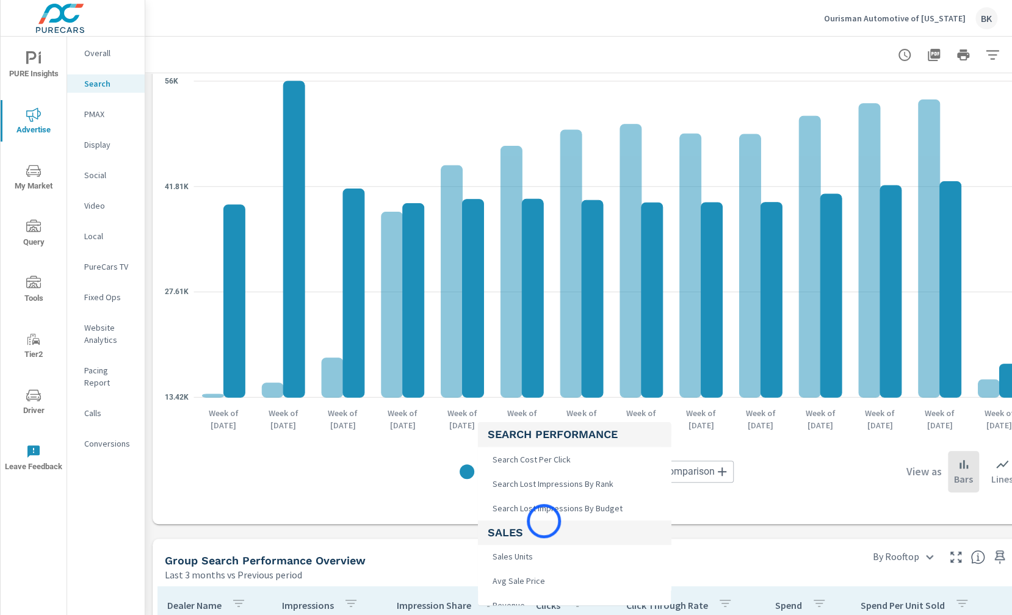
scroll to position [693, 0]
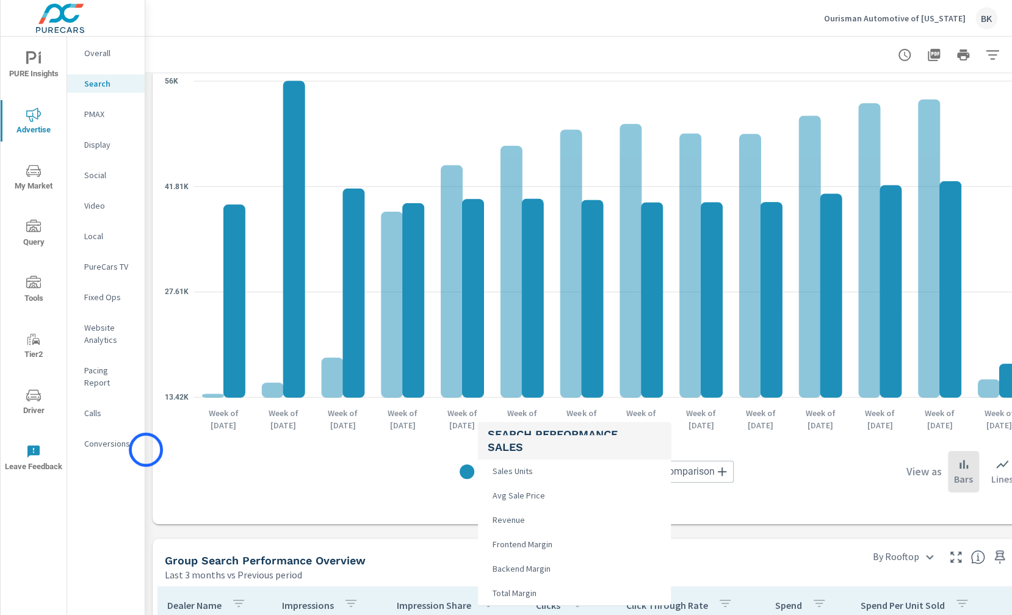
click at [146, 450] on div at bounding box center [506, 307] width 1012 height 615
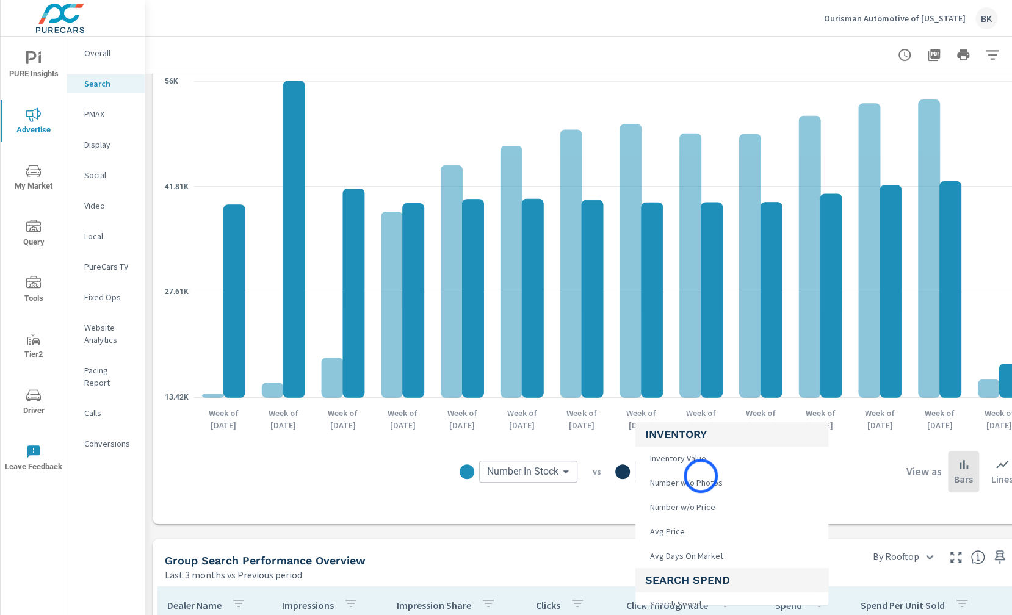
click at [701, 476] on body "PURE Insights Advertise My Market Query Tools Tier2 Driver Leave Feedback Overa…" at bounding box center [506, 314] width 1012 height 629
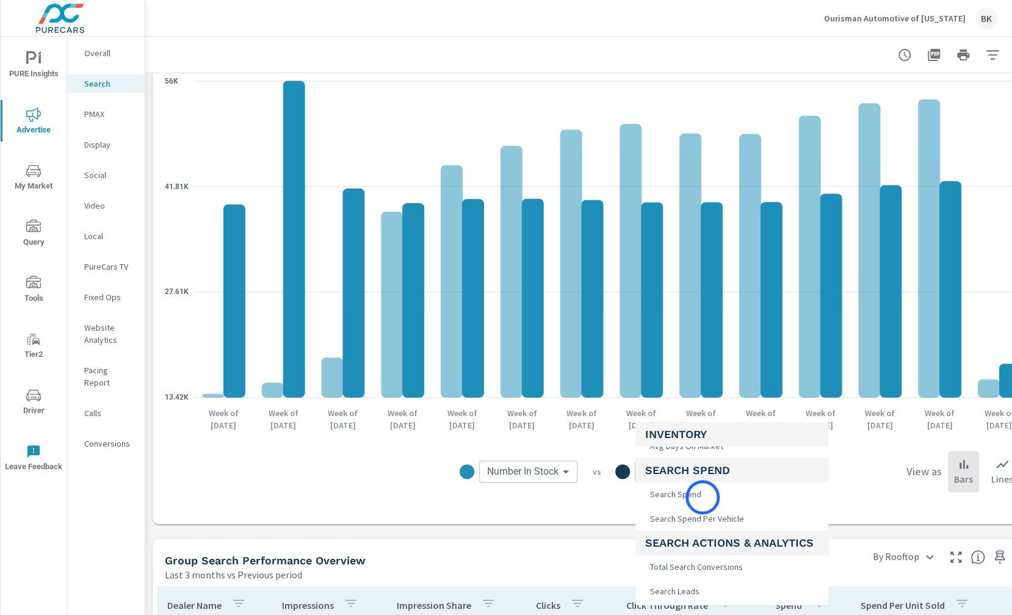
scroll to position [119, 0]
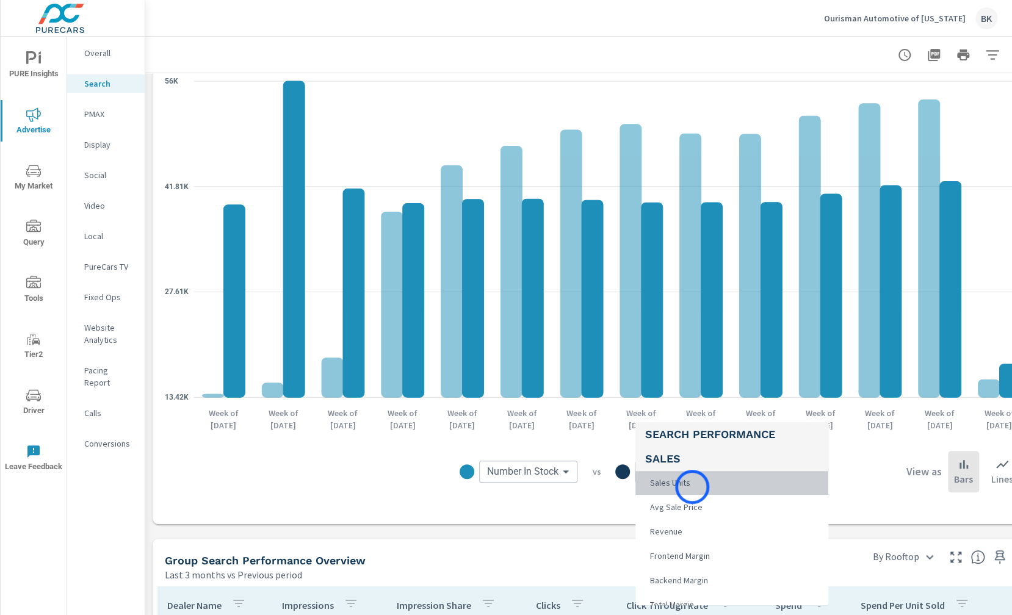
click at [692, 487] on li "Sales Units" at bounding box center [732, 483] width 193 height 24
type input "Sales Units"
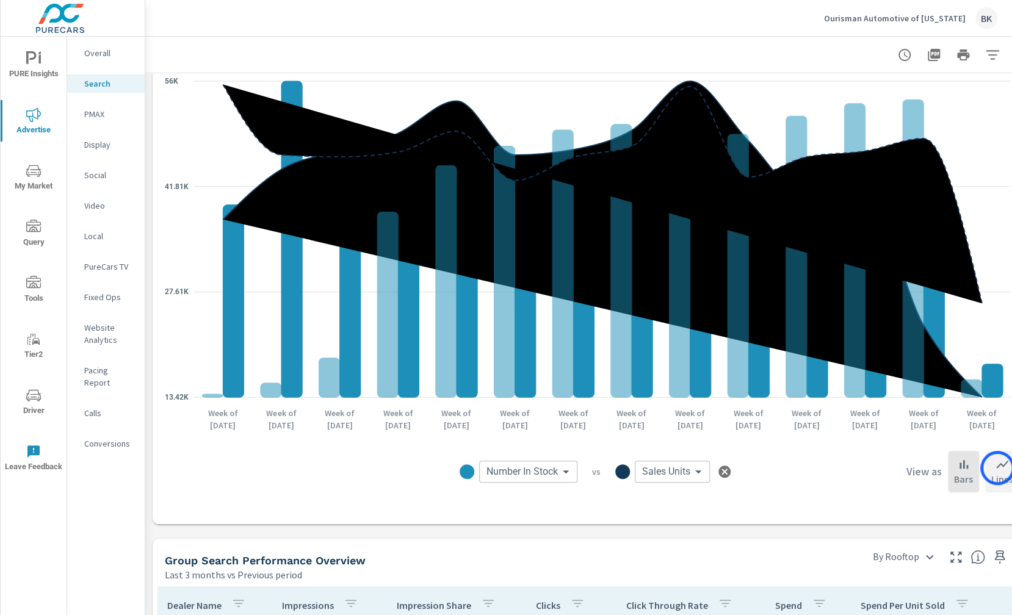
click at [998, 468] on icon at bounding box center [1002, 464] width 15 height 15
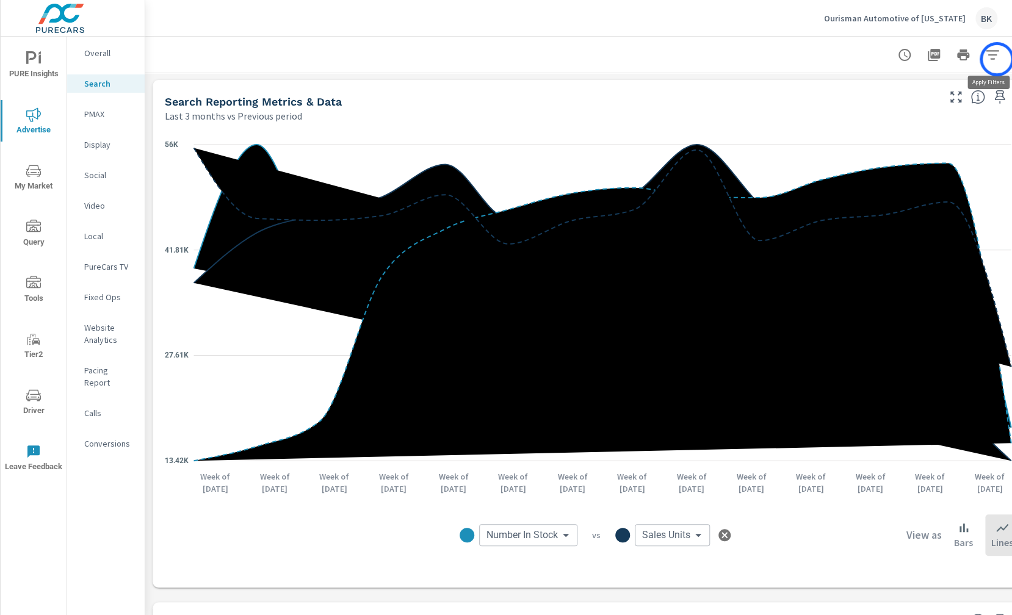
scroll to position [131, 37]
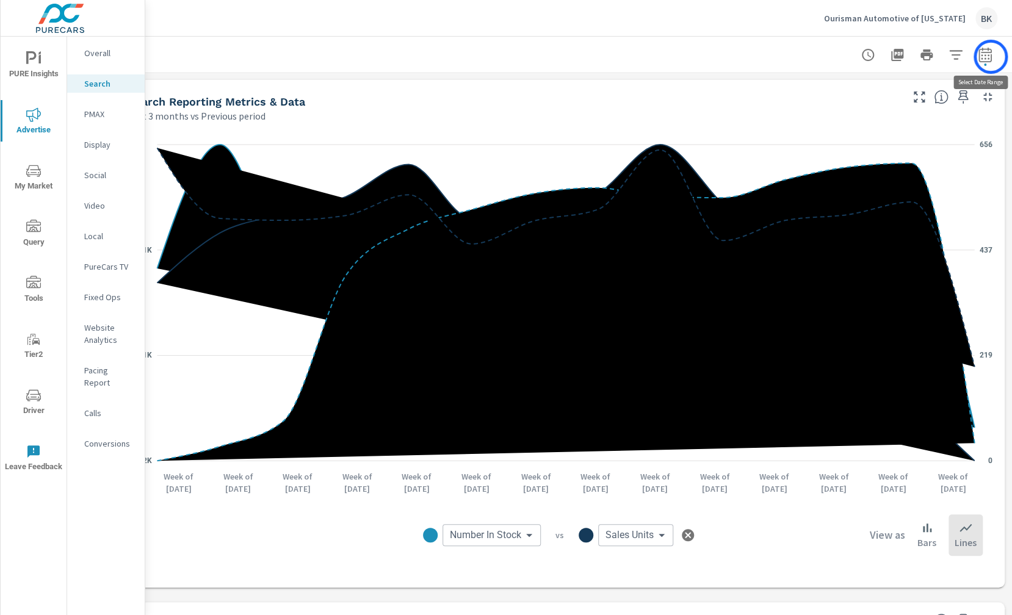
click at [991, 57] on icon "button" at bounding box center [985, 54] width 13 height 15
select select "Last 3 months"
select select "Previous period"
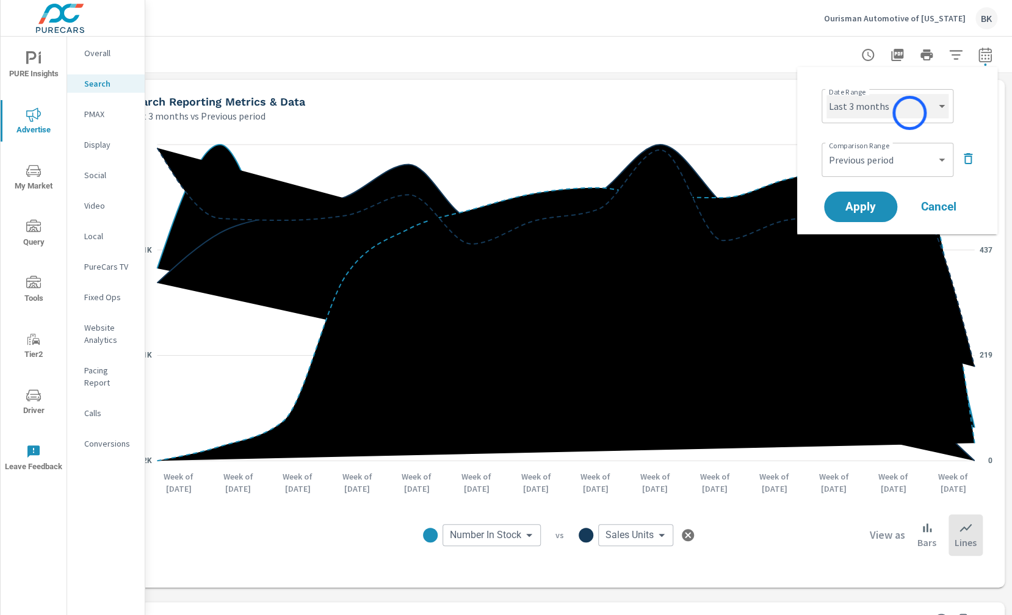
click at [910, 113] on select "Custom [DATE] Last week Last 7 days Last 14 days Last 30 days Last 45 days Last…" at bounding box center [888, 106] width 122 height 24
click at [827, 94] on select "Custom [DATE] Last week Last 7 days Last 14 days Last 30 days Last 45 days Last…" at bounding box center [888, 106] width 122 height 24
select select "Last 6 months"
click at [973, 156] on icon "button" at bounding box center [968, 158] width 15 height 15
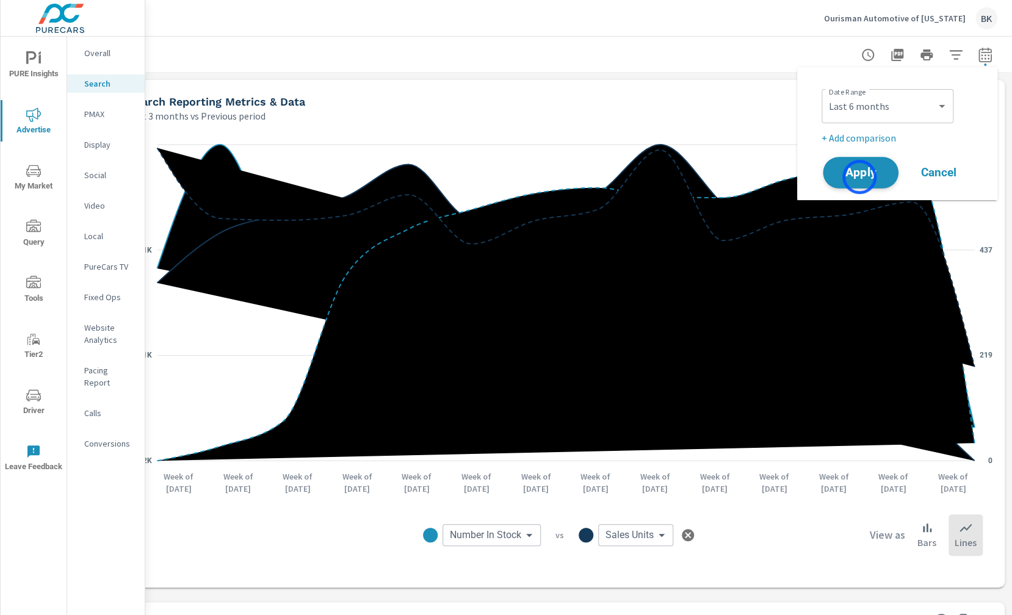
click at [860, 176] on span "Apply" at bounding box center [861, 173] width 50 height 12
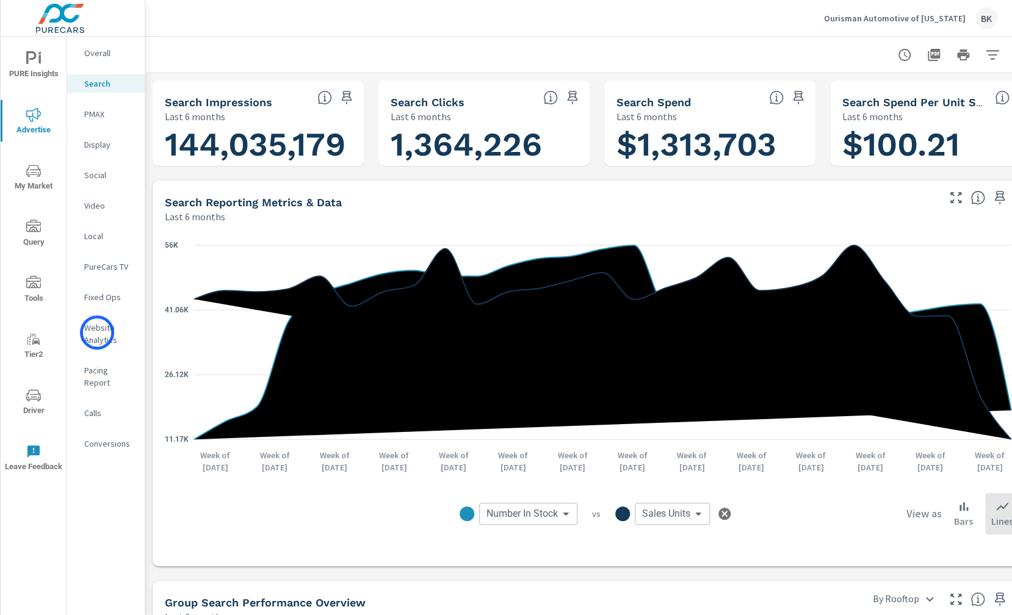
click at [97, 333] on p "Website Analytics" at bounding box center [109, 334] width 51 height 24
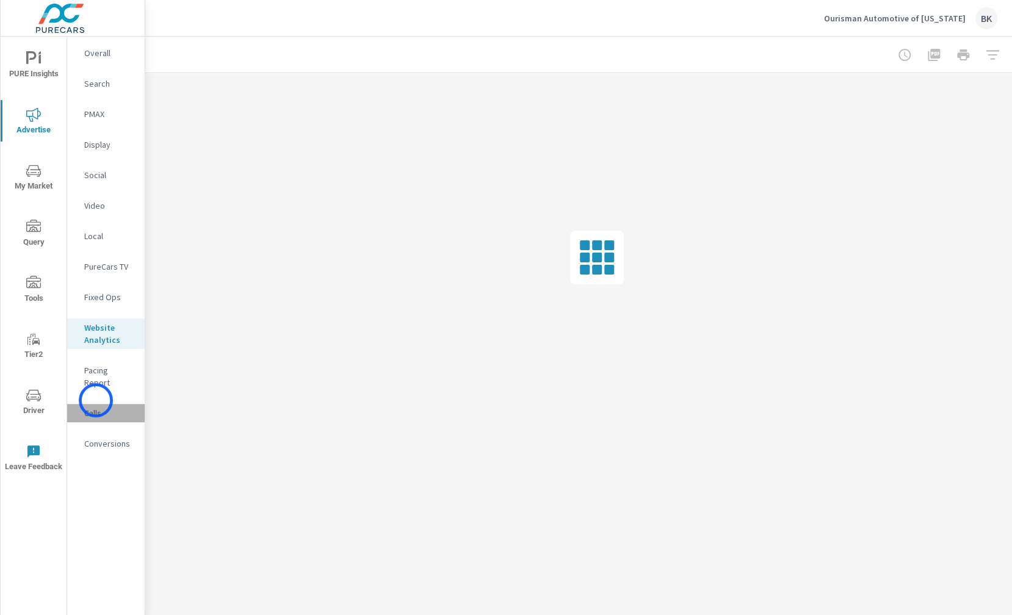
click at [96, 407] on p "Calls" at bounding box center [109, 413] width 51 height 12
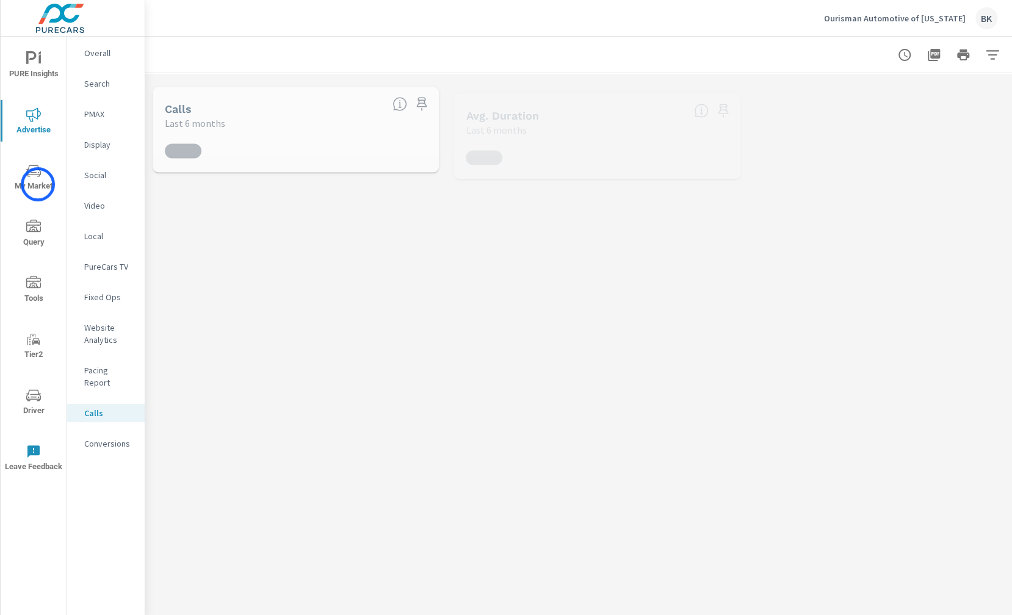
click at [38, 184] on span "My Market" at bounding box center [33, 179] width 59 height 30
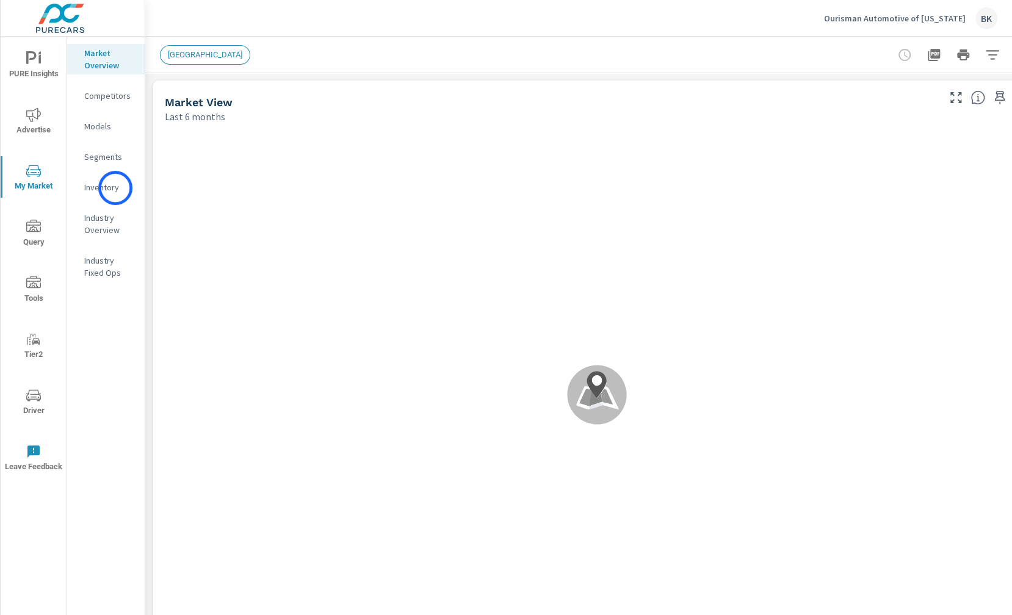
click at [115, 188] on p "Inventory" at bounding box center [109, 187] width 51 height 12
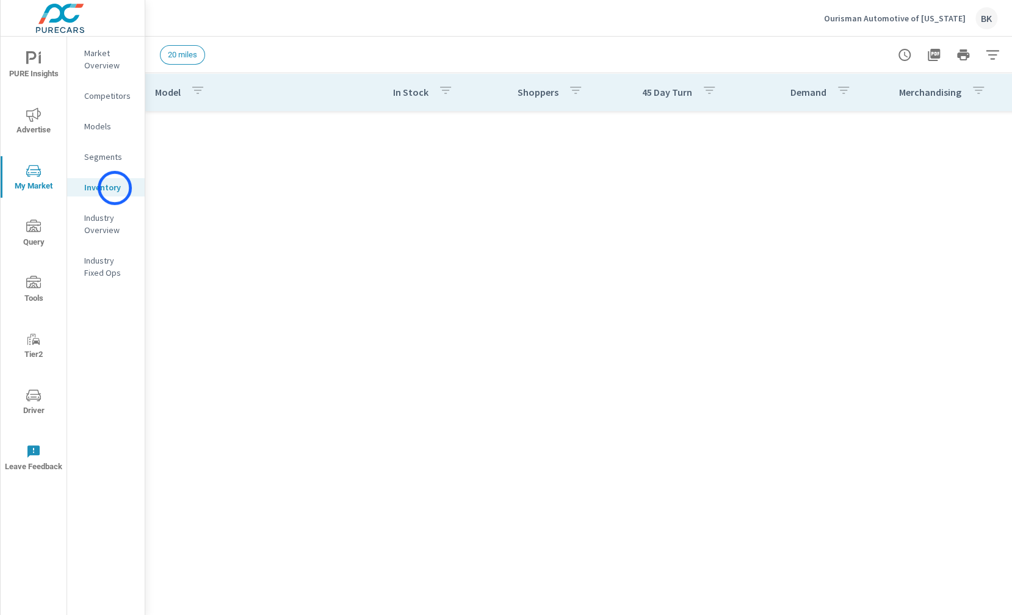
scroll to position [1099, 0]
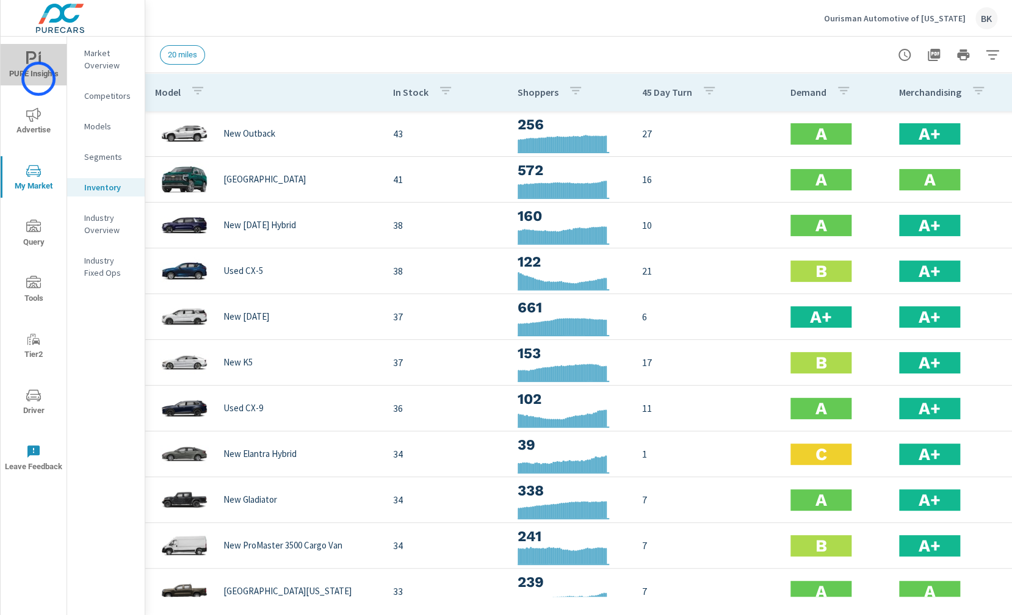
click at [38, 79] on span "PURE Insights" at bounding box center [33, 66] width 59 height 30
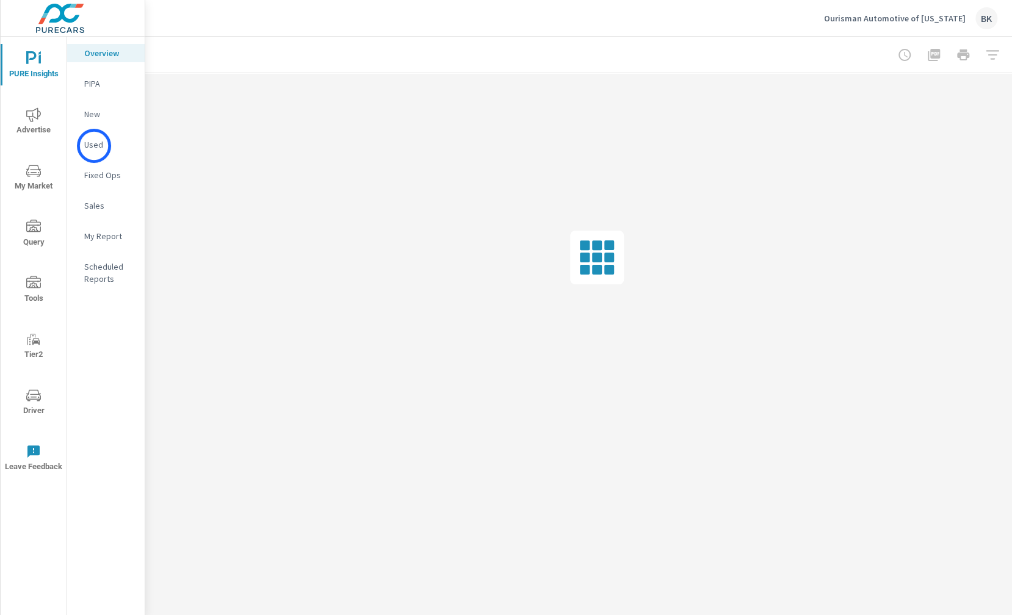
click at [94, 146] on p "Used" at bounding box center [109, 145] width 51 height 12
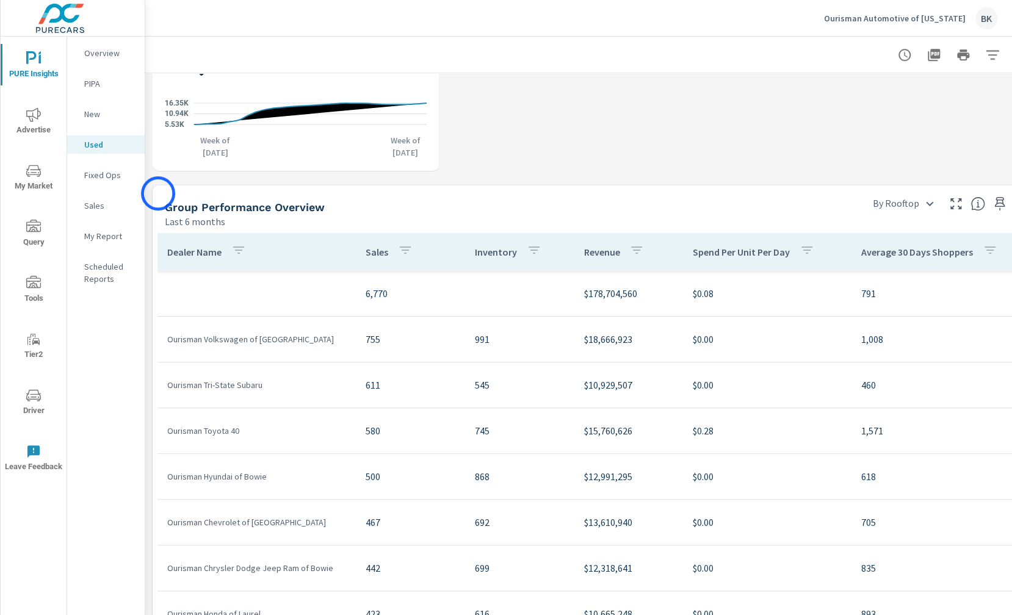
scroll to position [756, 0]
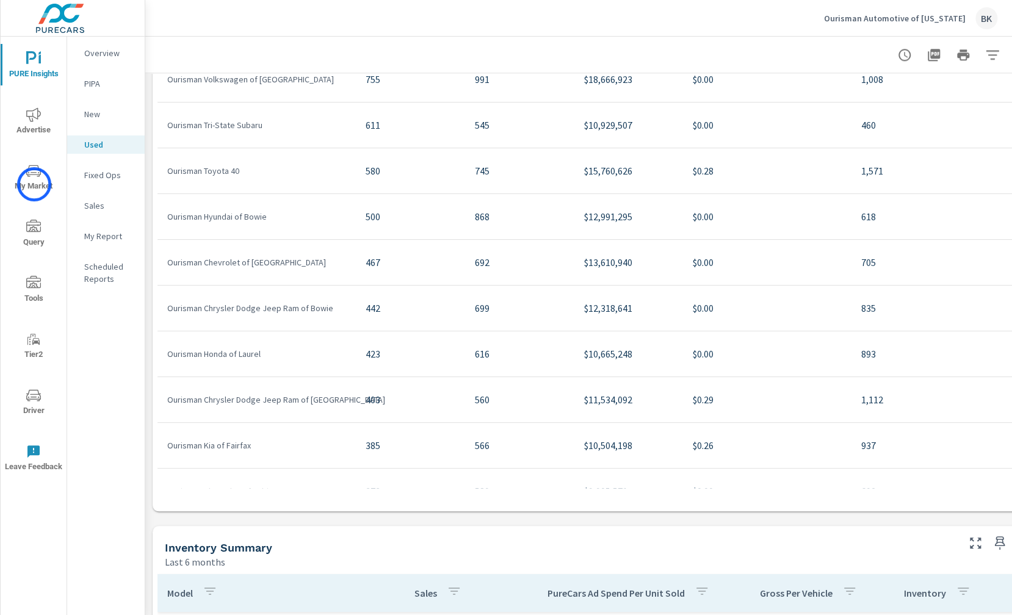
click at [34, 184] on span "My Market" at bounding box center [33, 179] width 59 height 30
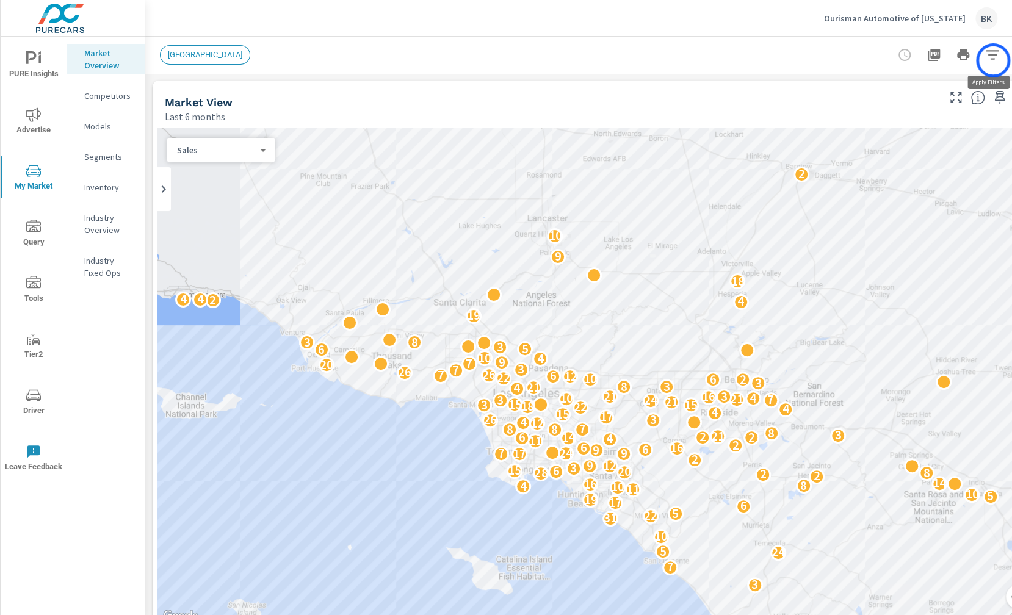
click at [993, 60] on icon "button" at bounding box center [992, 55] width 15 height 15
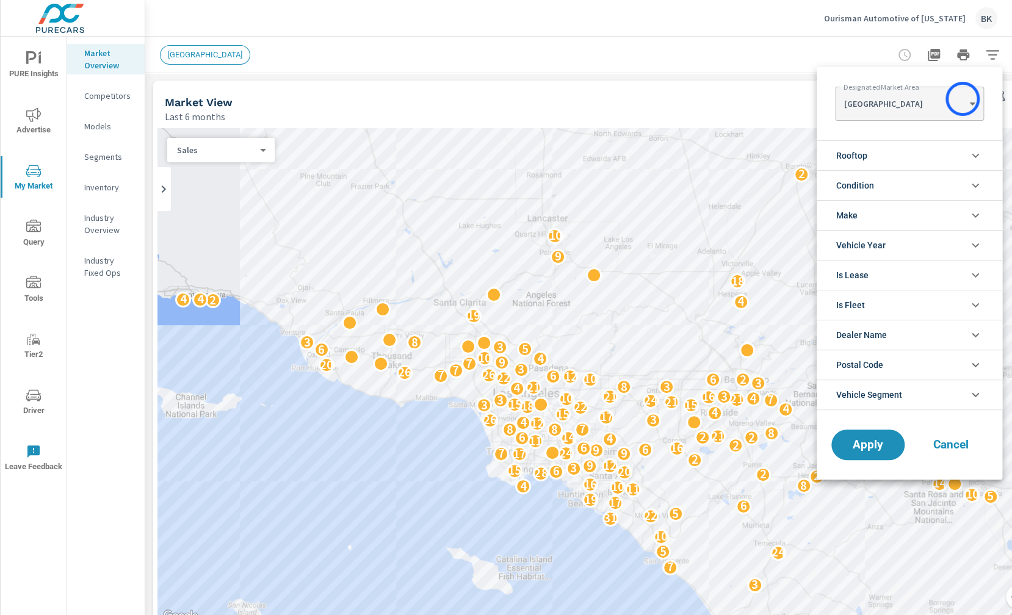
click at [963, 99] on body "PURE Insights Advertise My Market Query Tools Tier2 Driver Leave Feedback Marke…" at bounding box center [506, 314] width 1012 height 629
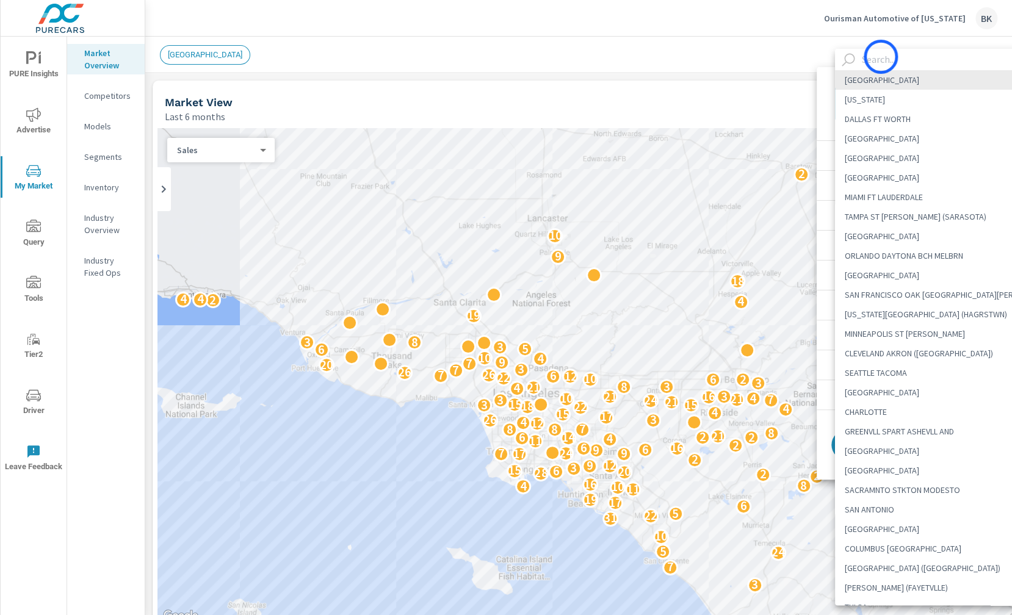
click at [881, 57] on input "text" at bounding box center [961, 59] width 209 height 21
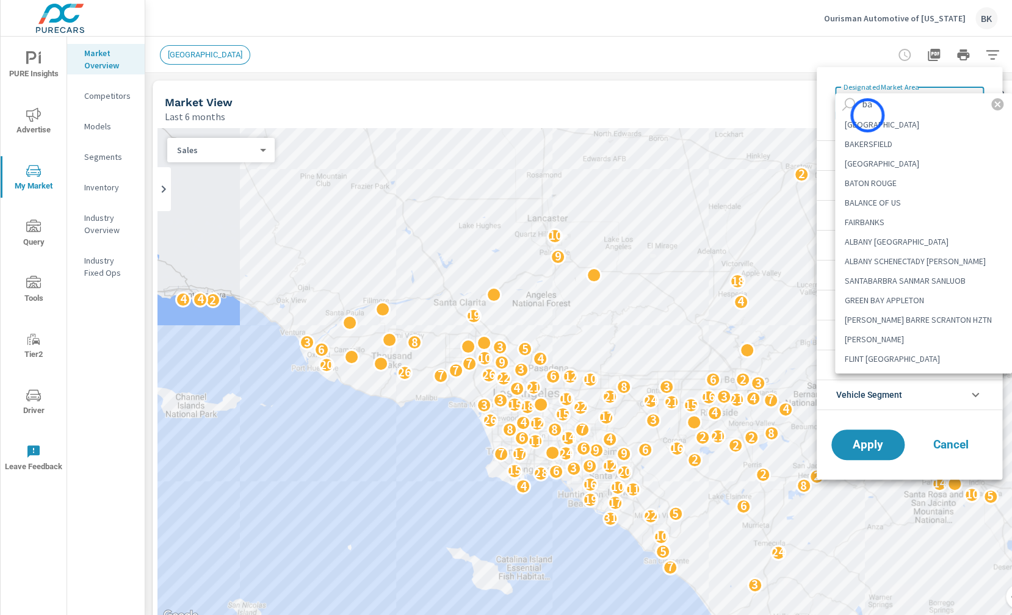
type input "ba"
click at [866, 124] on li "[GEOGRAPHIC_DATA]" at bounding box center [923, 125] width 177 height 20
type Area "[GEOGRAPHIC_DATA]"
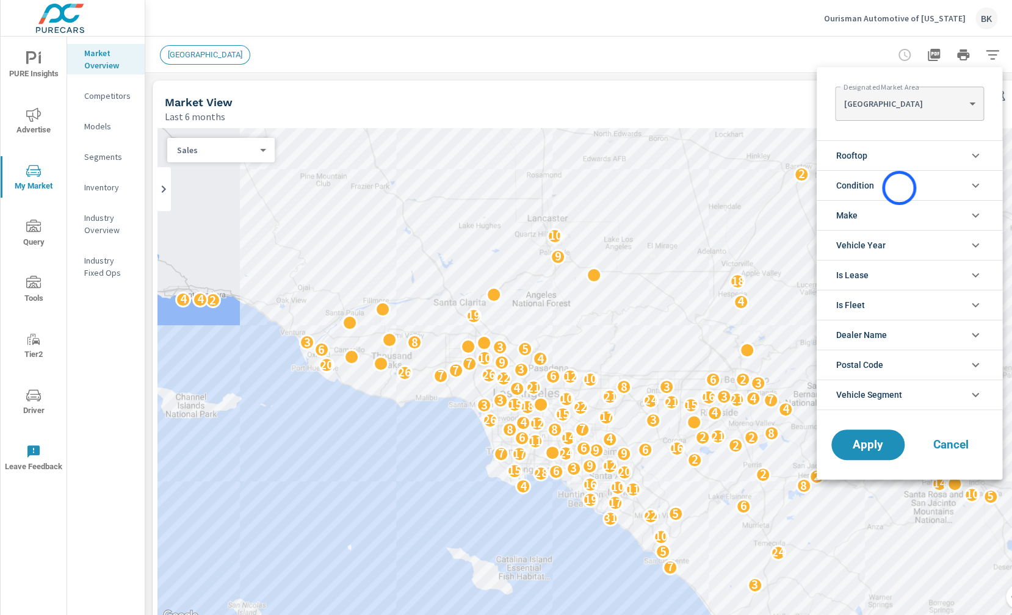
click at [899, 188] on li "Condition" at bounding box center [910, 185] width 186 height 30
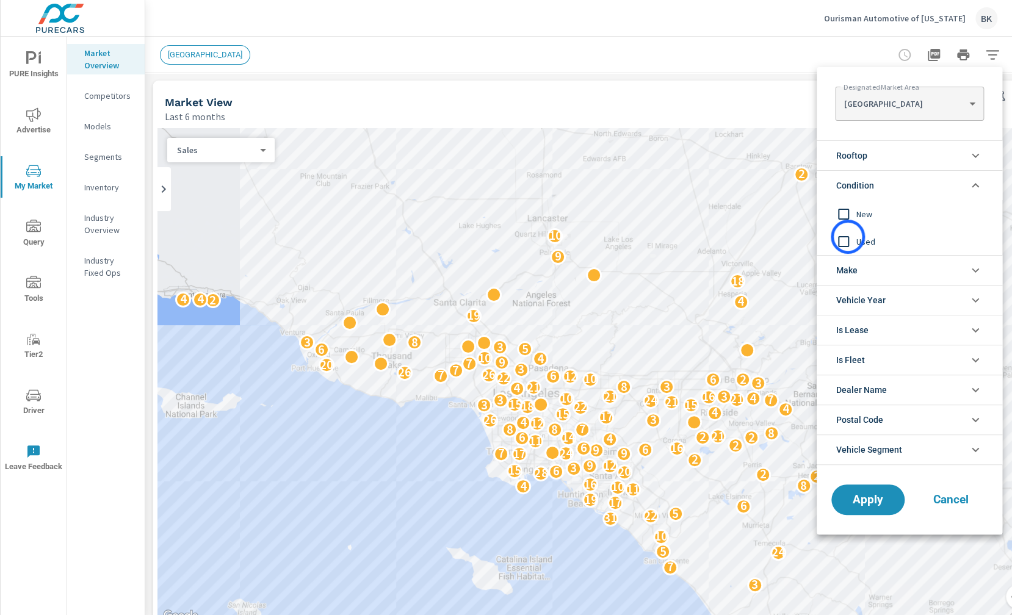
click at [848, 237] on input "filter options" at bounding box center [844, 242] width 26 height 26
click at [866, 495] on span "Apply" at bounding box center [868, 501] width 50 height 12
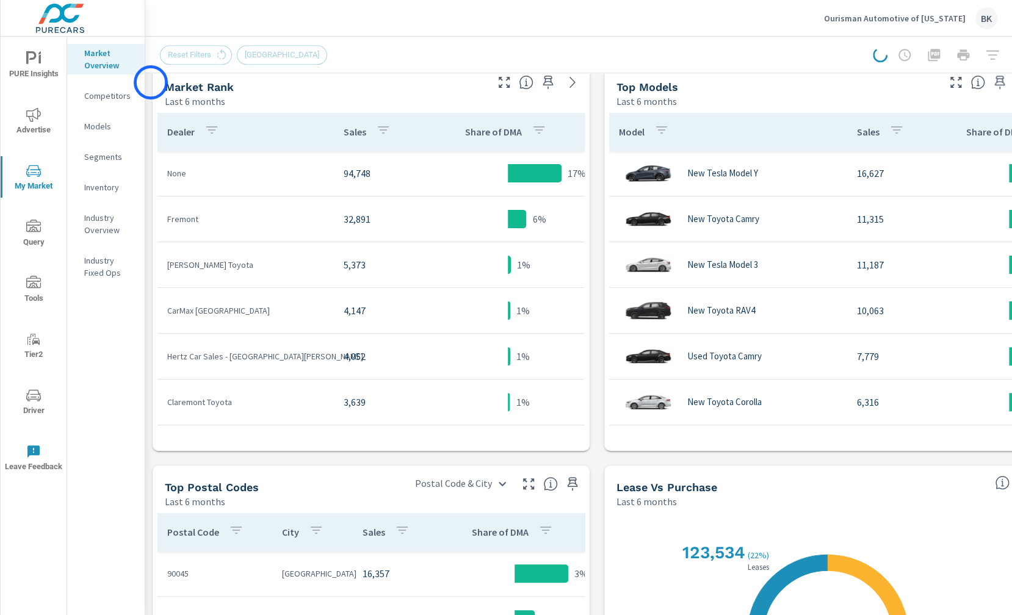
scroll to position [631, 0]
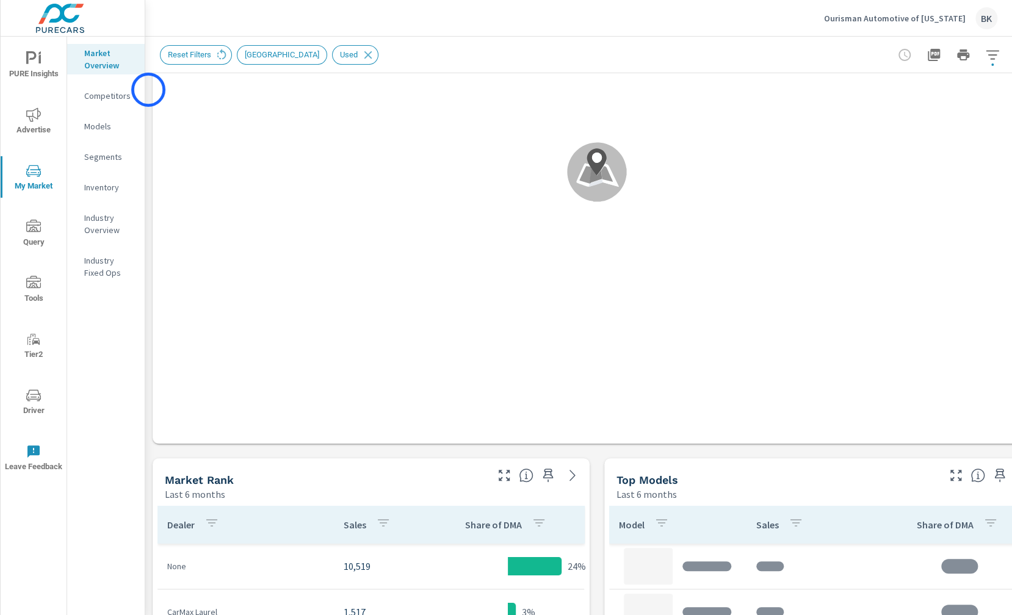
scroll to position [250, 0]
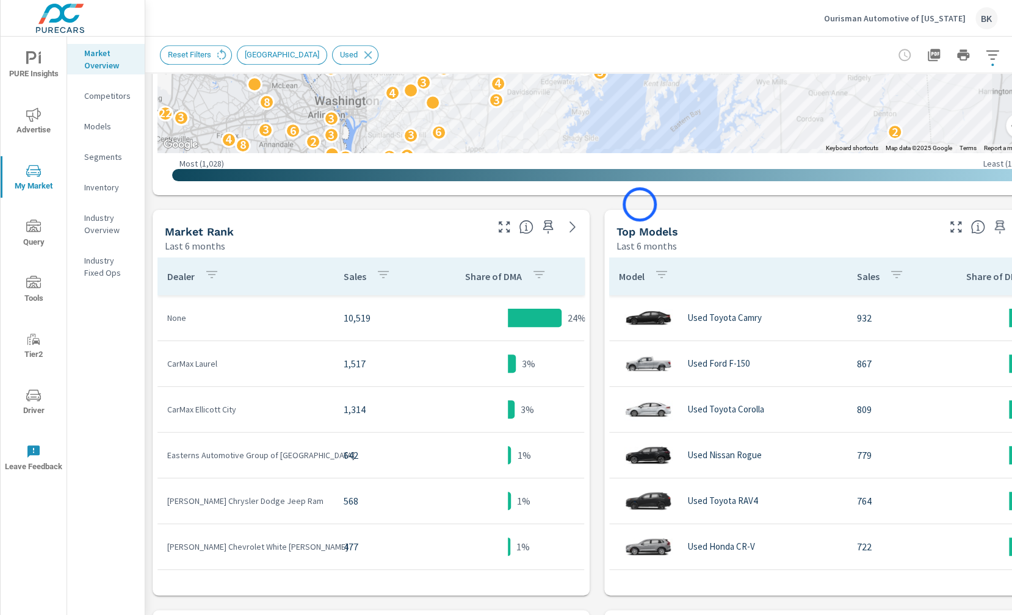
scroll to position [471, 37]
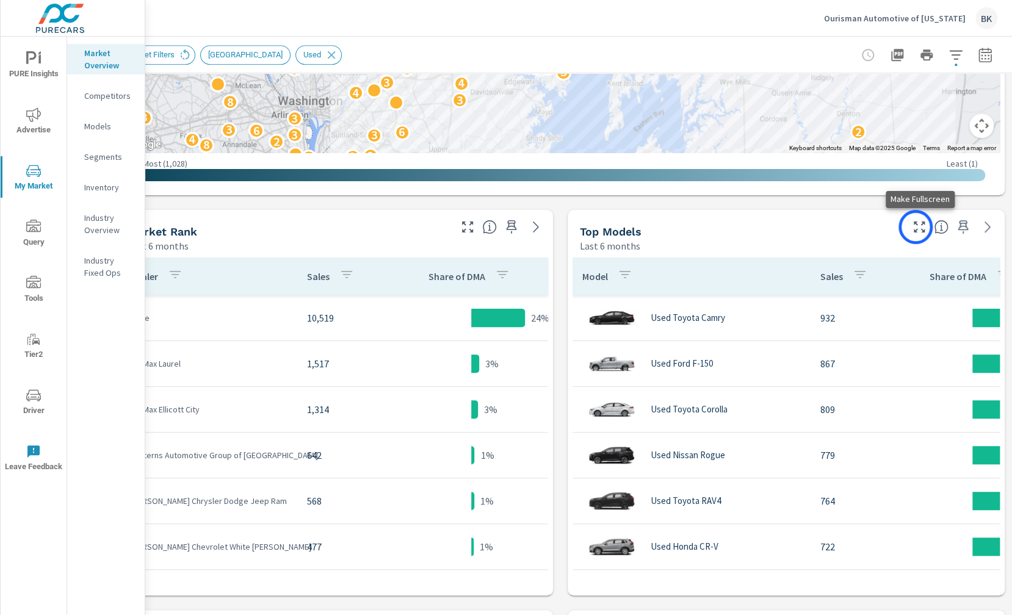
click at [916, 227] on icon "button" at bounding box center [919, 227] width 15 height 15
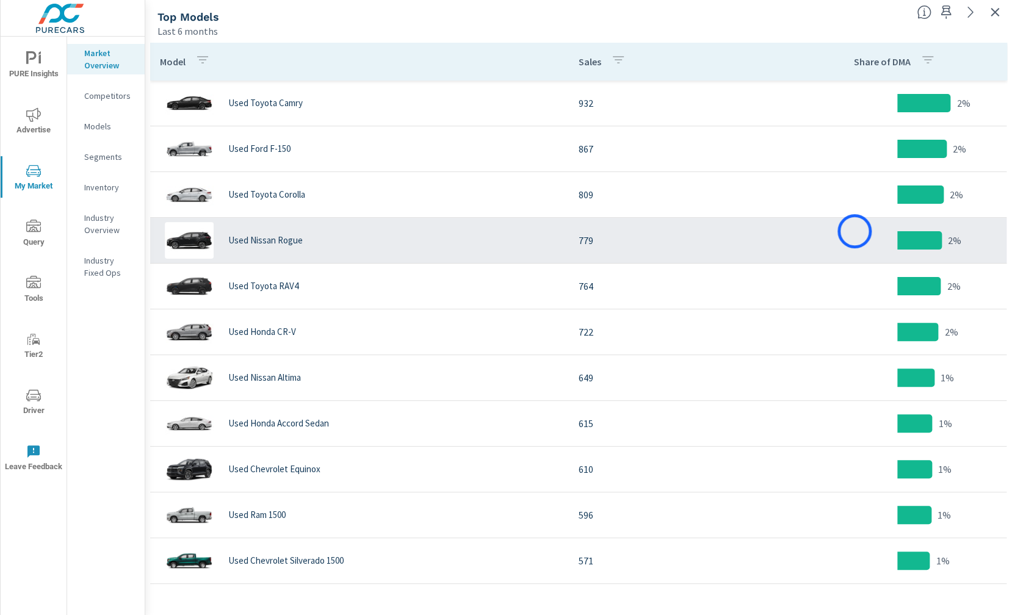
scroll to position [0, 37]
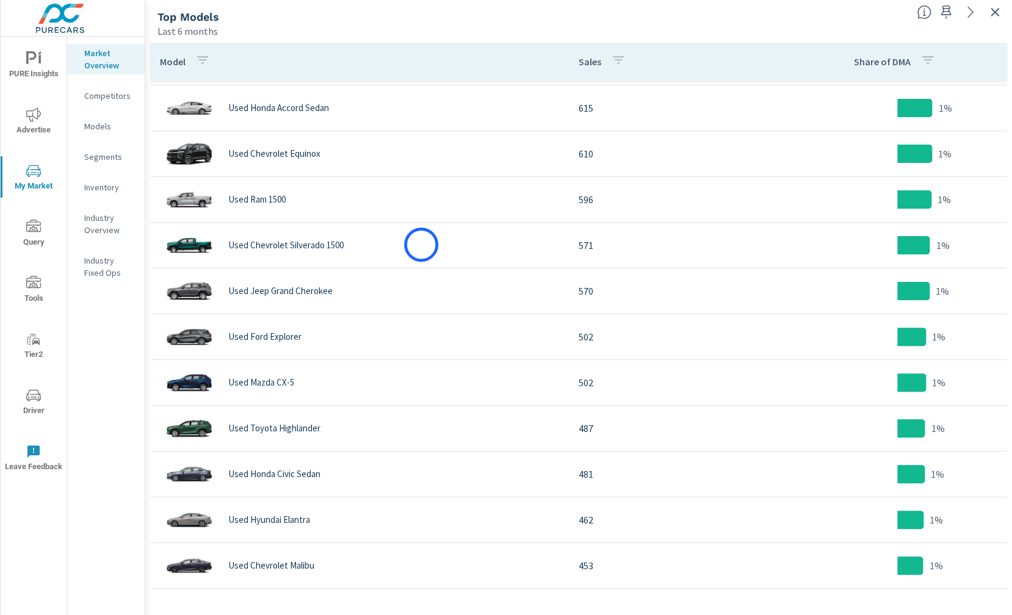
scroll to position [538, 0]
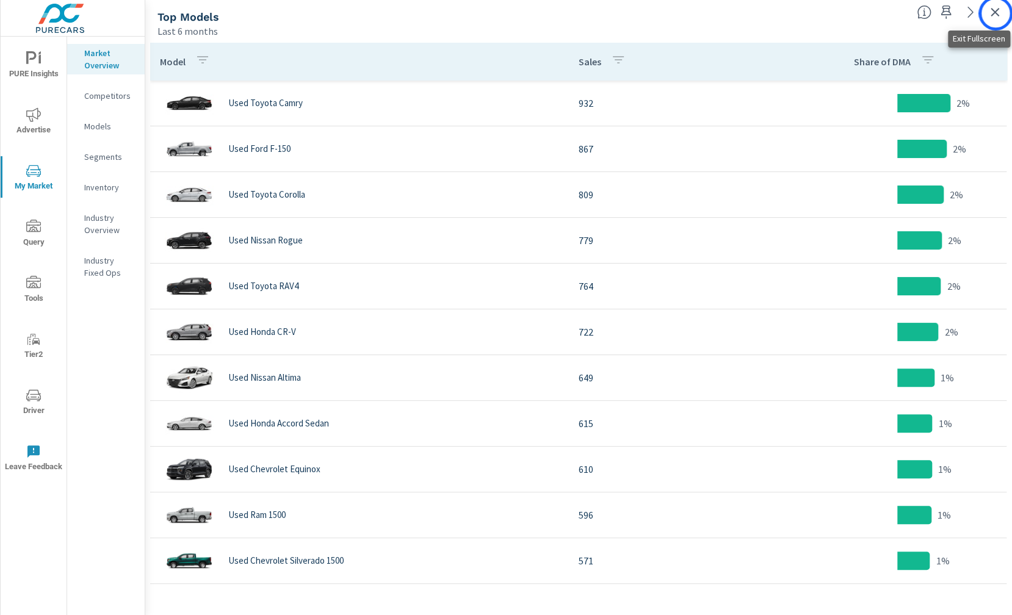
click at [996, 13] on icon "button" at bounding box center [995, 12] width 9 height 9
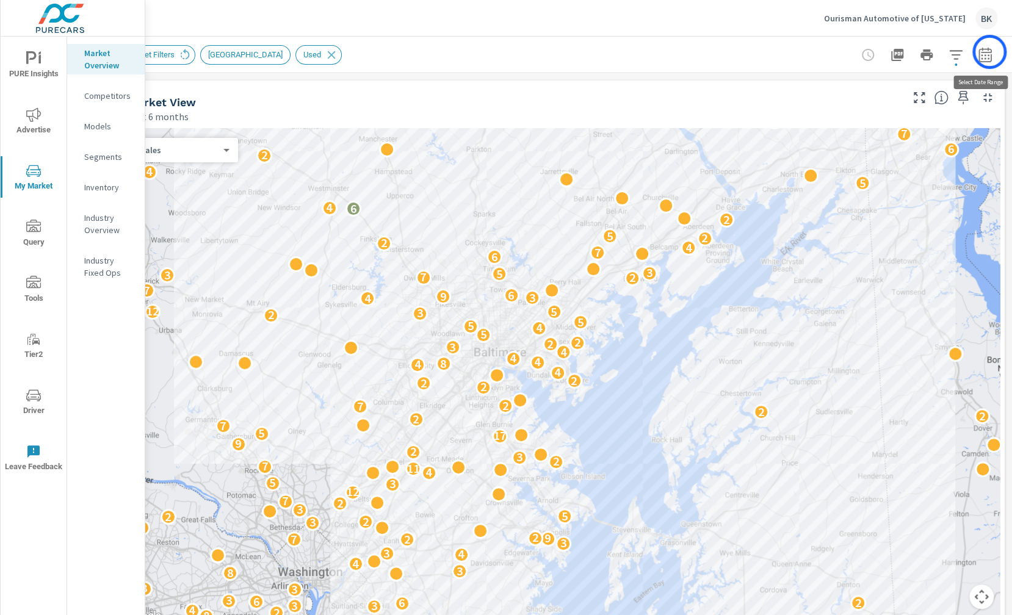
click at [990, 52] on icon "button" at bounding box center [985, 54] width 13 height 15
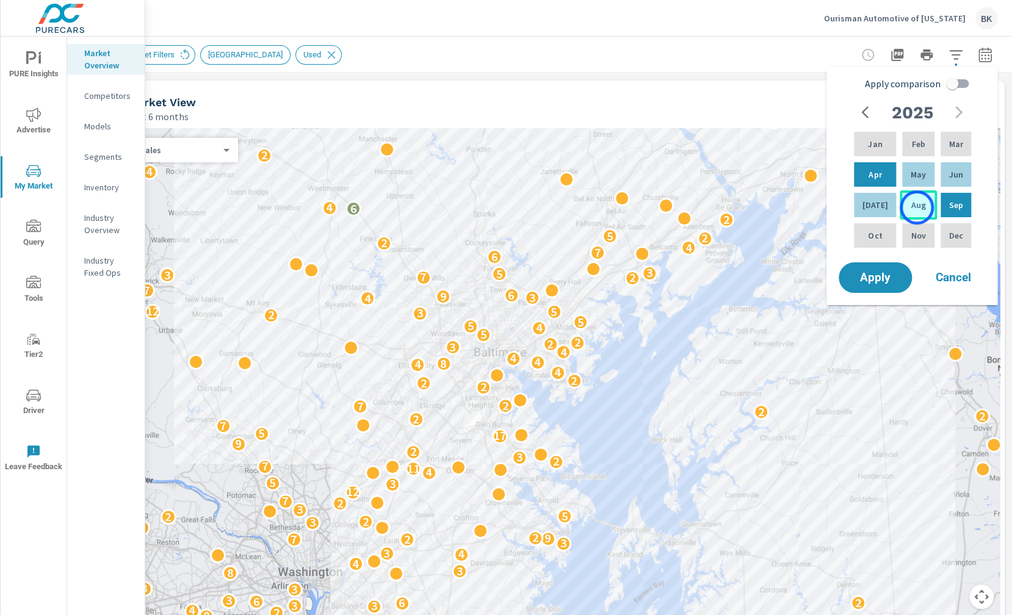
click at [917, 208] on p "Aug" at bounding box center [918, 205] width 15 height 12
click at [955, 147] on p "Mar" at bounding box center [956, 144] width 14 height 12
click at [963, 82] on input "Apply comparison" at bounding box center [953, 83] width 70 height 23
checkbox input "true"
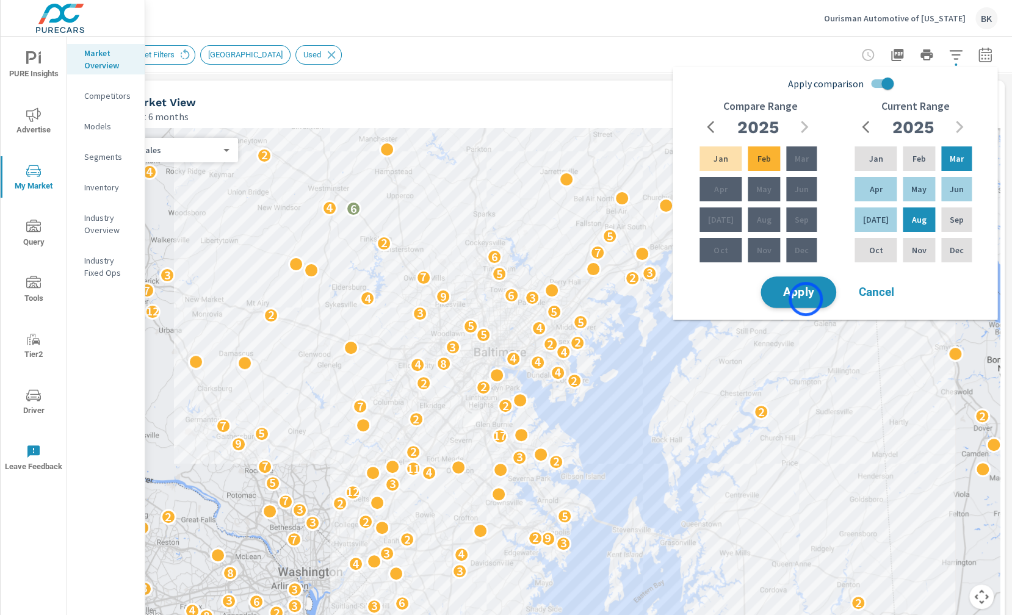
click at [806, 299] on button "Apply" at bounding box center [799, 293] width 76 height 32
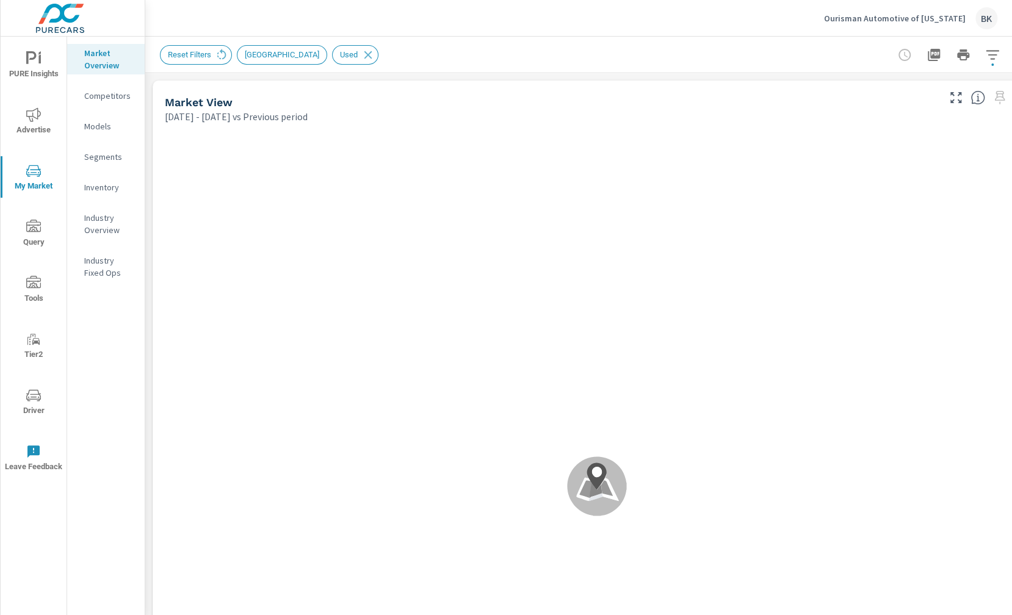
scroll to position [503, 0]
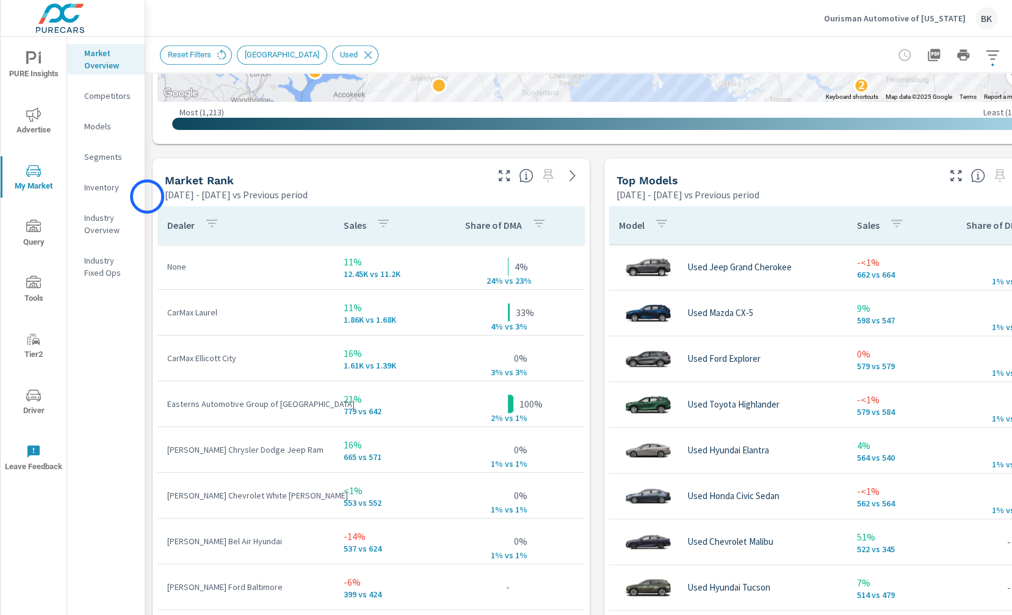
scroll to position [710, 0]
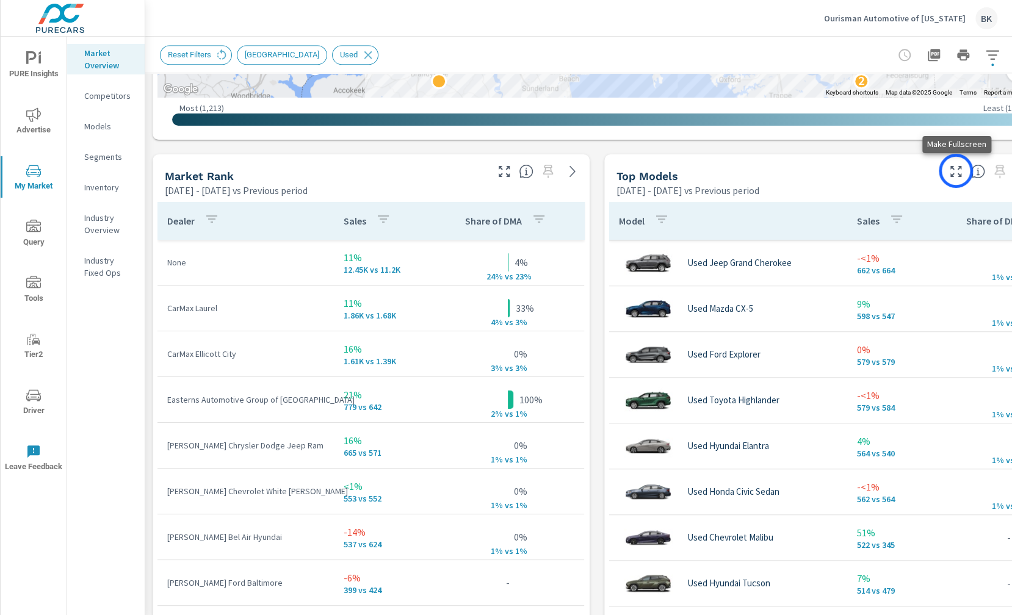
click at [956, 171] on icon "button" at bounding box center [956, 171] width 15 height 15
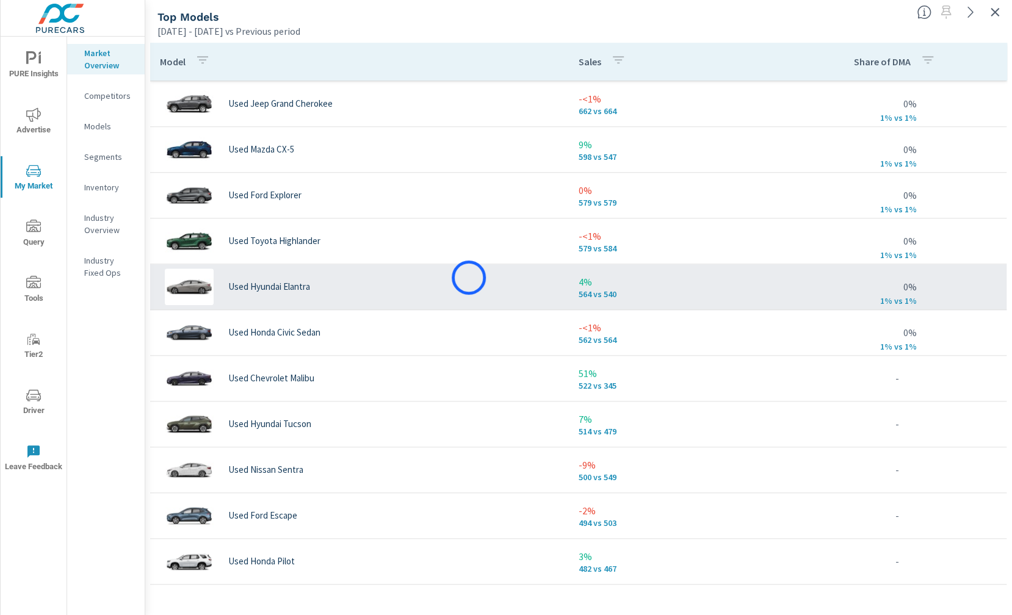
scroll to position [476, 0]
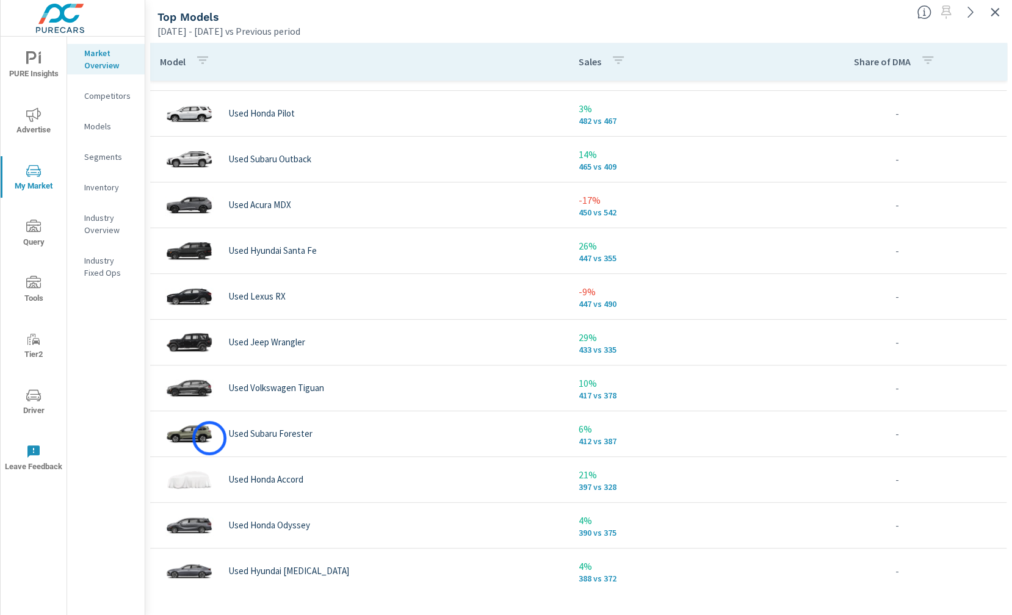
scroll to position [980, 0]
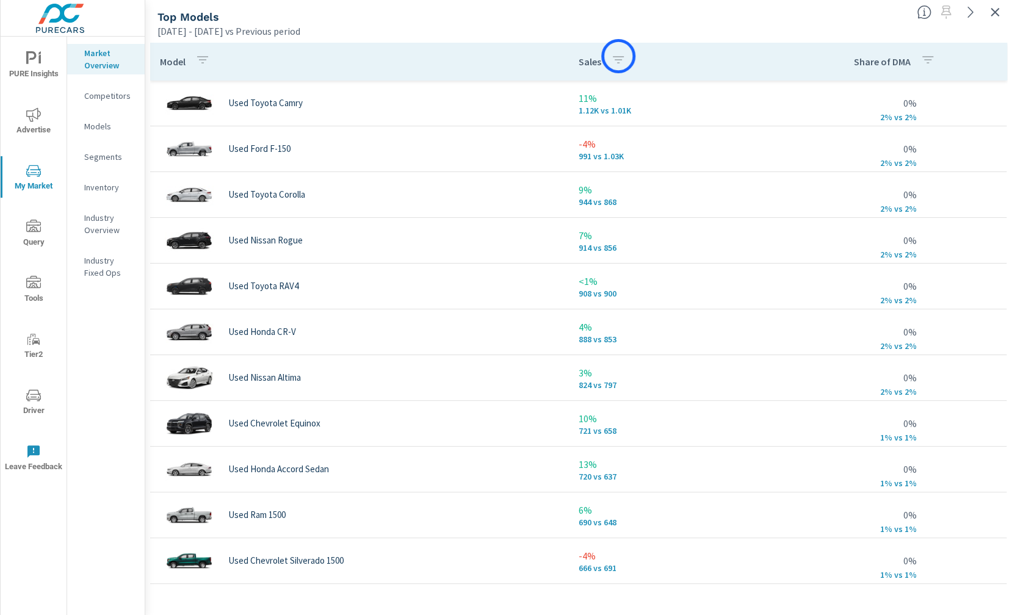
click at [618, 56] on icon "button" at bounding box center [618, 60] width 15 height 15
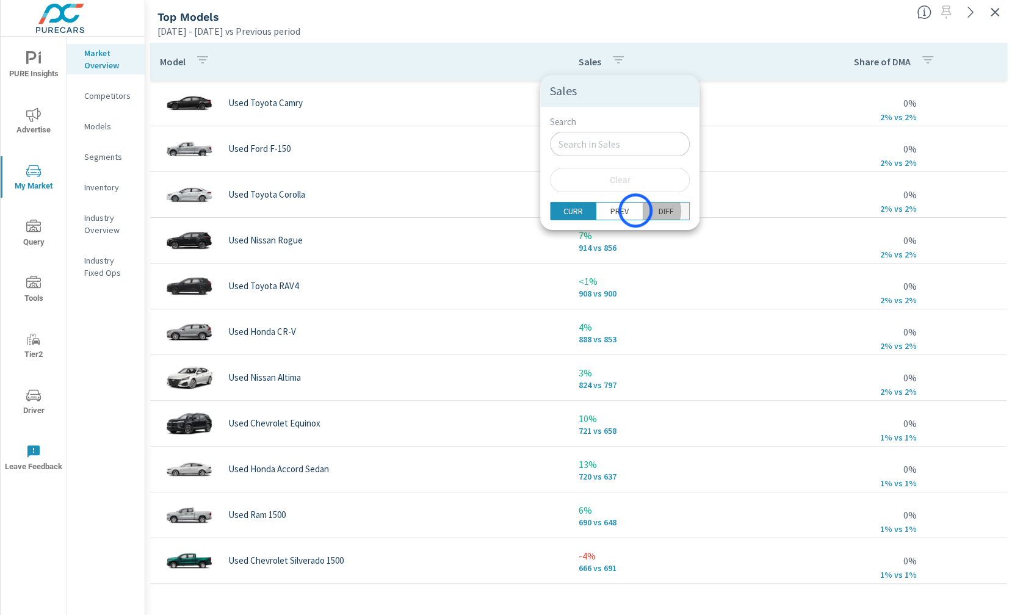
click at [659, 211] on p "DIFF" at bounding box center [666, 211] width 15 height 12
click at [722, 69] on div at bounding box center [506, 307] width 1012 height 615
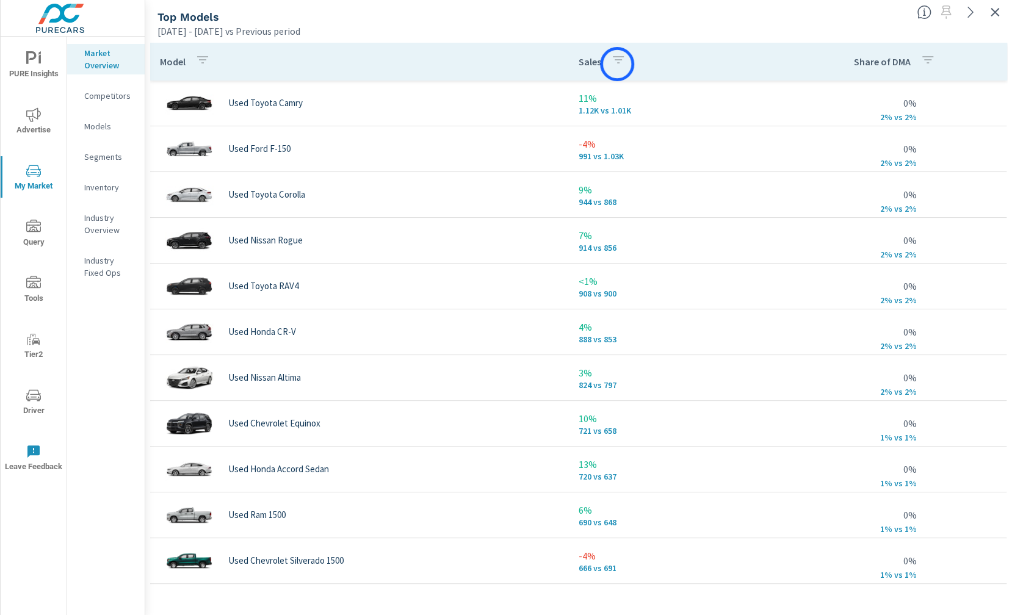
click at [617, 64] on icon "button" at bounding box center [618, 60] width 15 height 15
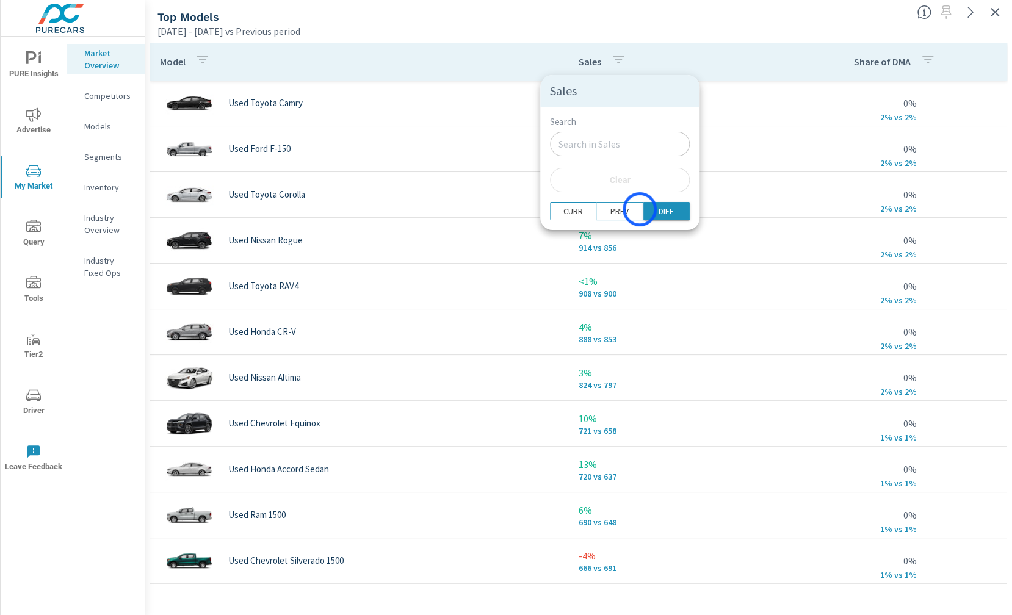
click at [659, 209] on p "DIFF" at bounding box center [666, 211] width 15 height 12
click at [691, 57] on div at bounding box center [506, 307] width 1012 height 615
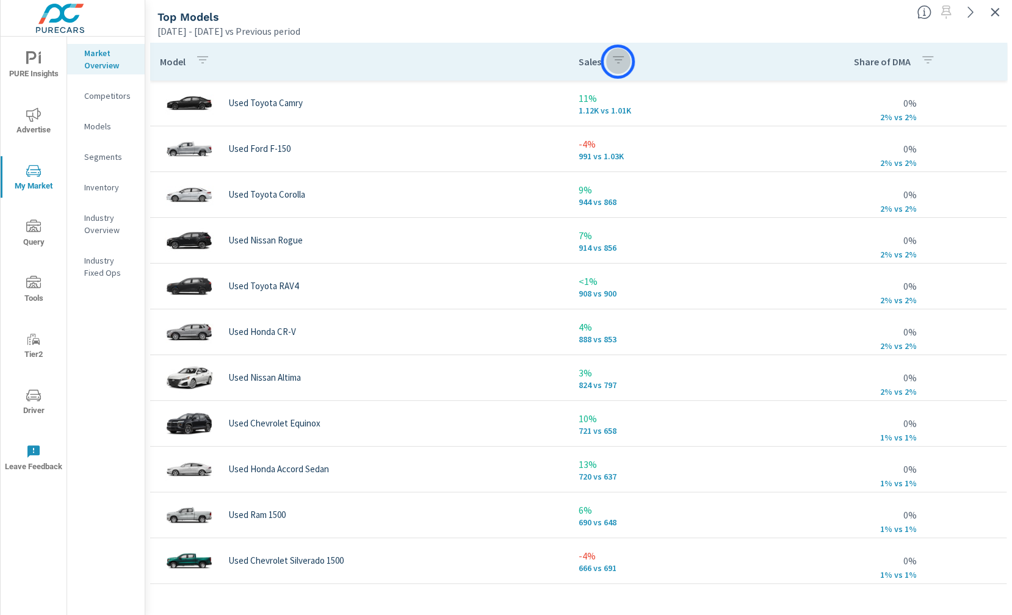
click at [618, 62] on icon "button" at bounding box center [618, 60] width 15 height 15
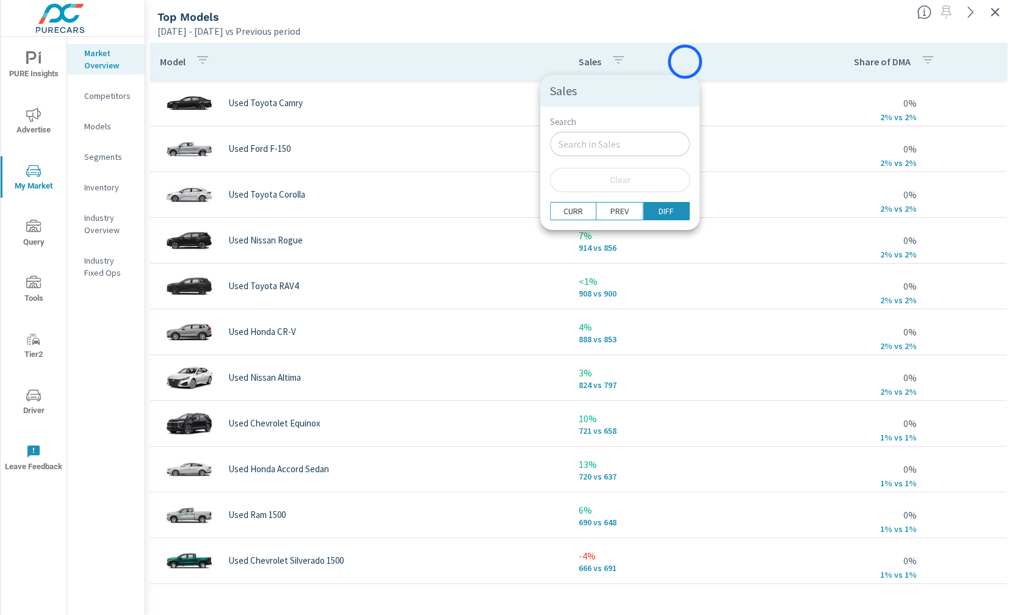
click at [685, 62] on div at bounding box center [506, 307] width 1012 height 615
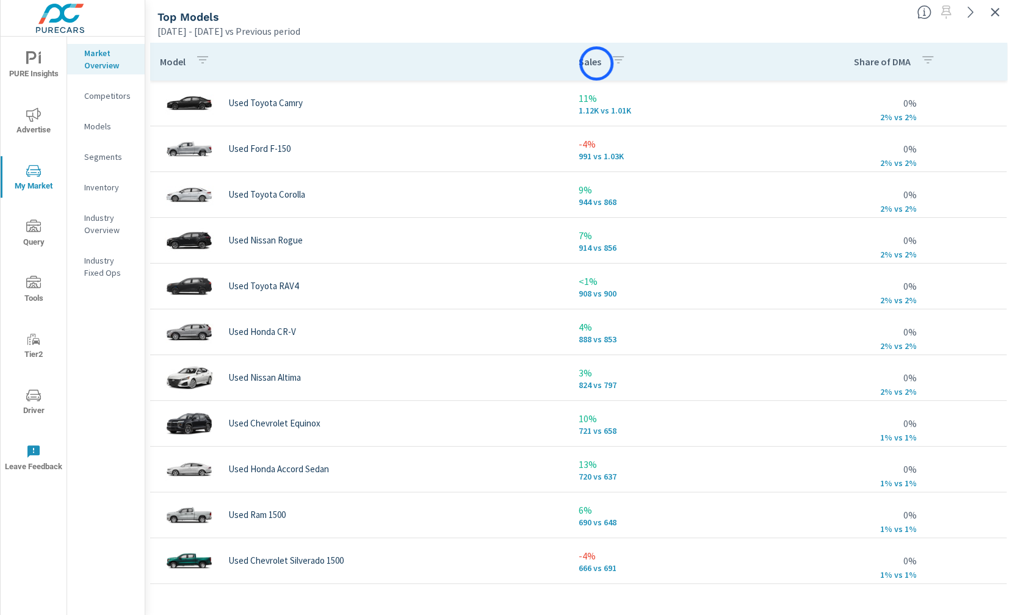
click at [596, 63] on p "Sales" at bounding box center [590, 62] width 23 height 12
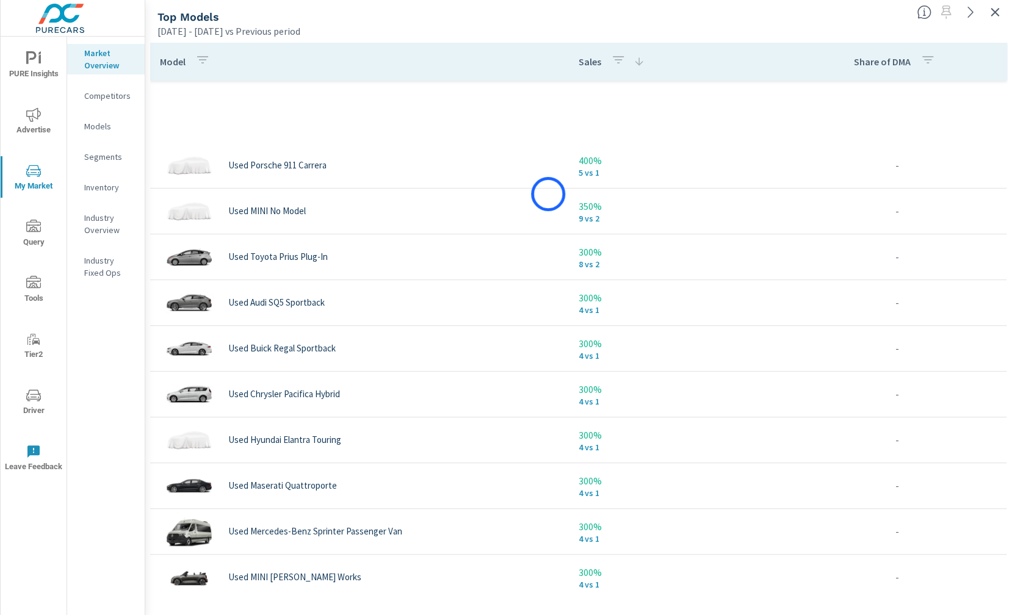
scroll to position [540, 0]
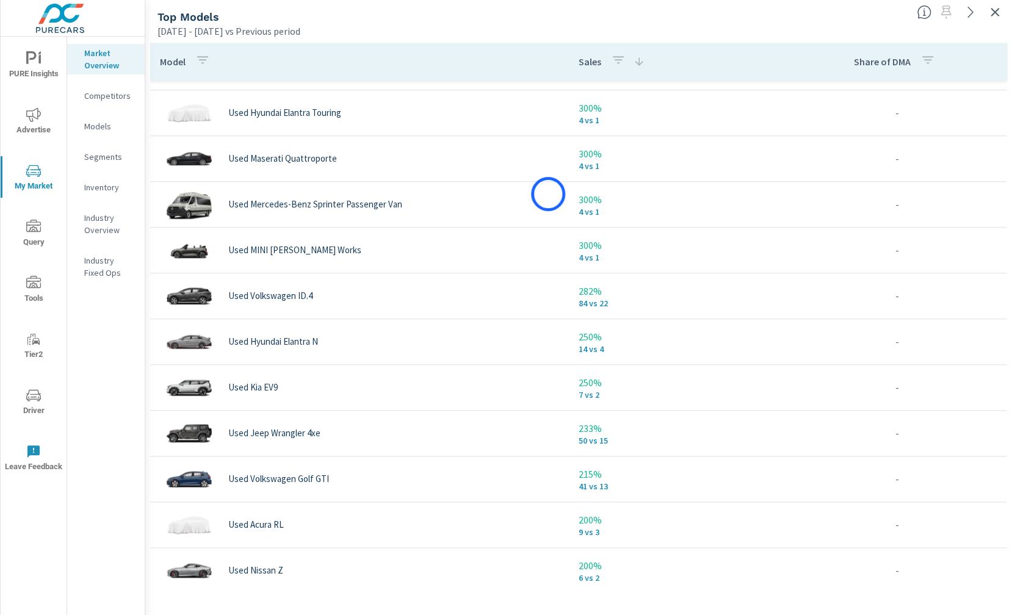
scroll to position [723, 0]
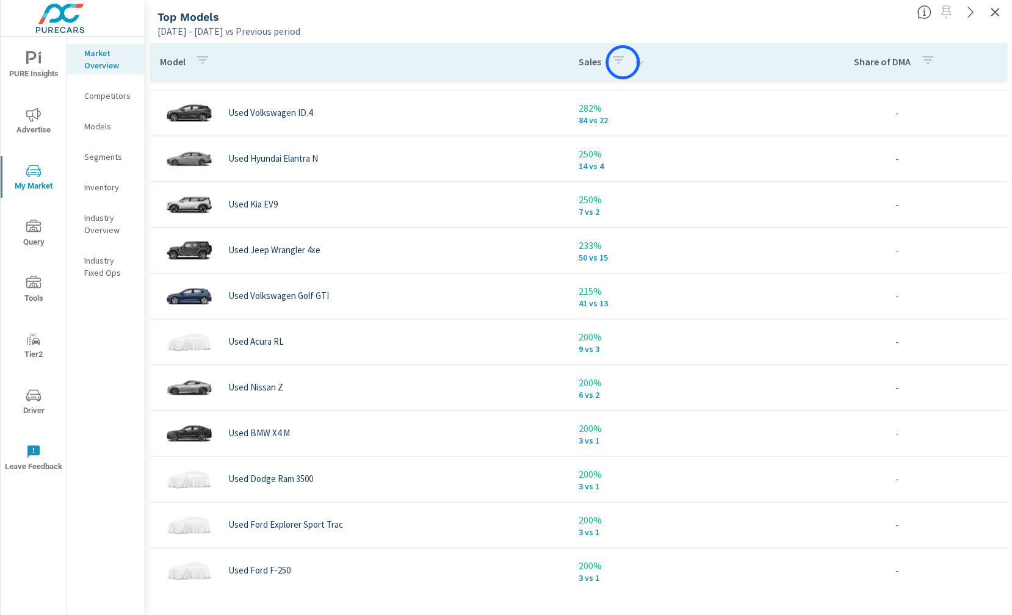
click at [623, 62] on icon "button" at bounding box center [618, 60] width 15 height 15
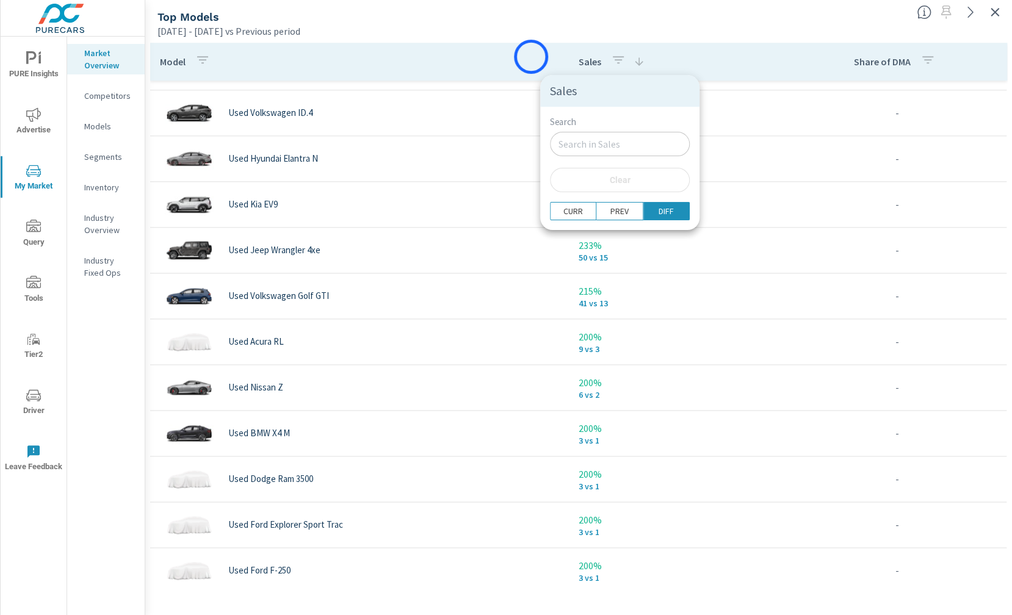
click at [531, 57] on div at bounding box center [506, 307] width 1012 height 615
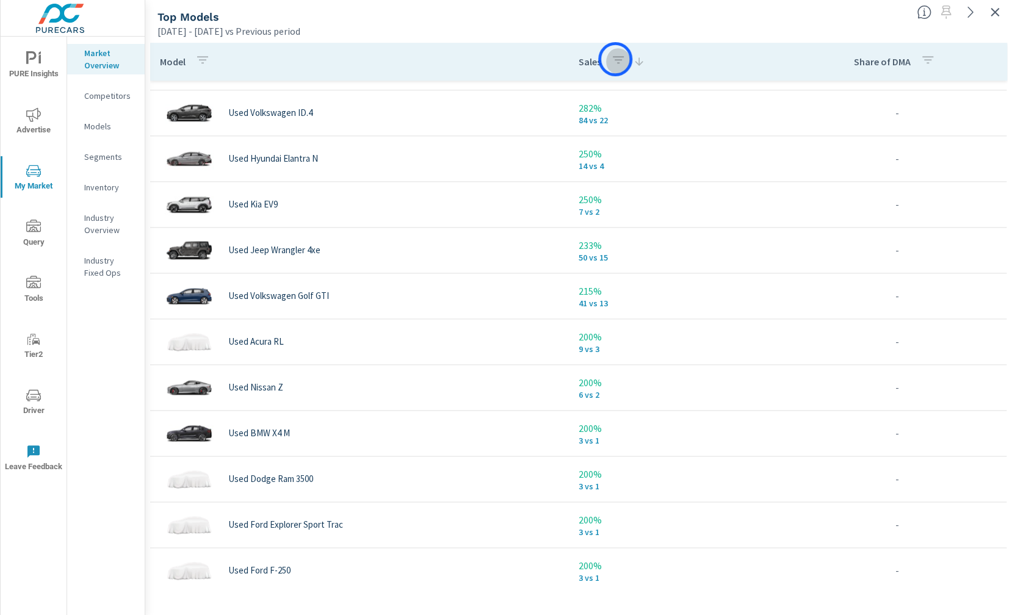
click at [615, 59] on icon "button" at bounding box center [618, 59] width 11 height 7
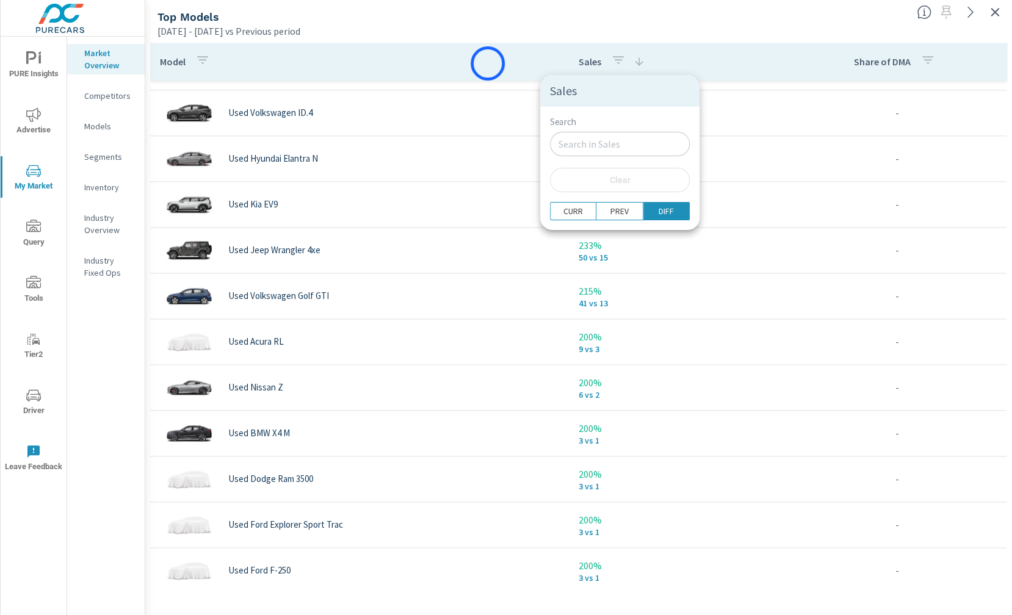
click at [488, 63] on div at bounding box center [506, 307] width 1012 height 615
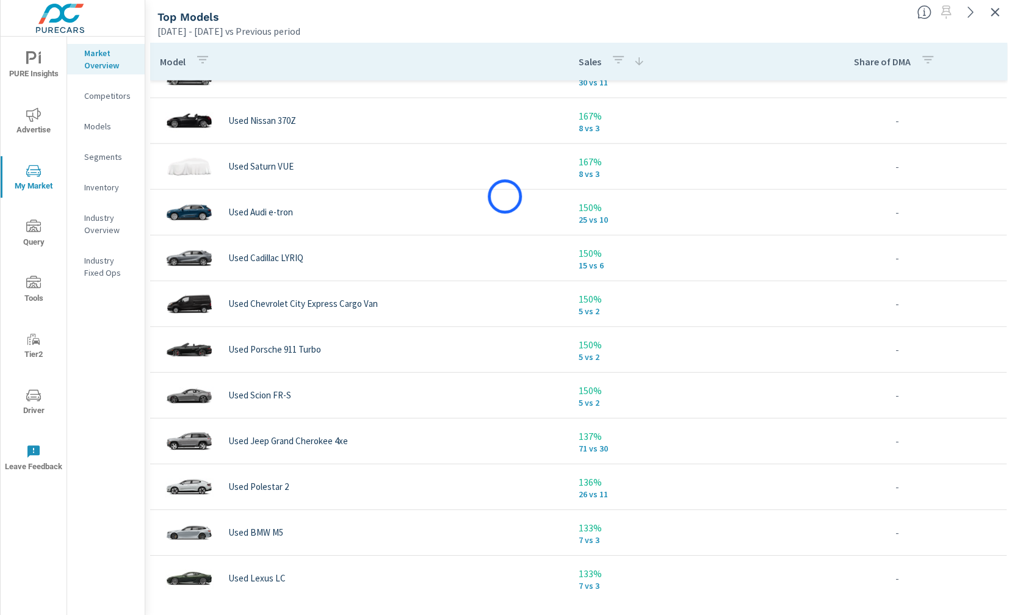
scroll to position [1657, 0]
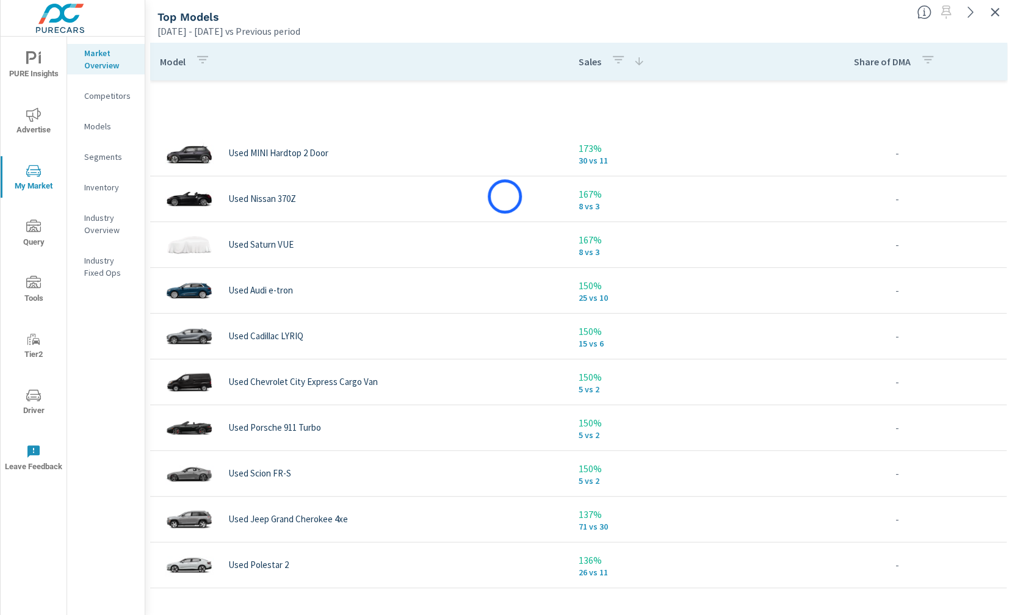
scroll to position [1934, 0]
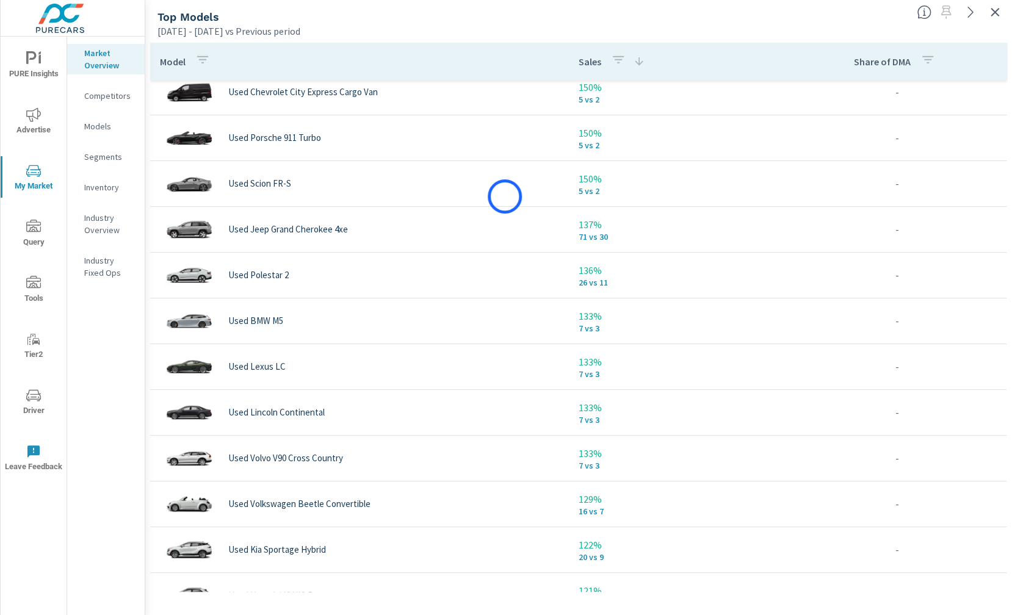
scroll to position [2093, 0]
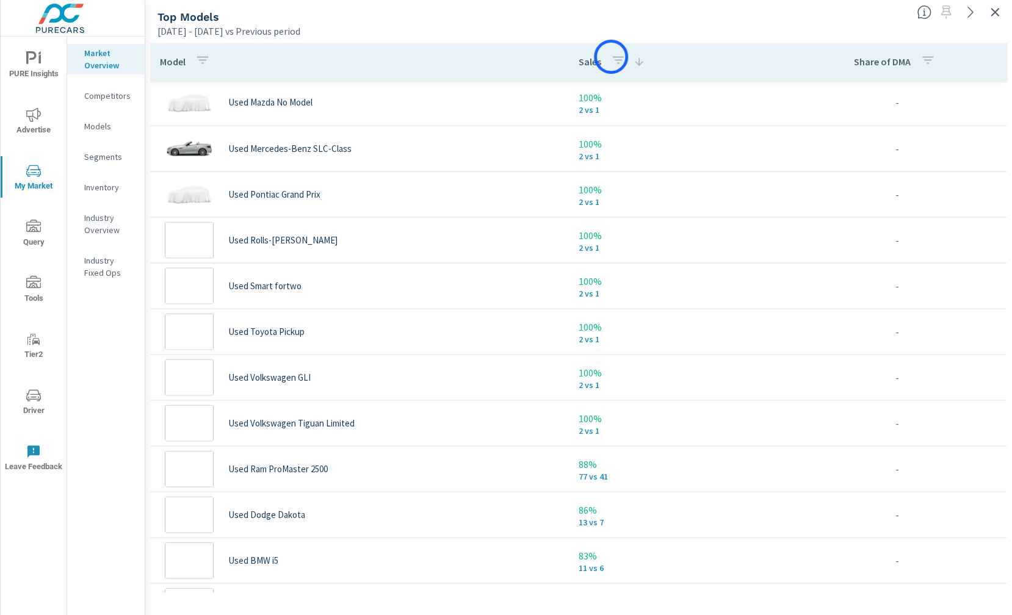
scroll to position [3712, 0]
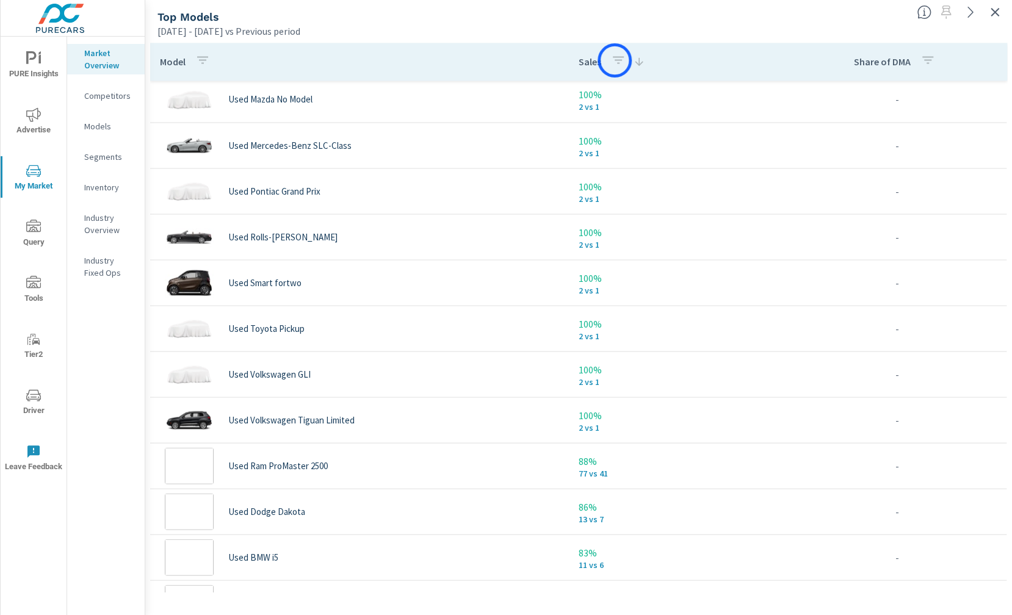
click at [615, 60] on icon "button" at bounding box center [618, 59] width 11 height 7
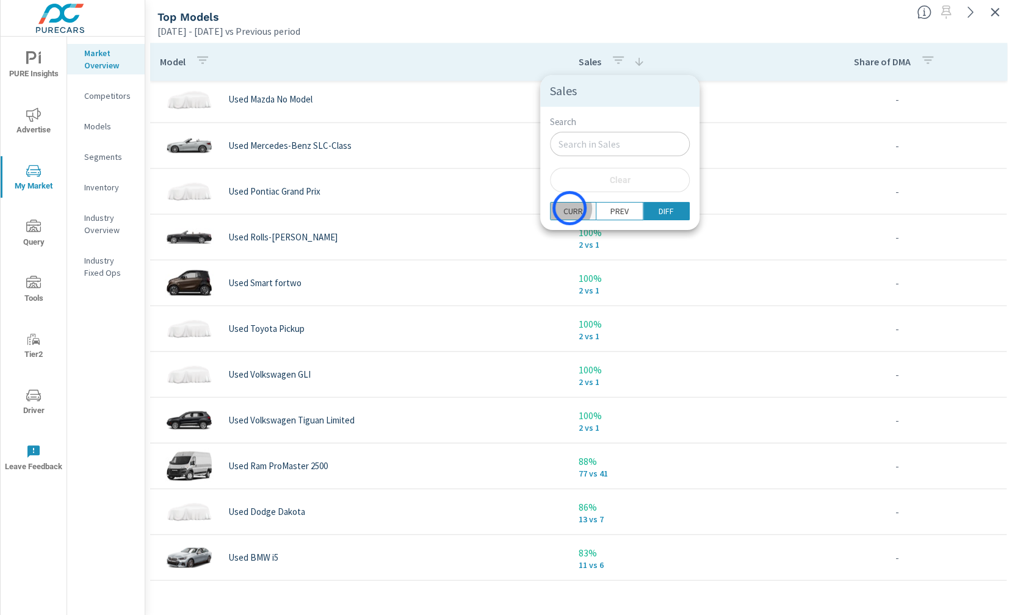
click at [570, 208] on p "CURR" at bounding box center [573, 211] width 20 height 12
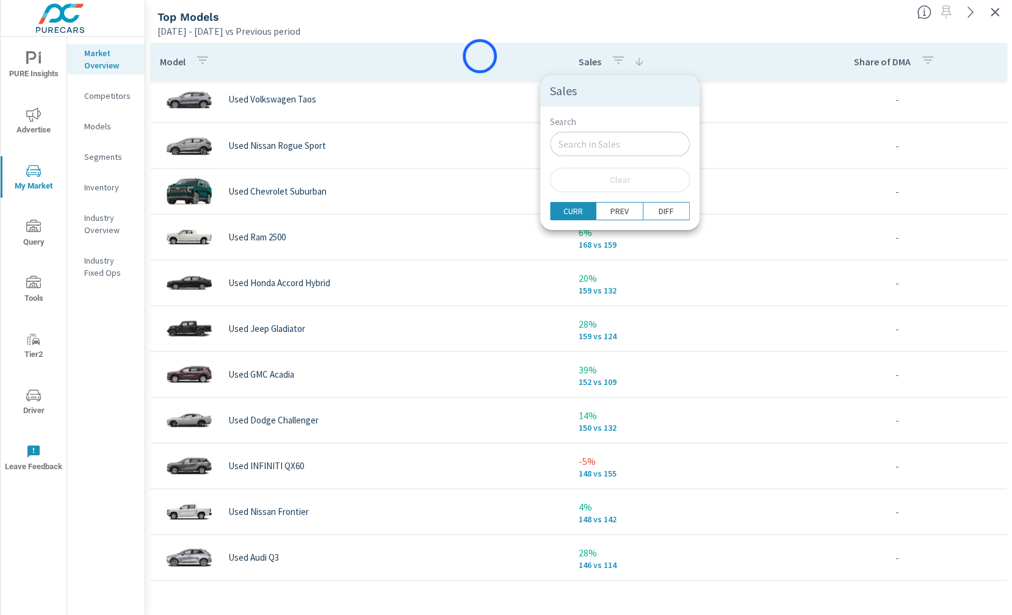
click at [480, 56] on div at bounding box center [506, 307] width 1012 height 615
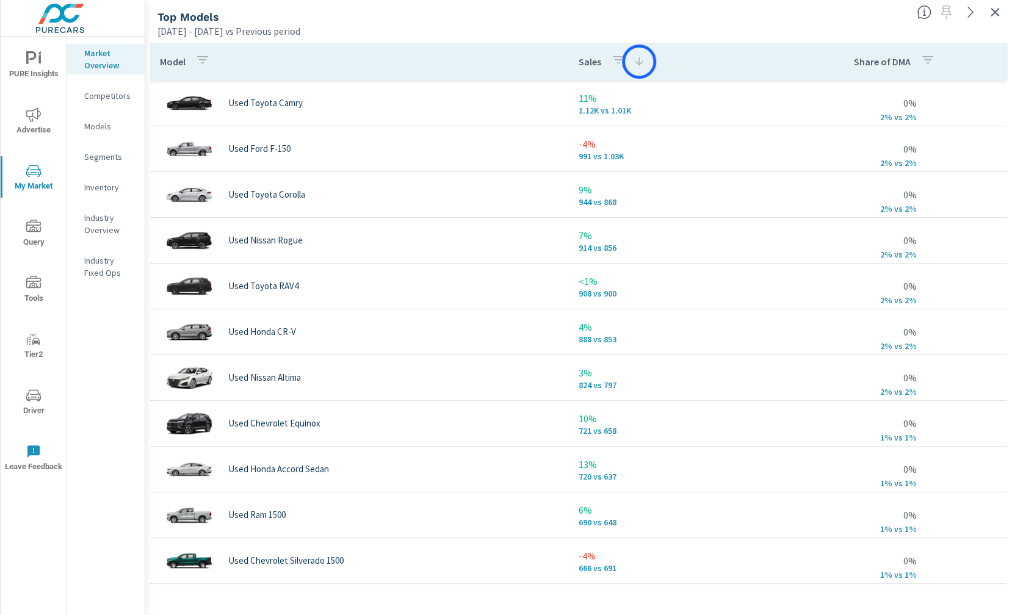
click at [639, 62] on icon at bounding box center [639, 62] width 12 height 12
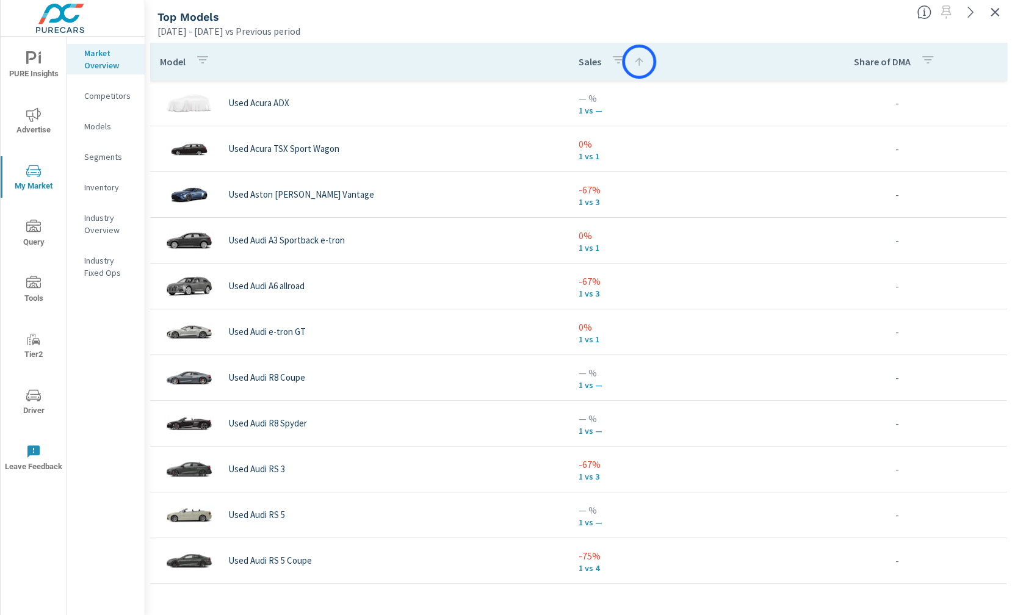
click at [639, 62] on icon at bounding box center [639, 62] width 12 height 12
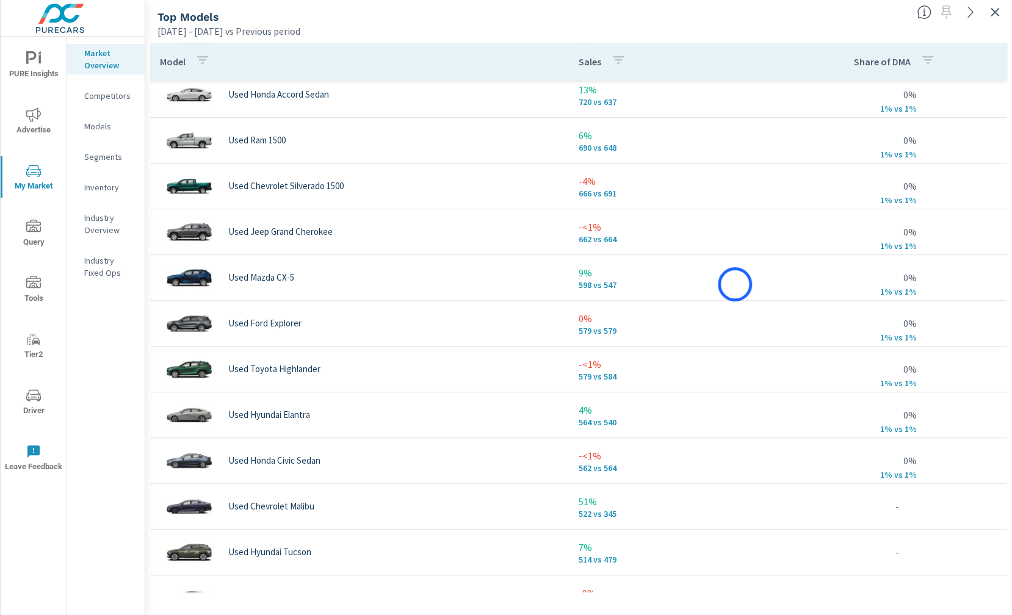
scroll to position [532, 0]
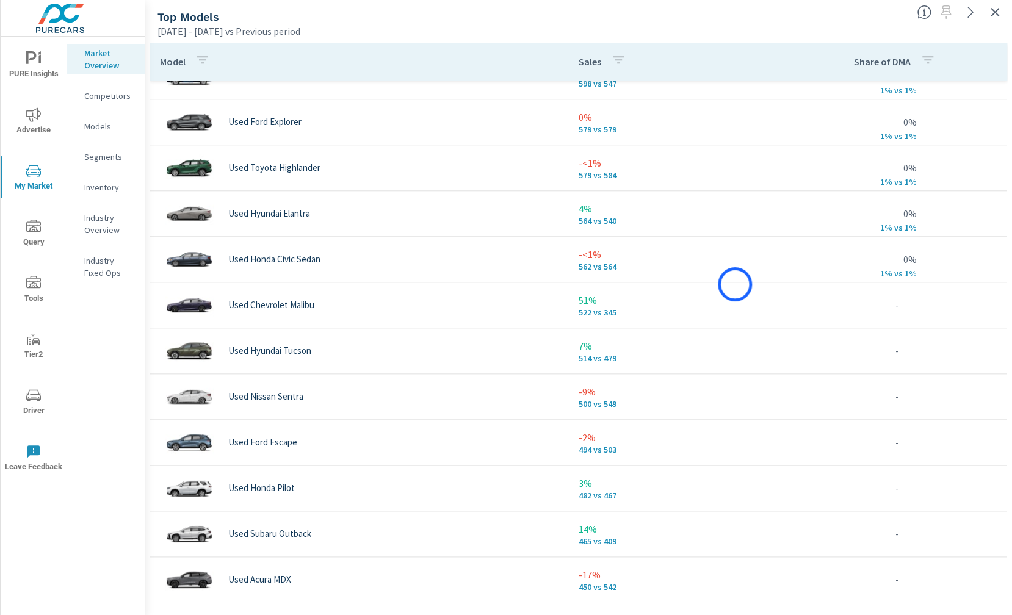
scroll to position [584, 0]
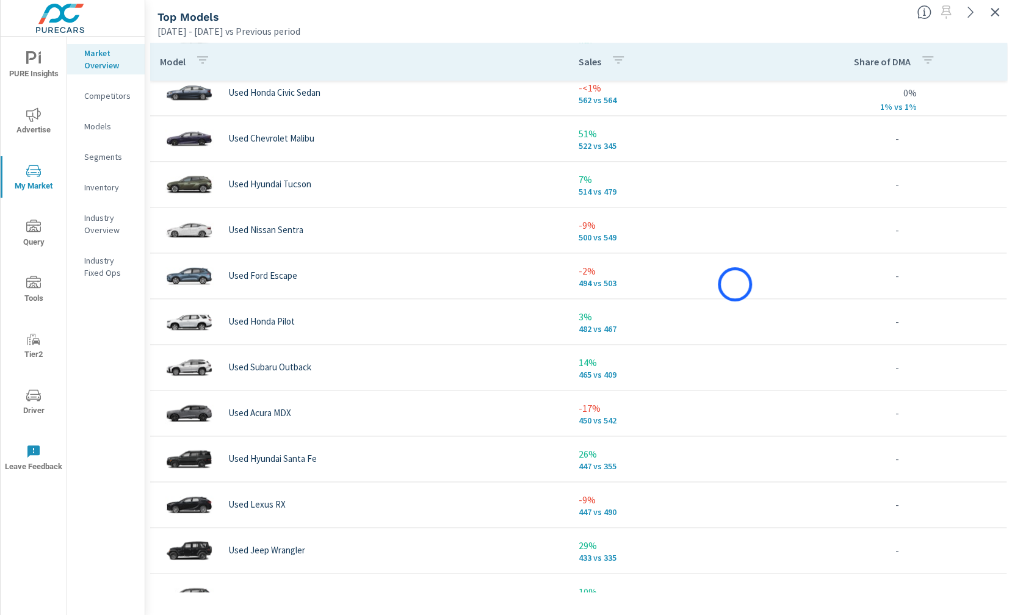
scroll to position [764, 0]
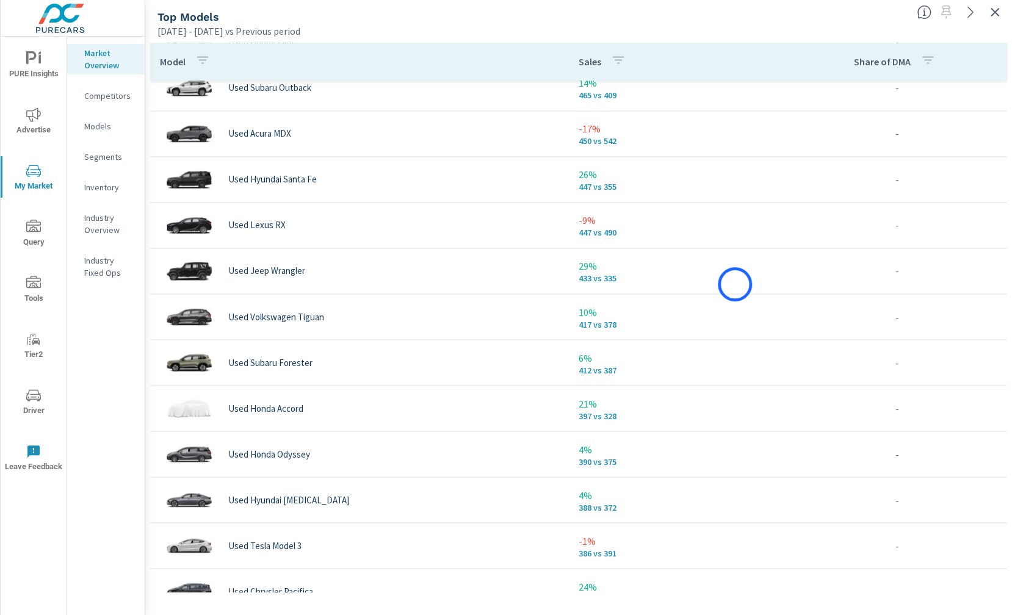
scroll to position [1023, 0]
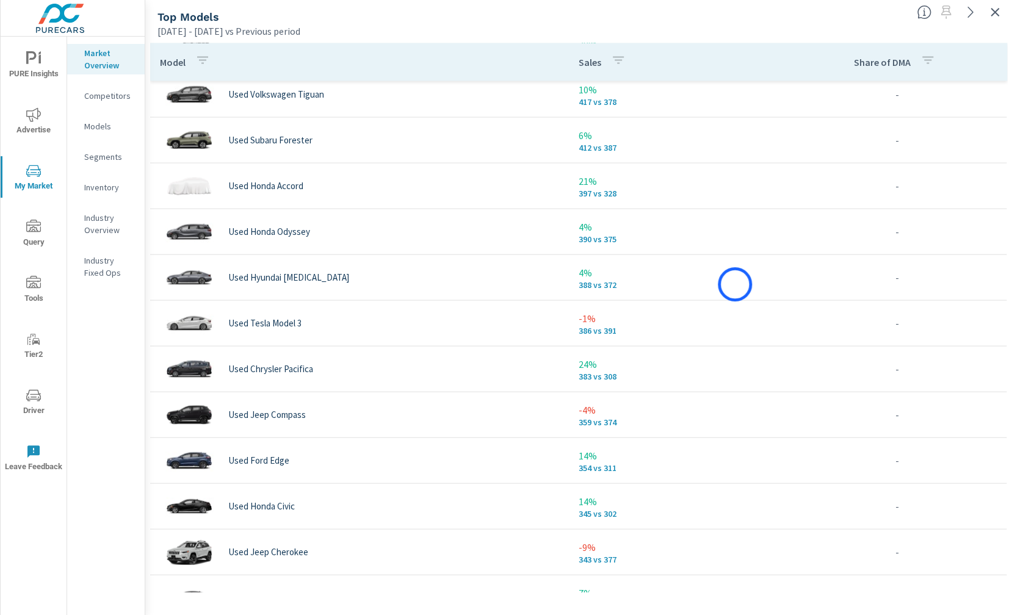
scroll to position [1444, 0]
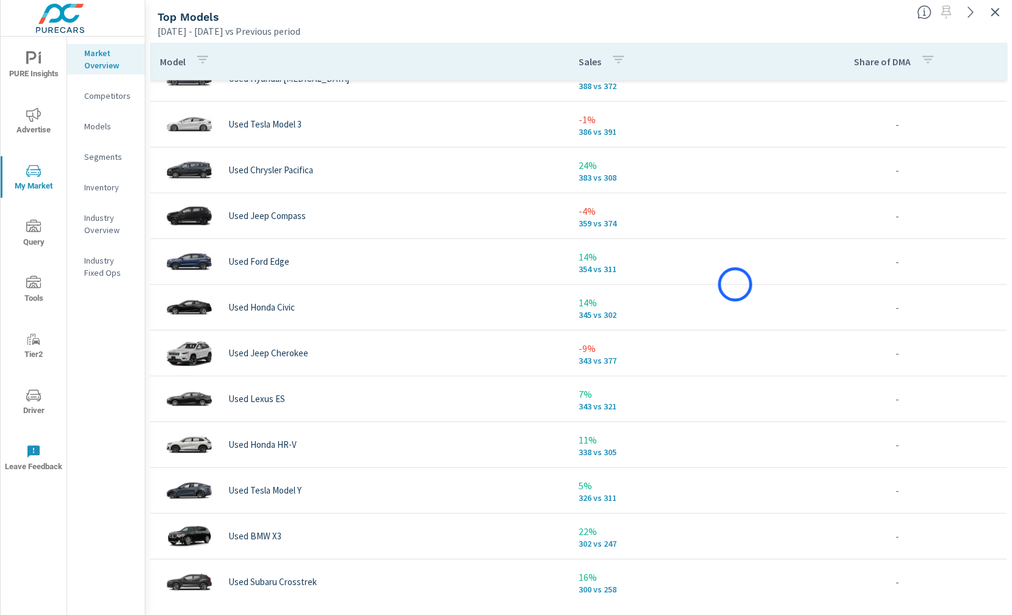
scroll to position [1575, 0]
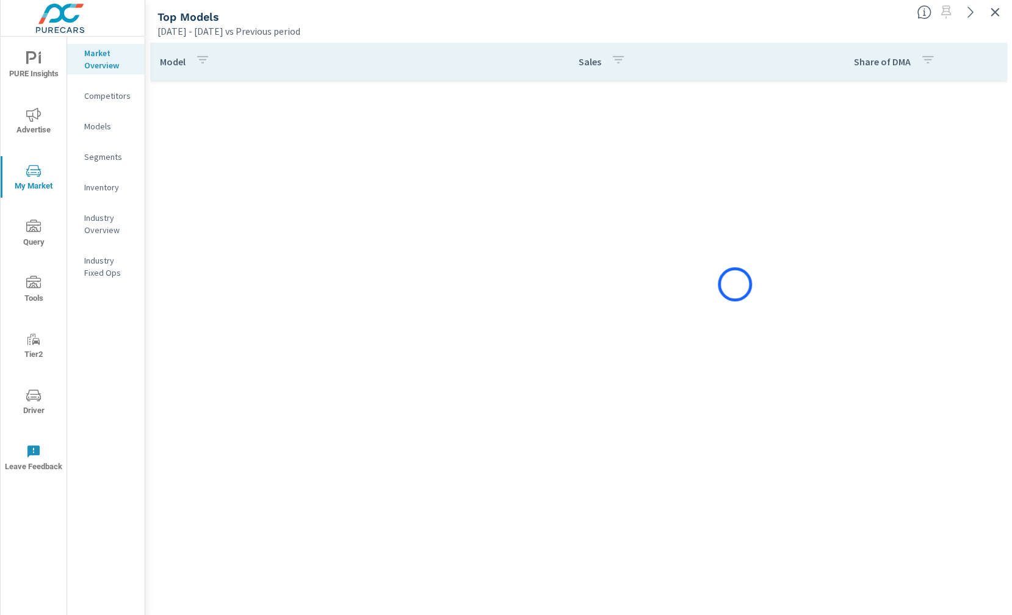
scroll to position [100, 0]
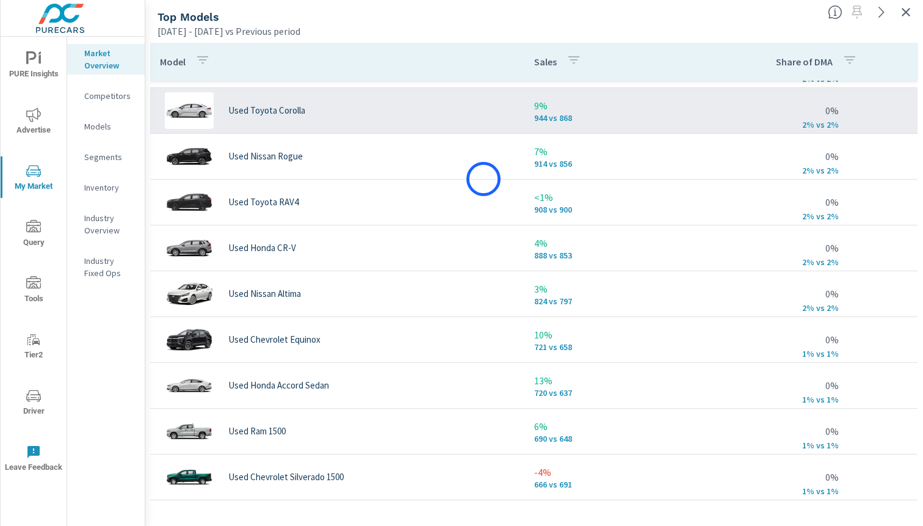
scroll to position [47, 0]
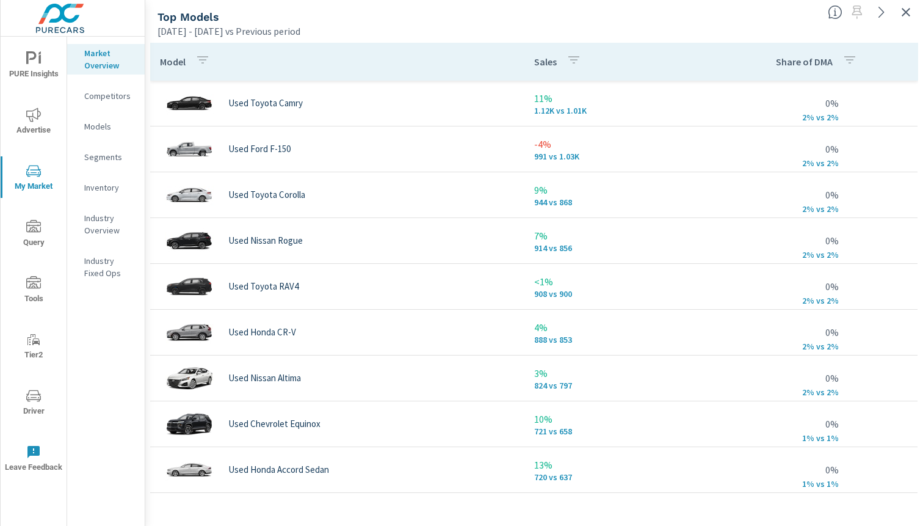
scroll to position [179, 0]
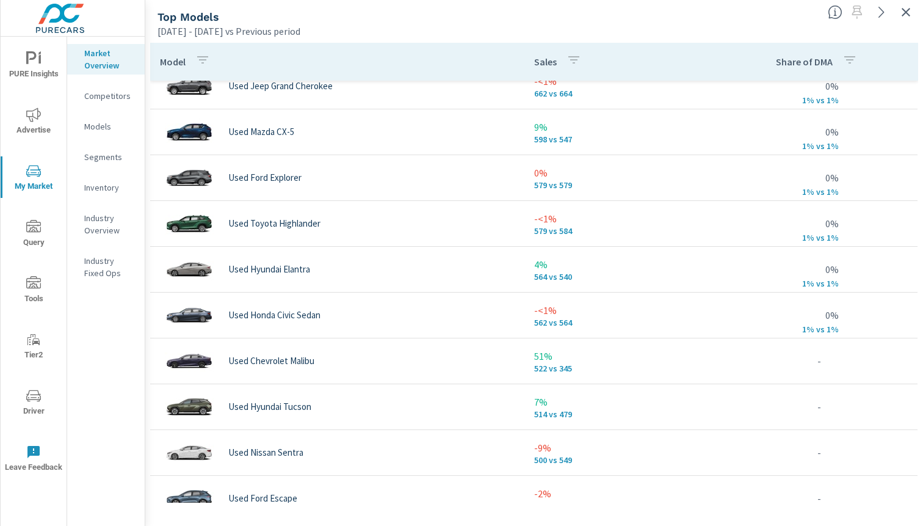
scroll to position [652, 0]
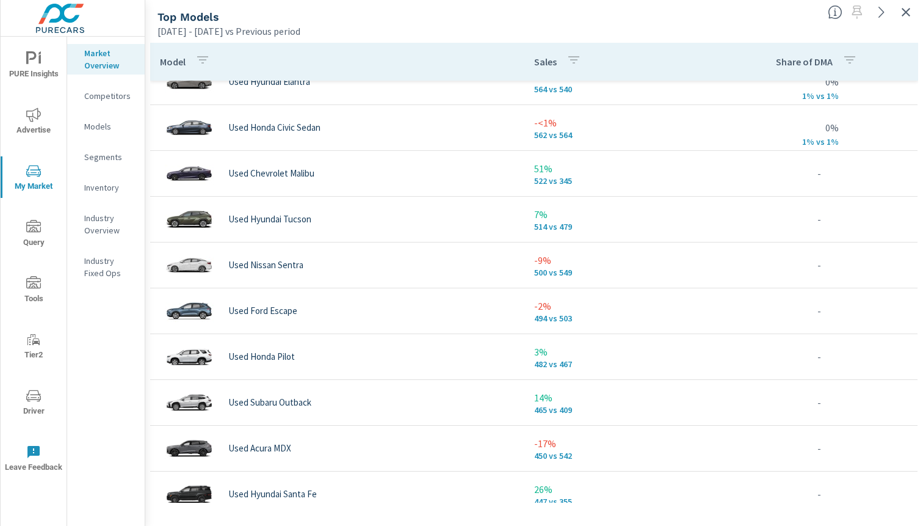
scroll to position [739, 0]
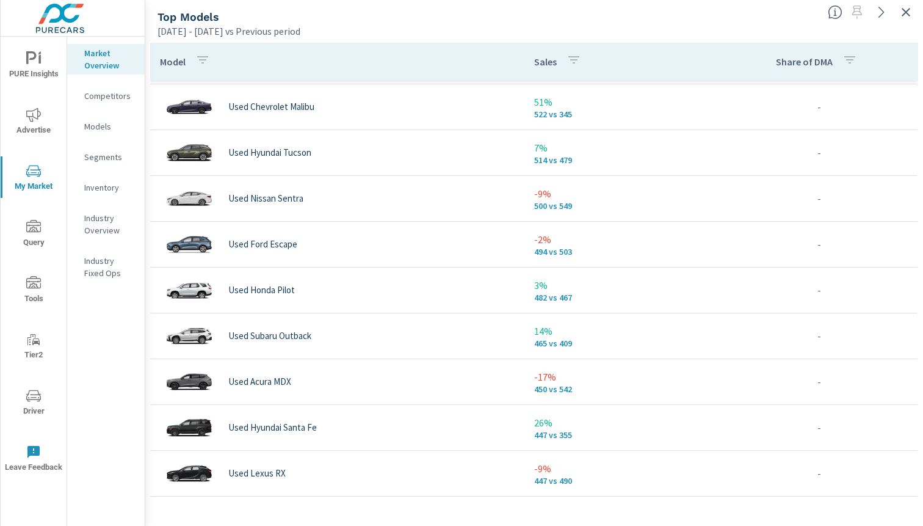
scroll to position [880, 0]
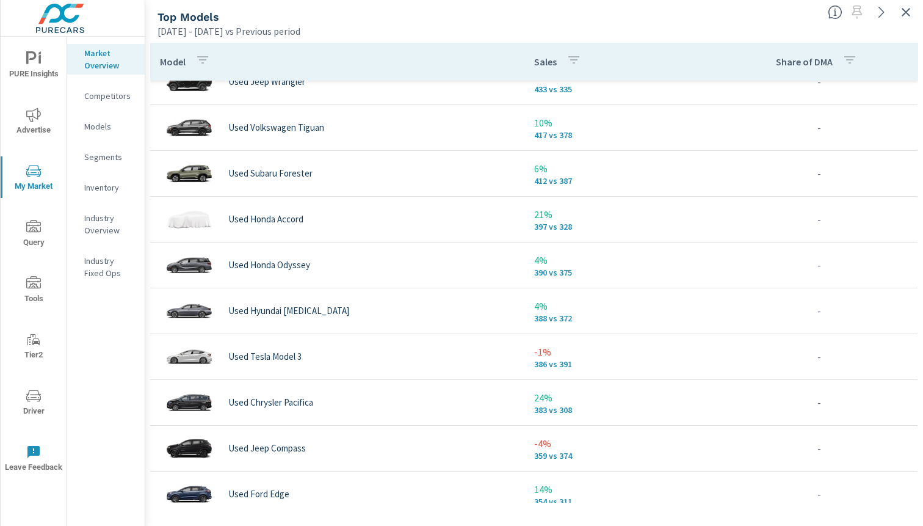
scroll to position [1256, 0]
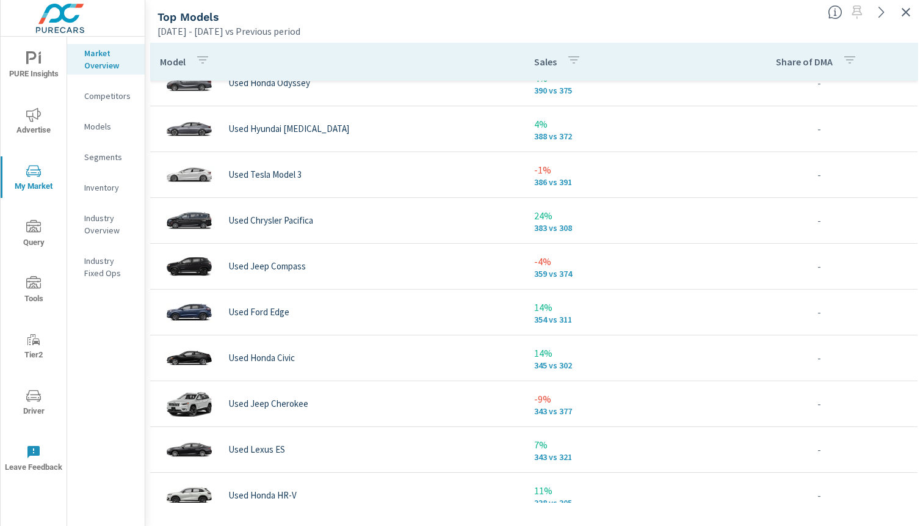
scroll to position [1453, 0]
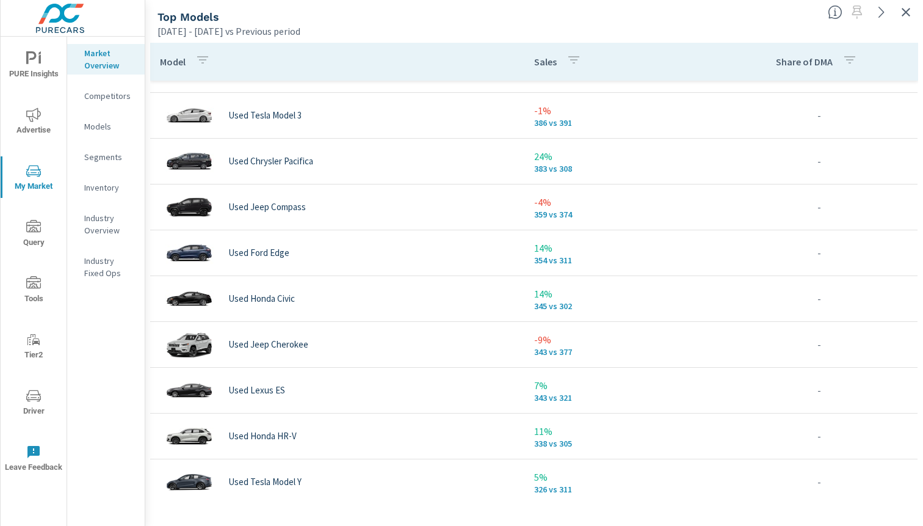
scroll to position [1584, 0]
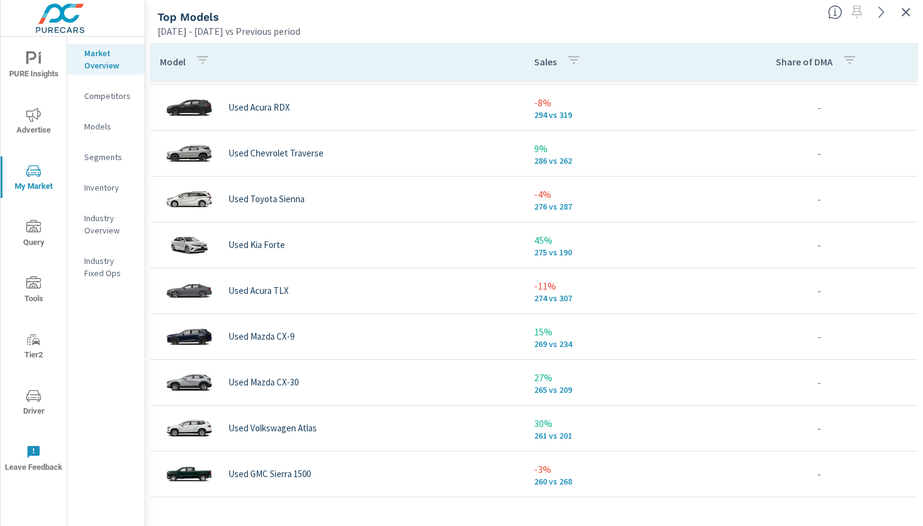
scroll to position [2012, 0]
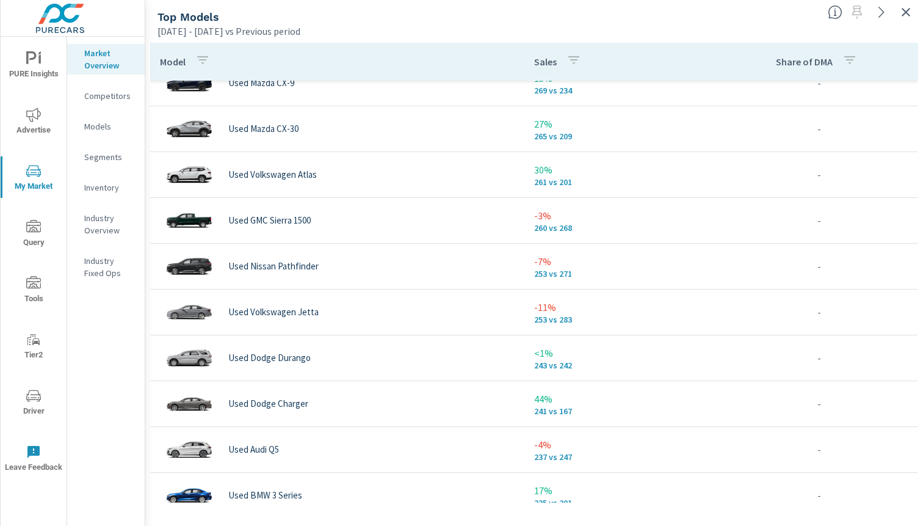
scroll to position [2363, 0]
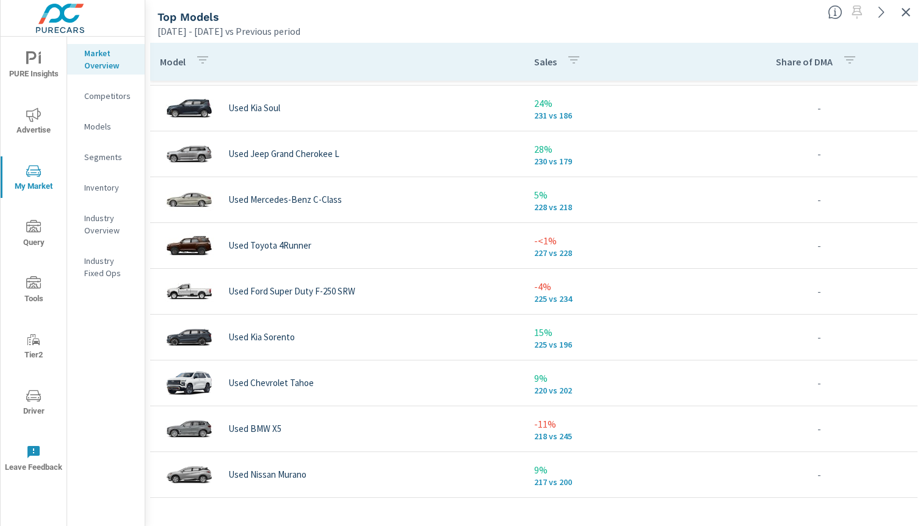
scroll to position [2813, 0]
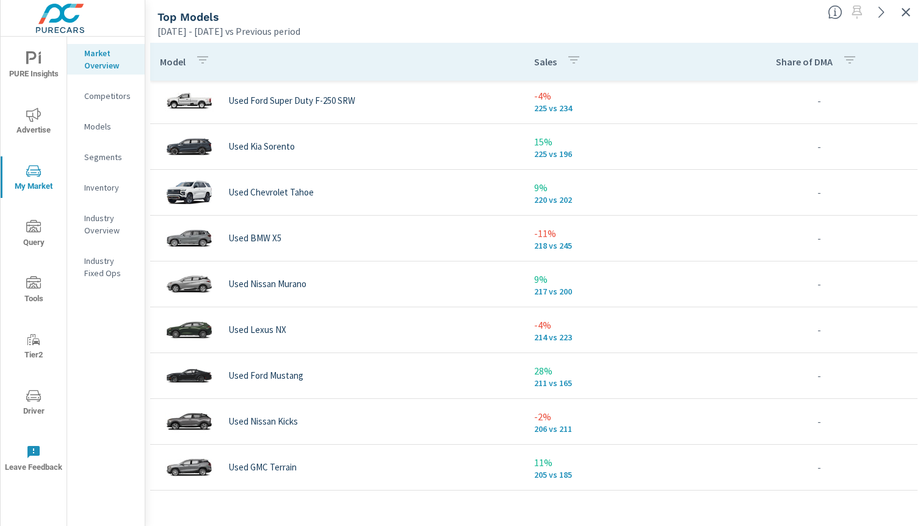
scroll to position [2888, 0]
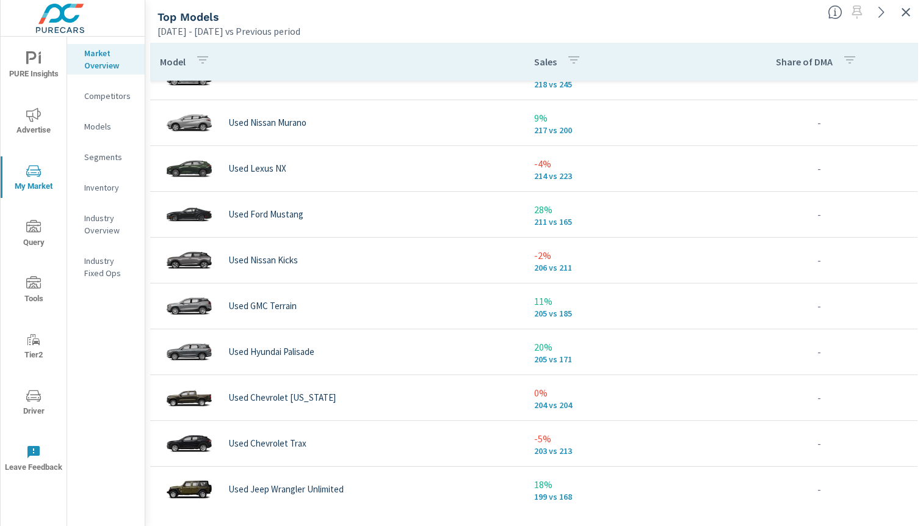
scroll to position [3070, 0]
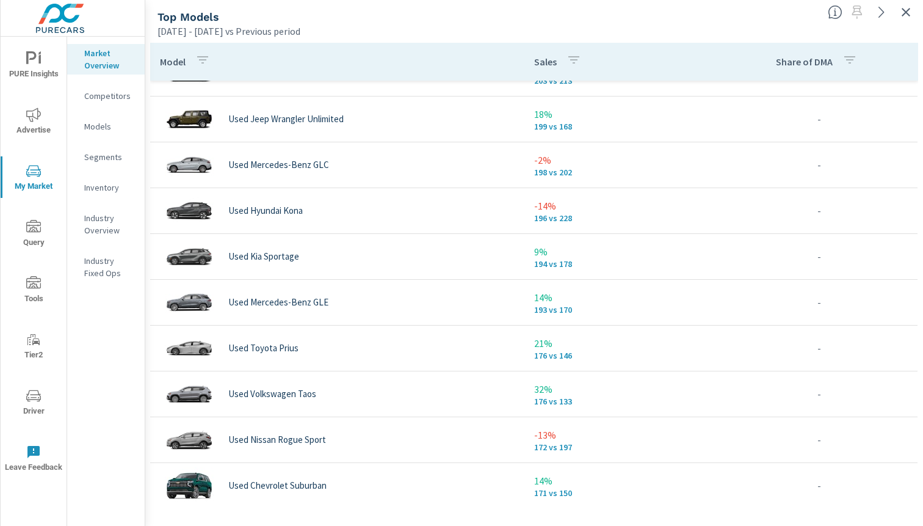
scroll to position [3419, 0]
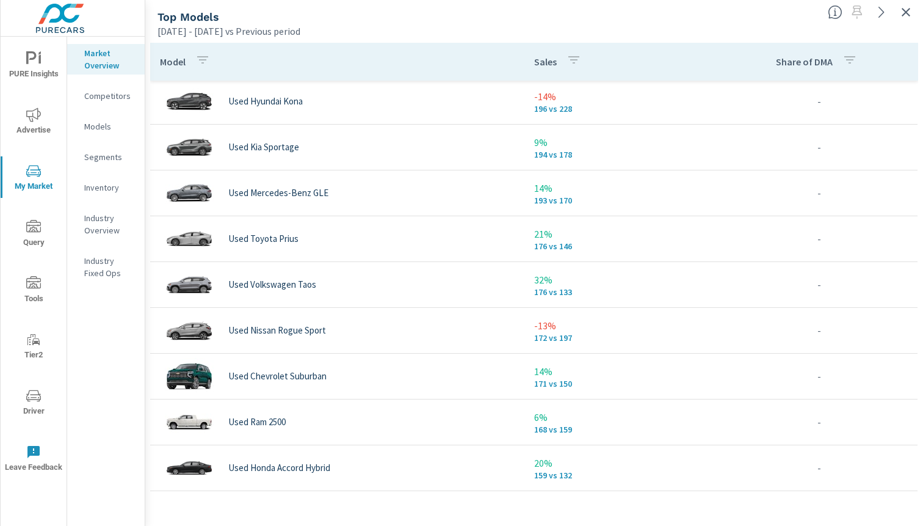
scroll to position [3540, 0]
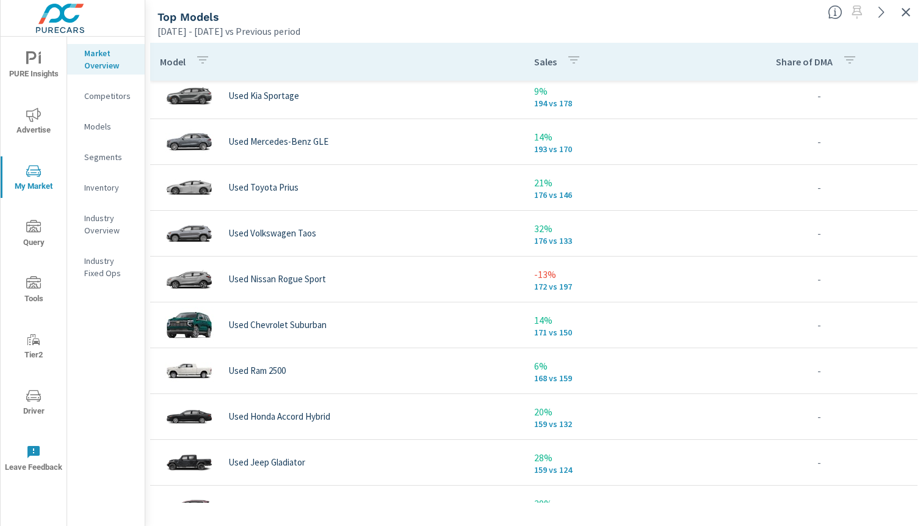
scroll to position [3678, 0]
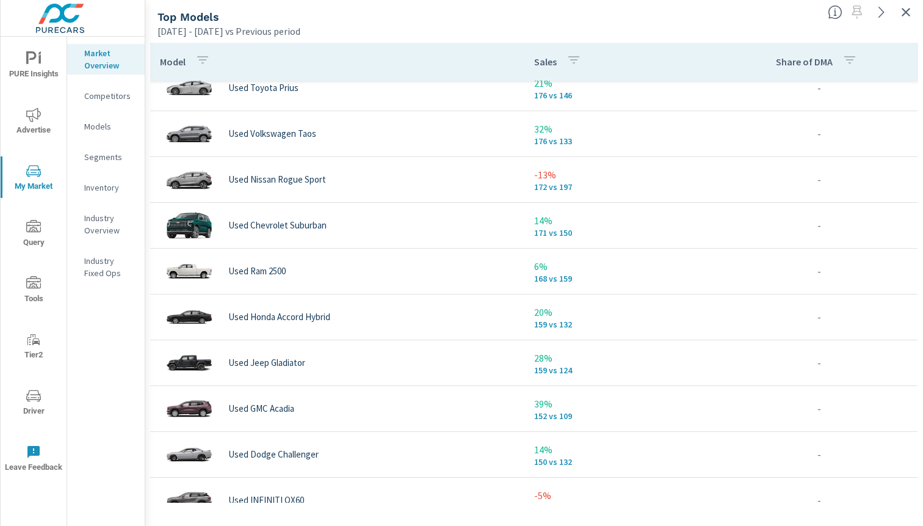
scroll to position [3859, 0]
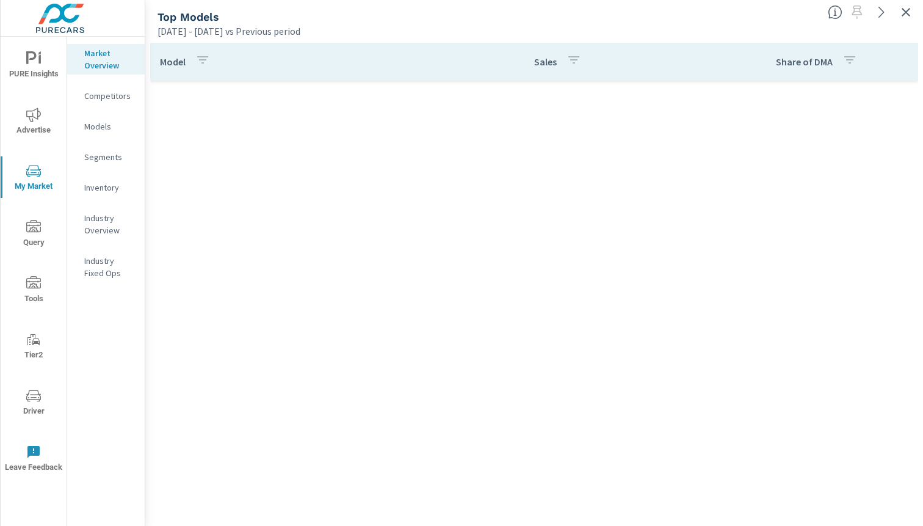
scroll to position [890, 0]
